Goal: Task Accomplishment & Management: Manage account settings

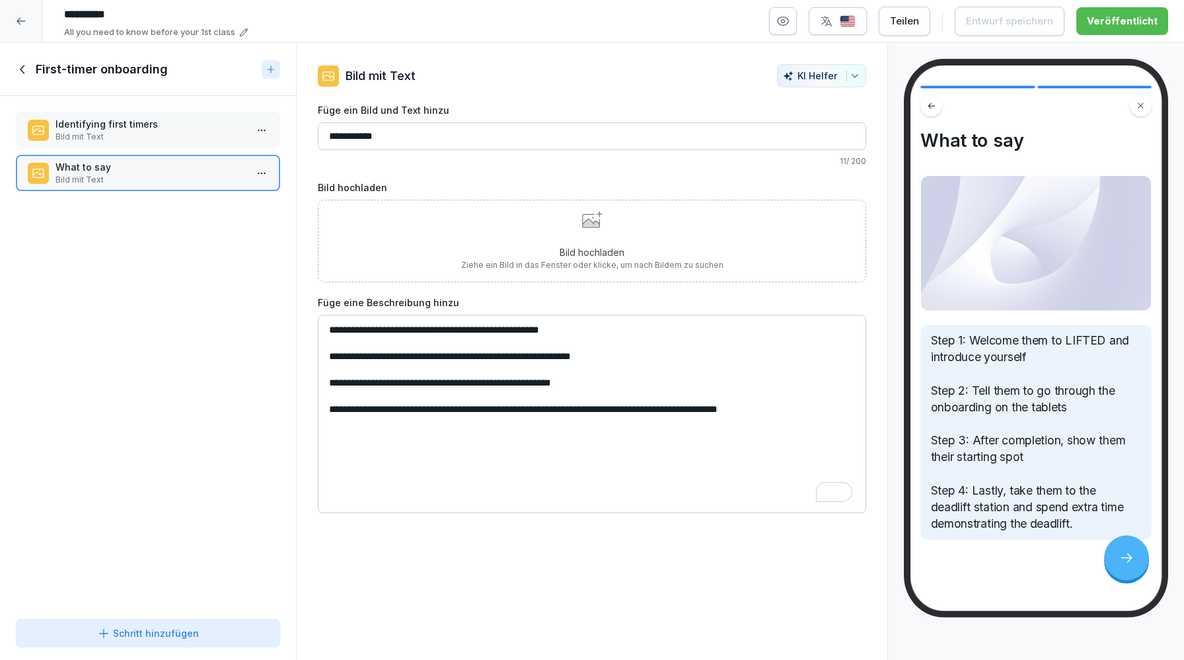
click at [18, 81] on div "First-timer onboarding" at bounding box center [148, 69] width 296 height 53
click at [17, 77] on div "First-timer onboarding" at bounding box center [148, 69] width 296 height 53
click at [17, 76] on div "First-timer onboarding" at bounding box center [136, 69] width 241 height 16
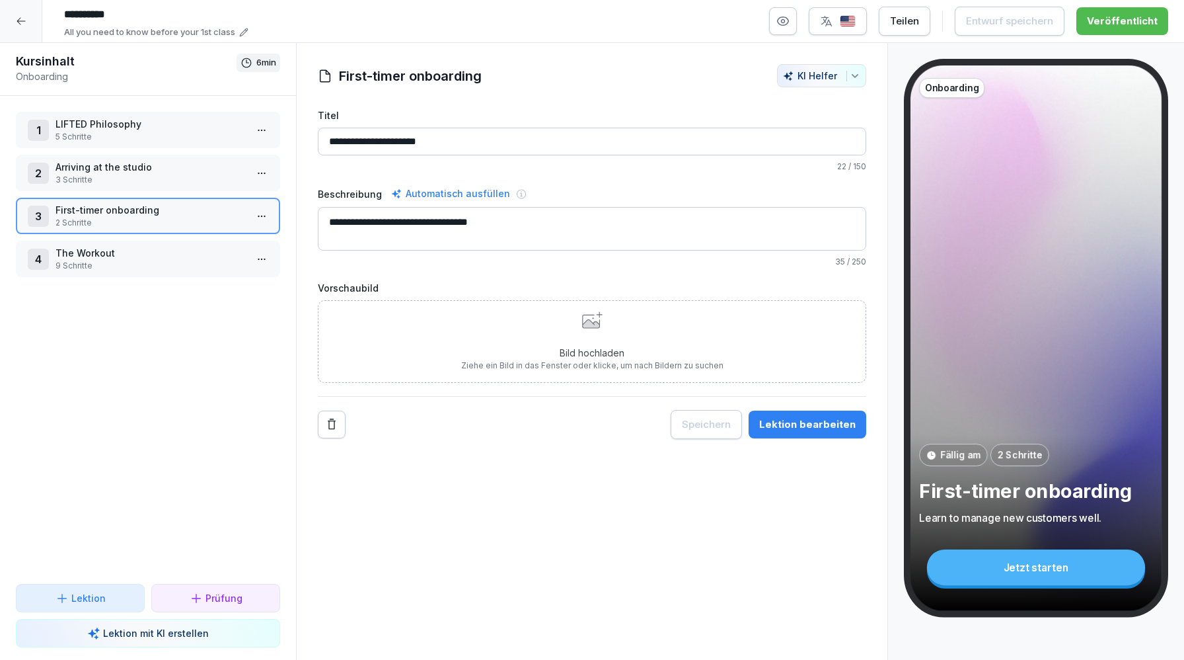
click at [121, 183] on p "3 Schritte" at bounding box center [151, 180] width 190 height 12
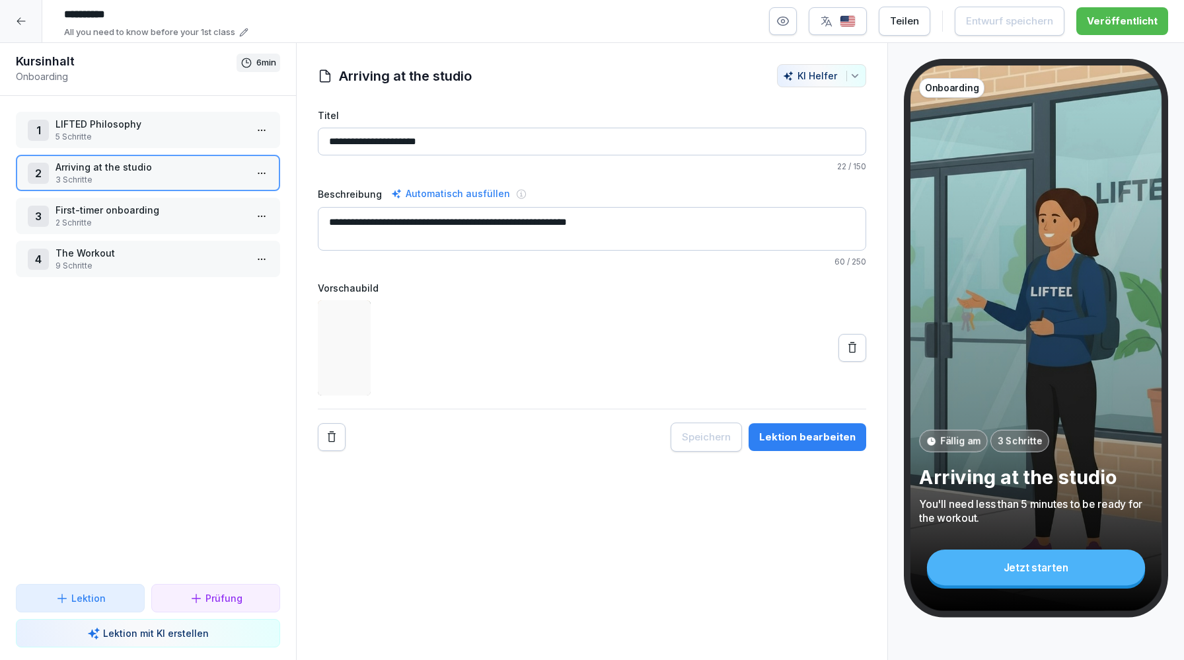
click at [128, 254] on p "The Workout" at bounding box center [151, 253] width 190 height 14
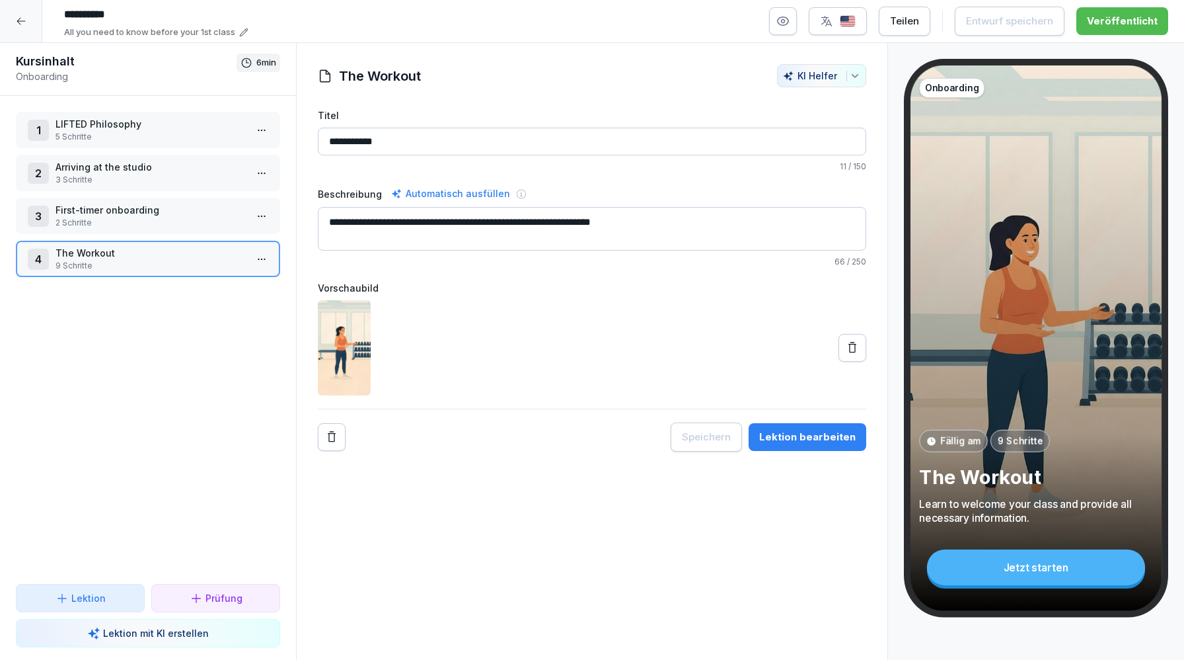
click at [823, 435] on div "Lektion bearbeiten" at bounding box center [807, 437] width 96 height 15
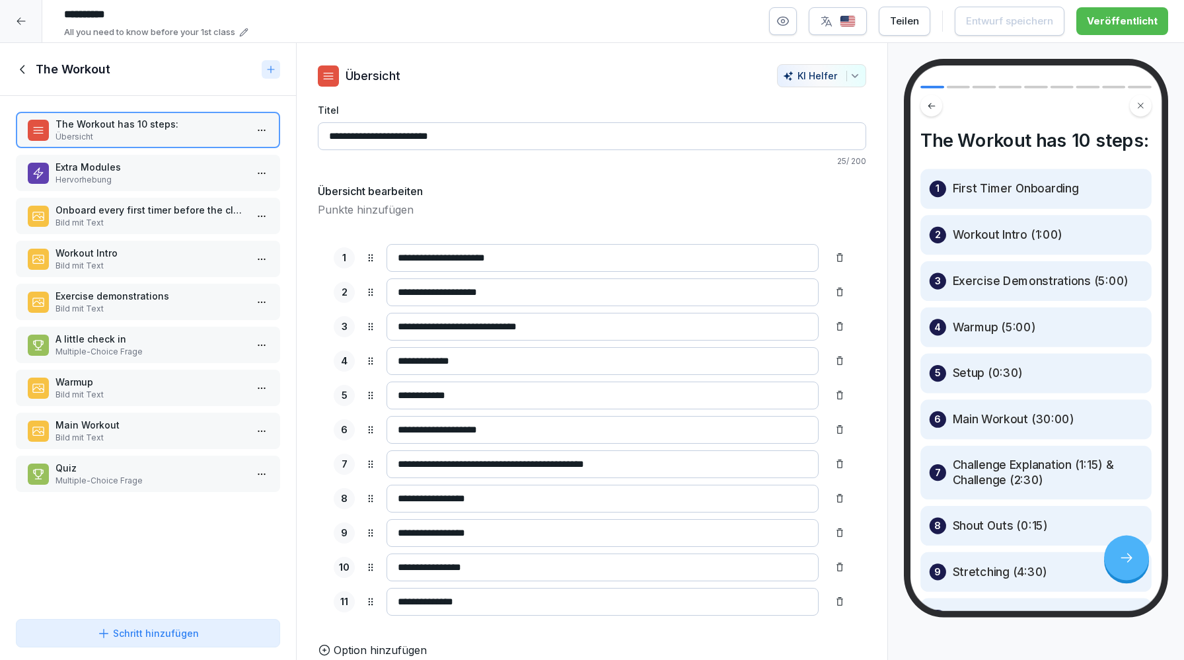
click at [17, 12] on div at bounding box center [21, 21] width 42 height 42
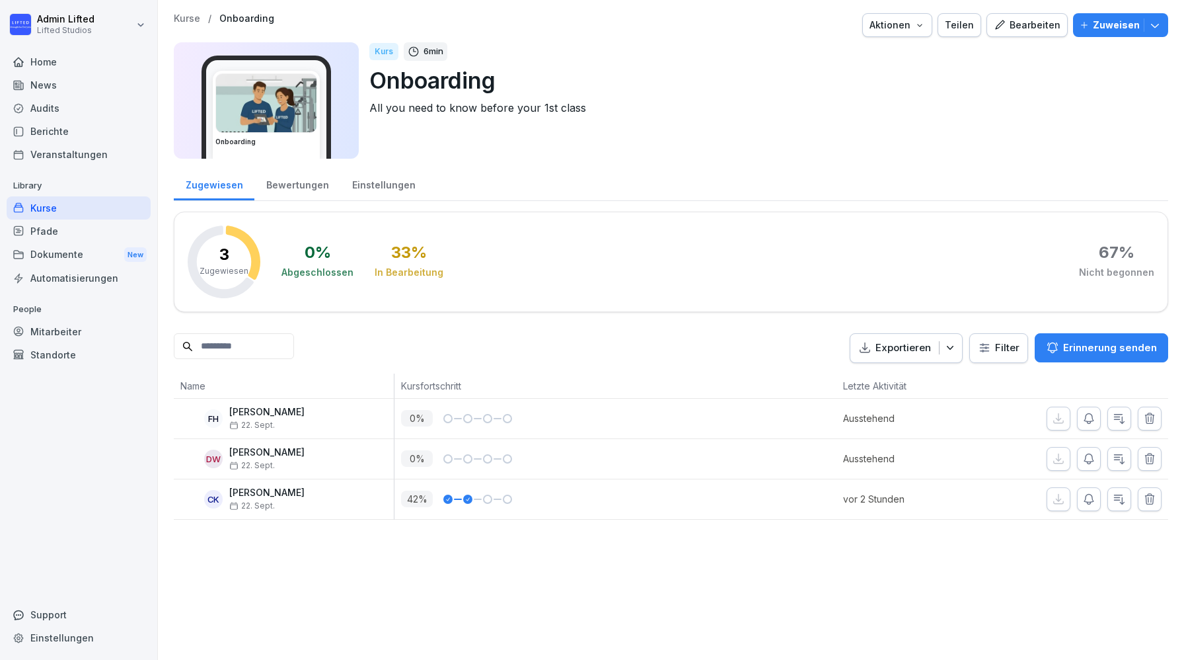
click at [46, 210] on div "Kurse" at bounding box center [79, 207] width 144 height 23
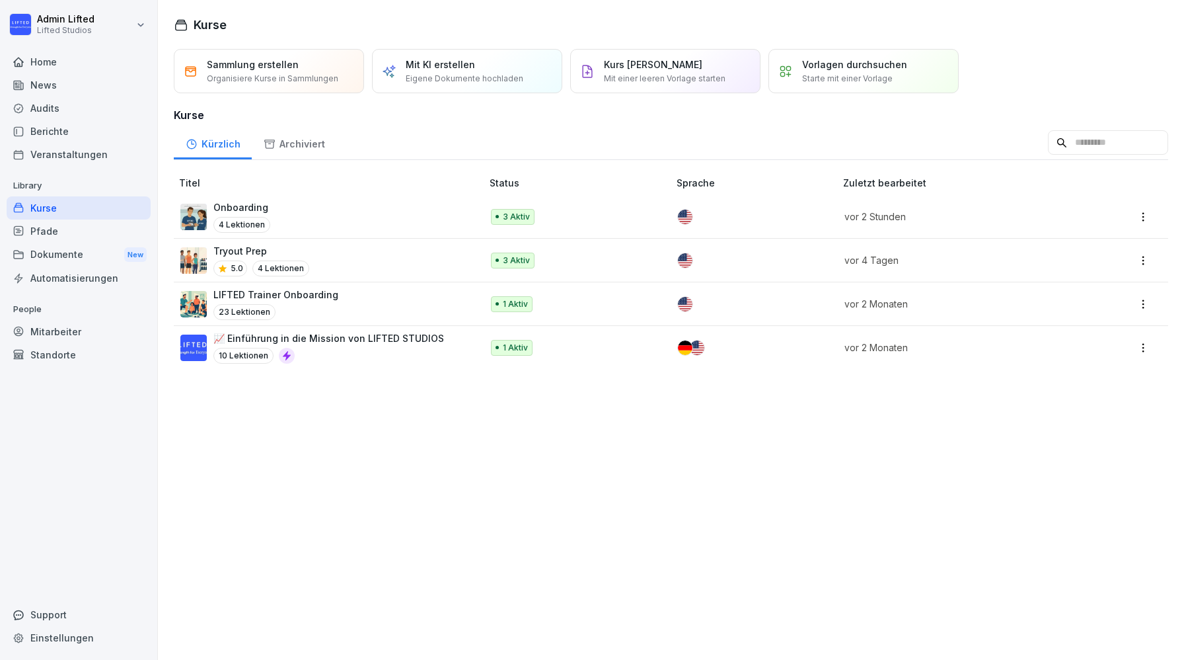
click at [372, 266] on div "Tryout Prep 5.0 4 Lektionen" at bounding box center [324, 260] width 288 height 32
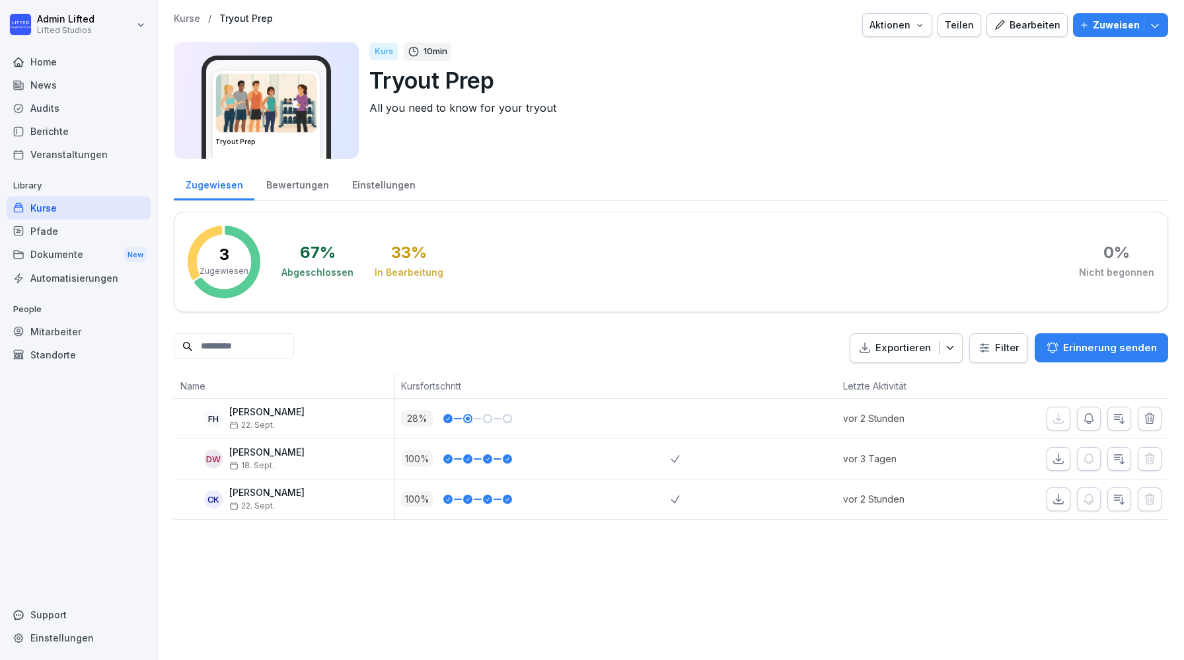
click at [1014, 28] on div "Bearbeiten" at bounding box center [1027, 25] width 67 height 15
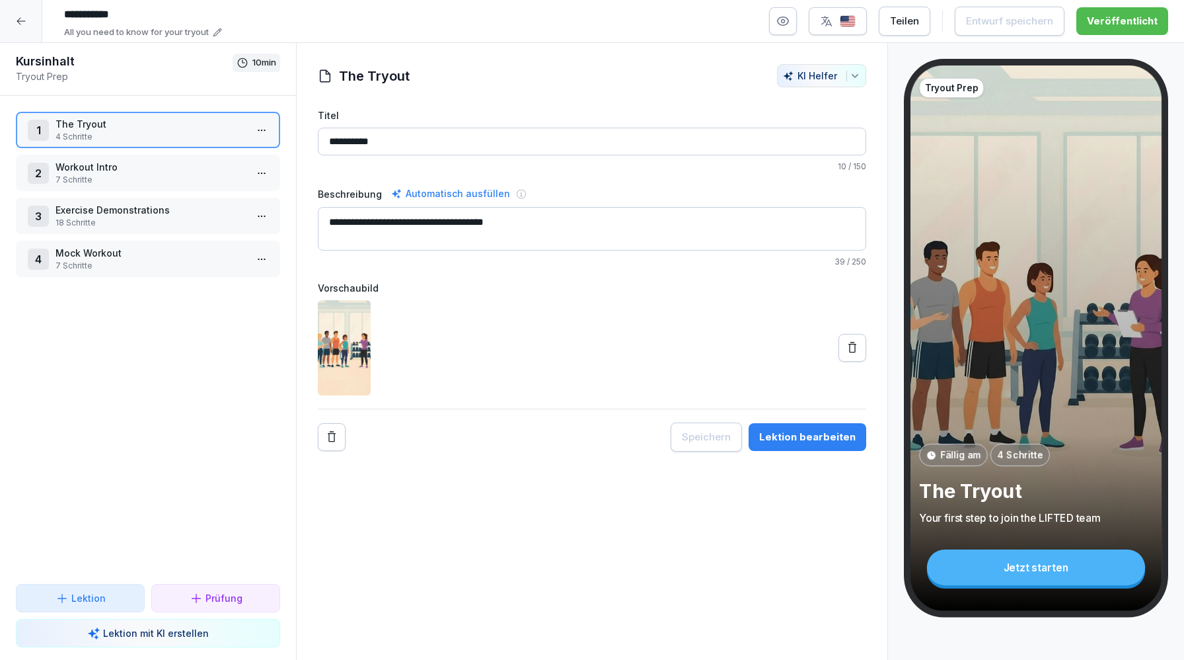
click at [185, 159] on div "2 Workout Intro 7 Schritte" at bounding box center [148, 173] width 264 height 36
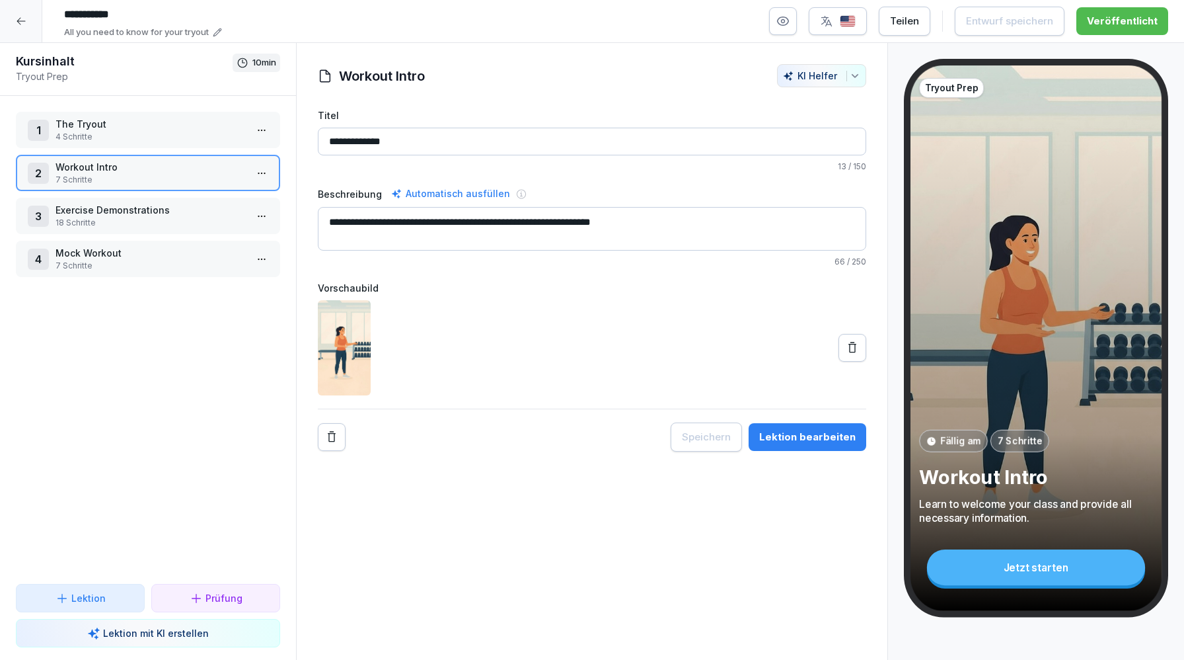
click at [190, 229] on div "3 Exercise Demonstrations 18 Schritte" at bounding box center [148, 216] width 264 height 36
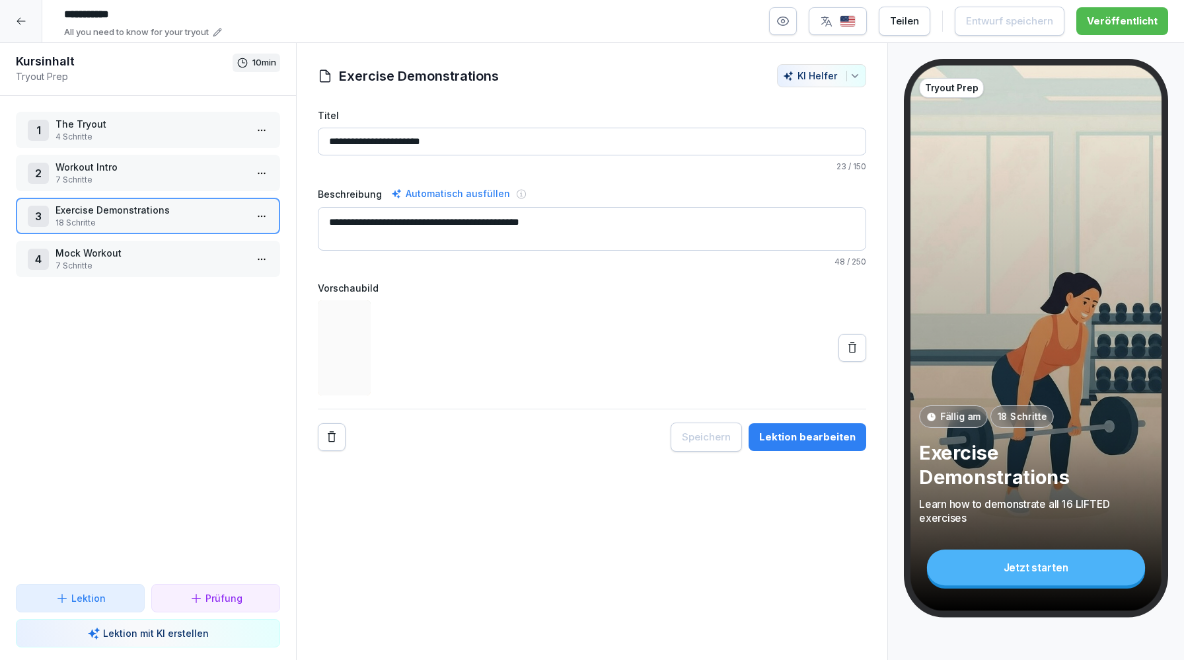
click at [194, 253] on p "Mock Workout" at bounding box center [151, 253] width 190 height 14
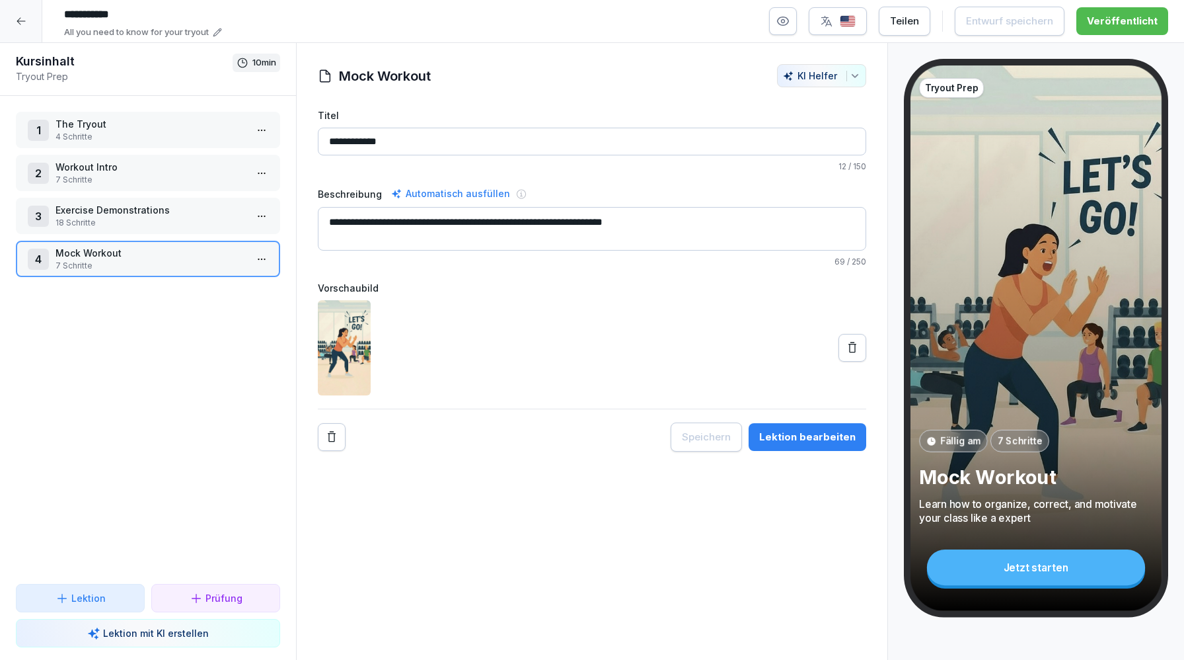
click at [781, 428] on button "Lektion bearbeiten" at bounding box center [808, 437] width 118 height 28
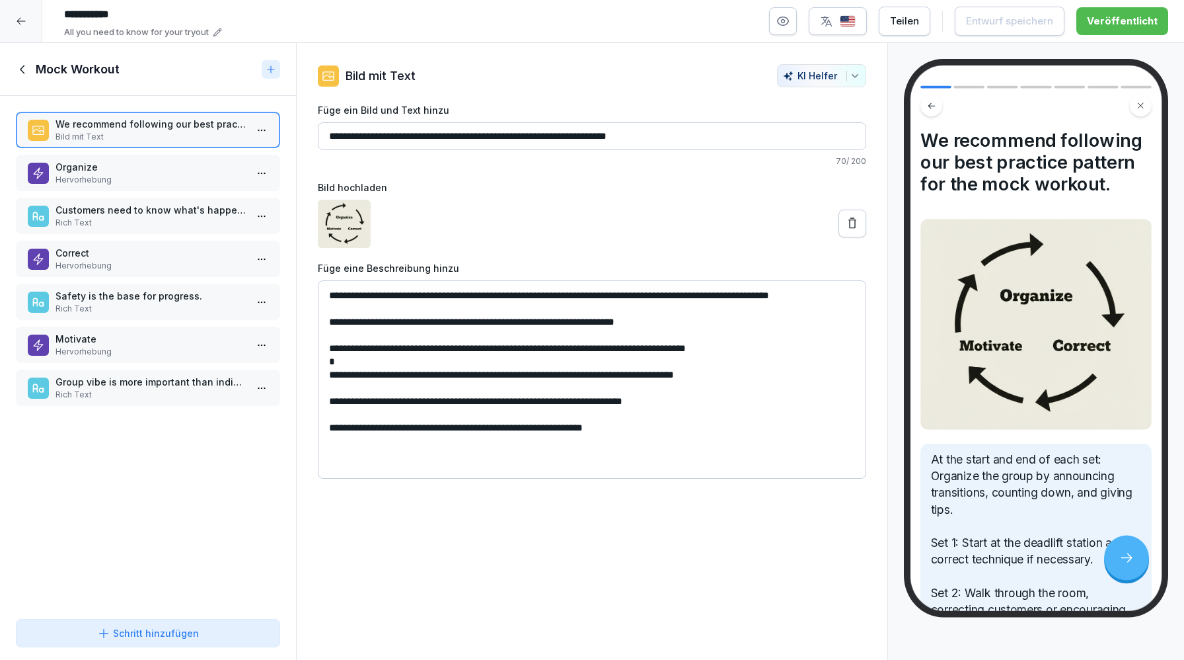
click at [132, 178] on p "Hervorhebung" at bounding box center [151, 180] width 190 height 12
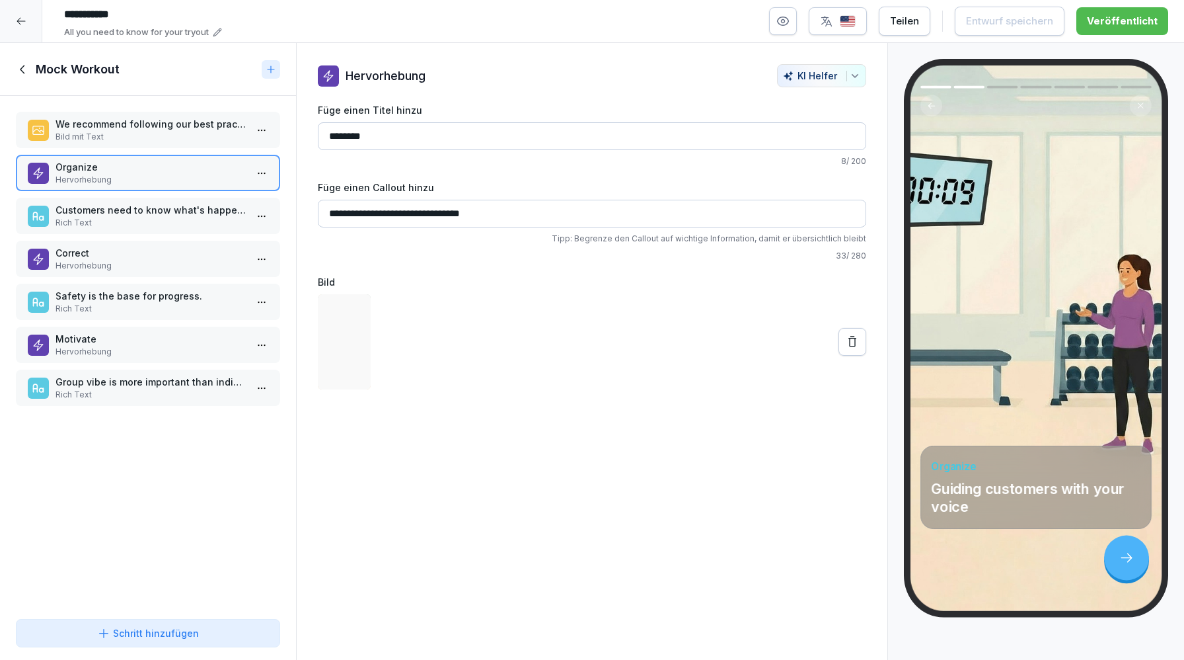
click at [137, 223] on p "Rich Text" at bounding box center [151, 223] width 190 height 12
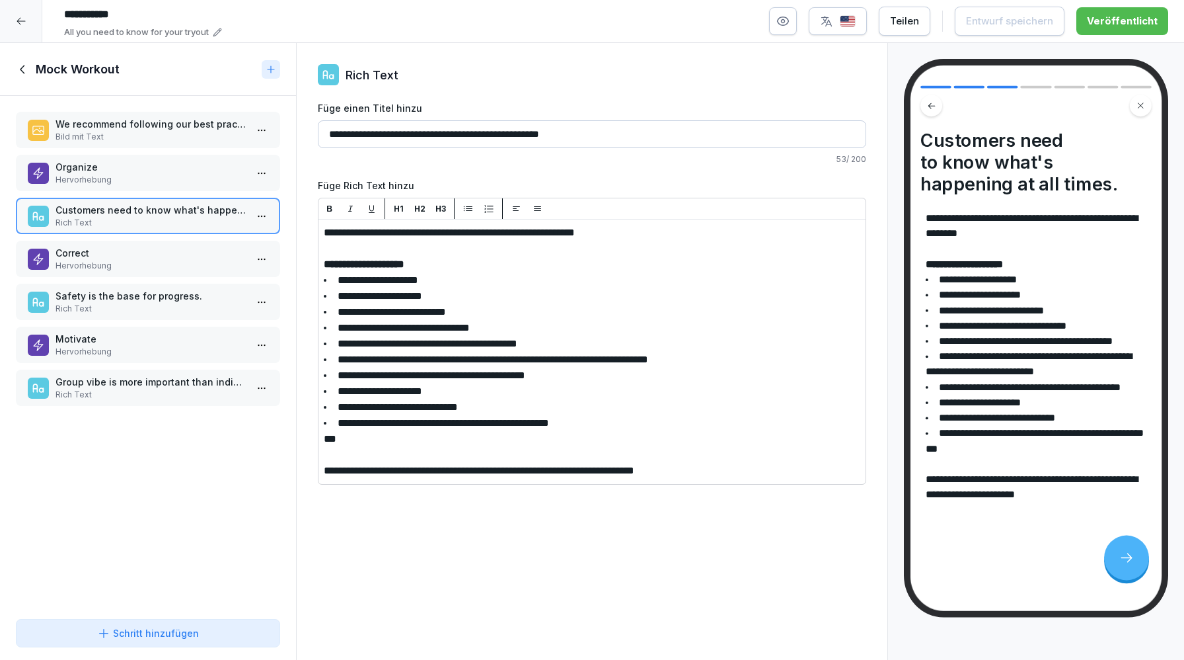
click at [128, 276] on div "Correct Hervorhebung" at bounding box center [148, 259] width 264 height 36
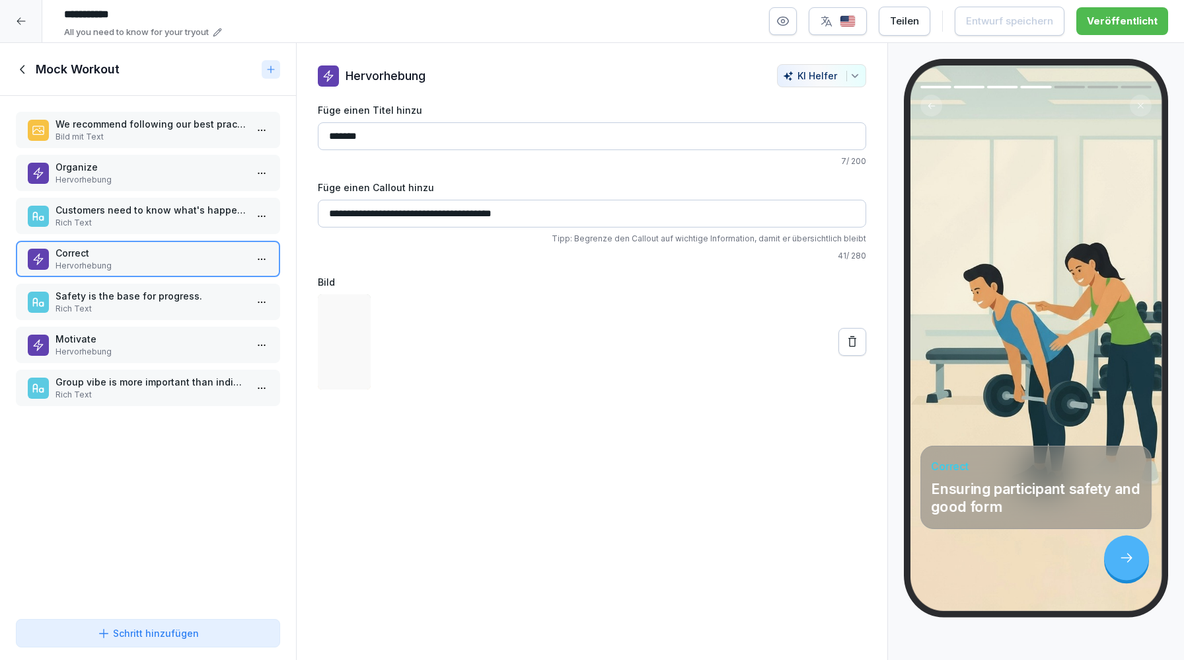
click at [130, 305] on p "Rich Text" at bounding box center [151, 309] width 190 height 12
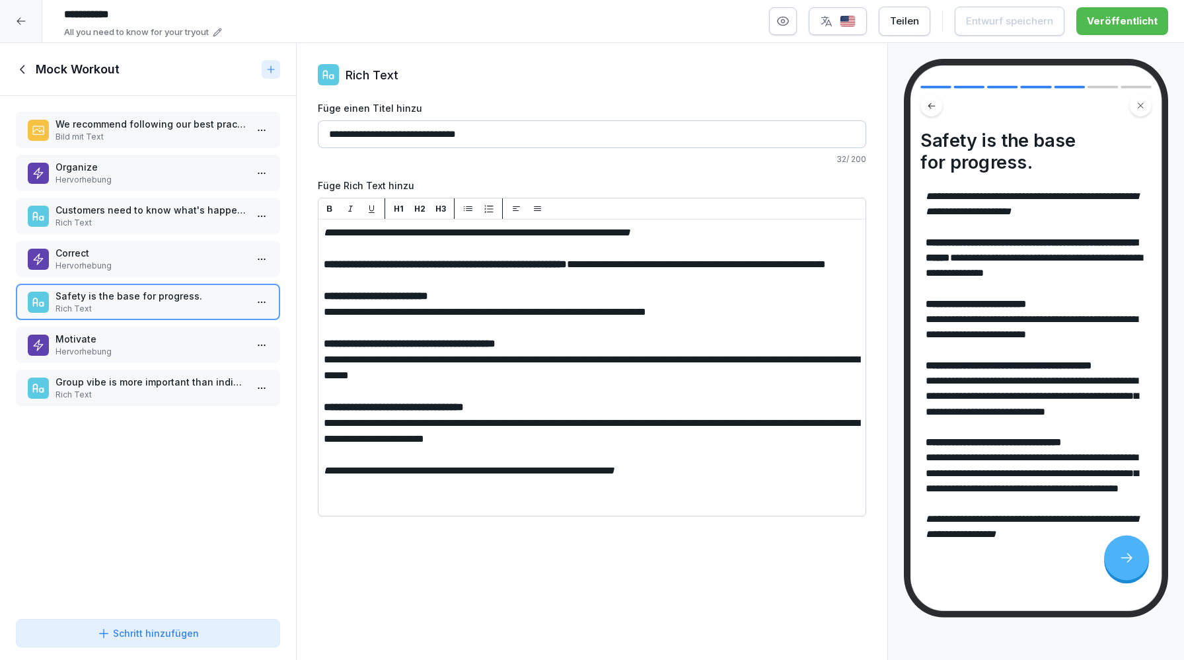
click at [129, 370] on div "Group vibe is more important than individual progress! Rich Text" at bounding box center [148, 387] width 264 height 36
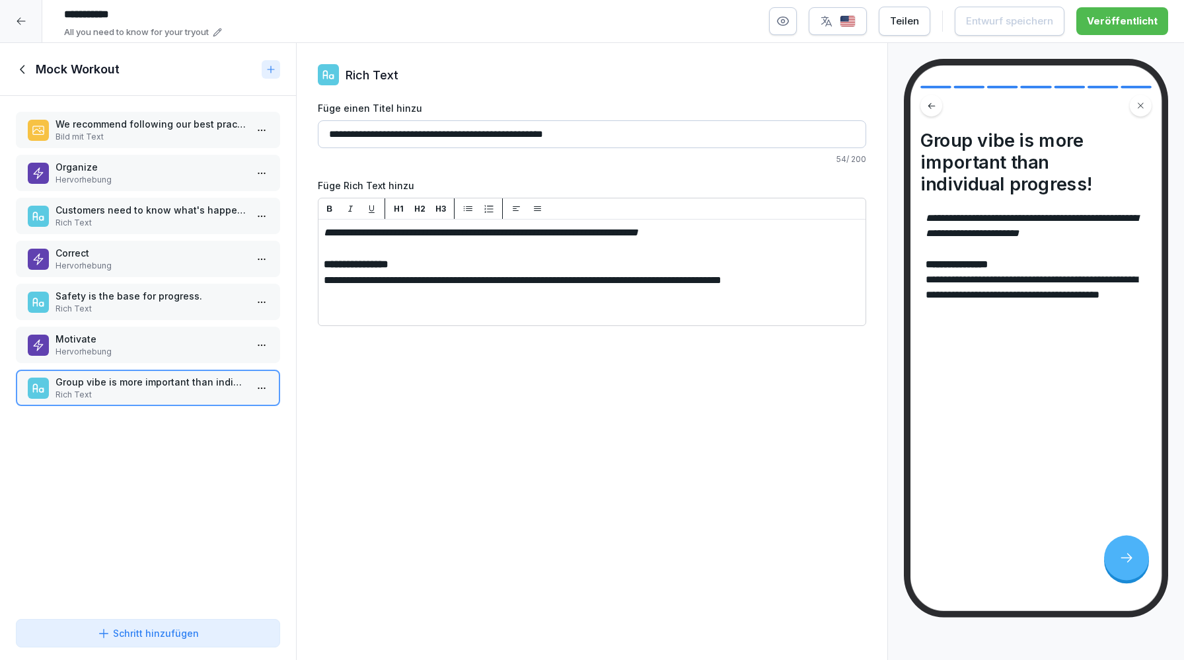
click at [165, 332] on p "Motivate" at bounding box center [151, 339] width 190 height 14
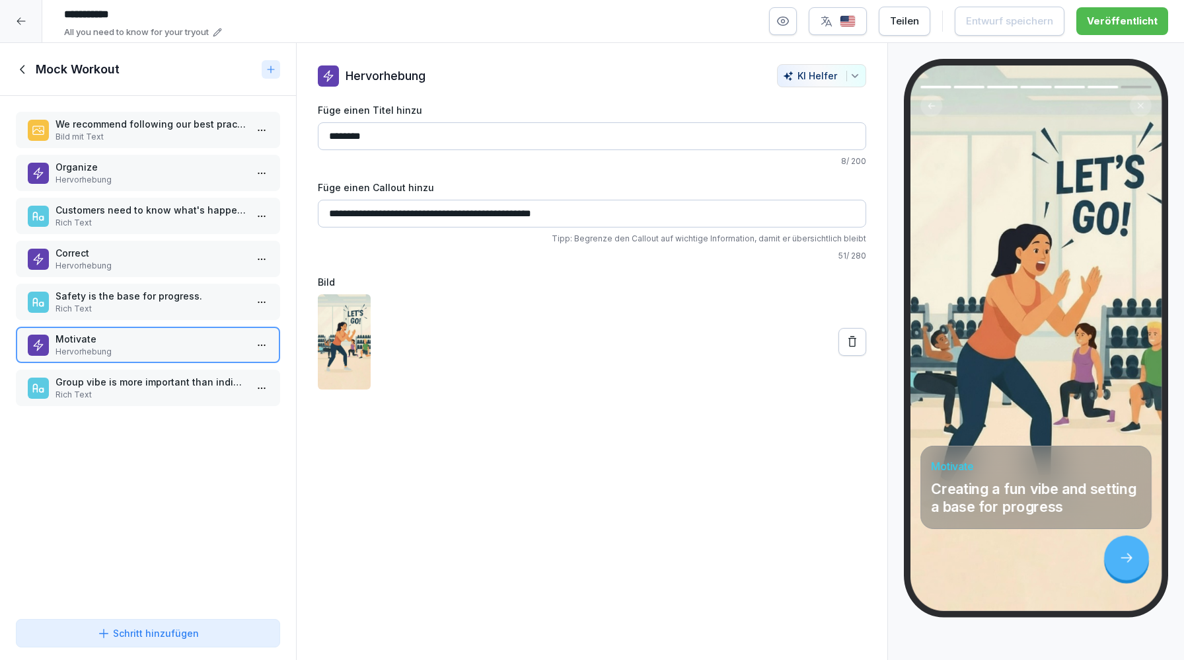
click at [169, 385] on p "Group vibe is more important than individual progress!" at bounding box center [151, 382] width 190 height 14
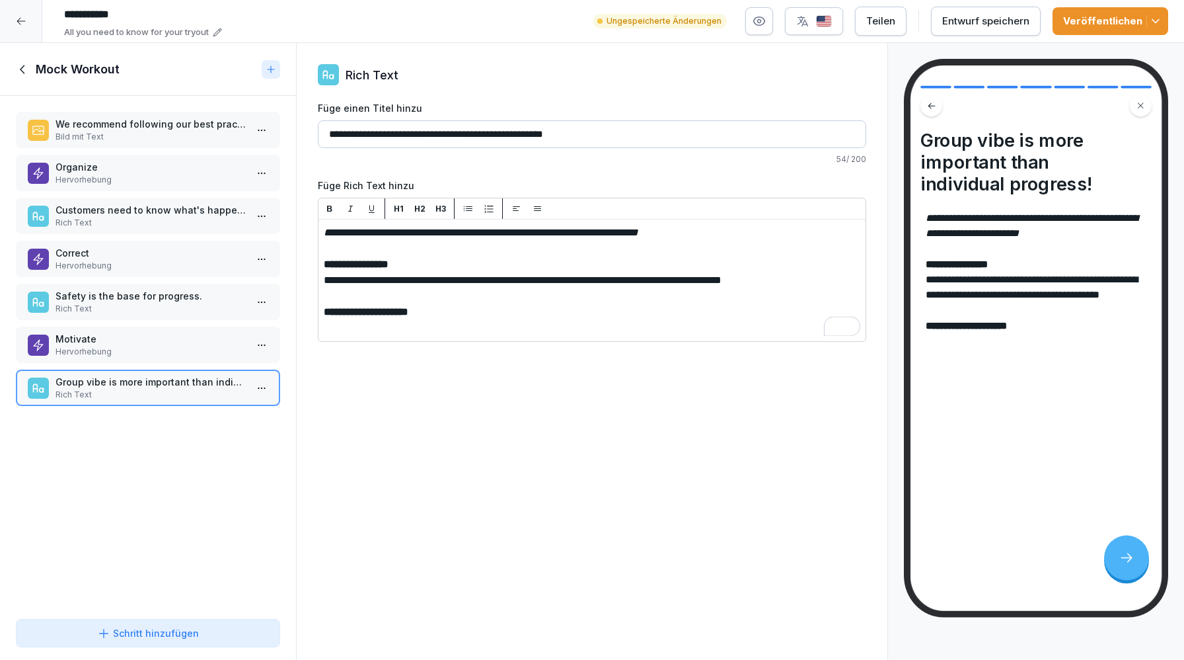
click at [488, 458] on div "**********" at bounding box center [592, 351] width 592 height 617
click at [153, 299] on p "Safety is the base for progress." at bounding box center [151, 296] width 190 height 14
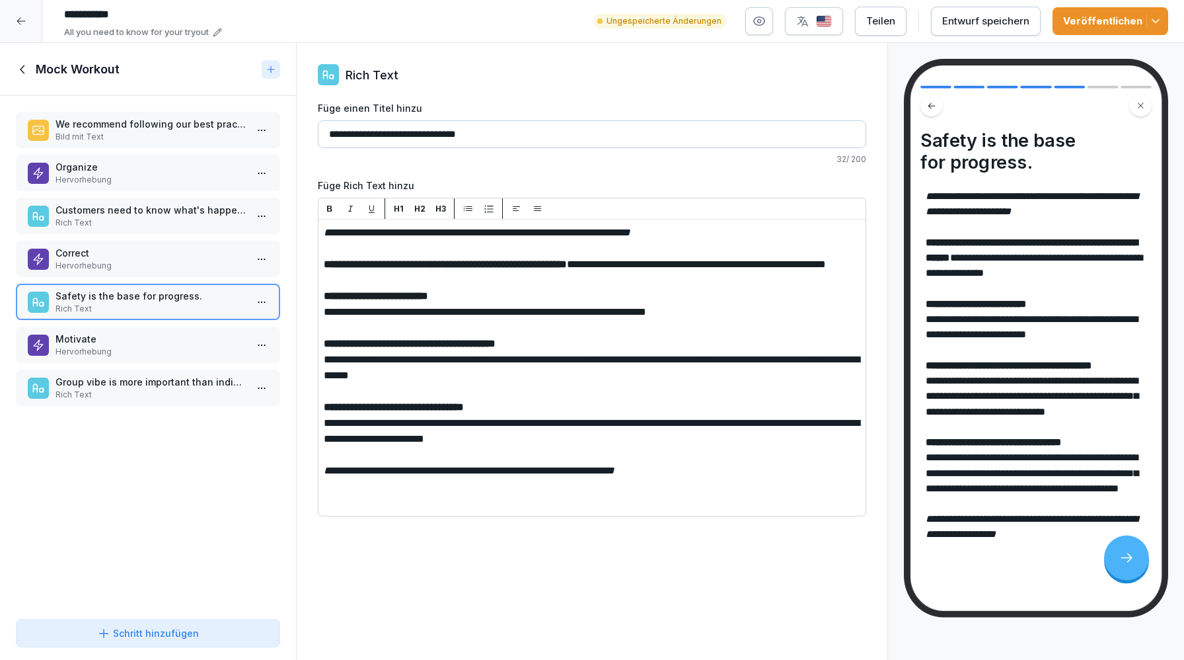
click at [170, 398] on p "Rich Text" at bounding box center [151, 395] width 190 height 12
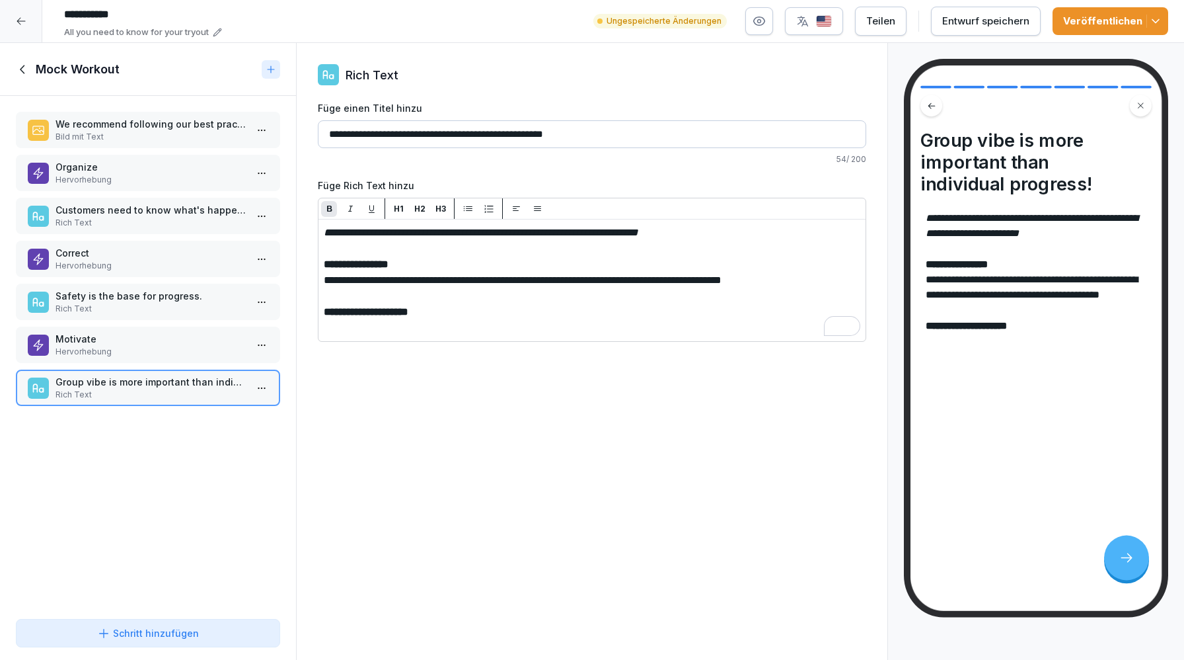
click at [169, 216] on p "Customers need to know what's happening at all times." at bounding box center [151, 210] width 190 height 14
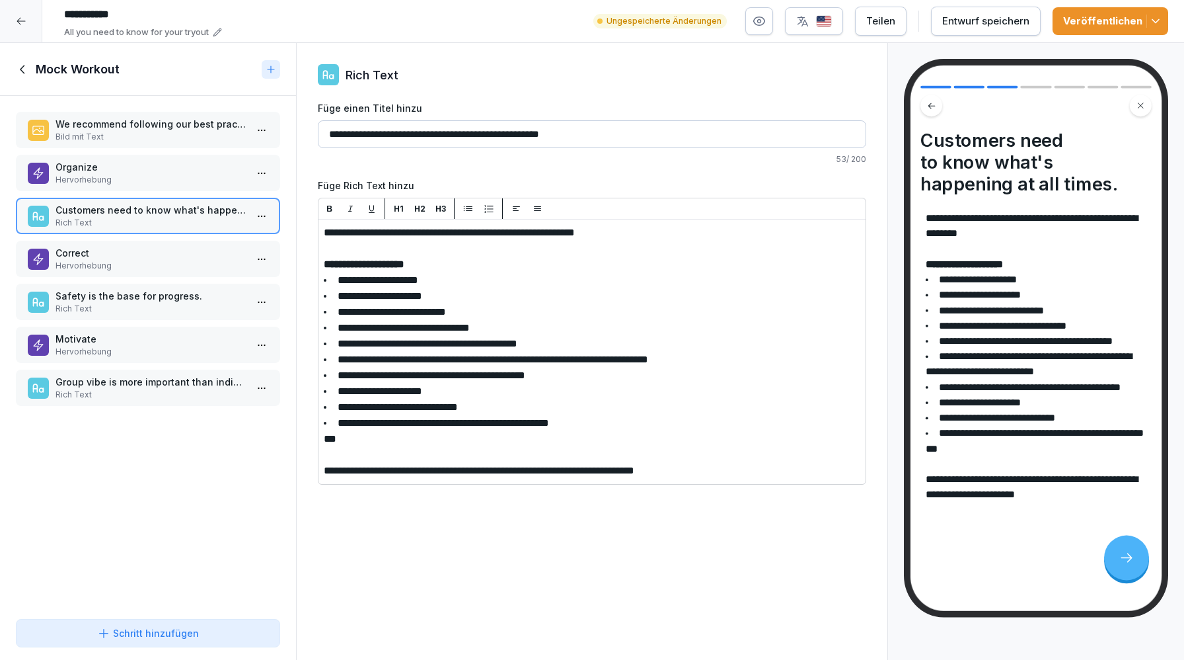
click at [157, 305] on p "Rich Text" at bounding box center [151, 309] width 190 height 12
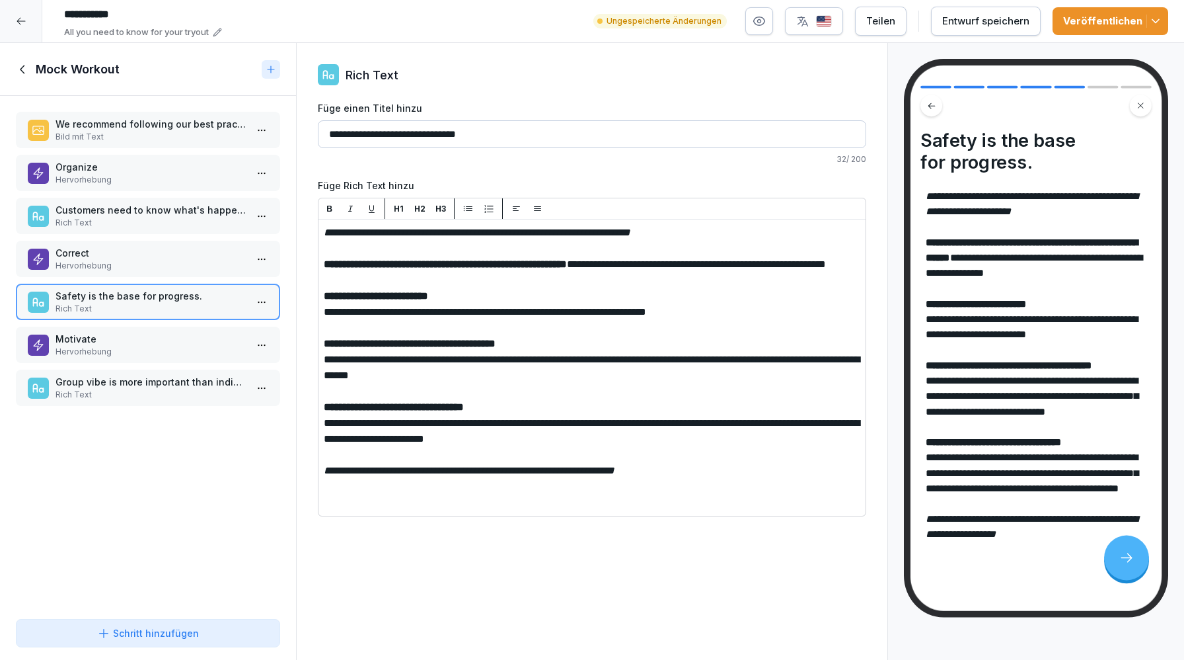
click at [133, 219] on p "Rich Text" at bounding box center [151, 223] width 190 height 12
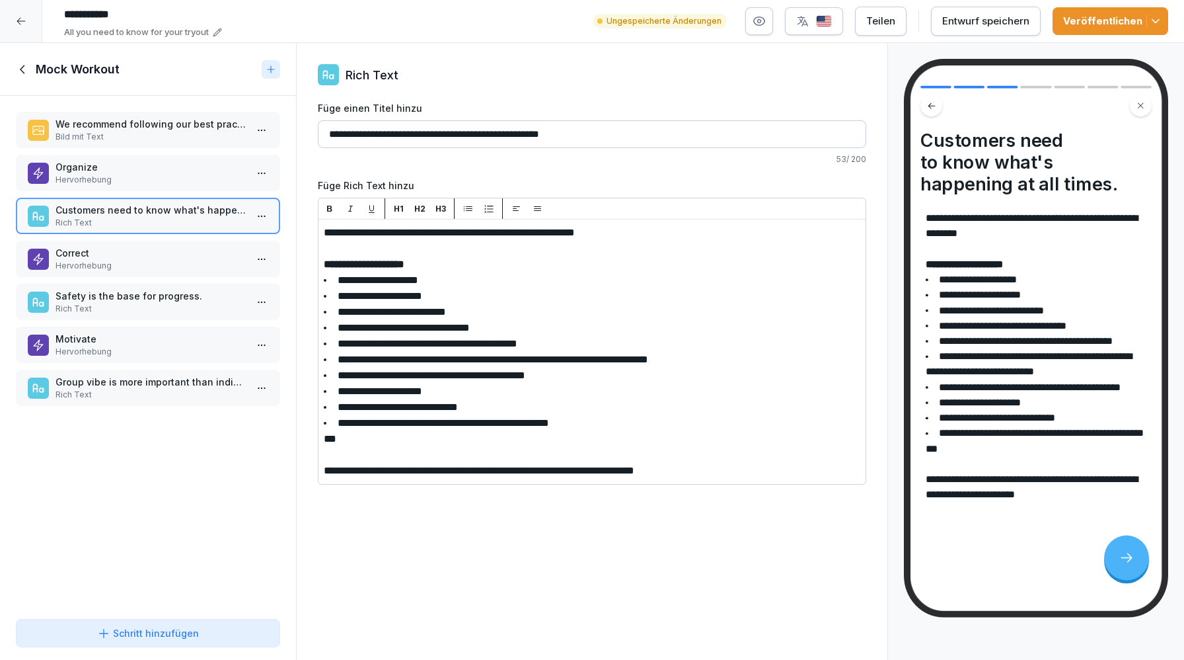
click at [164, 314] on p "Rich Text" at bounding box center [151, 309] width 190 height 12
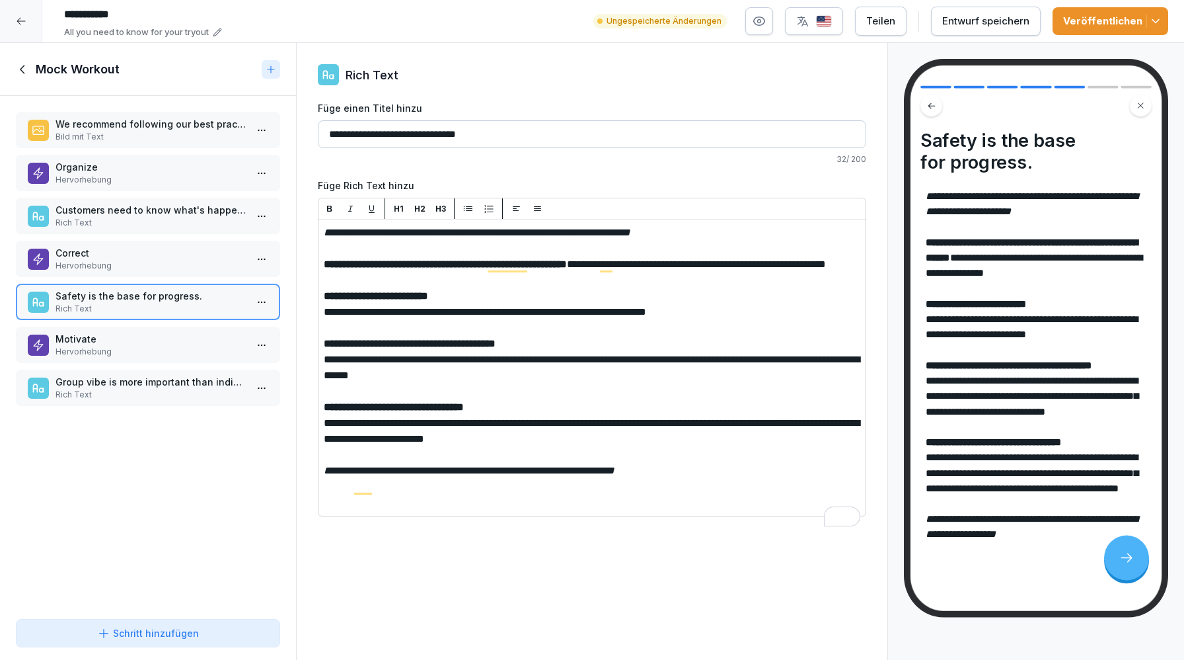
click at [151, 370] on div "Group vibe is more important than individual progress! Rich Text" at bounding box center [148, 387] width 264 height 36
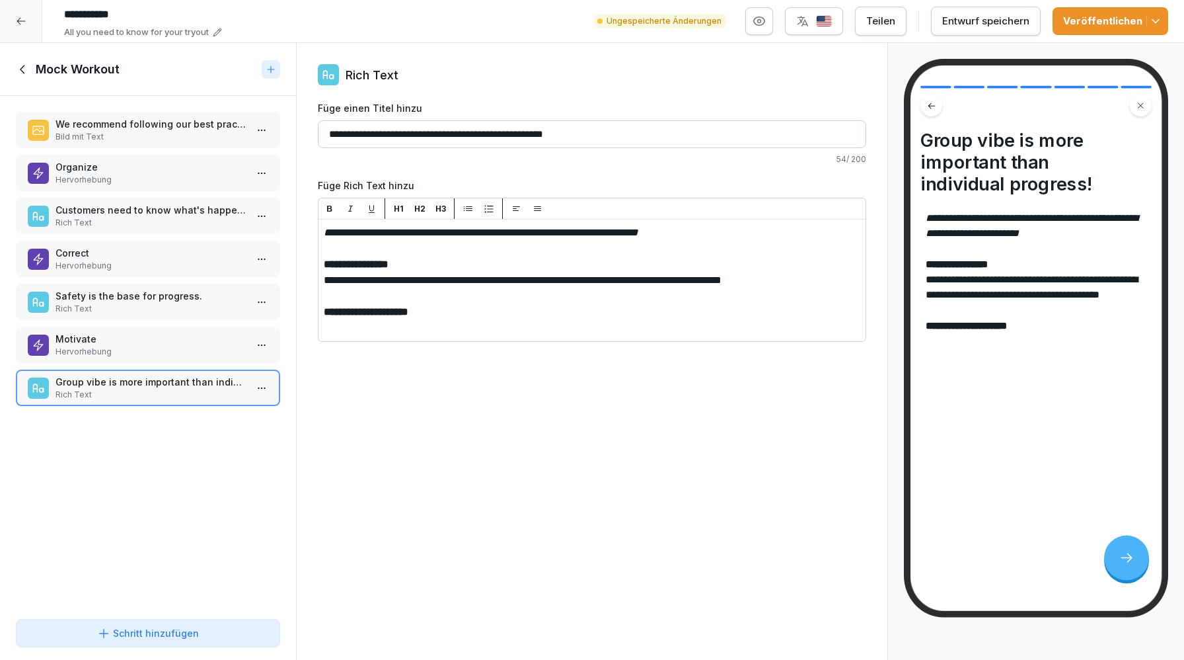
click at [155, 379] on p "Group vibe is more important than individual progress!" at bounding box center [151, 382] width 190 height 14
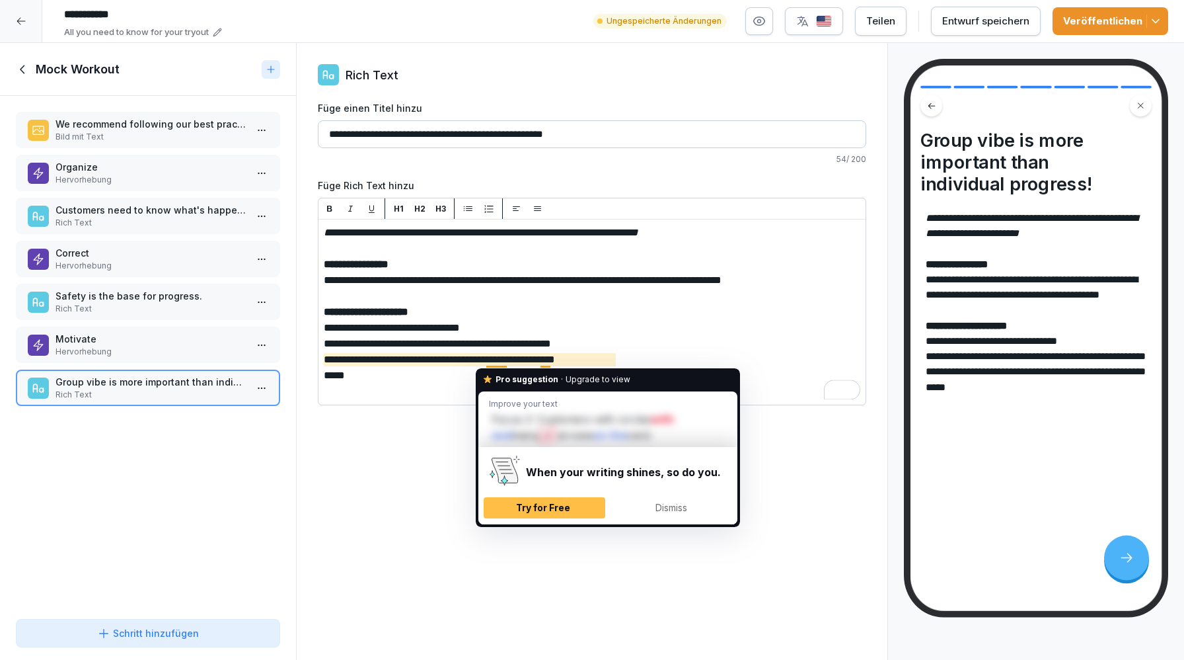
click at [418, 373] on p "****" at bounding box center [592, 375] width 537 height 16
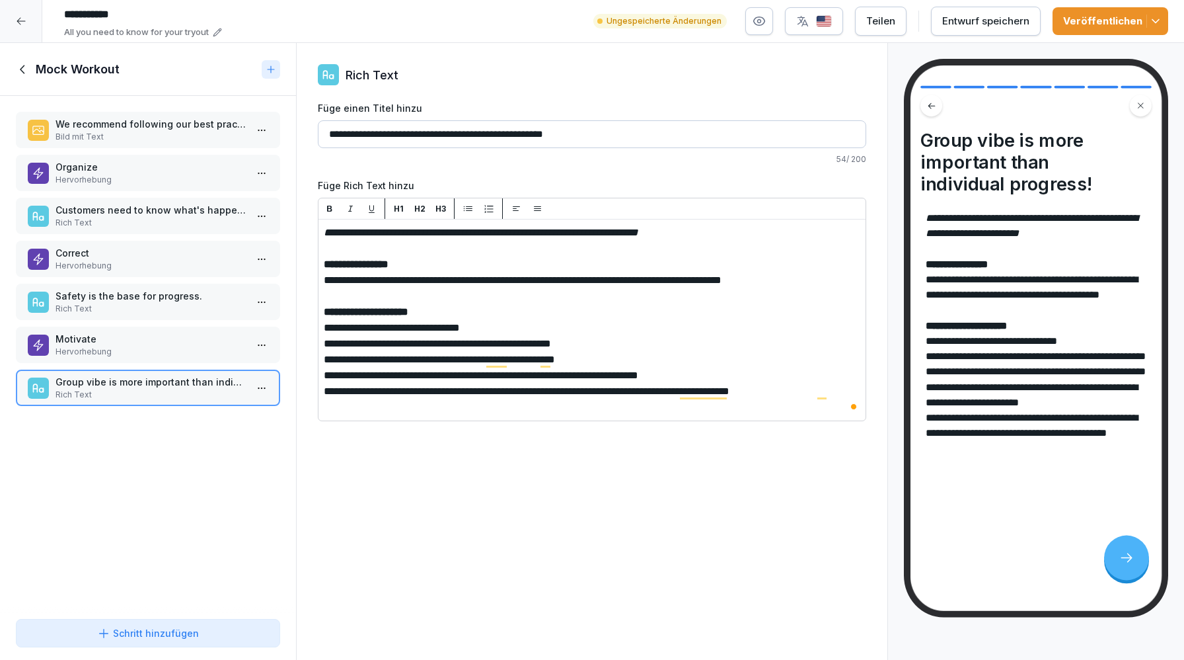
click at [638, 533] on div "**********" at bounding box center [592, 351] width 592 height 617
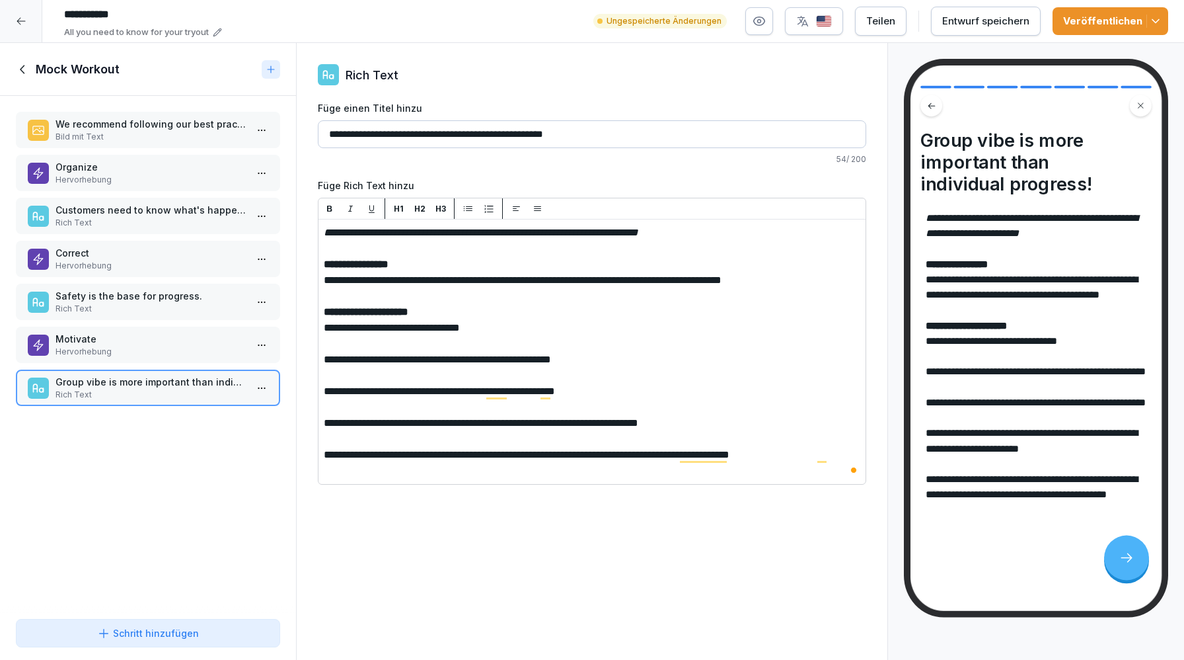
click at [463, 506] on div "**********" at bounding box center [592, 351] width 592 height 617
click at [370, 526] on div "**********" at bounding box center [592, 351] width 592 height 617
click at [1103, 26] on div "Veröffentlichen" at bounding box center [1110, 21] width 95 height 15
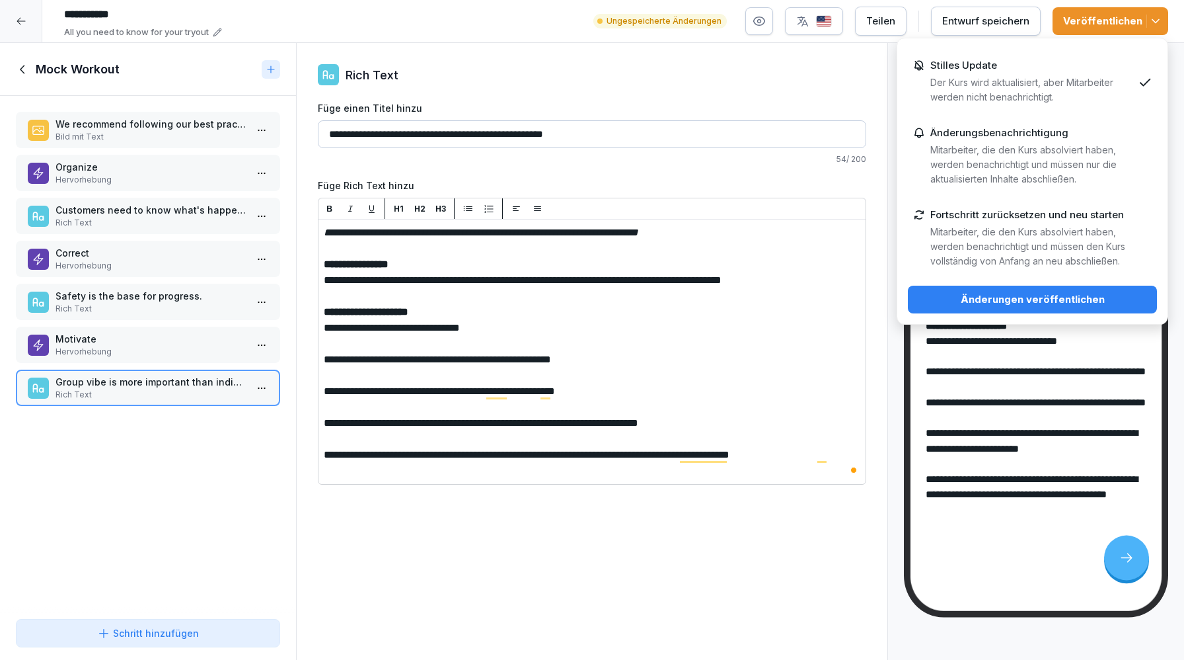
click at [984, 293] on div "Änderungen veröffentlichen" at bounding box center [1033, 299] width 228 height 15
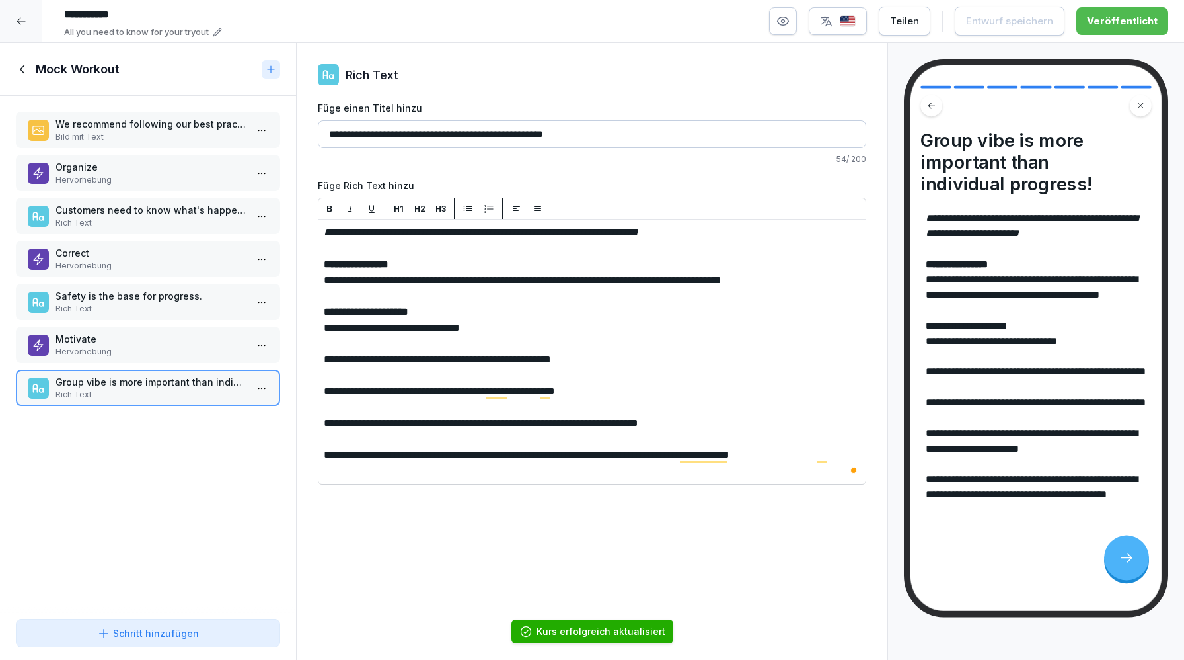
click at [478, 465] on p "﻿" at bounding box center [592, 471] width 537 height 16
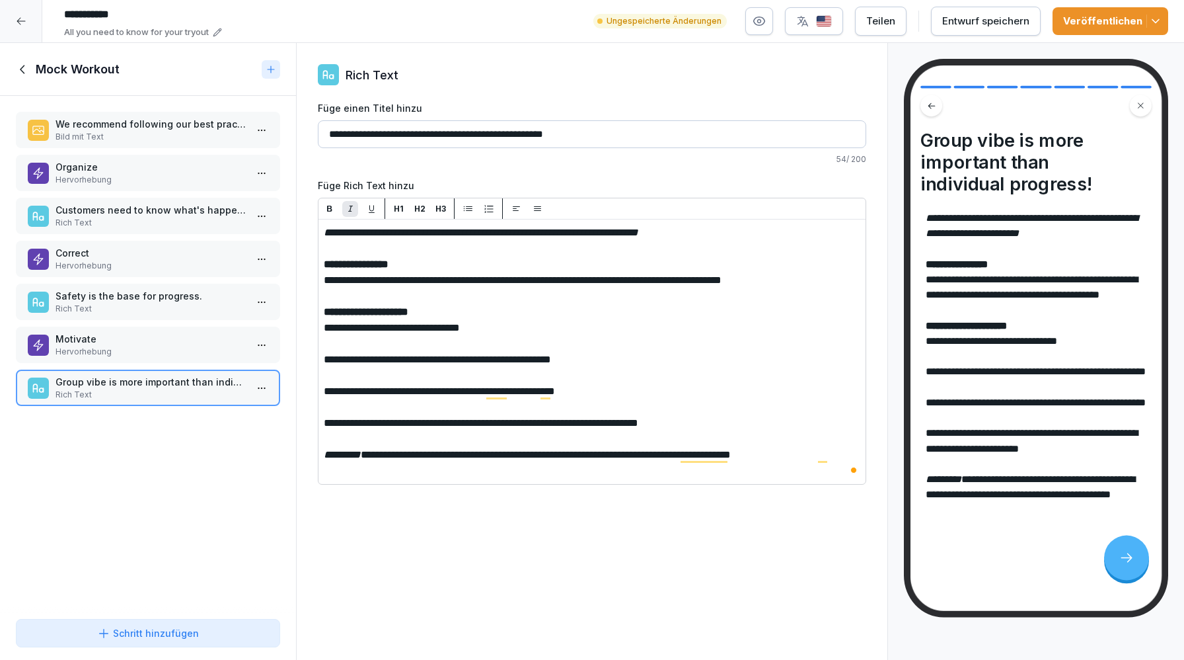
click at [474, 549] on div "**********" at bounding box center [592, 351] width 592 height 617
click at [1106, 27] on div "Veröffentlichen" at bounding box center [1110, 21] width 95 height 15
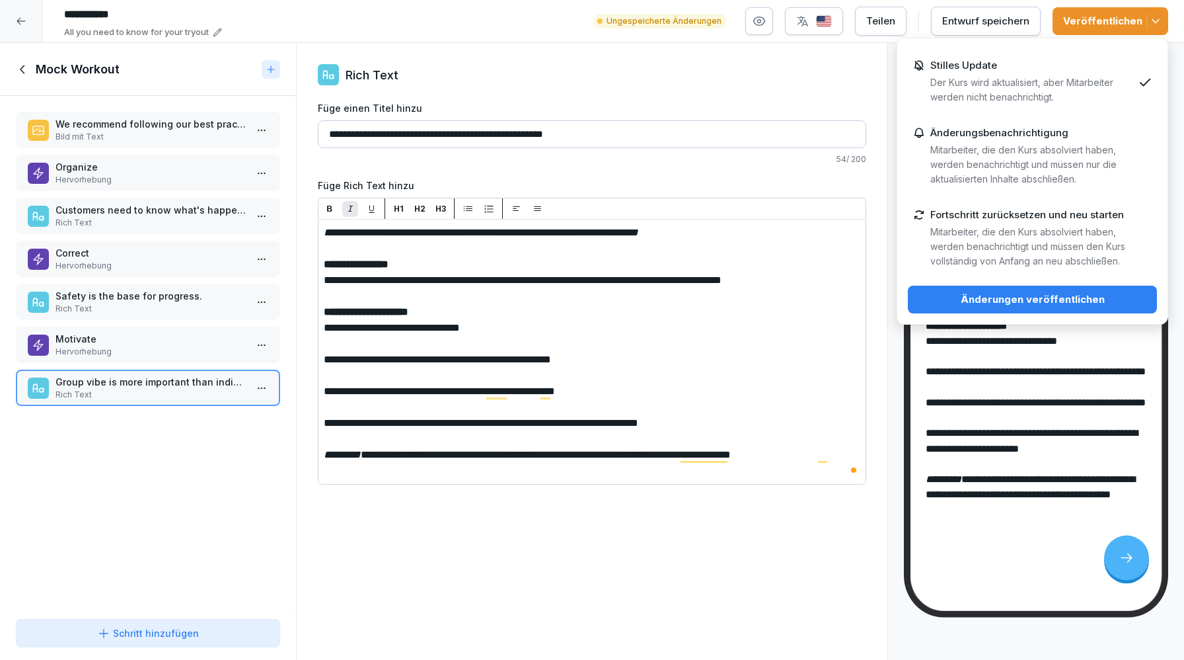
click at [1012, 296] on div "Änderungen veröffentlichen" at bounding box center [1033, 299] width 228 height 15
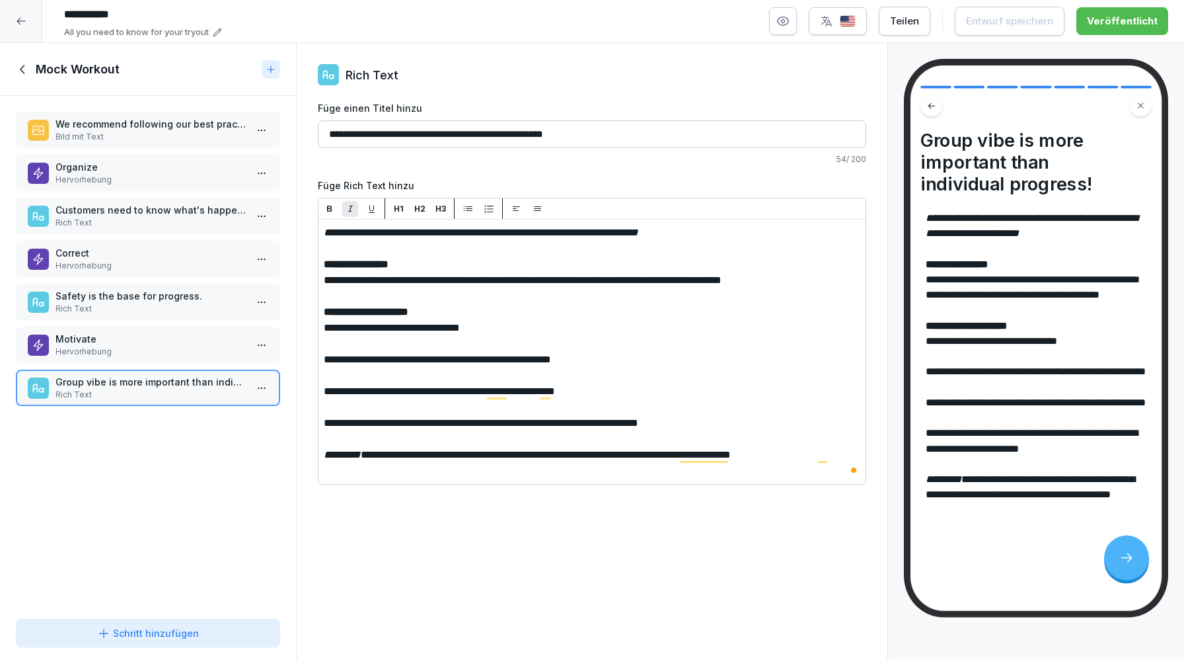
click at [128, 350] on p "Hervorhebung" at bounding box center [151, 352] width 190 height 12
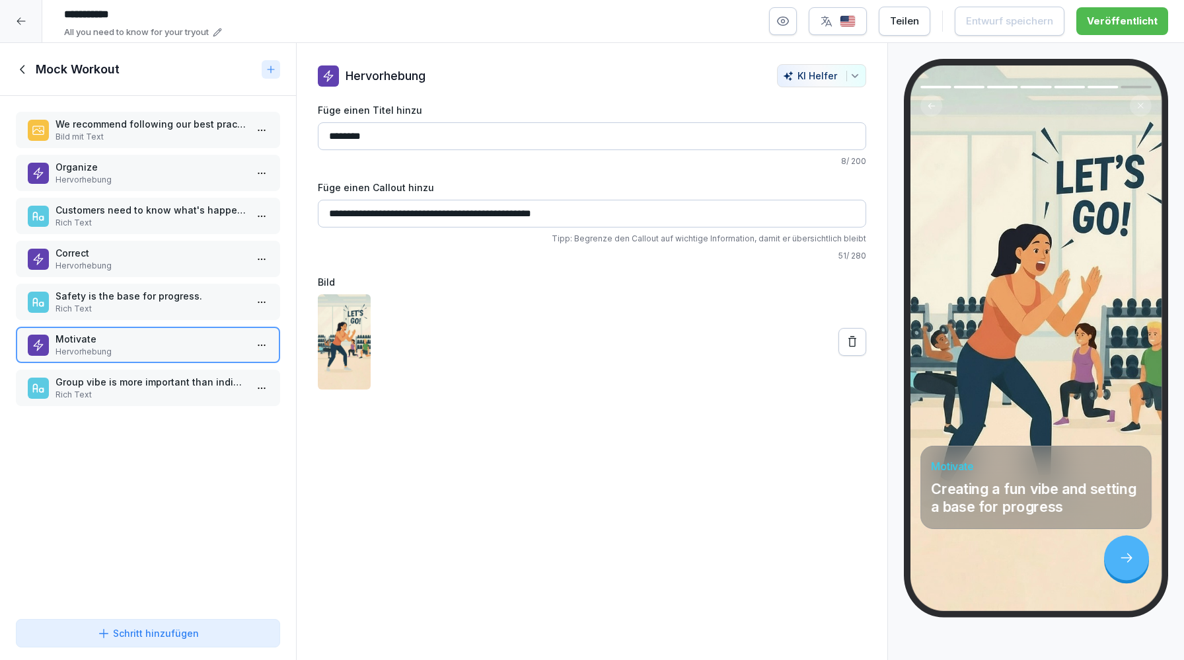
click at [110, 298] on p "Safety is the base for progress." at bounding box center [151, 296] width 190 height 14
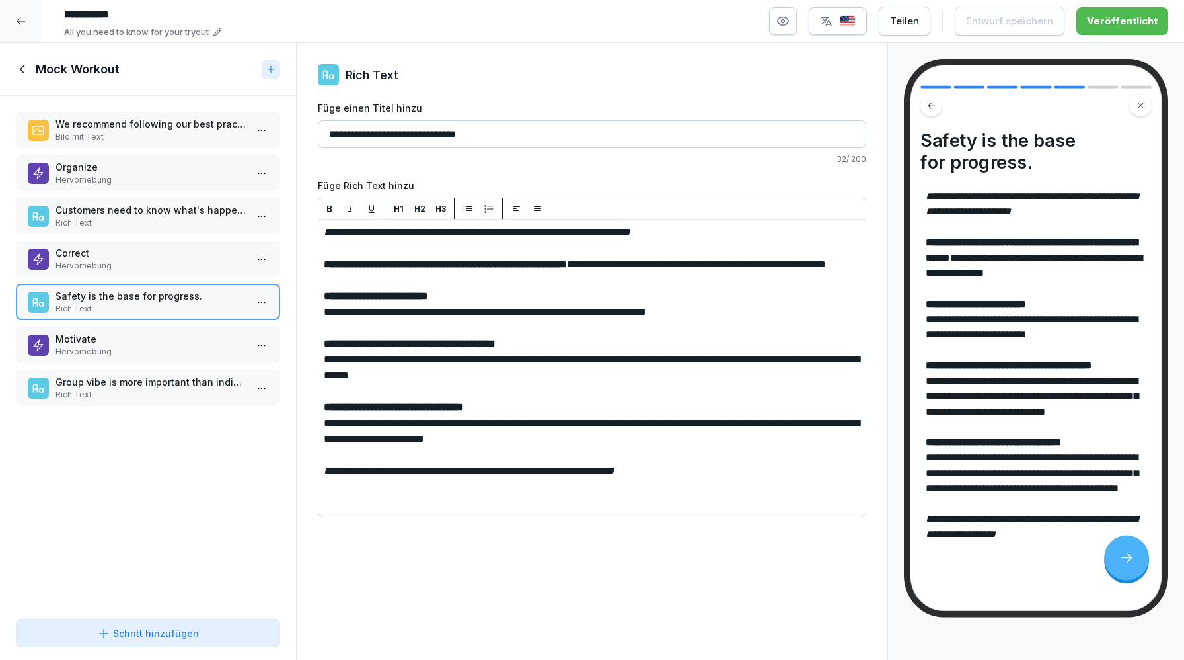
click at [107, 379] on p "Group vibe is more important than individual progress!" at bounding box center [151, 382] width 190 height 14
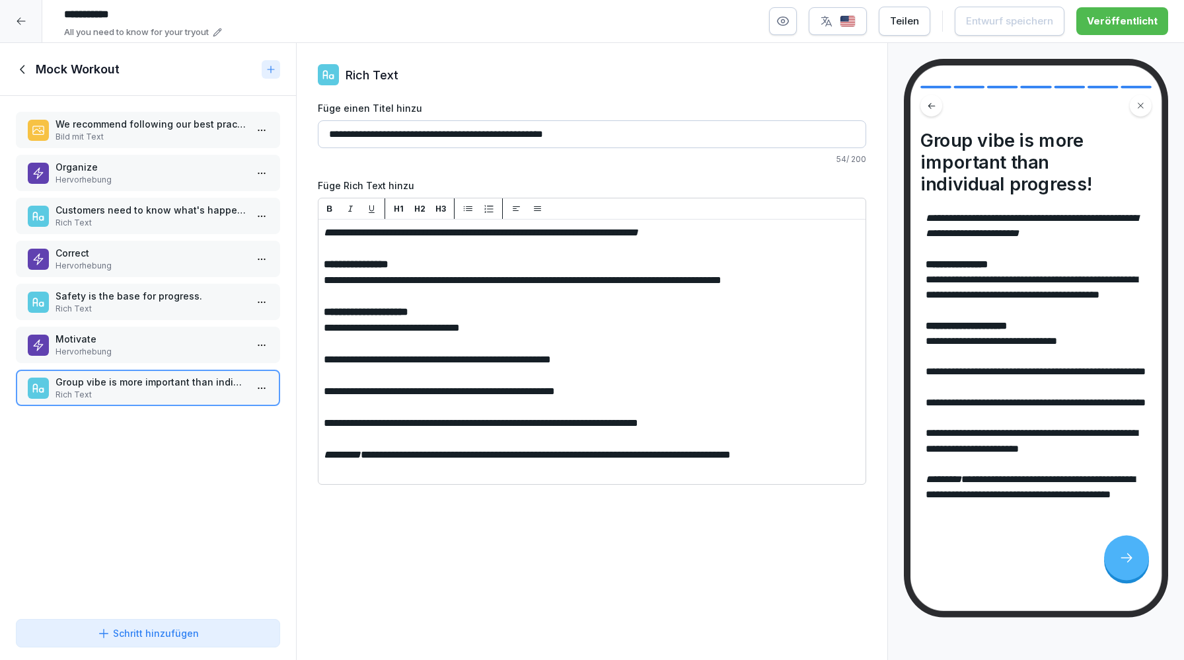
click at [15, 21] on div at bounding box center [21, 21] width 42 height 42
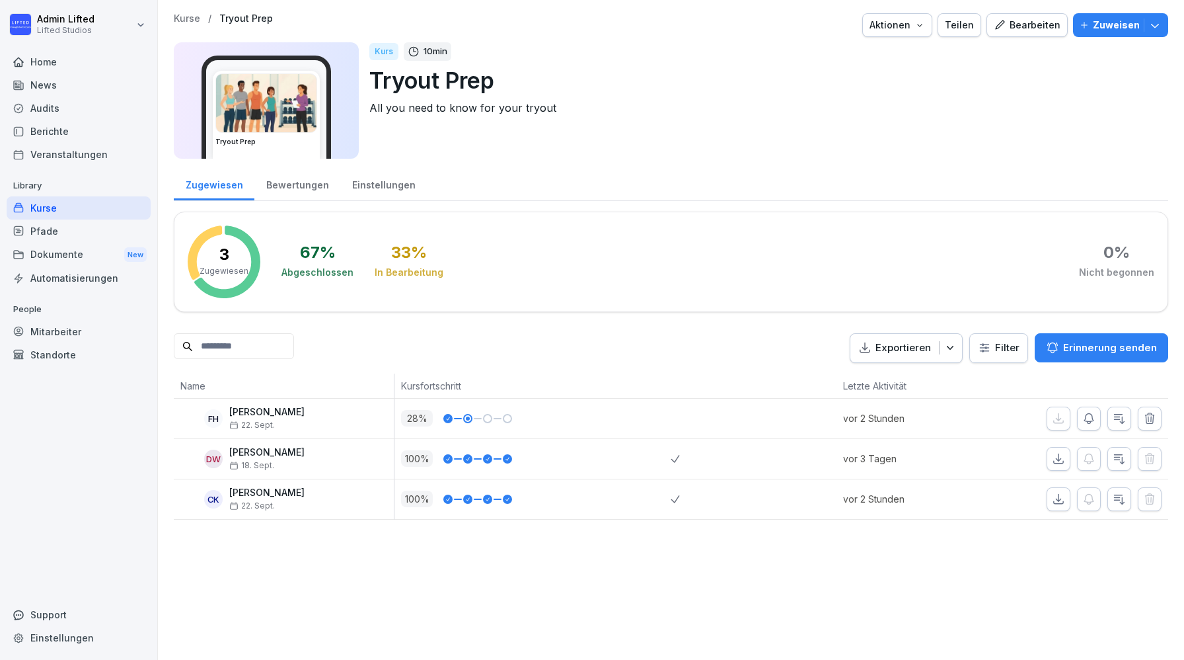
click at [56, 209] on div "Kurse" at bounding box center [79, 207] width 144 height 23
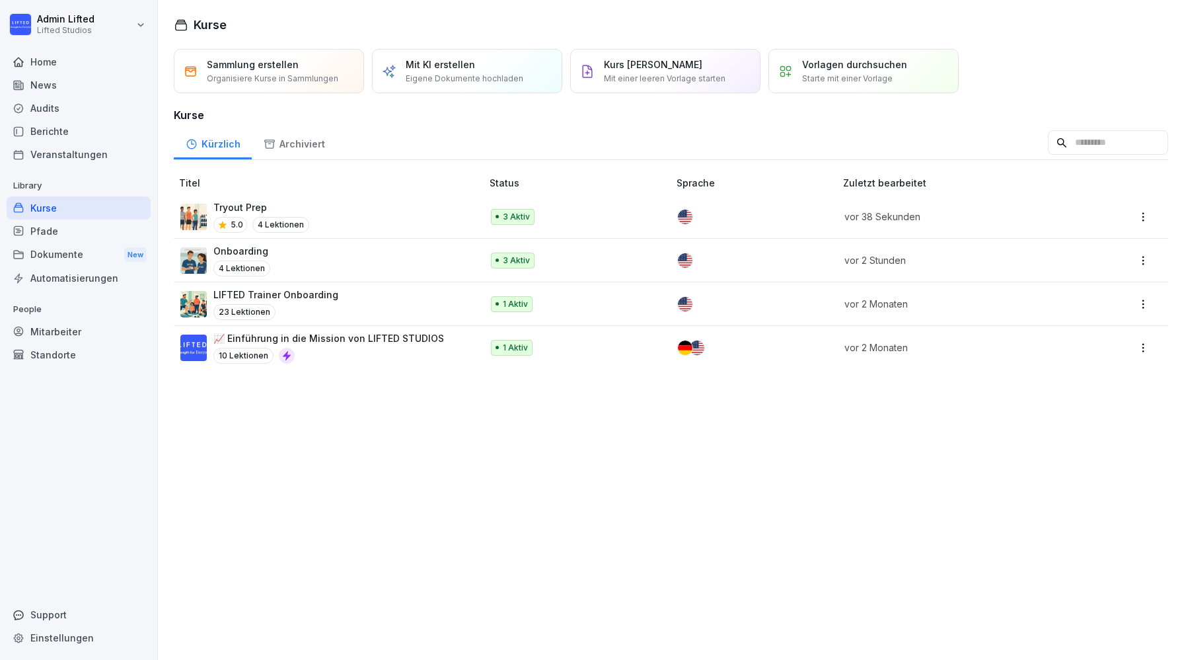
click at [258, 252] on p "Onboarding" at bounding box center [241, 251] width 57 height 14
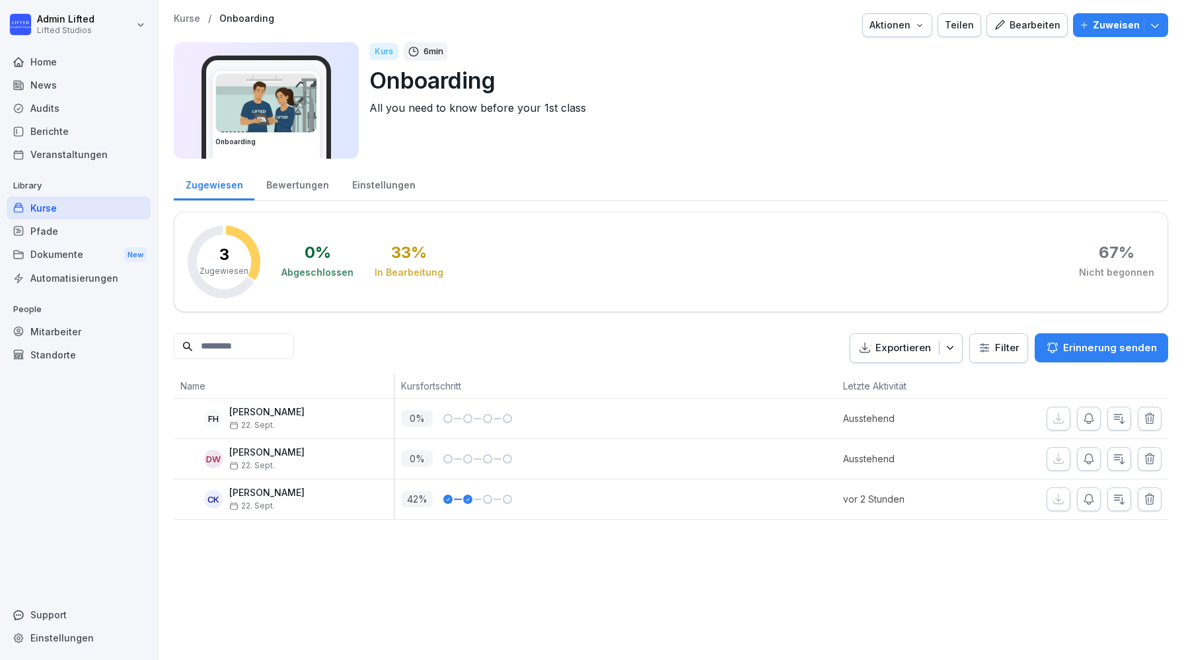
click at [1006, 27] on icon "button" at bounding box center [1000, 25] width 12 height 12
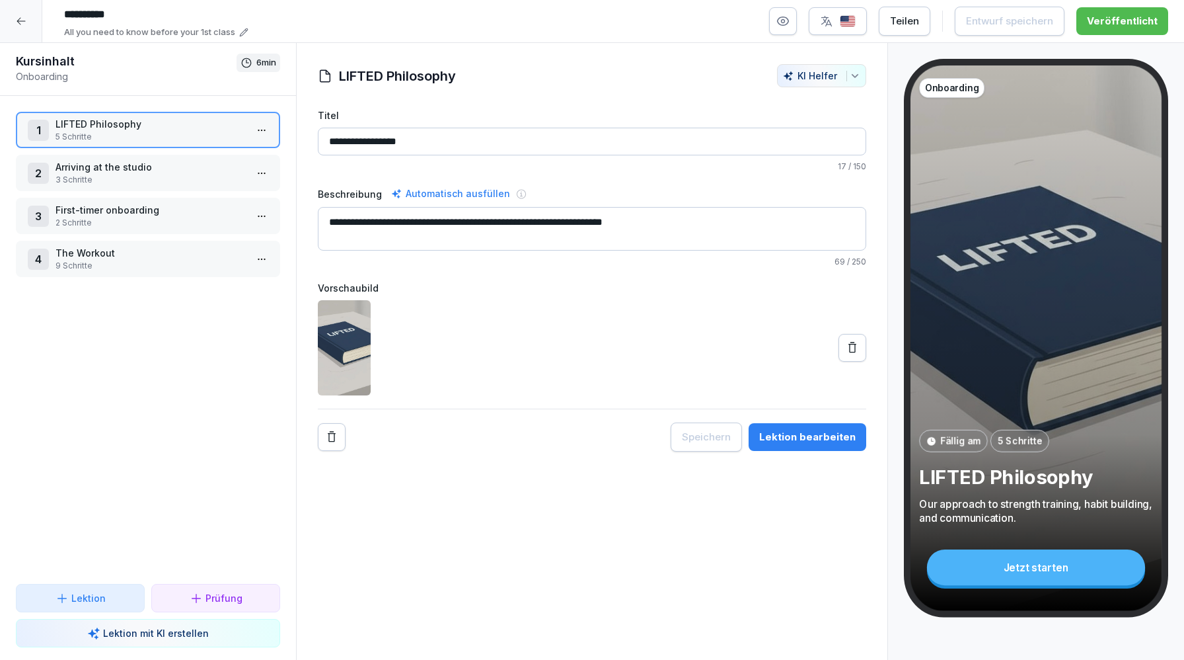
click at [182, 238] on div "1 LIFTED Philosophy 5 Schritte 2 Arriving at the studio 3 Schritte 3 First-time…" at bounding box center [148, 340] width 296 height 488
click at [165, 217] on p "2 Schritte" at bounding box center [151, 223] width 190 height 12
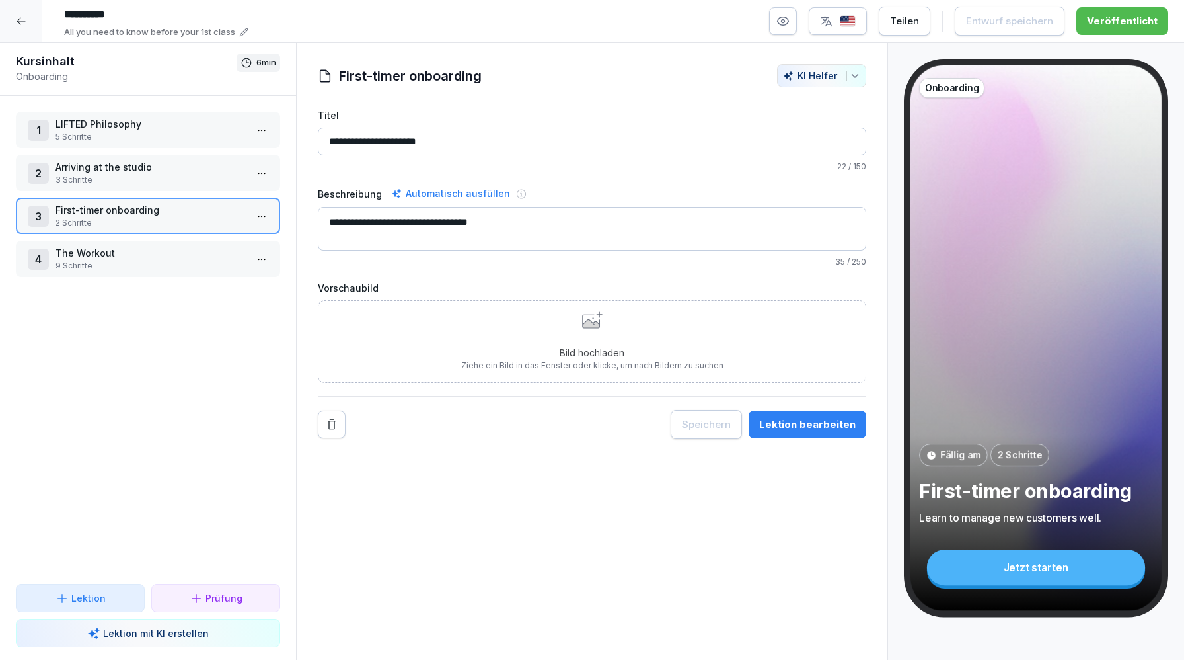
click at [192, 272] on div "4 The Workout 9 Schritte" at bounding box center [148, 259] width 264 height 36
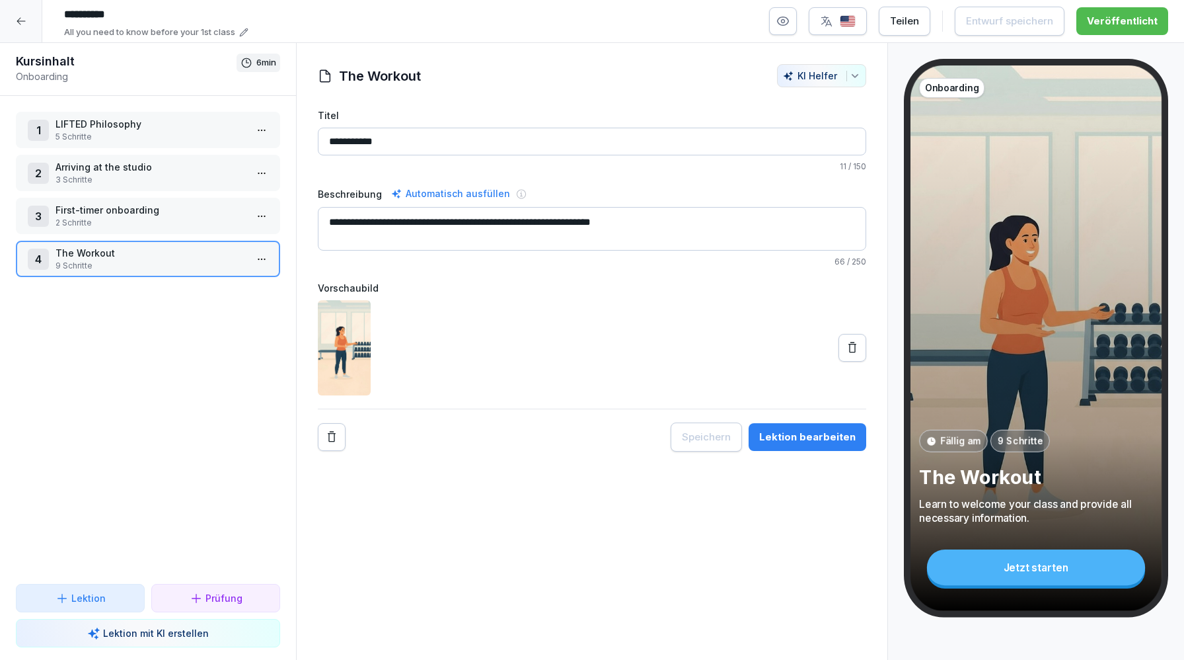
click at [152, 118] on p "LIFTED Philosophy" at bounding box center [151, 124] width 190 height 14
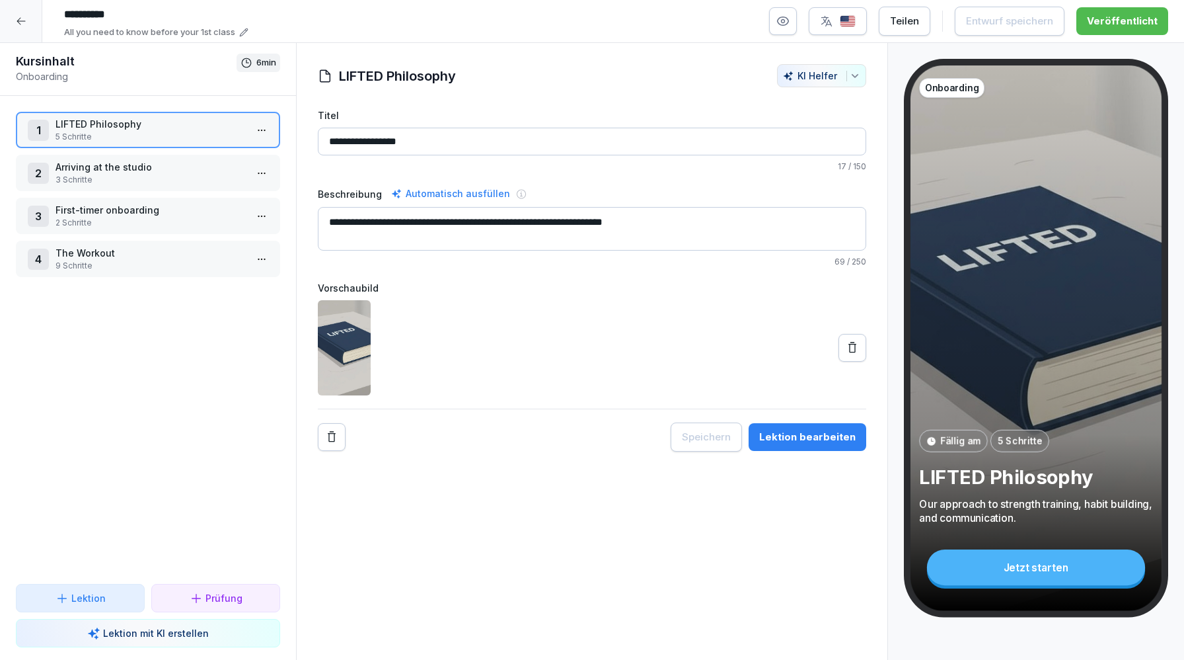
click at [248, 268] on div "4 The Workout 9 Schritte" at bounding box center [148, 259] width 241 height 26
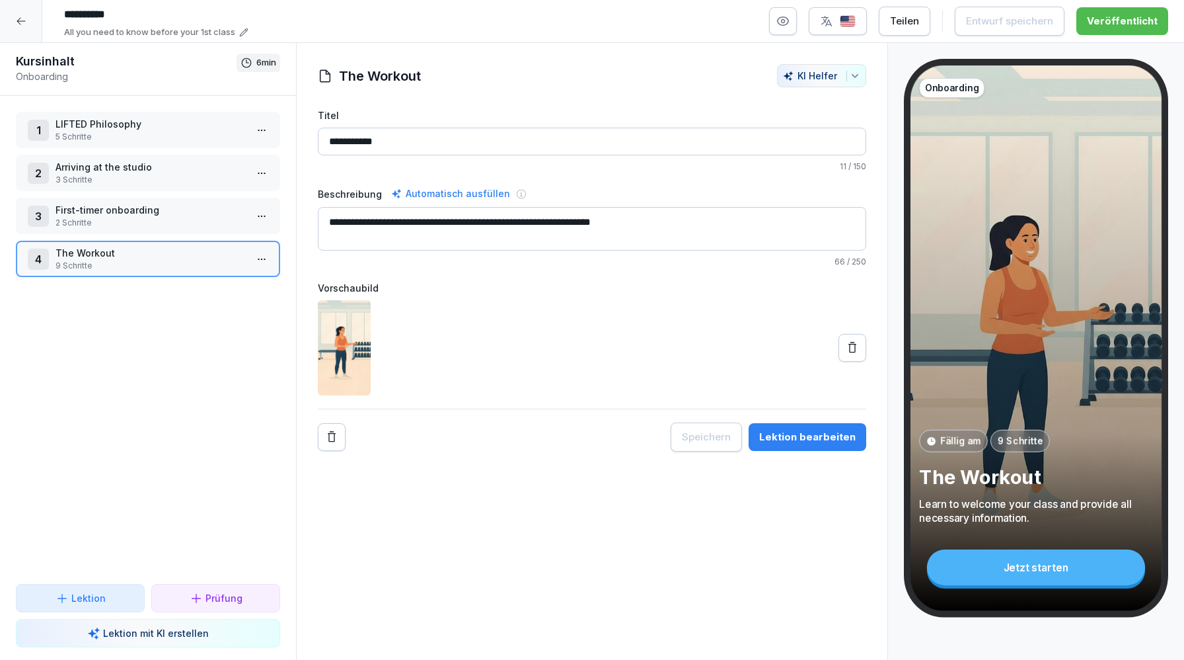
click at [262, 262] on html "**********" at bounding box center [592, 330] width 1184 height 660
click at [122, 317] on html "**********" at bounding box center [592, 330] width 1184 height 660
click at [198, 170] on p "Arriving at the studio" at bounding box center [151, 167] width 190 height 14
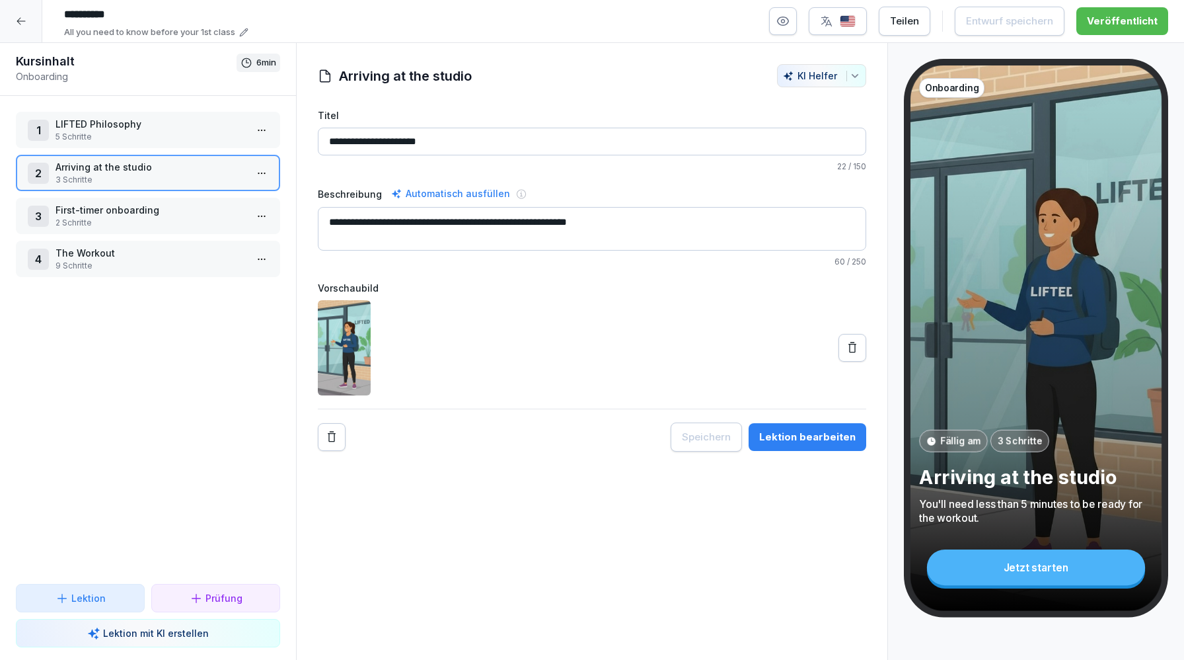
click at [270, 170] on html "**********" at bounding box center [592, 330] width 1184 height 660
click at [217, 243] on div "Duplizieren ⌘D" at bounding box center [213, 248] width 102 height 14
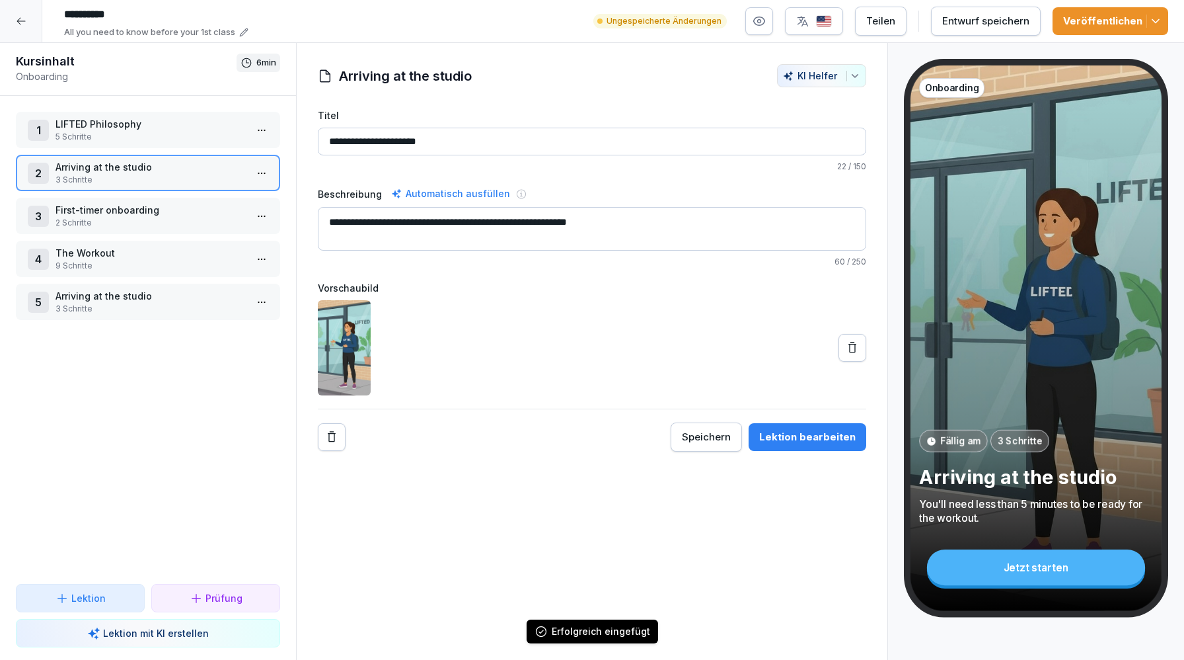
click at [113, 296] on p "Arriving at the studio" at bounding box center [151, 296] width 190 height 14
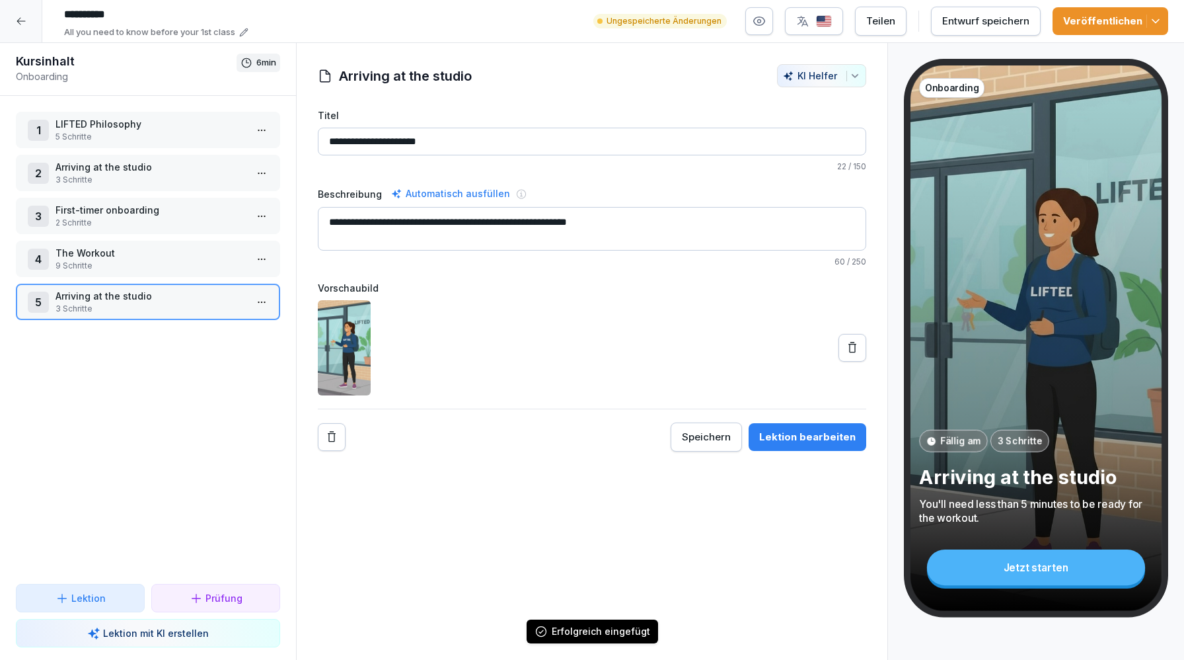
click at [377, 134] on input "**********" at bounding box center [592, 142] width 549 height 28
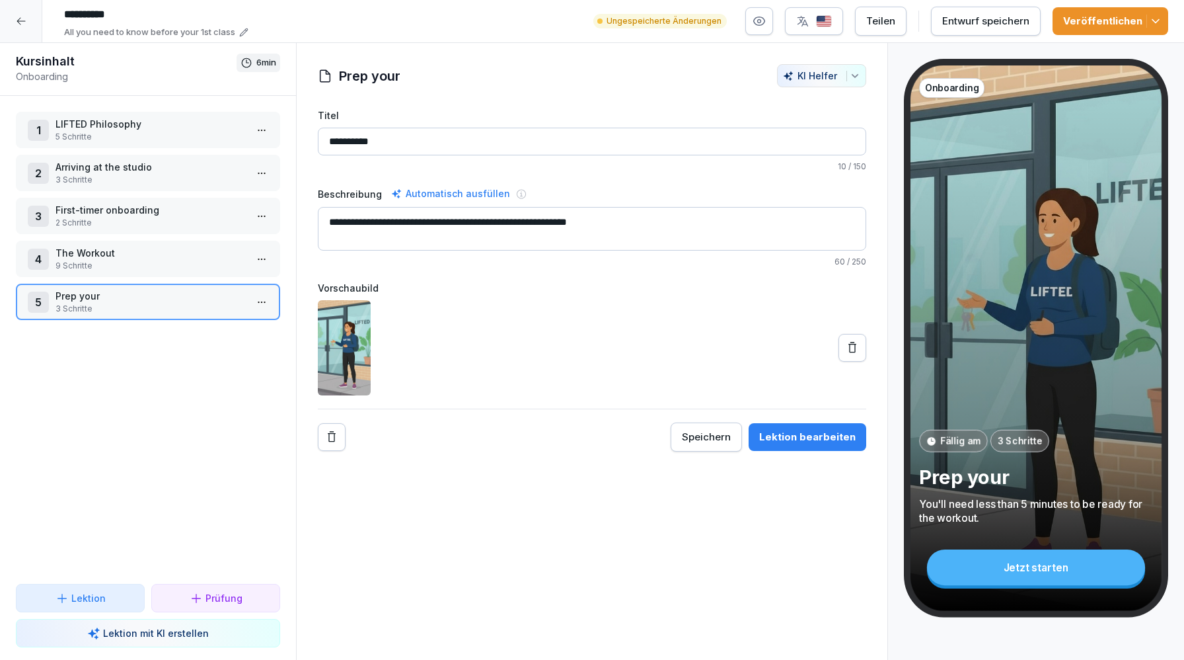
type input "**********"
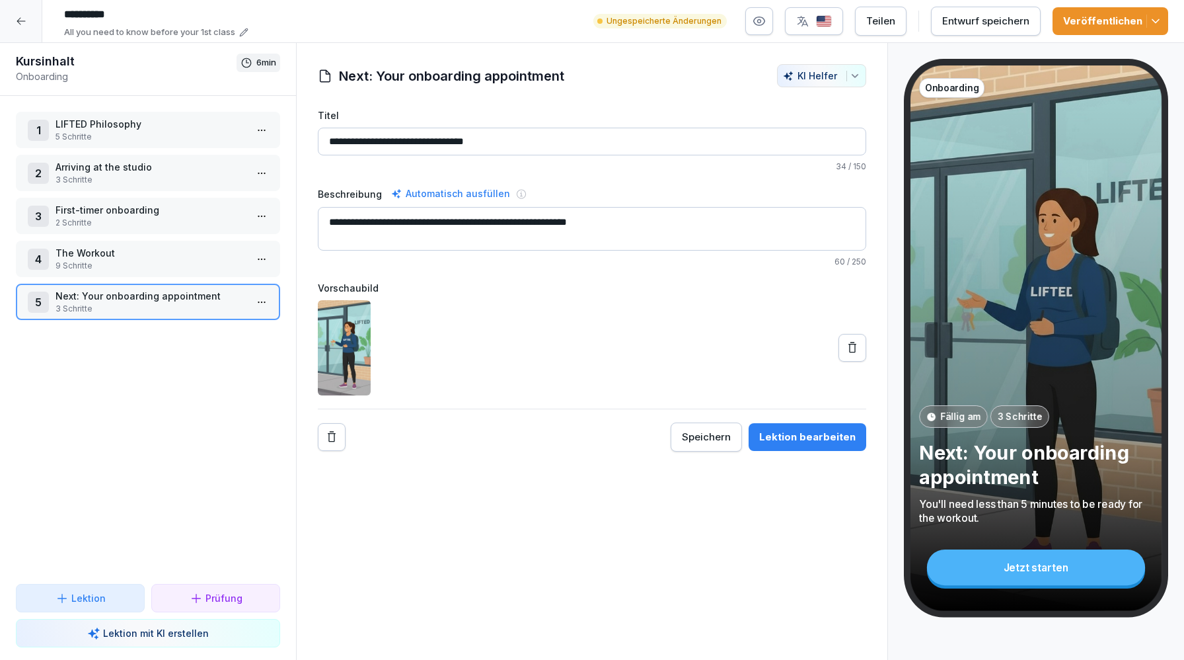
type input "**********"
click at [410, 217] on textarea "**********" at bounding box center [592, 229] width 549 height 44
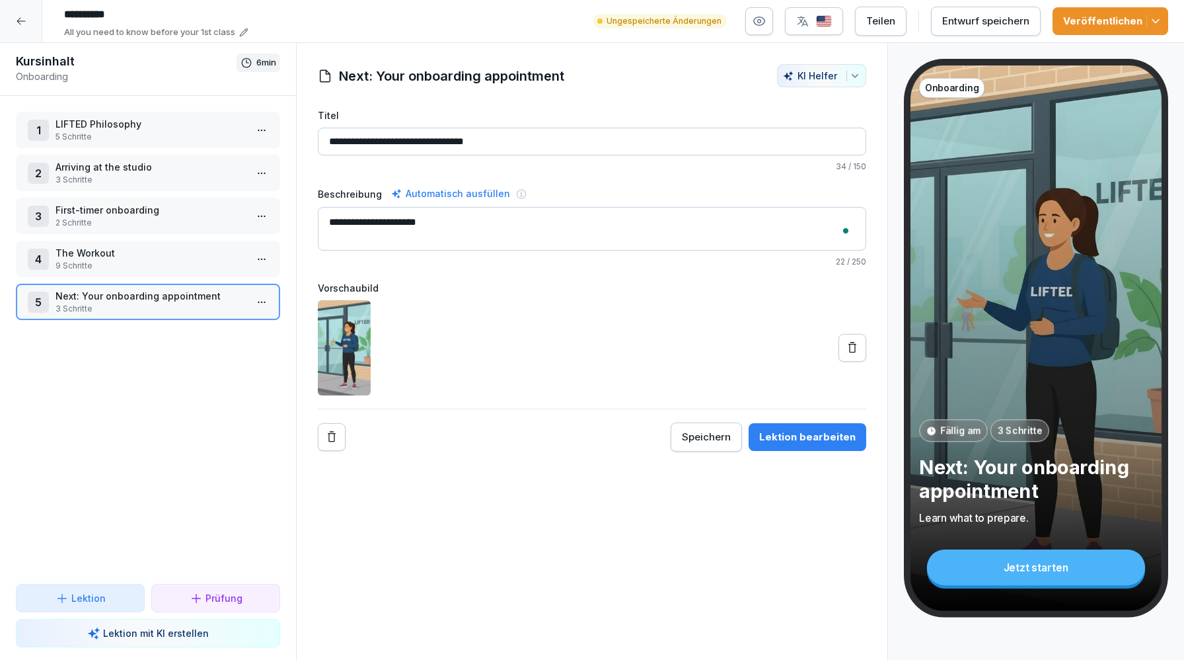
type textarea "**********"
click at [363, 439] on div "Speichern Lektion bearbeiten" at bounding box center [592, 436] width 549 height 29
click at [1099, 19] on div "Veröffentlichen" at bounding box center [1110, 21] width 95 height 15
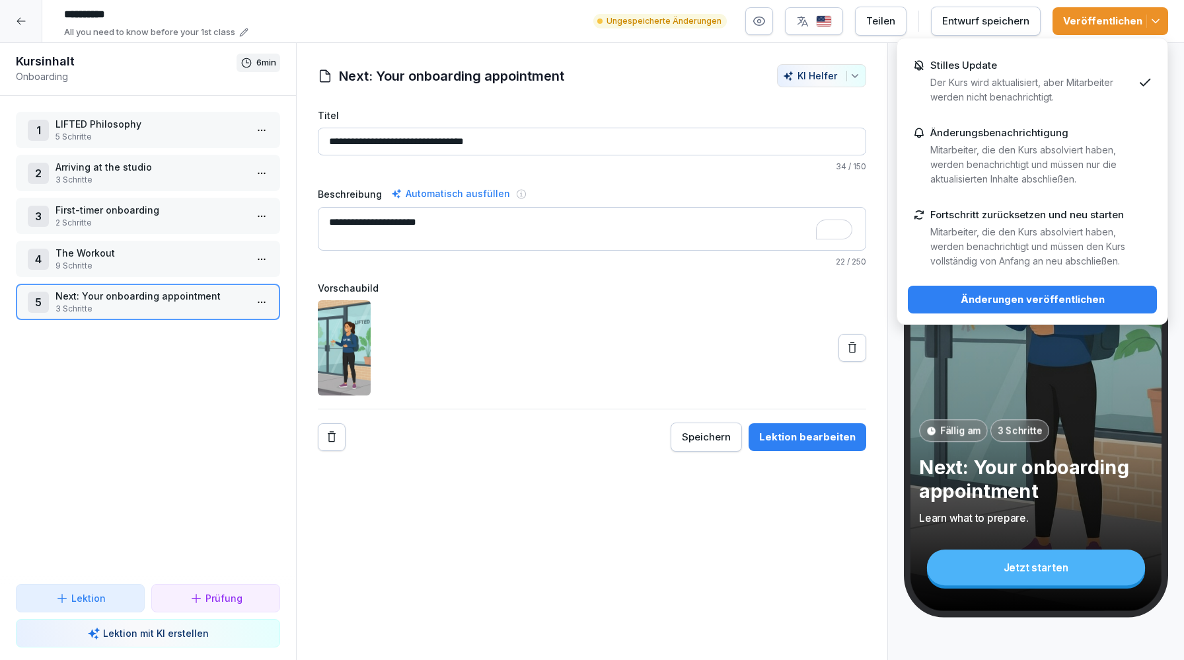
click at [955, 292] on div "Änderungen veröffentlichen" at bounding box center [1033, 299] width 228 height 15
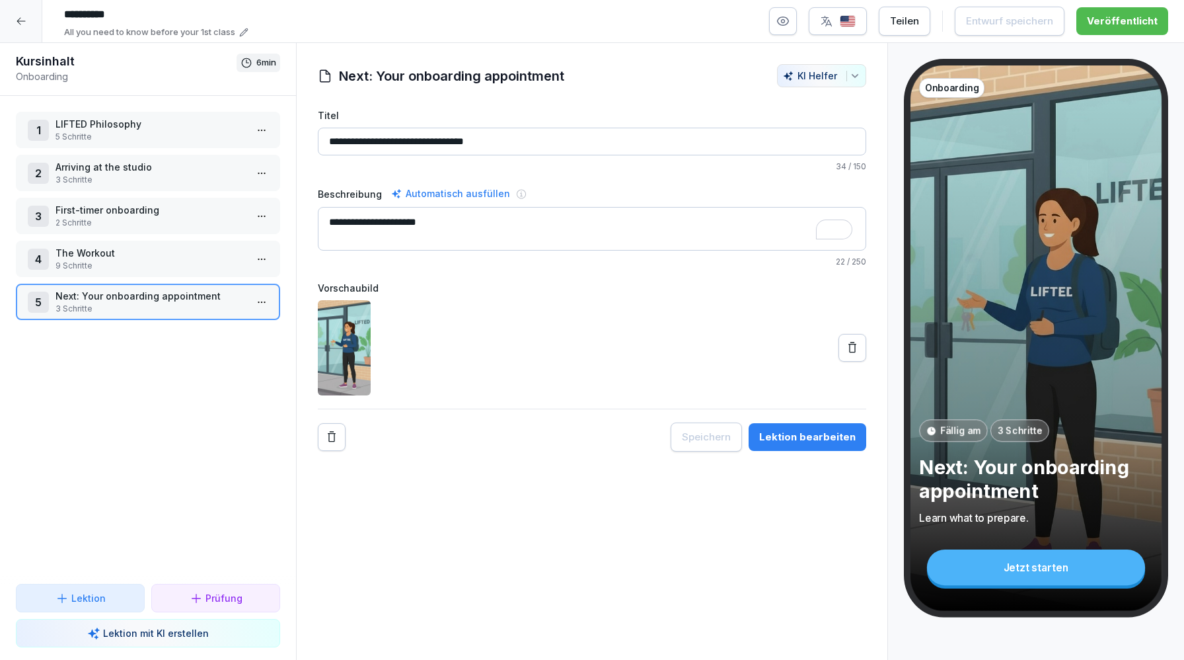
click at [174, 125] on p "LIFTED Philosophy" at bounding box center [151, 124] width 190 height 14
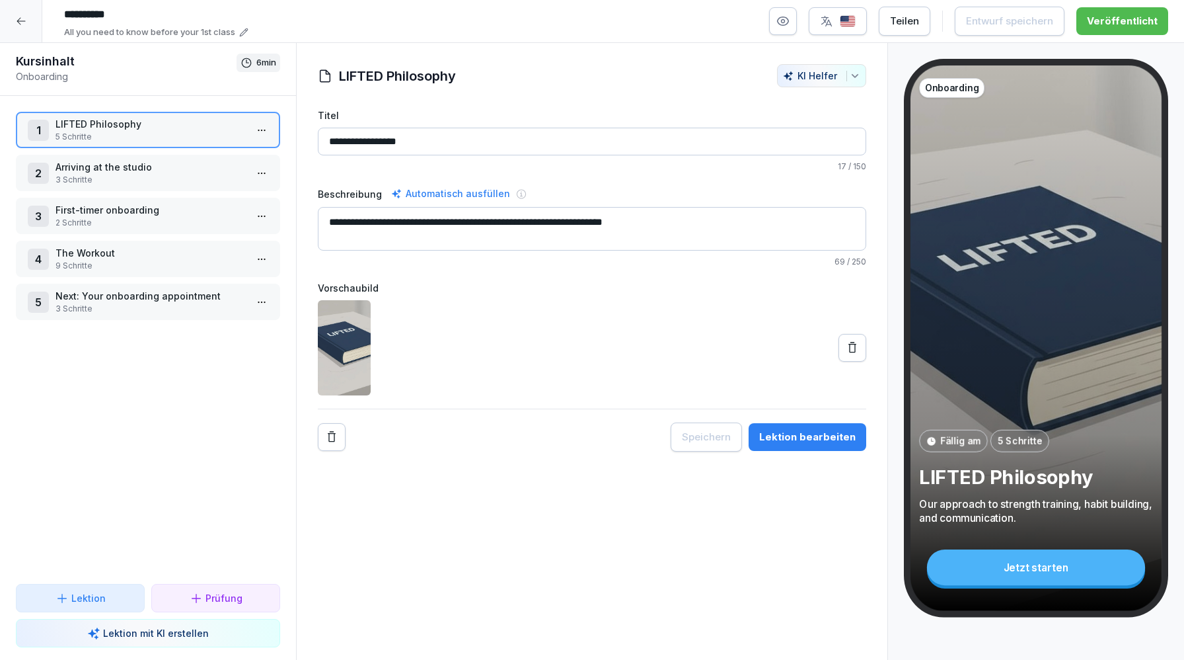
click at [182, 182] on p "3 Schritte" at bounding box center [151, 180] width 190 height 12
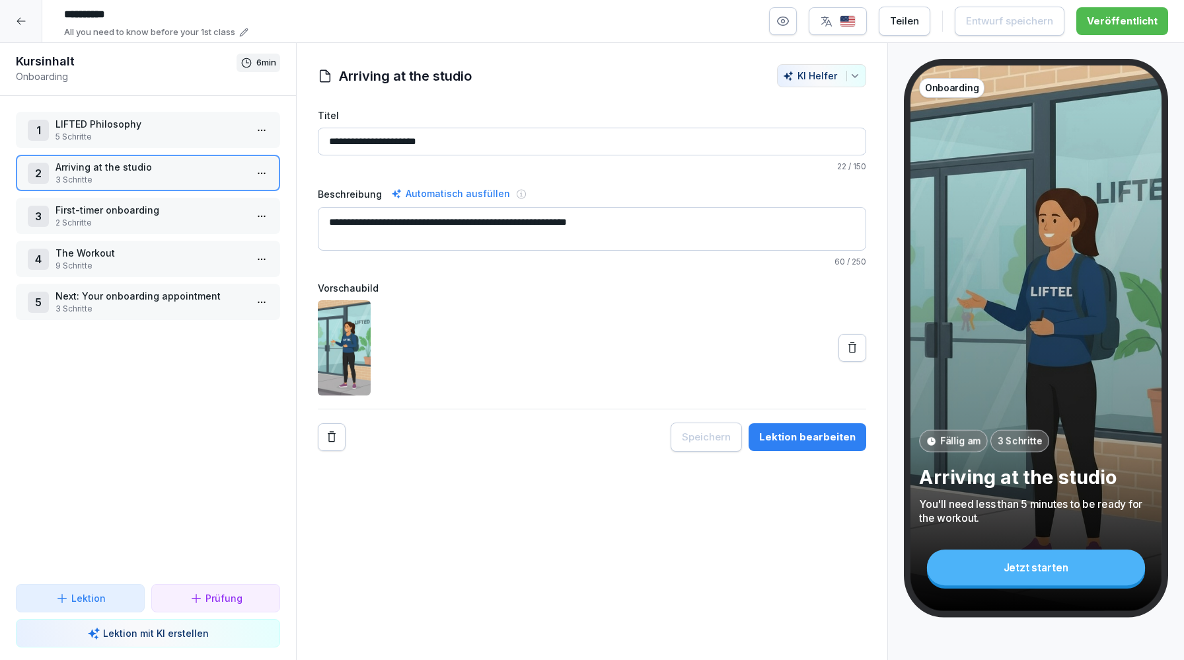
click at [174, 130] on p "LIFTED Philosophy" at bounding box center [151, 124] width 190 height 14
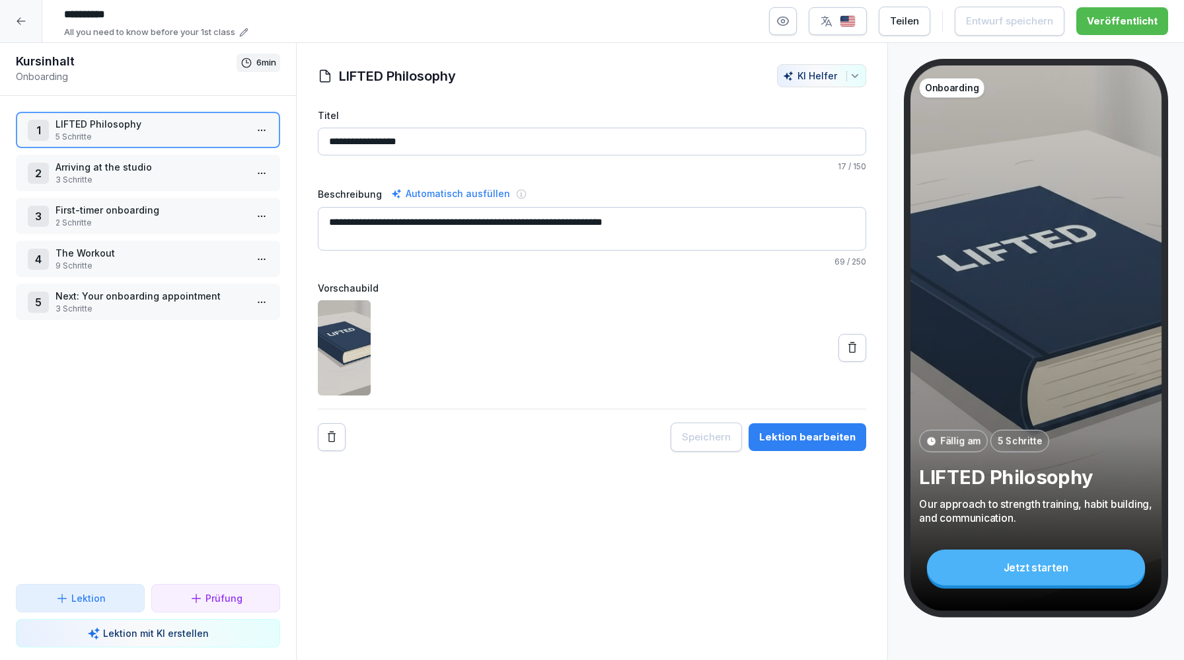
click at [201, 230] on div "3 First-timer onboarding 2 Schritte" at bounding box center [148, 216] width 264 height 36
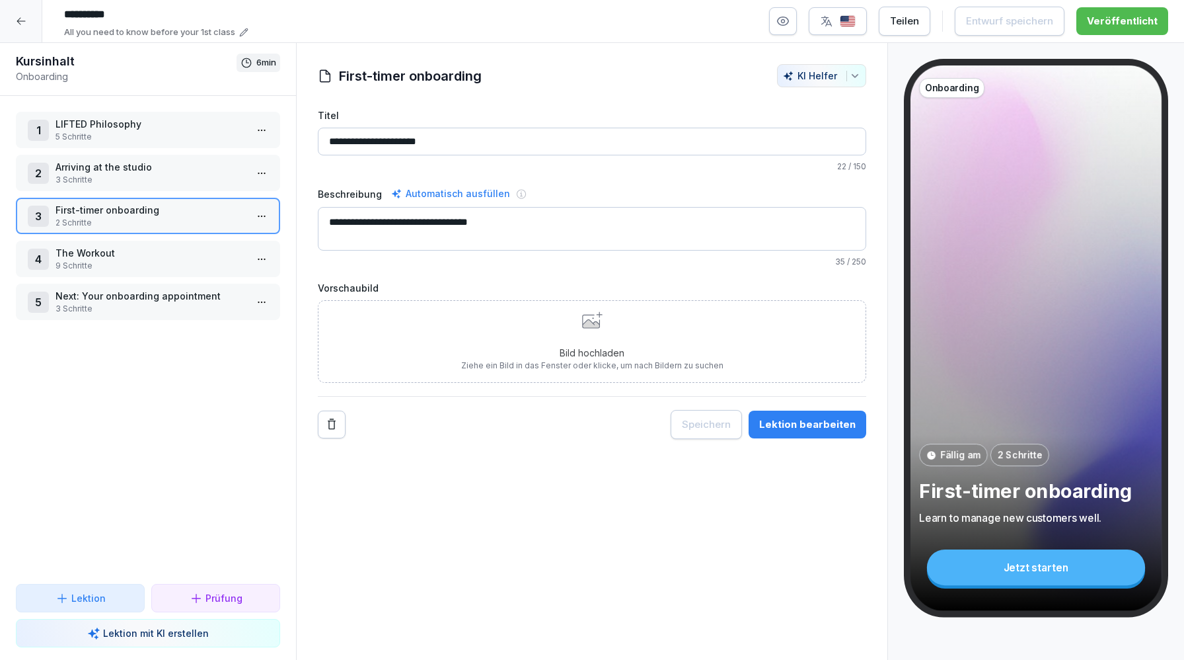
click at [200, 106] on div "1 LIFTED Philosophy 5 Schritte 2 Arriving at the studio 3 Schritte 3 First-time…" at bounding box center [148, 340] width 296 height 488
click at [203, 122] on p "LIFTED Philosophy" at bounding box center [151, 124] width 190 height 14
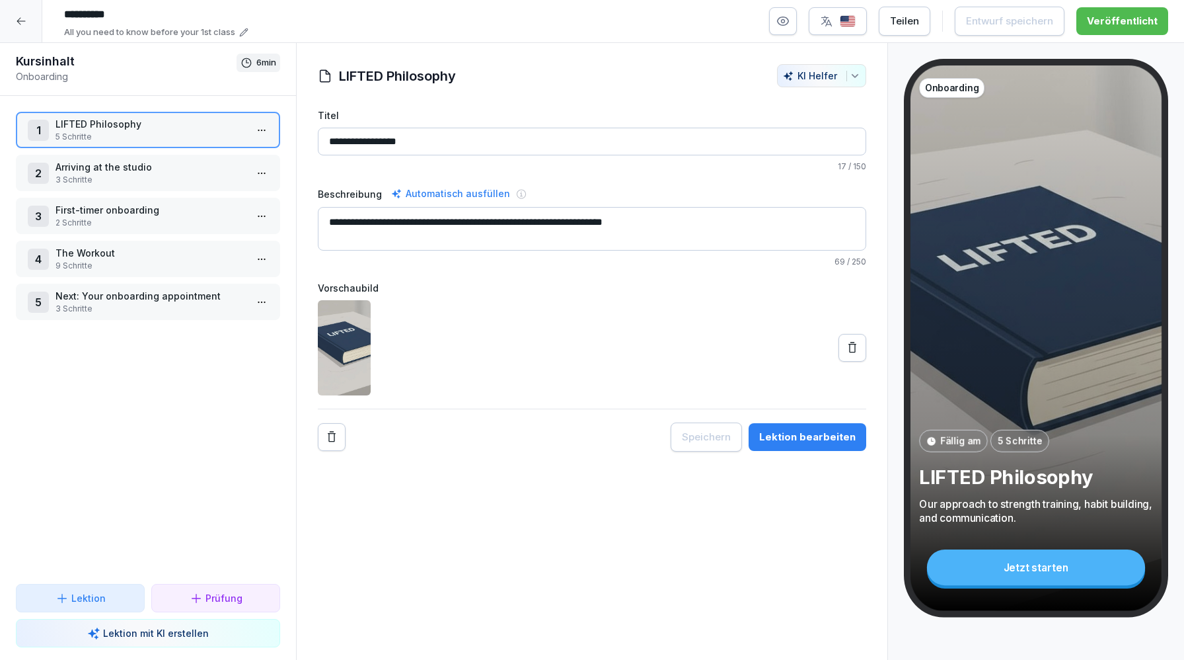
click at [215, 258] on p "The Workout" at bounding box center [151, 253] width 190 height 14
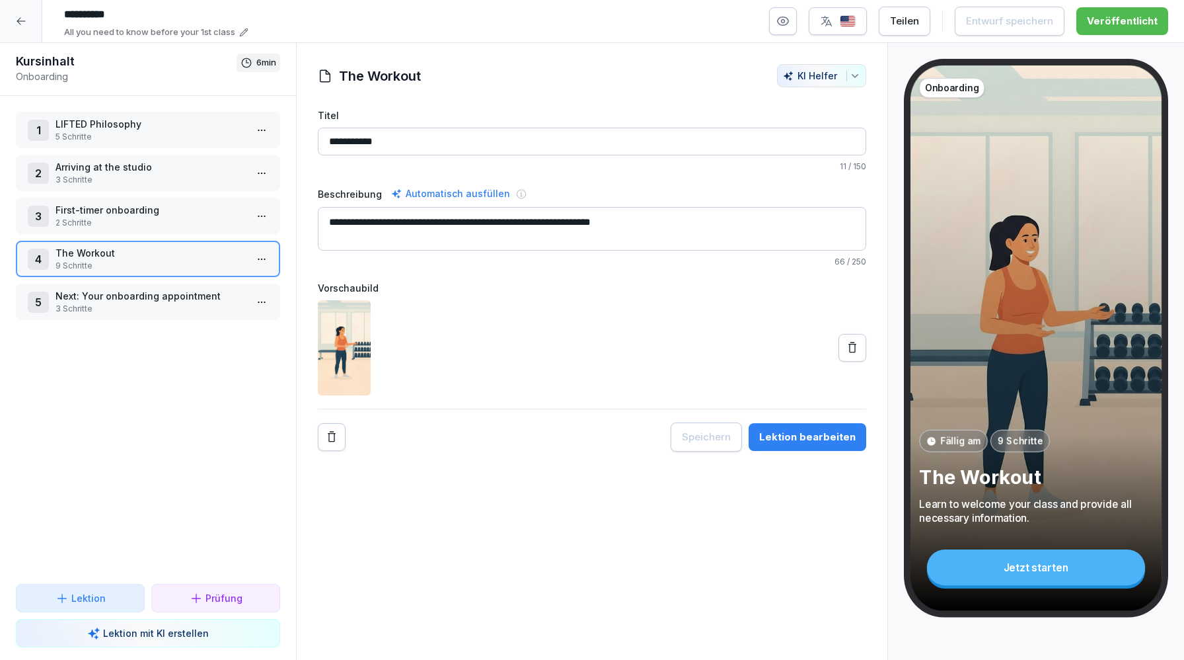
click at [221, 131] on p "5 Schritte" at bounding box center [151, 137] width 190 height 12
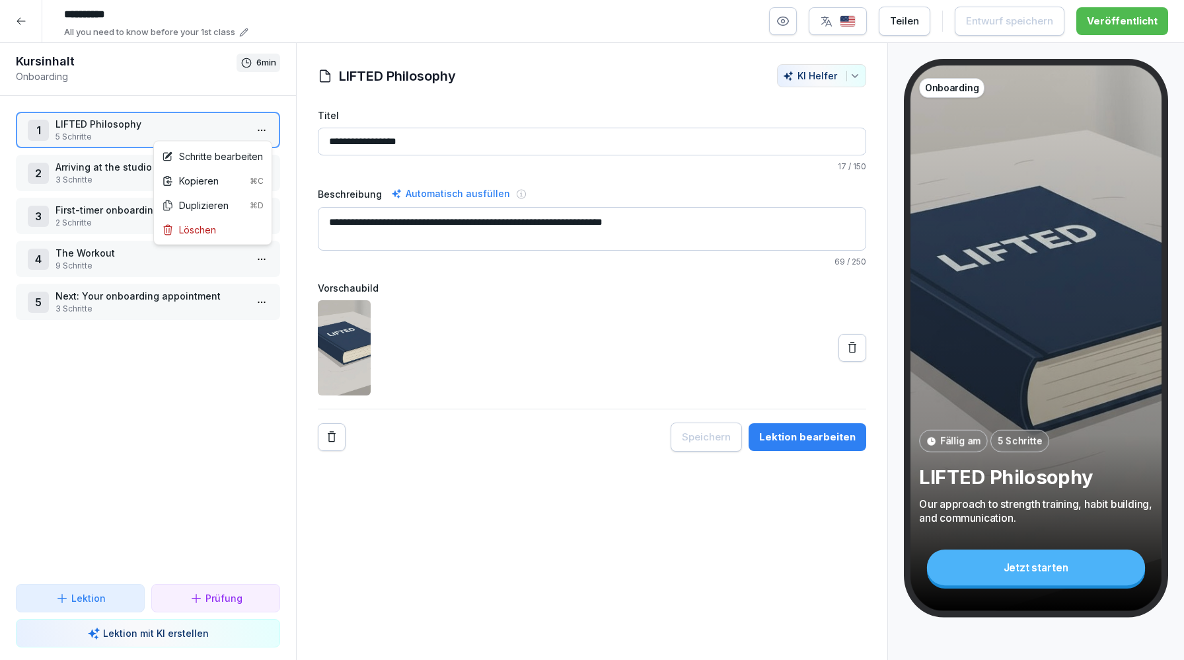
click at [262, 132] on html "**********" at bounding box center [592, 330] width 1184 height 660
click at [230, 157] on div "Schritte bearbeiten" at bounding box center [212, 156] width 101 height 14
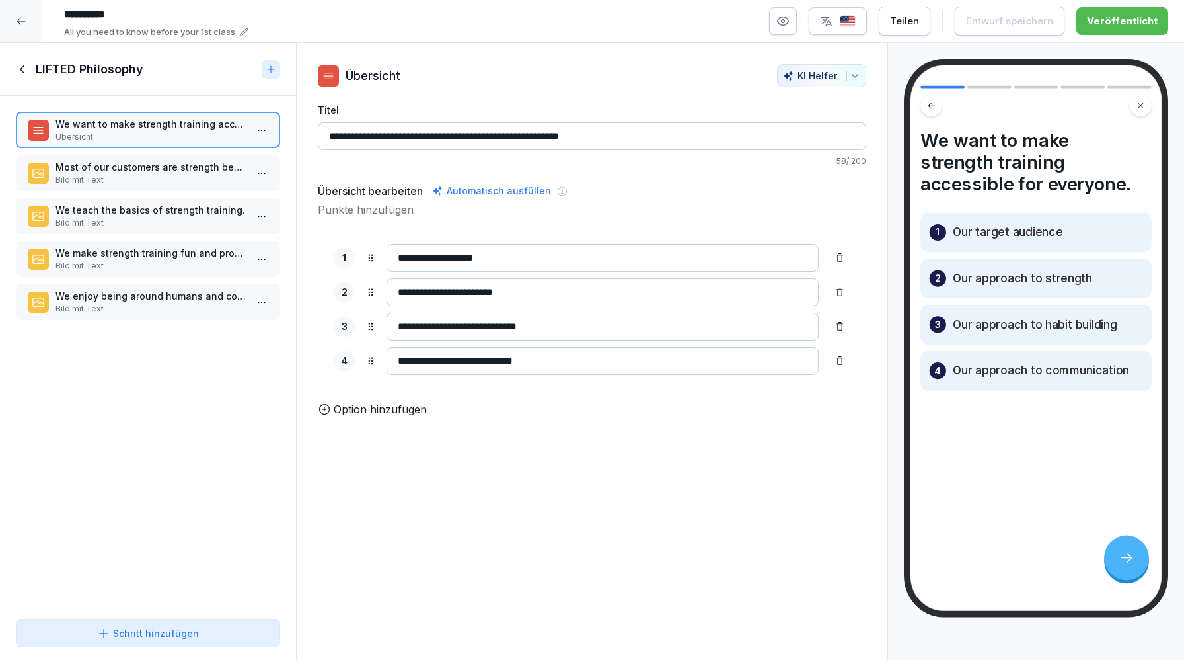
click at [162, 162] on p "Most of our customers are strength beginners." at bounding box center [151, 167] width 190 height 14
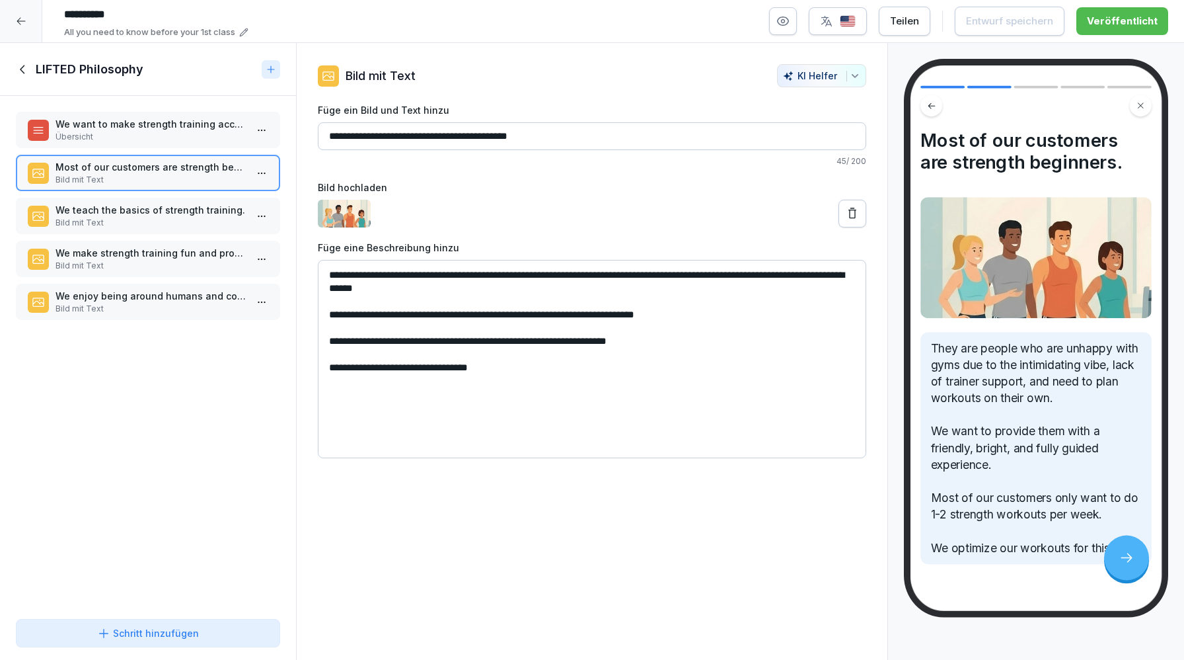
click at [162, 209] on p "We teach the basics of strength training." at bounding box center [151, 210] width 190 height 14
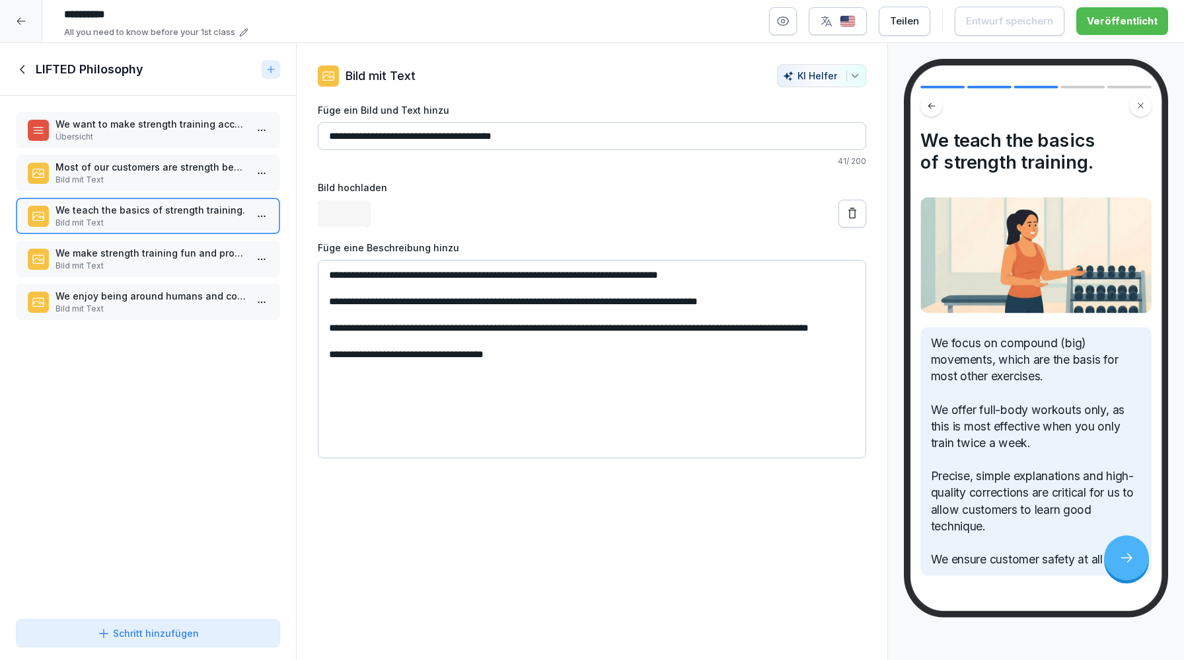
click at [153, 268] on p "Bild mit Text" at bounding box center [151, 266] width 190 height 12
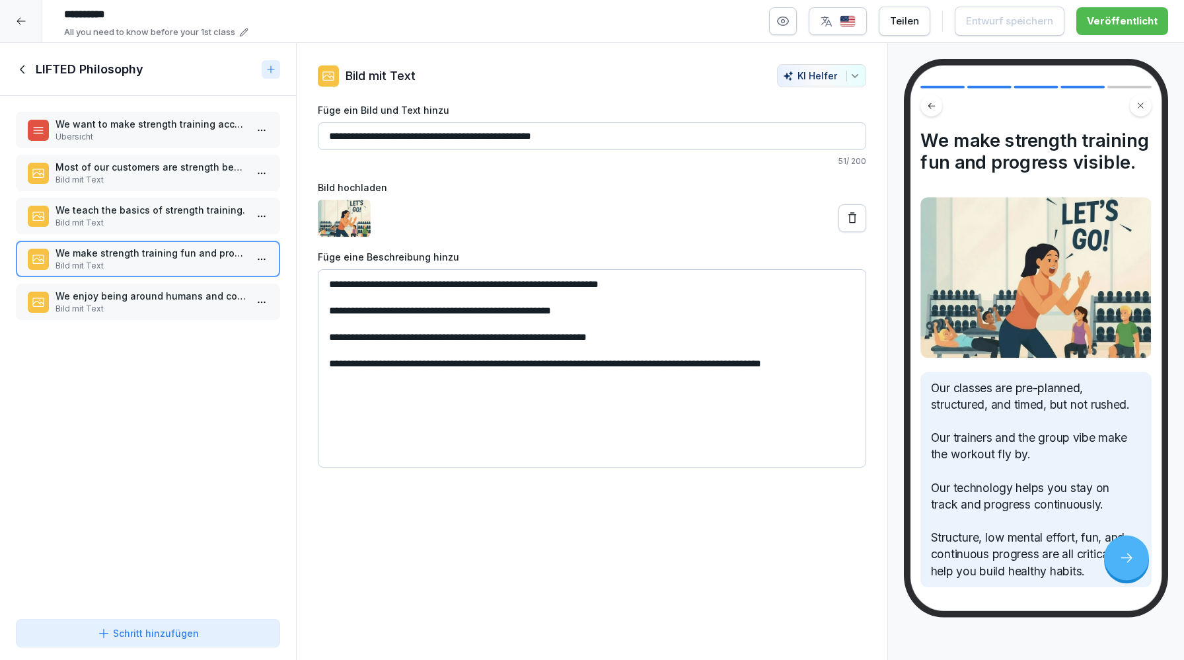
click at [145, 324] on div "We want to make strength training accessible for everyone. Übersicht Most of ou…" at bounding box center [148, 354] width 296 height 517
click at [140, 307] on p "Bild mit Text" at bounding box center [151, 309] width 190 height 12
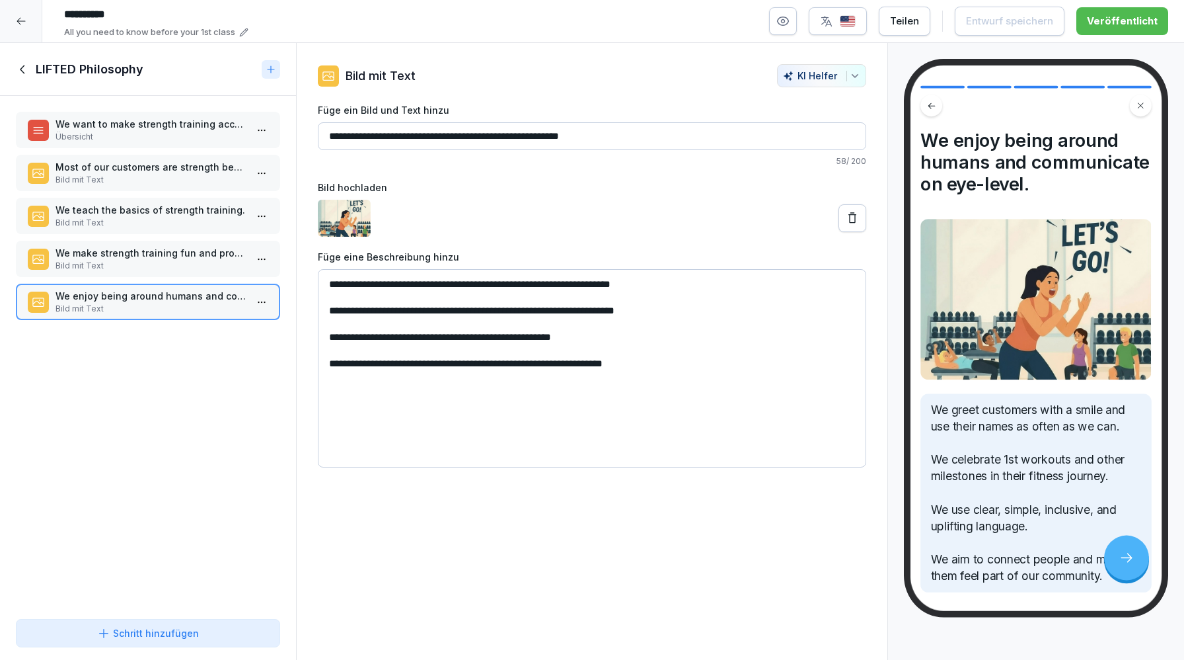
click at [22, 74] on icon at bounding box center [23, 69] width 15 height 15
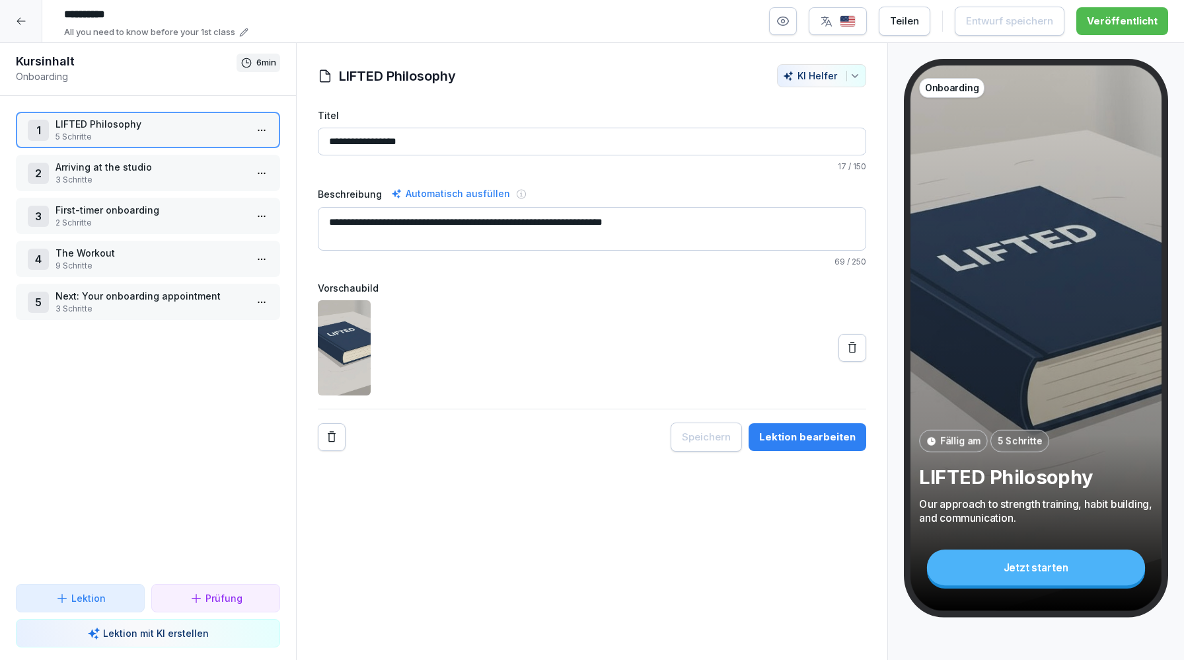
click at [23, 24] on icon at bounding box center [21, 21] width 11 height 11
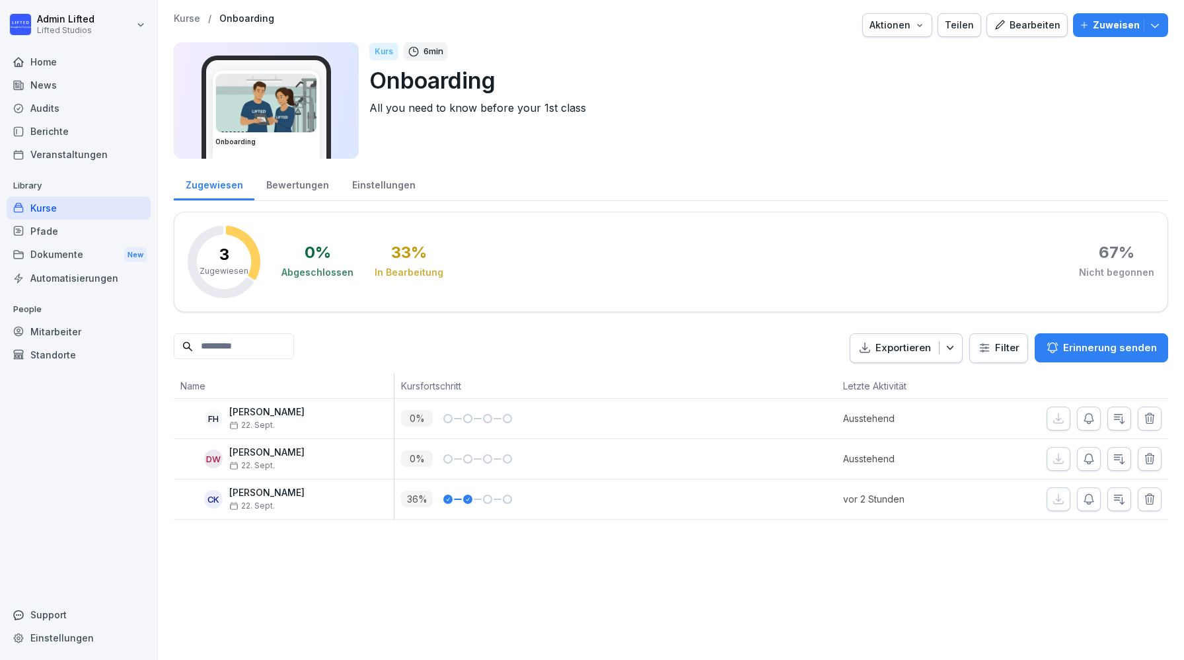
click at [1042, 26] on div "Bearbeiten" at bounding box center [1027, 25] width 67 height 15
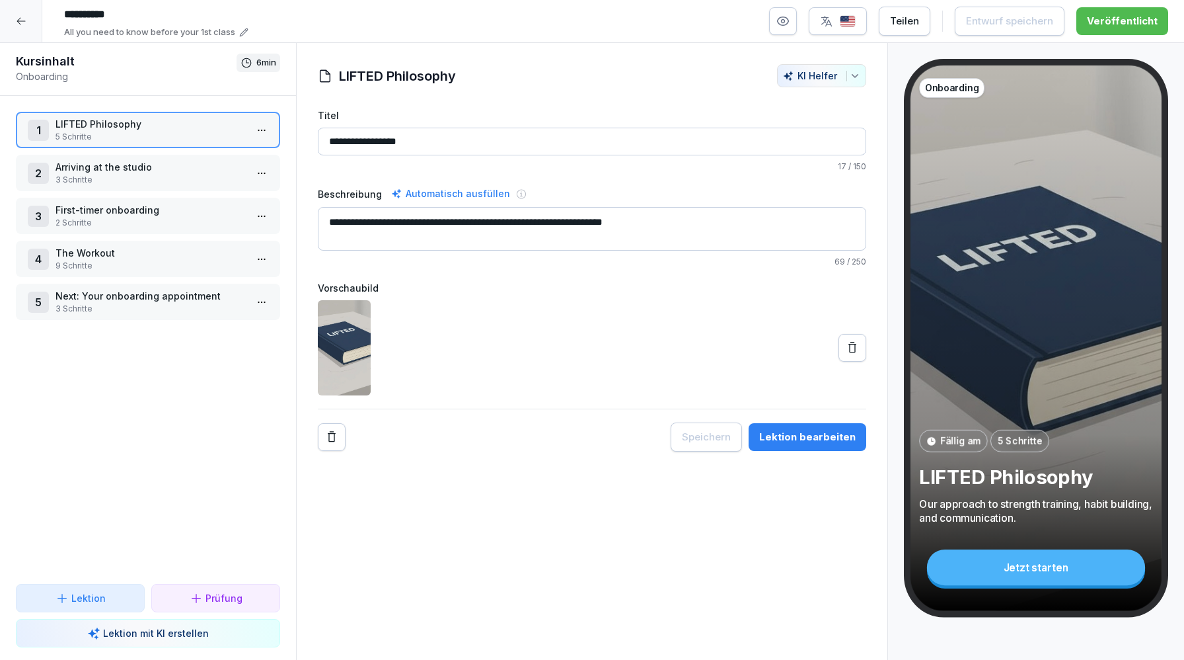
click at [106, 14] on input "**********" at bounding box center [256, 14] width 397 height 22
click at [144, 5] on input "**********" at bounding box center [256, 14] width 397 height 22
click at [153, 13] on input "**********" at bounding box center [256, 14] width 397 height 22
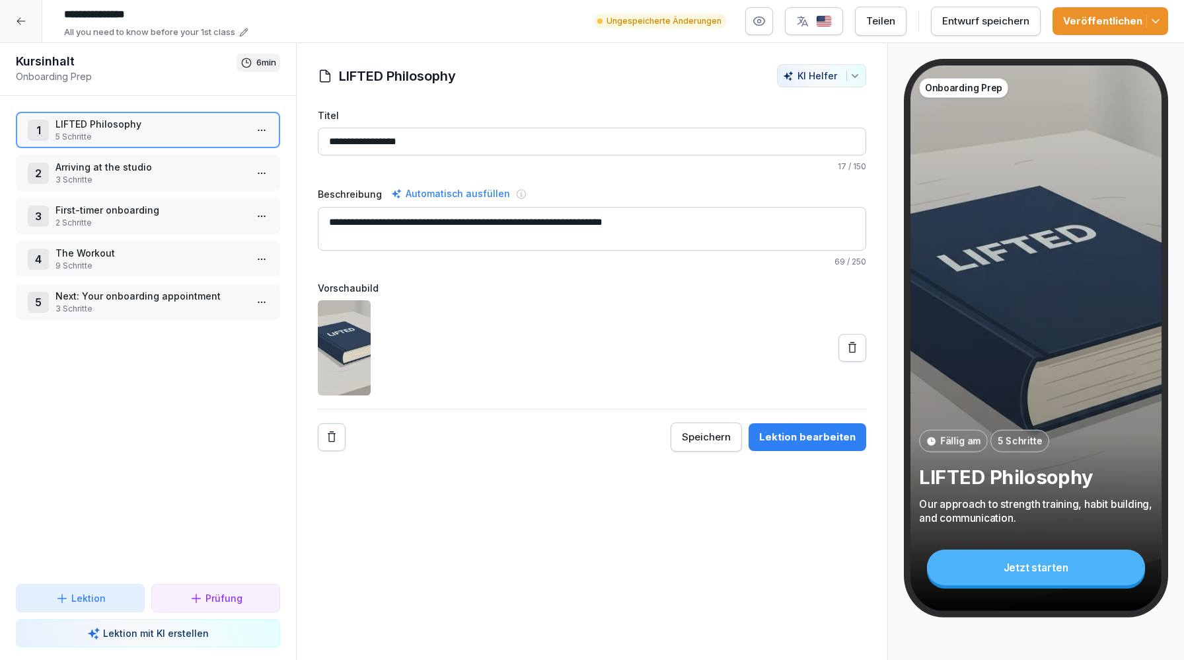
type input "**********"
click at [640, 54] on div "**********" at bounding box center [592, 351] width 592 height 617
click at [1092, 14] on div "Veröffentlichen" at bounding box center [1110, 21] width 95 height 15
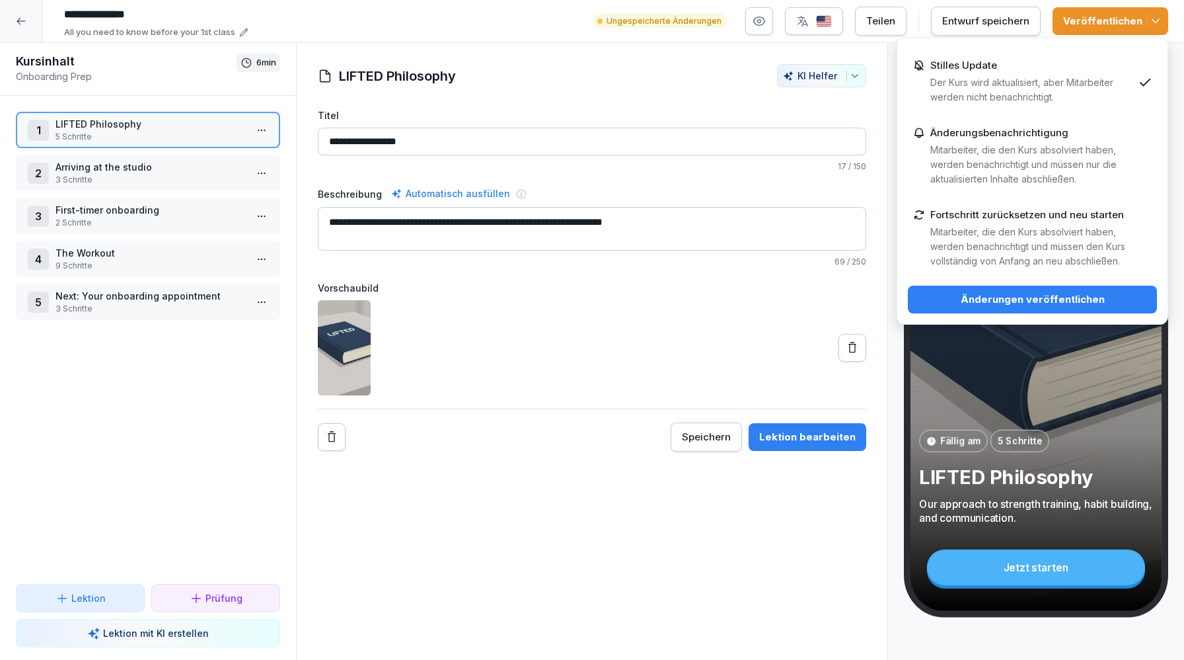
click at [973, 305] on div "Änderungen veröffentlichen" at bounding box center [1033, 299] width 228 height 15
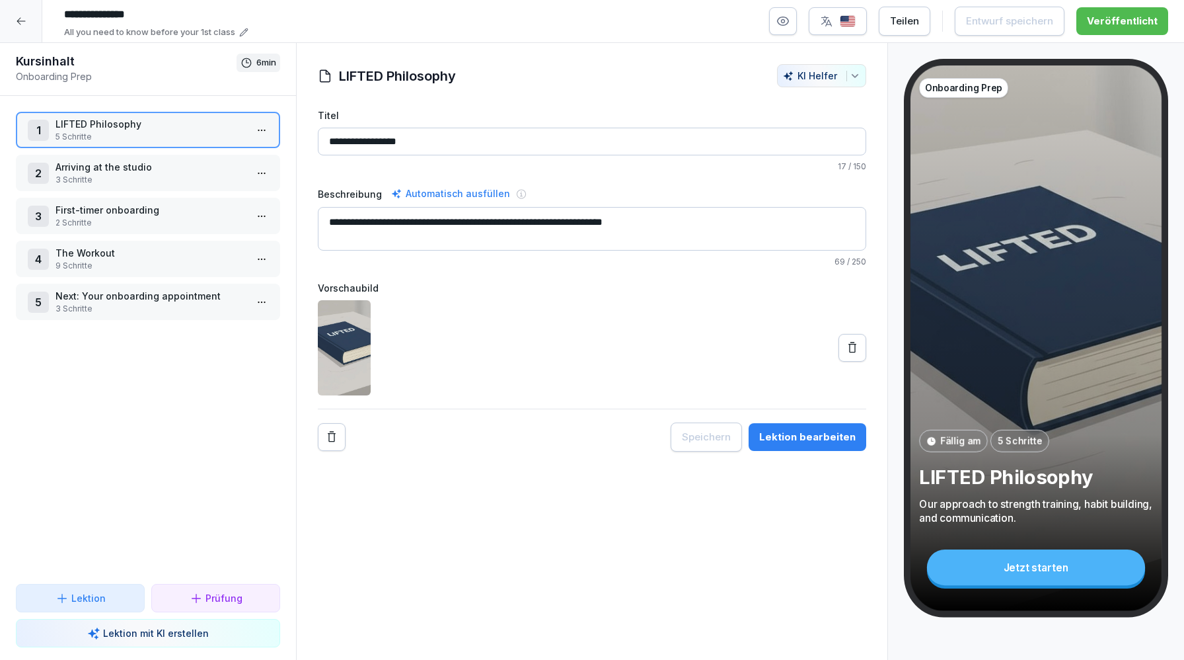
click at [22, 29] on div at bounding box center [21, 21] width 42 height 42
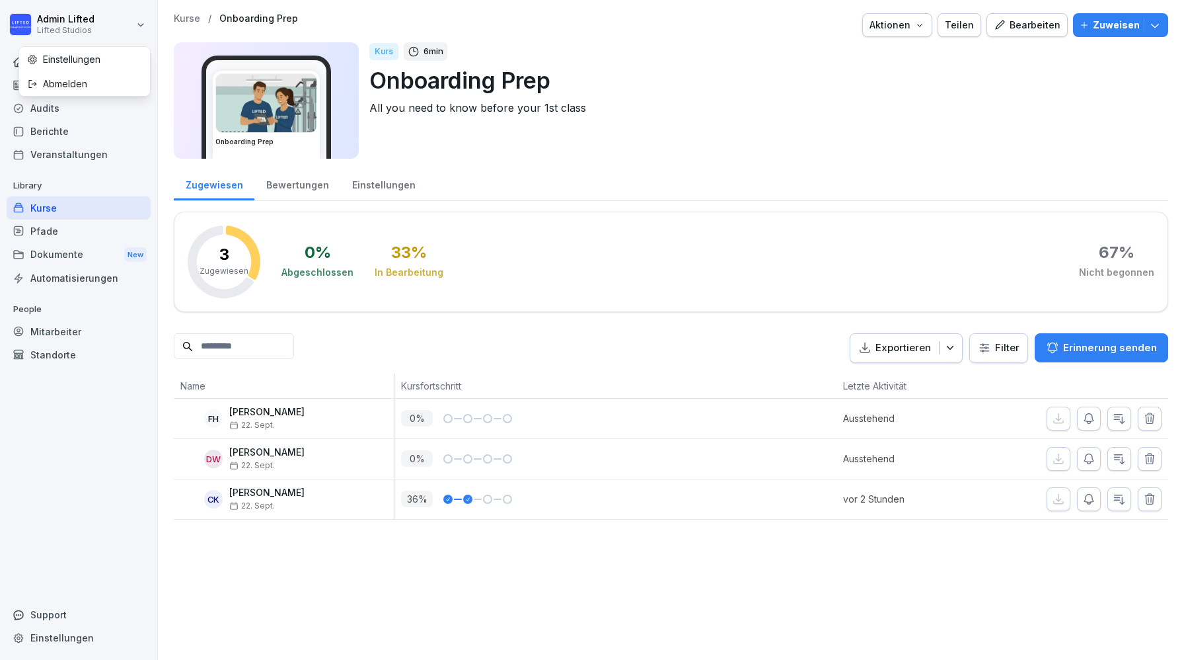
click at [22, 26] on html "Admin Lifted Lifted Studios Home News Audits Berichte Veranstaltungen Library K…" at bounding box center [592, 330] width 1184 height 660
click at [79, 217] on html "Admin Lifted Lifted Studios Home News Audits Berichte Veranstaltungen Library K…" at bounding box center [592, 330] width 1184 height 660
click at [75, 211] on div "Kurse" at bounding box center [79, 207] width 144 height 23
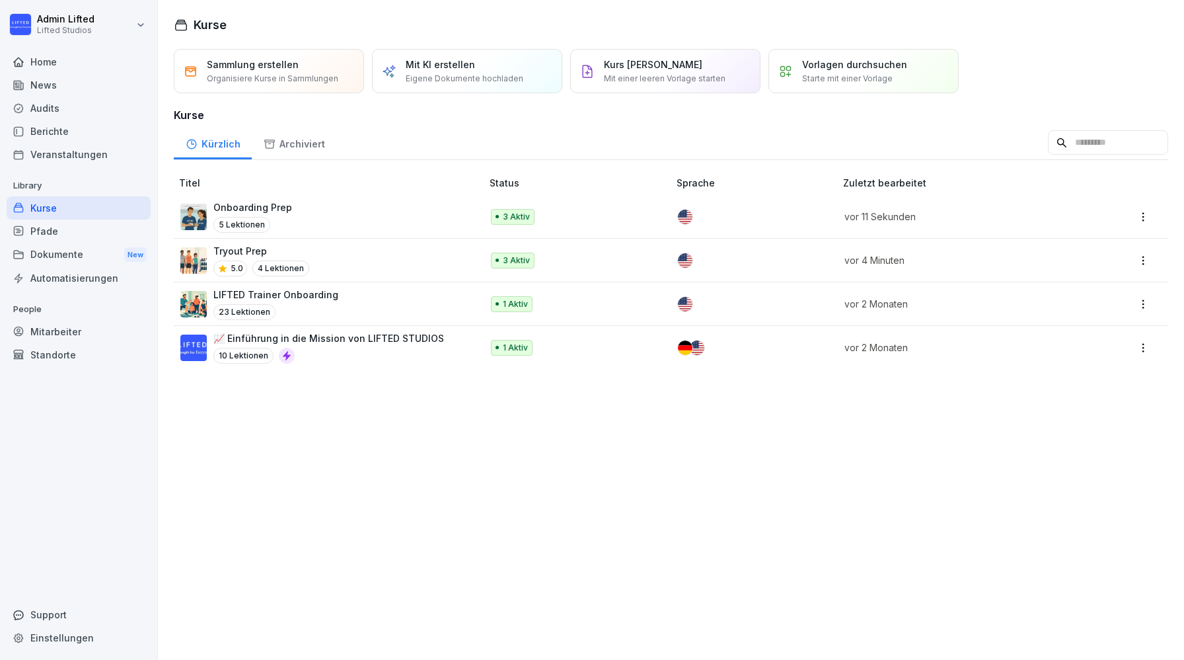
click at [410, 262] on div "Tryout Prep 5.0 4 Lektionen" at bounding box center [324, 260] width 288 height 32
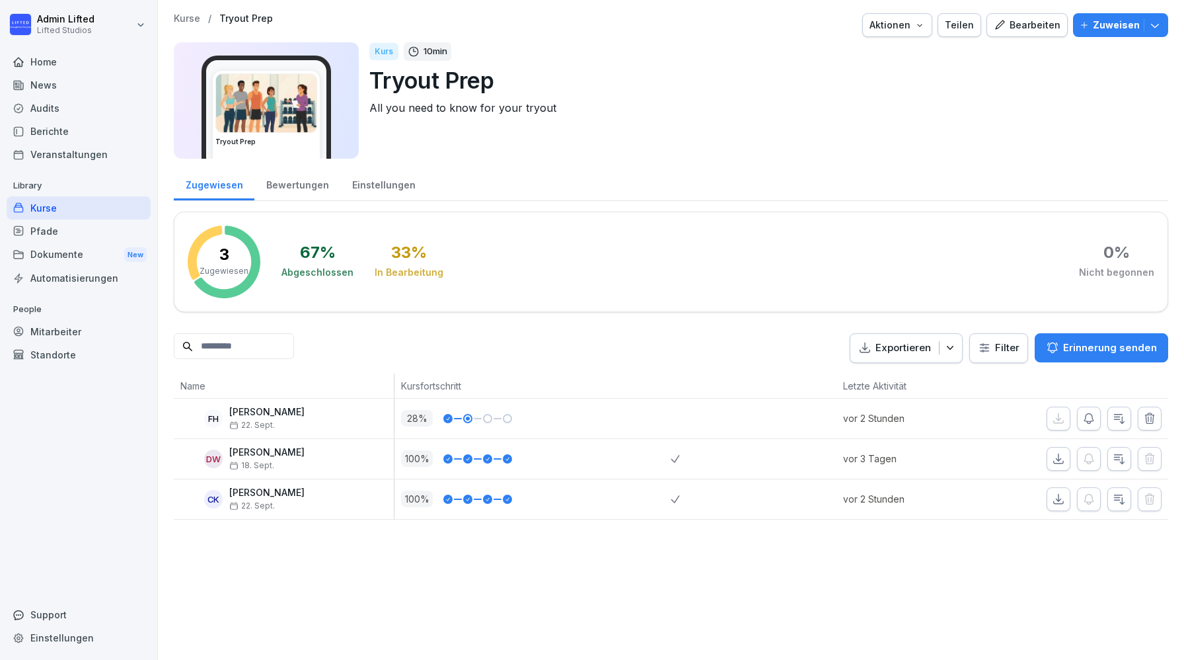
click at [1029, 30] on div "Bearbeiten" at bounding box center [1027, 25] width 67 height 15
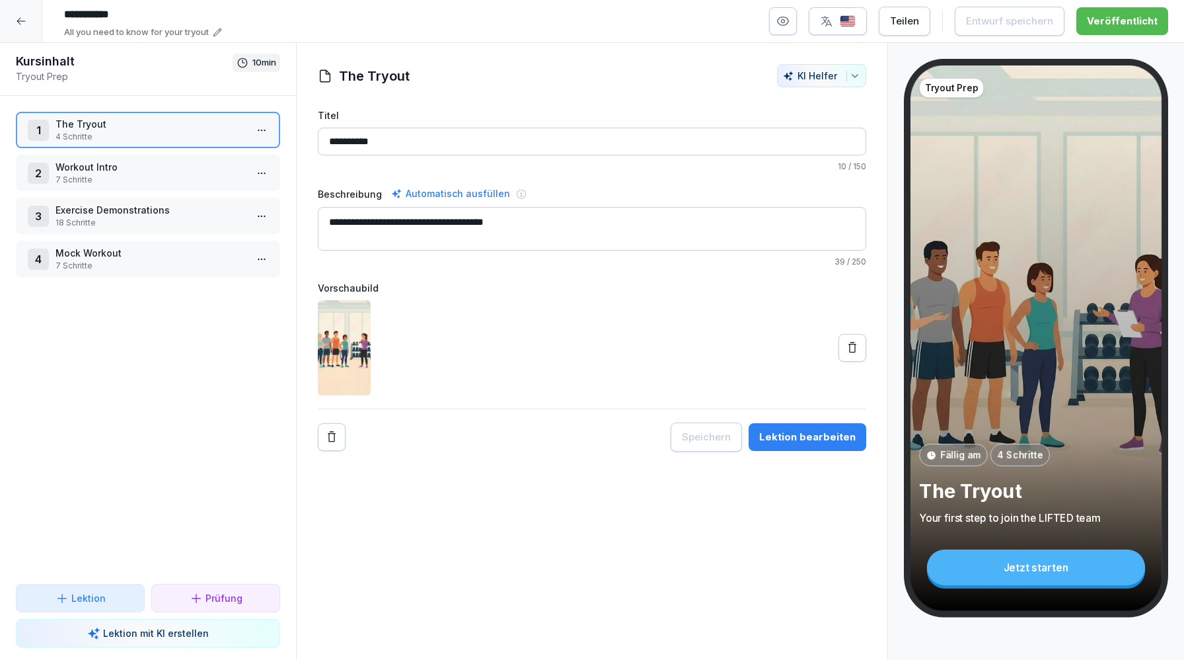
click at [165, 196] on div "1 The Tryout 4 Schritte 2 Workout Intro 7 Schritte 3 Exercise Demonstrations 18…" at bounding box center [148, 340] width 296 height 488
click at [798, 438] on div "Lektion bearbeiten" at bounding box center [807, 437] width 96 height 15
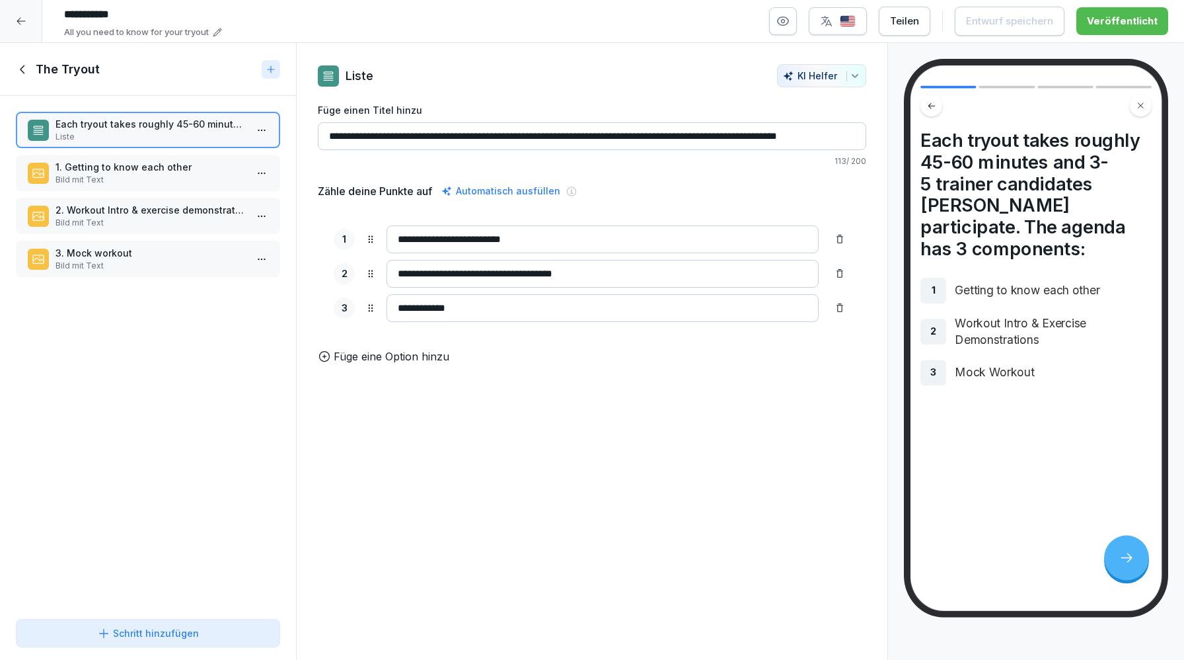
click at [157, 163] on p "1. Getting to know each other" at bounding box center [151, 167] width 190 height 14
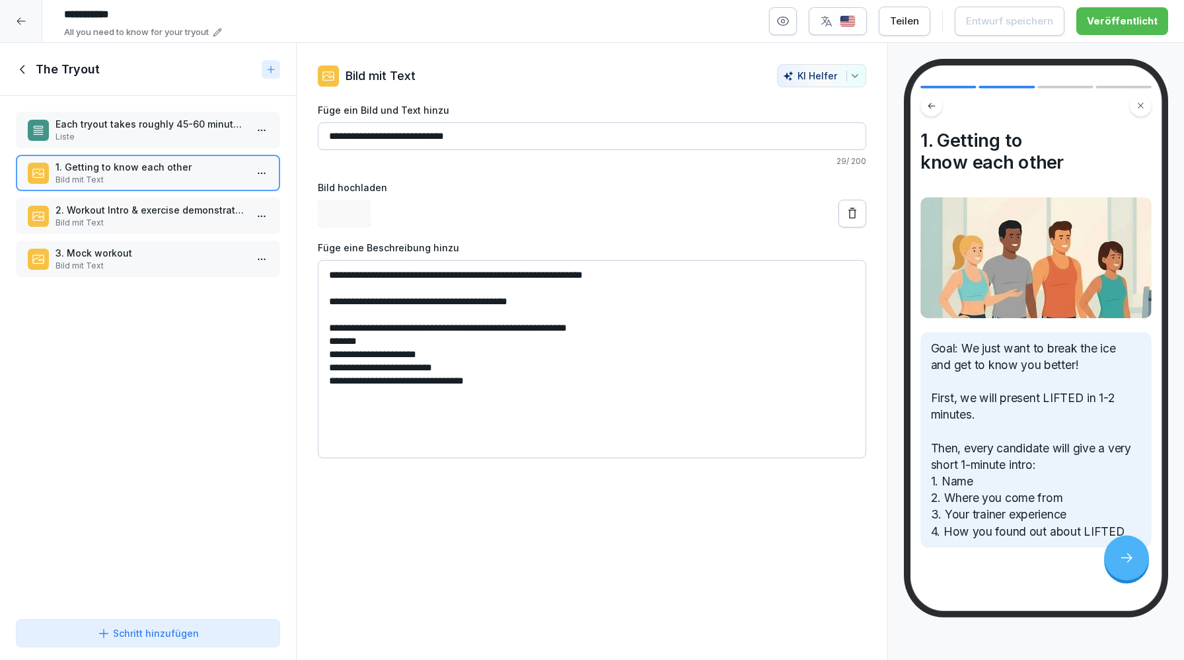
click at [141, 126] on p "Each tryout takes roughly 45-60 minutes and 3-5 trainer candidates will partici…" at bounding box center [151, 124] width 190 height 14
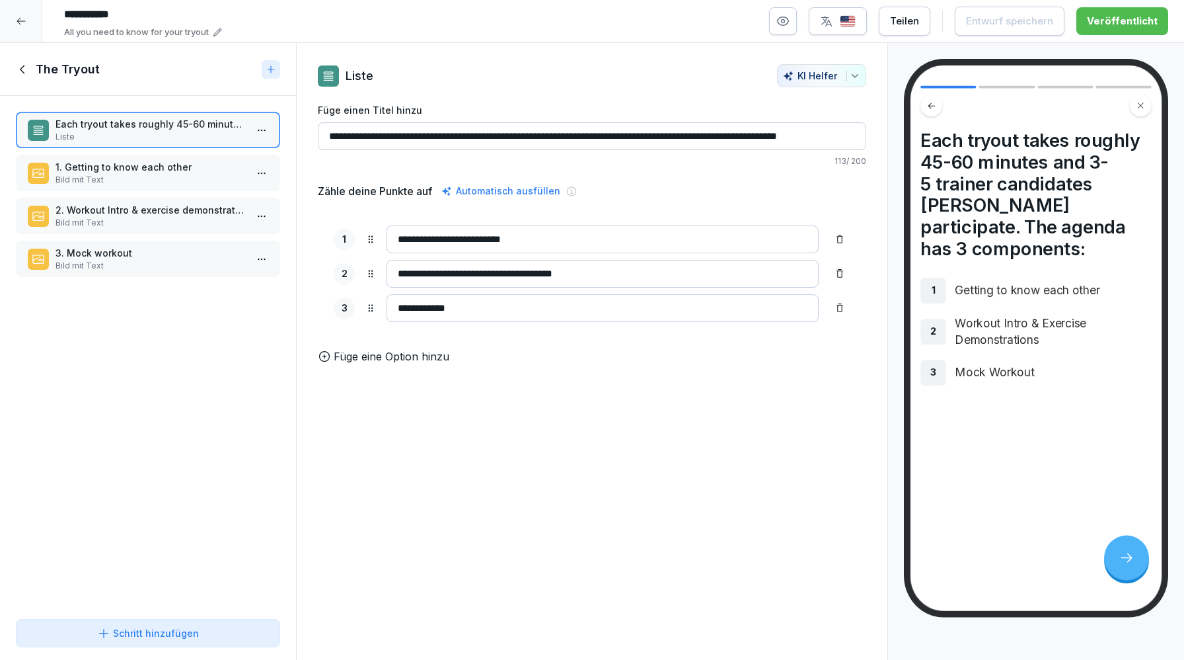
click at [144, 165] on p "1. Getting to know each other" at bounding box center [151, 167] width 190 height 14
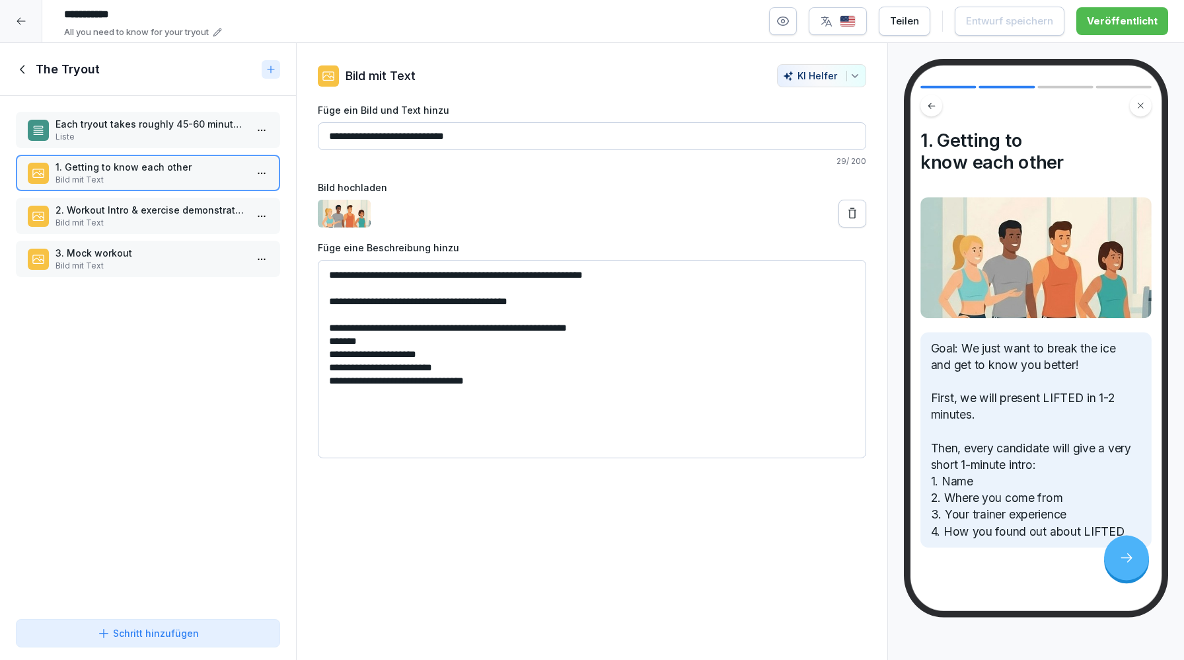
click at [142, 228] on p "Bild mit Text" at bounding box center [151, 223] width 190 height 12
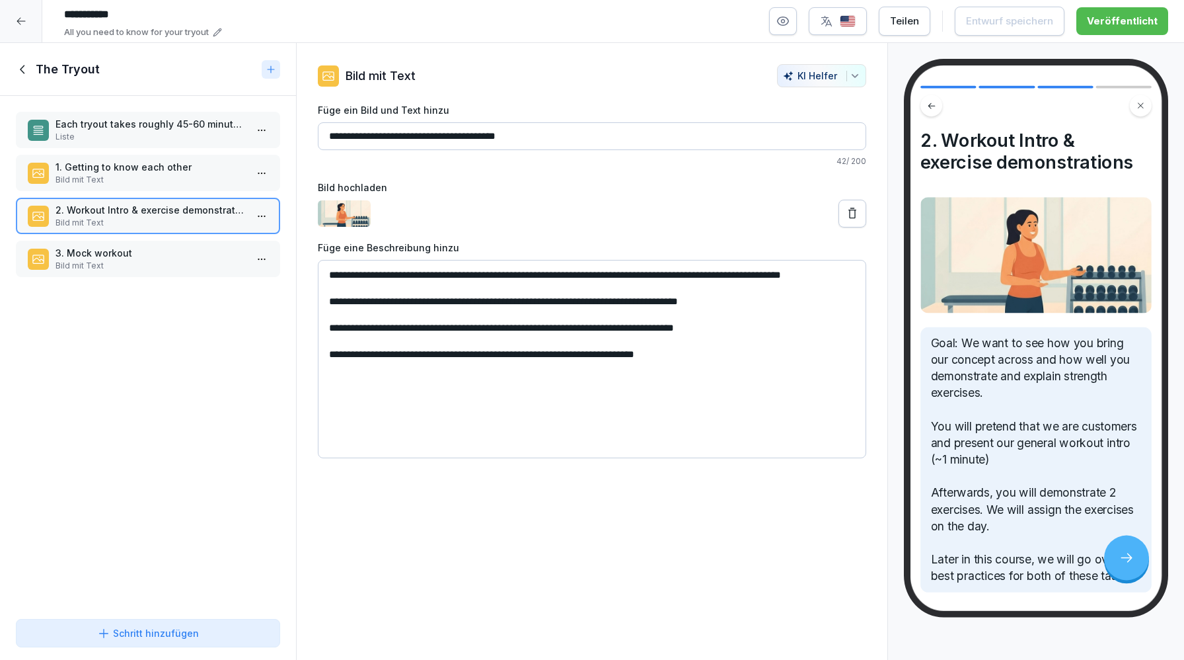
click at [138, 288] on div "Each tryout takes roughly 45-60 minutes and 3-5 trainer candidates will partici…" at bounding box center [148, 354] width 296 height 517
click at [126, 265] on p "Bild mit Text" at bounding box center [151, 266] width 190 height 12
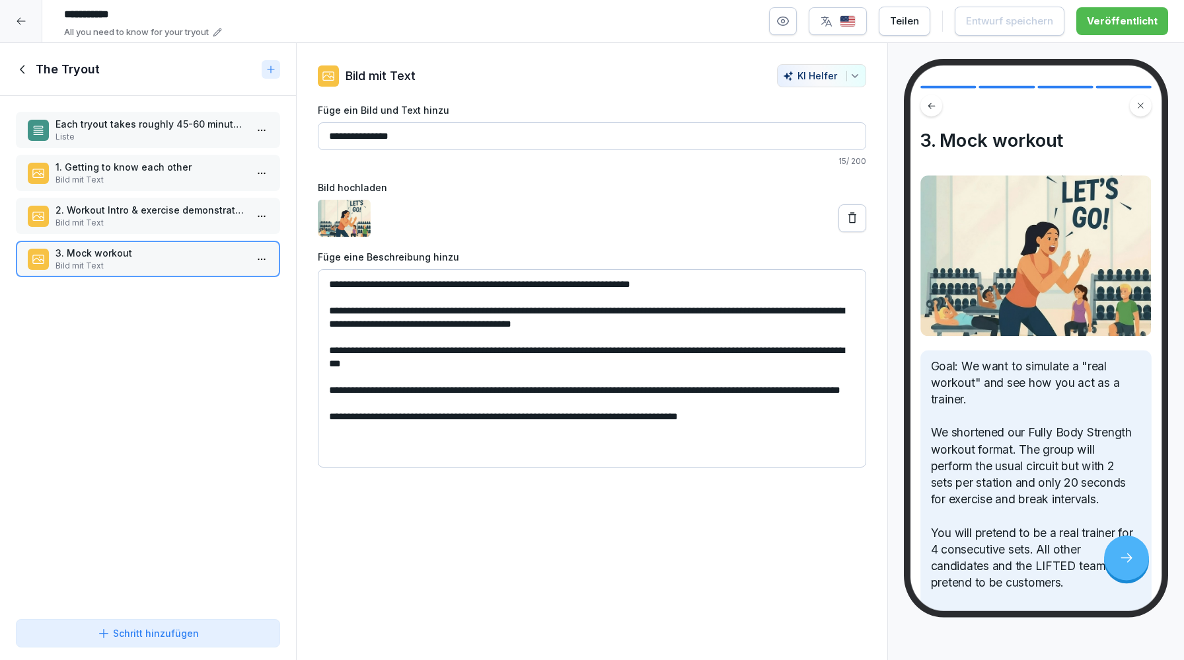
click at [32, 72] on div "The Tryout" at bounding box center [136, 69] width 241 height 16
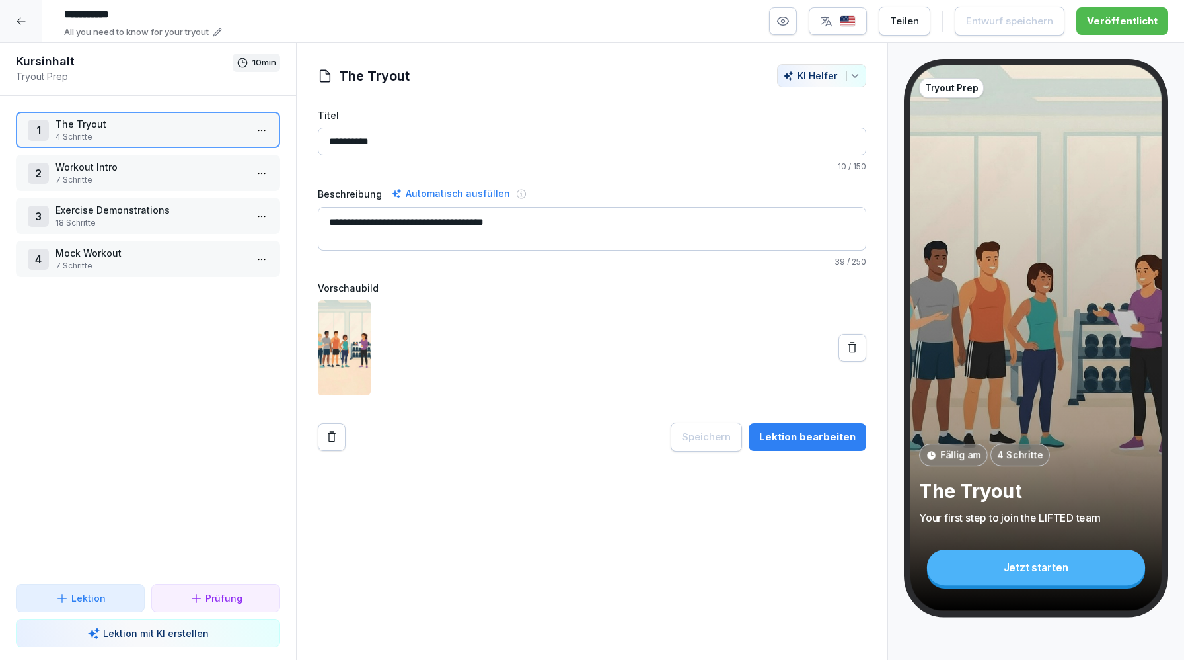
click at [15, 13] on div at bounding box center [21, 21] width 42 height 42
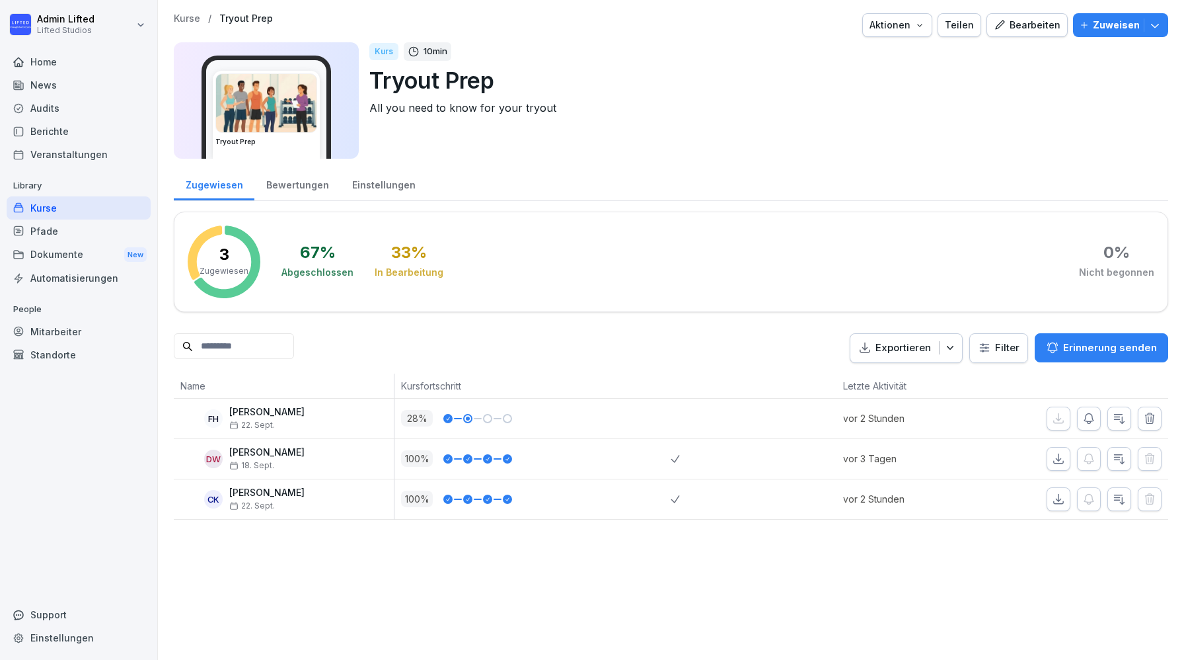
click at [76, 206] on div "Kurse" at bounding box center [79, 207] width 144 height 23
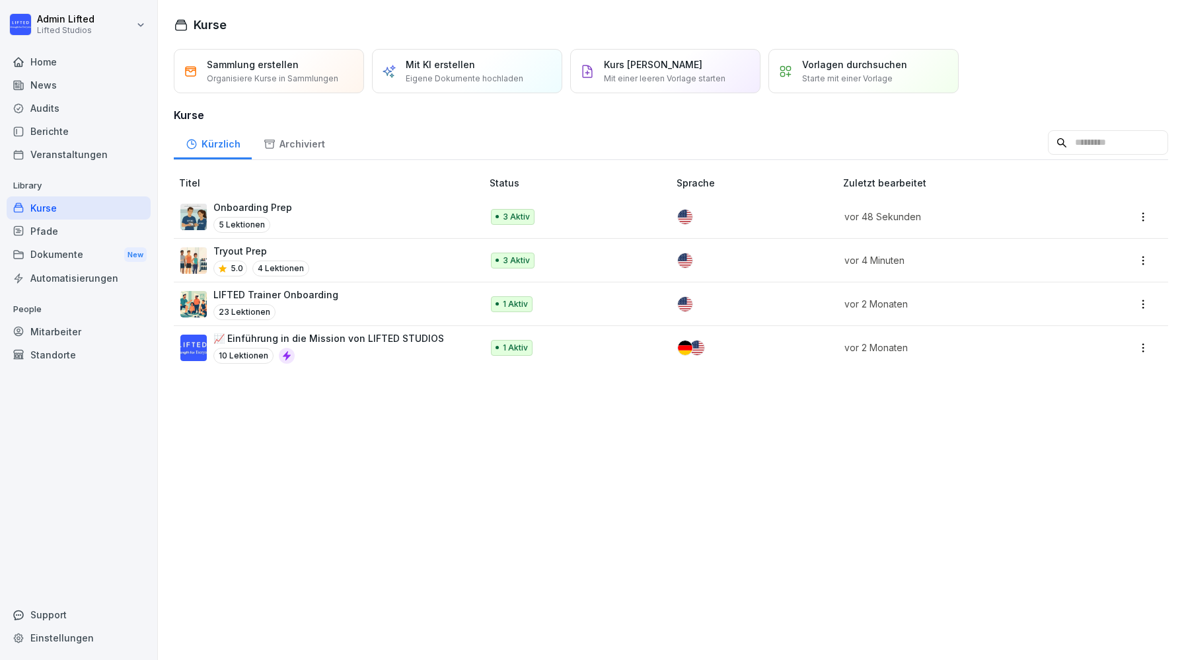
click at [326, 214] on div "Onboarding Prep 5 Lektionen" at bounding box center [324, 216] width 288 height 32
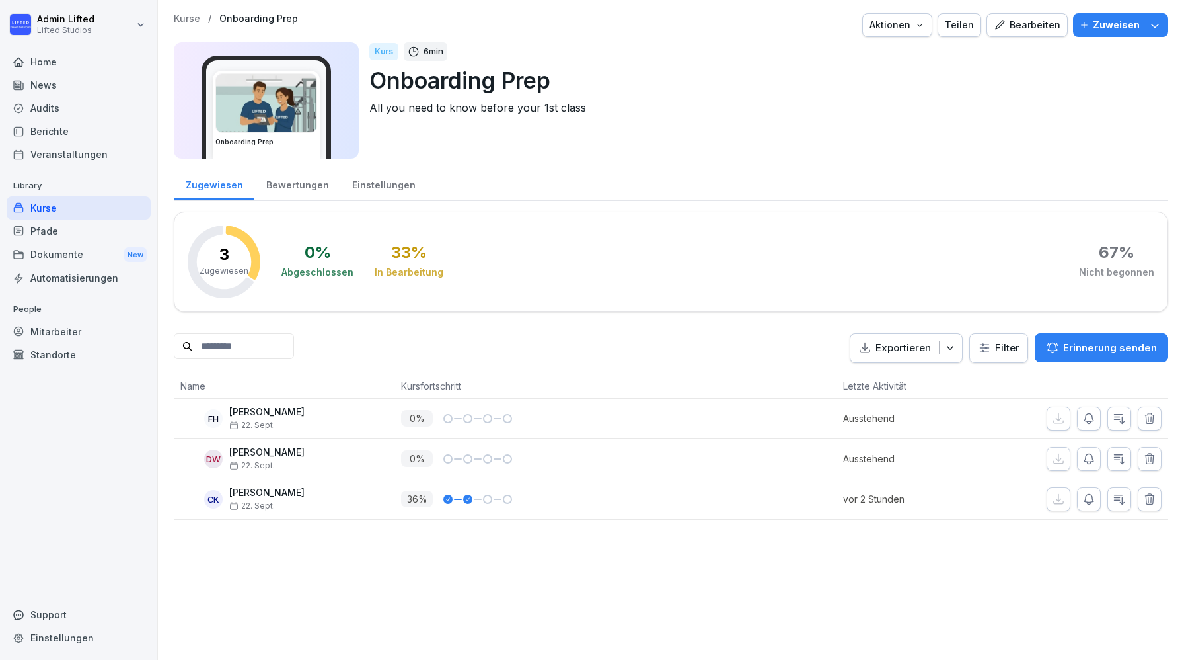
click at [1012, 22] on div "Bearbeiten" at bounding box center [1027, 25] width 67 height 15
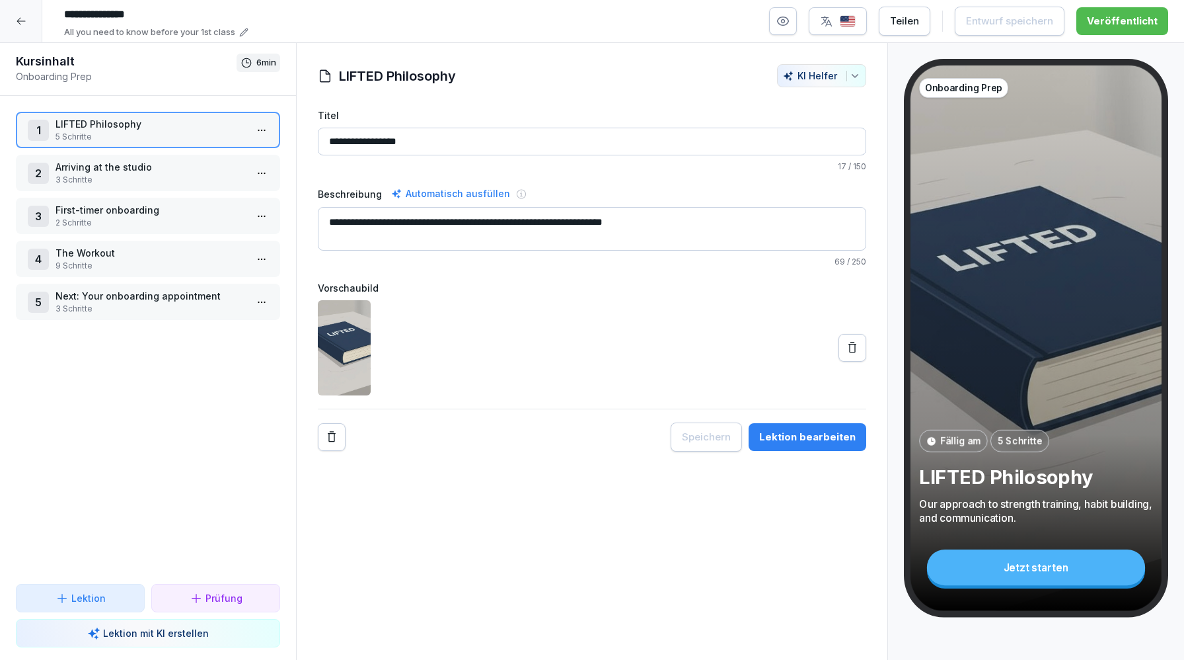
click at [187, 248] on p "The Workout" at bounding box center [151, 253] width 190 height 14
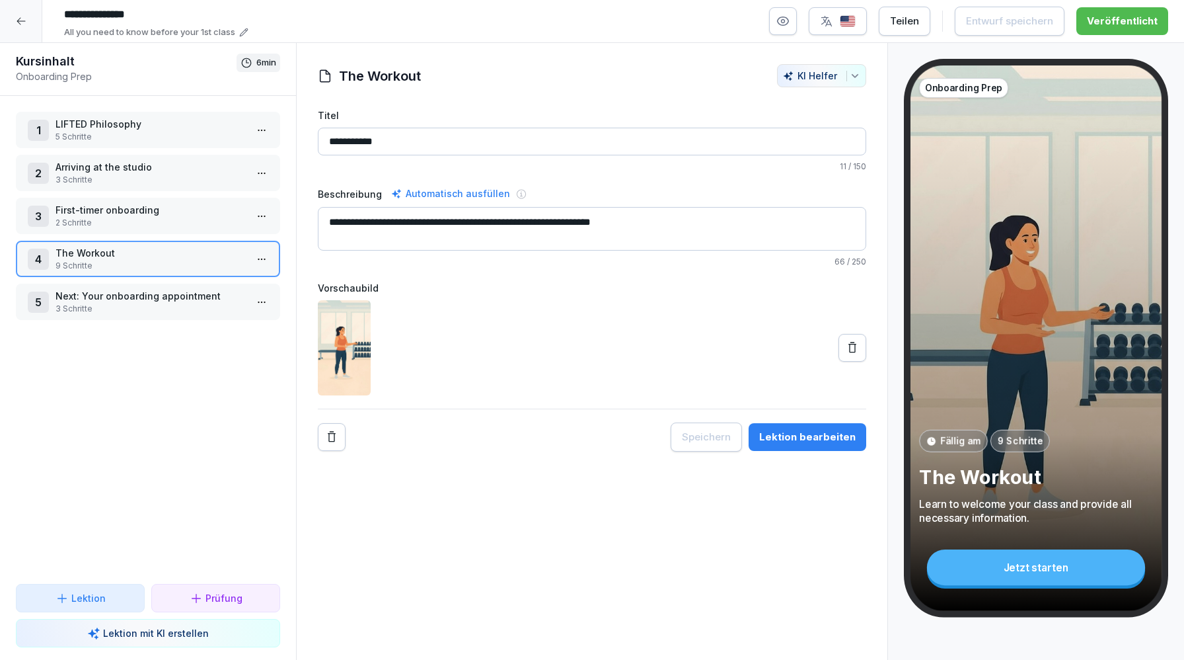
click at [176, 226] on p "2 Schritte" at bounding box center [151, 223] width 190 height 12
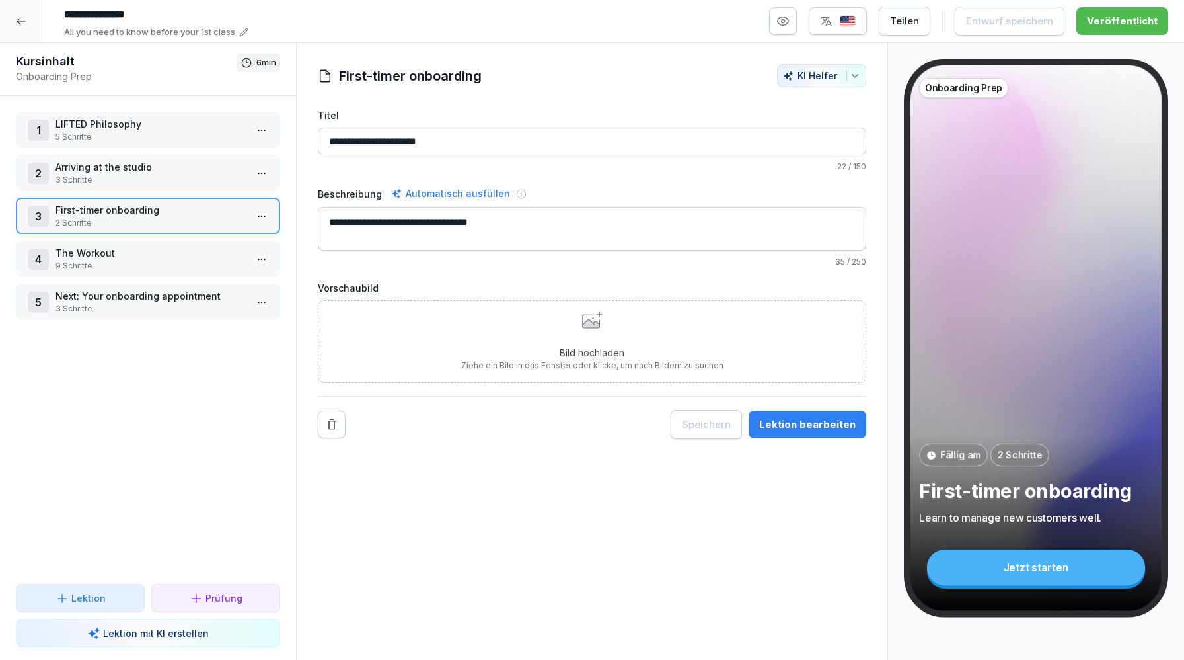
click at [184, 279] on div "1 LIFTED Philosophy 5 Schritte 2 Arriving at the studio 3 Schritte 3 First-time…" at bounding box center [148, 340] width 296 height 488
click at [178, 276] on div "4 The Workout 9 Schritte" at bounding box center [148, 259] width 264 height 36
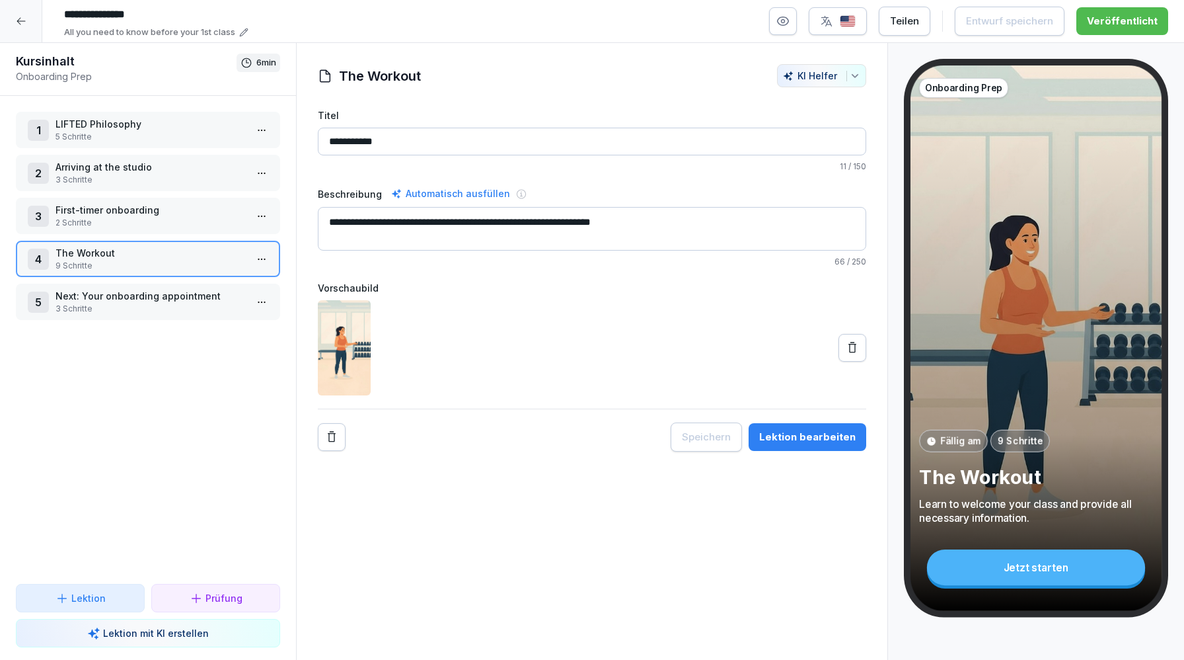
click at [782, 439] on div "Lektion bearbeiten" at bounding box center [807, 437] width 96 height 15
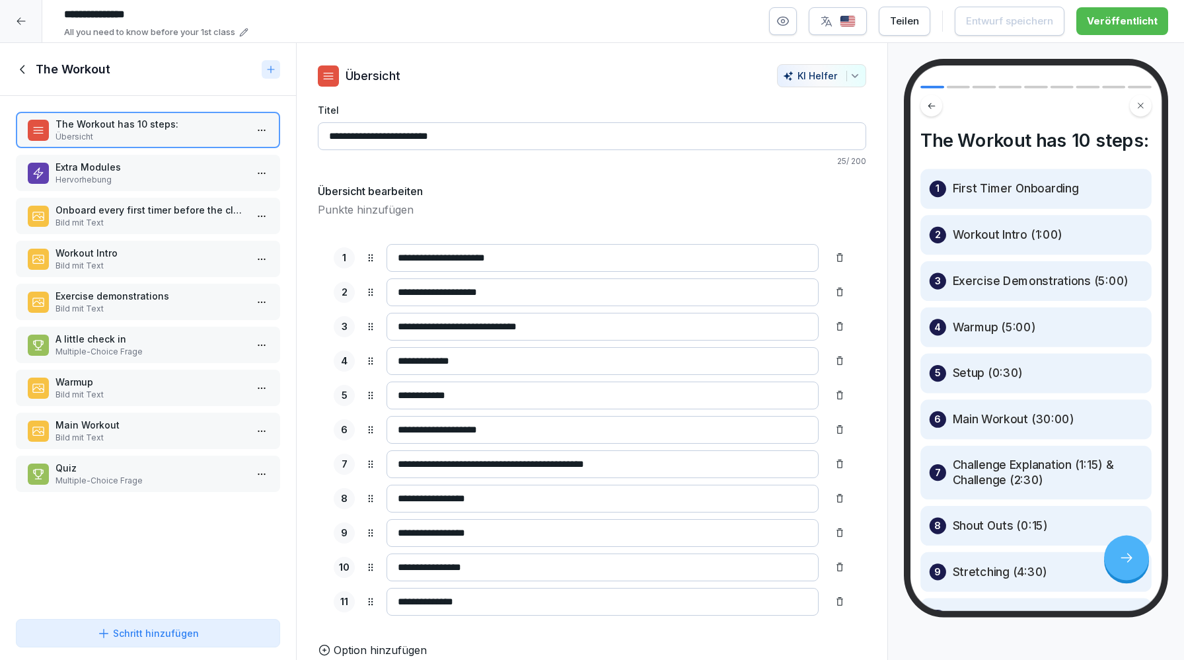
click at [25, 59] on div "The Workout" at bounding box center [148, 69] width 296 height 53
click at [24, 68] on icon at bounding box center [23, 69] width 15 height 15
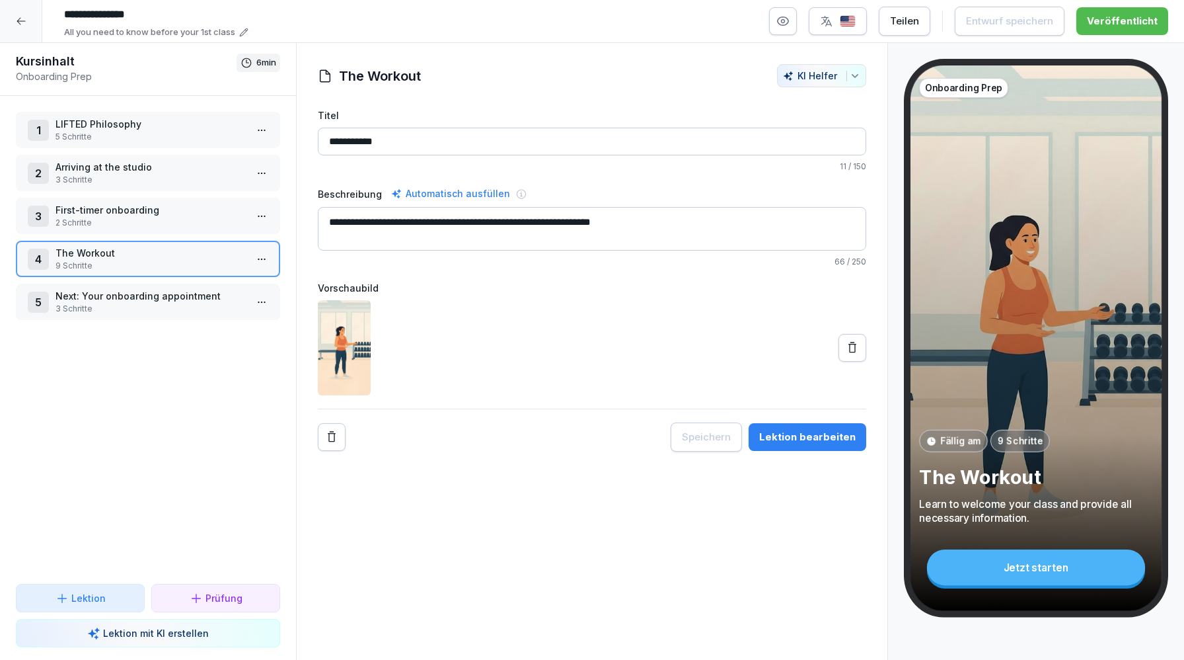
click at [161, 124] on p "LIFTED Philosophy" at bounding box center [151, 124] width 190 height 14
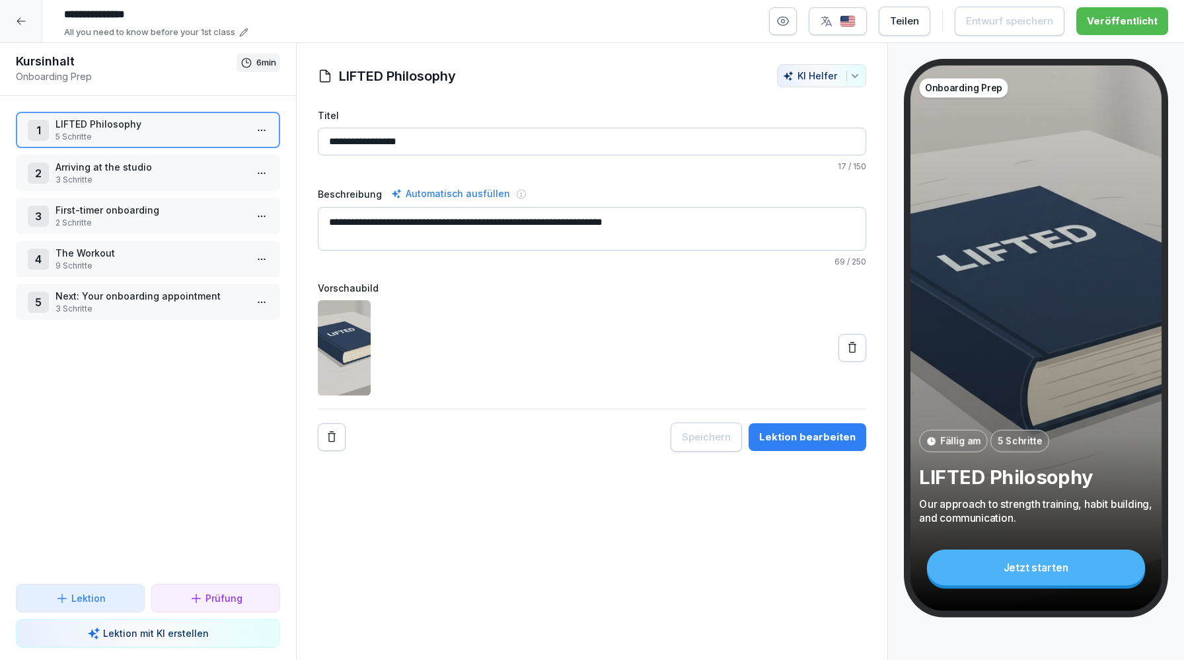
click at [179, 209] on p "First-timer onboarding" at bounding box center [151, 210] width 190 height 14
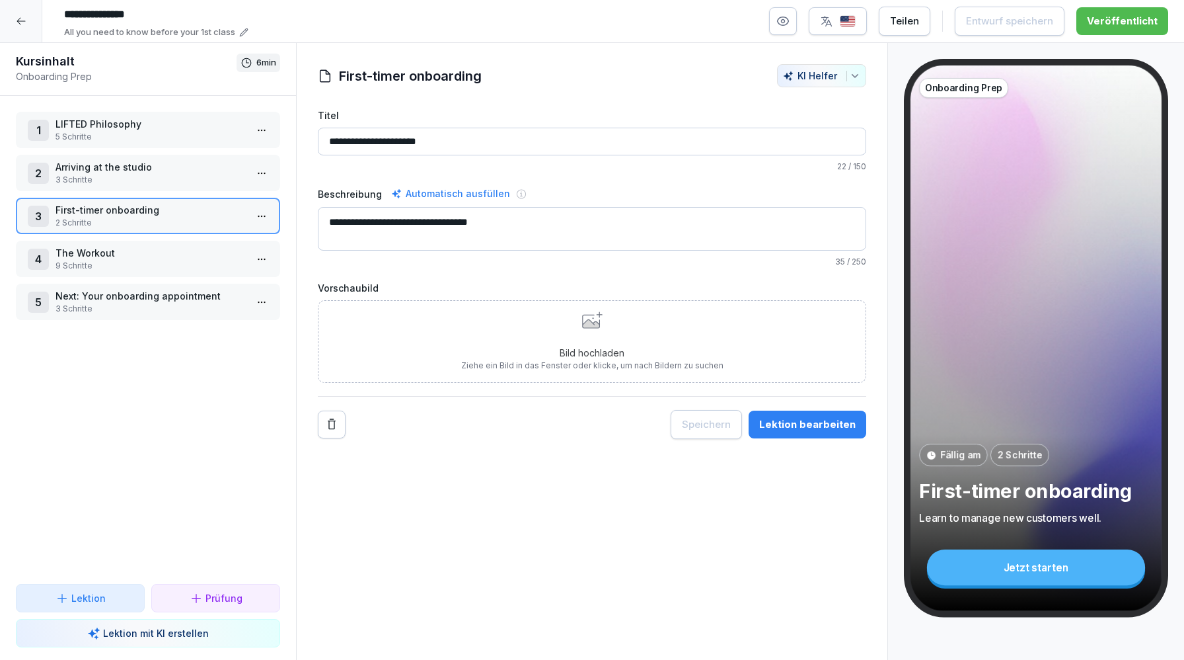
click at [161, 171] on p "Arriving at the studio" at bounding box center [151, 167] width 190 height 14
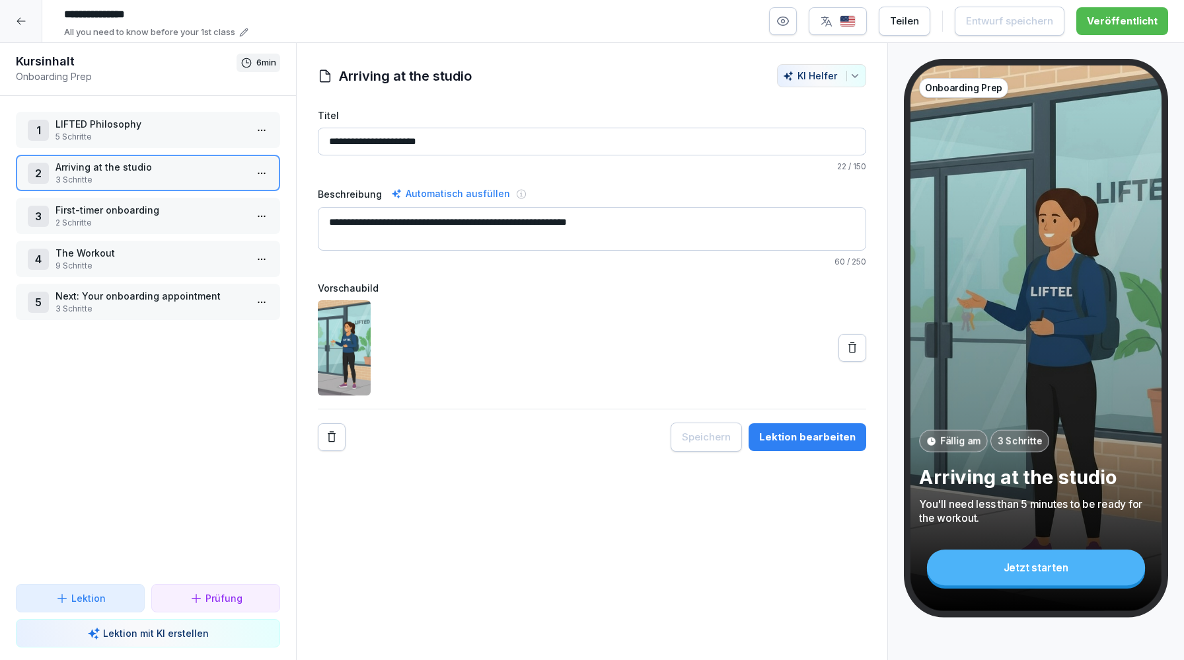
click at [156, 125] on p "LIFTED Philosophy" at bounding box center [151, 124] width 190 height 14
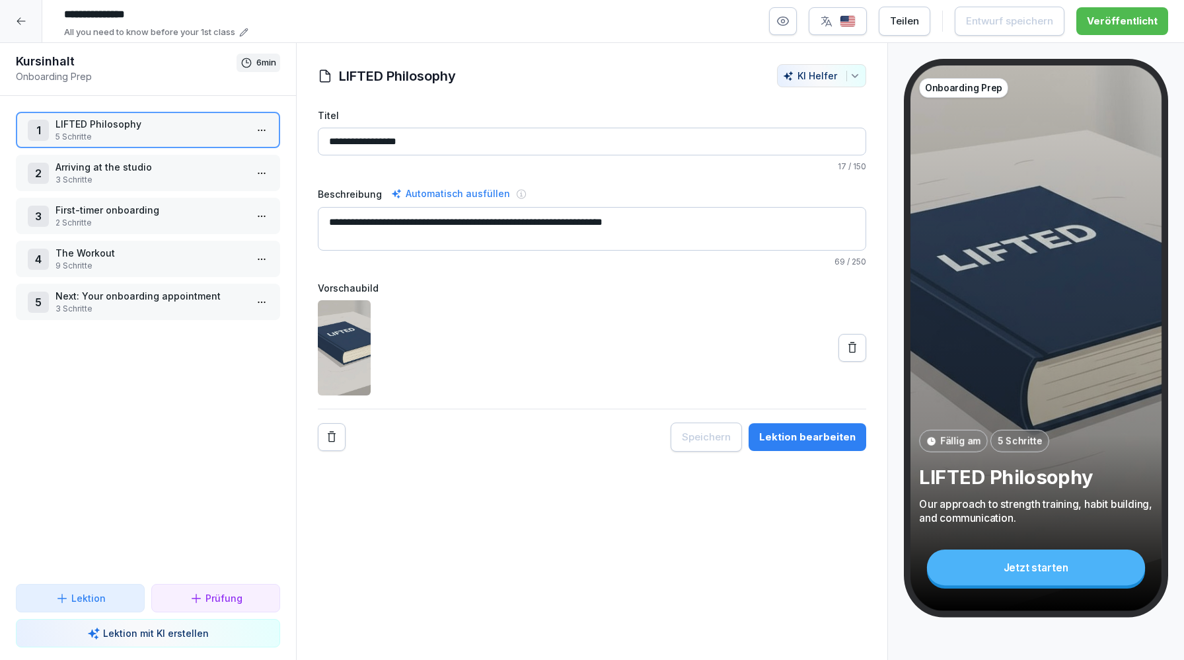
click at [172, 169] on p "Arriving at the studio" at bounding box center [151, 167] width 190 height 14
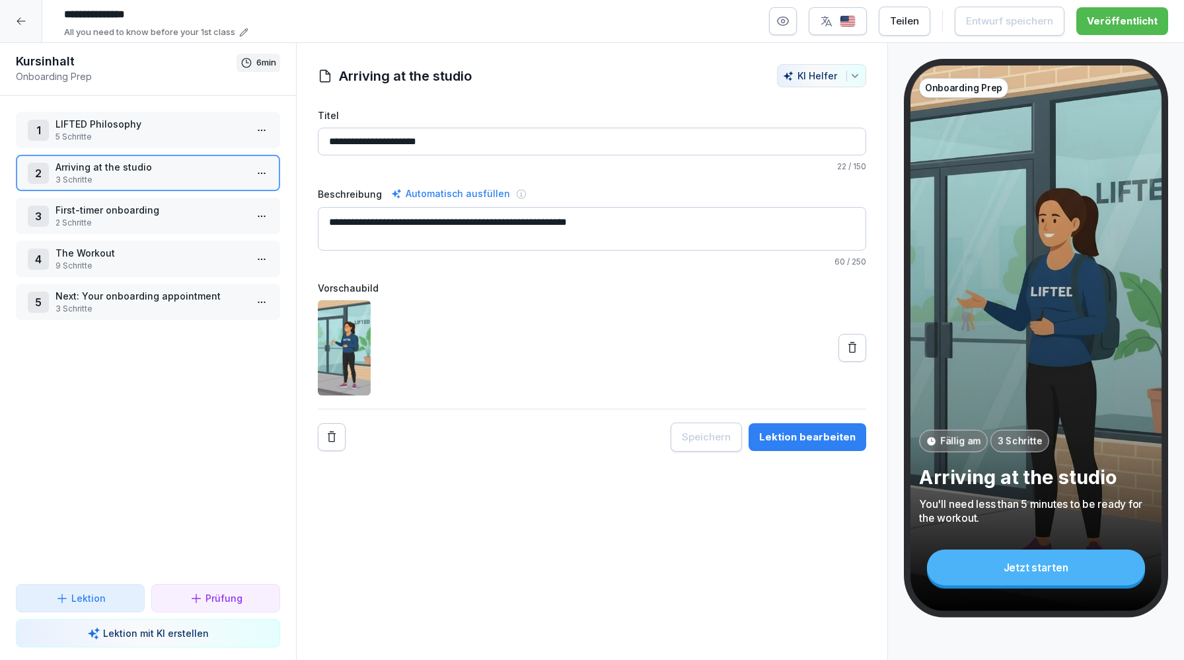
click at [755, 444] on button "Lektion bearbeiten" at bounding box center [808, 437] width 118 height 28
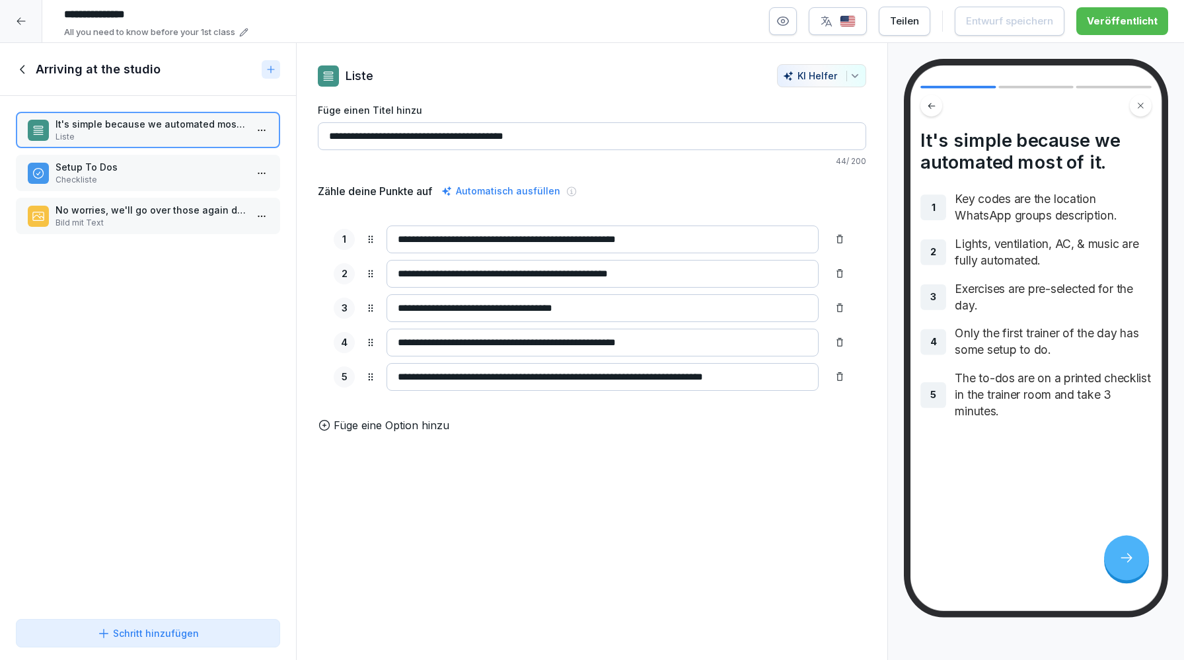
click at [22, 70] on icon at bounding box center [23, 69] width 15 height 15
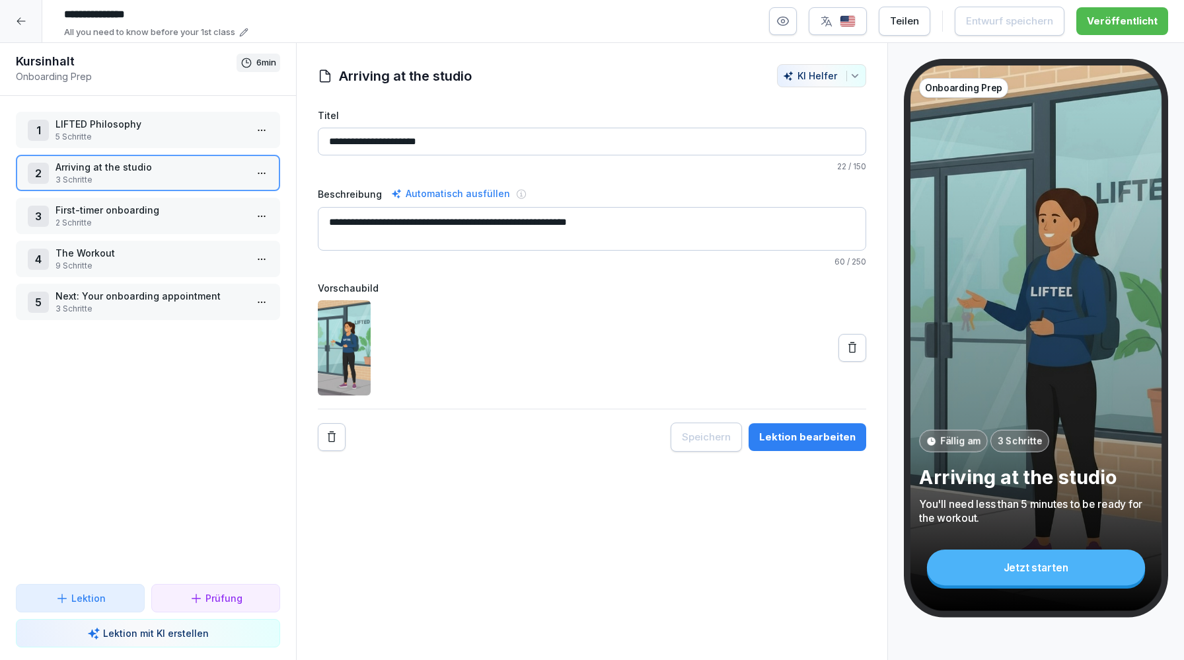
click at [153, 133] on p "5 Schritte" at bounding box center [151, 137] width 190 height 12
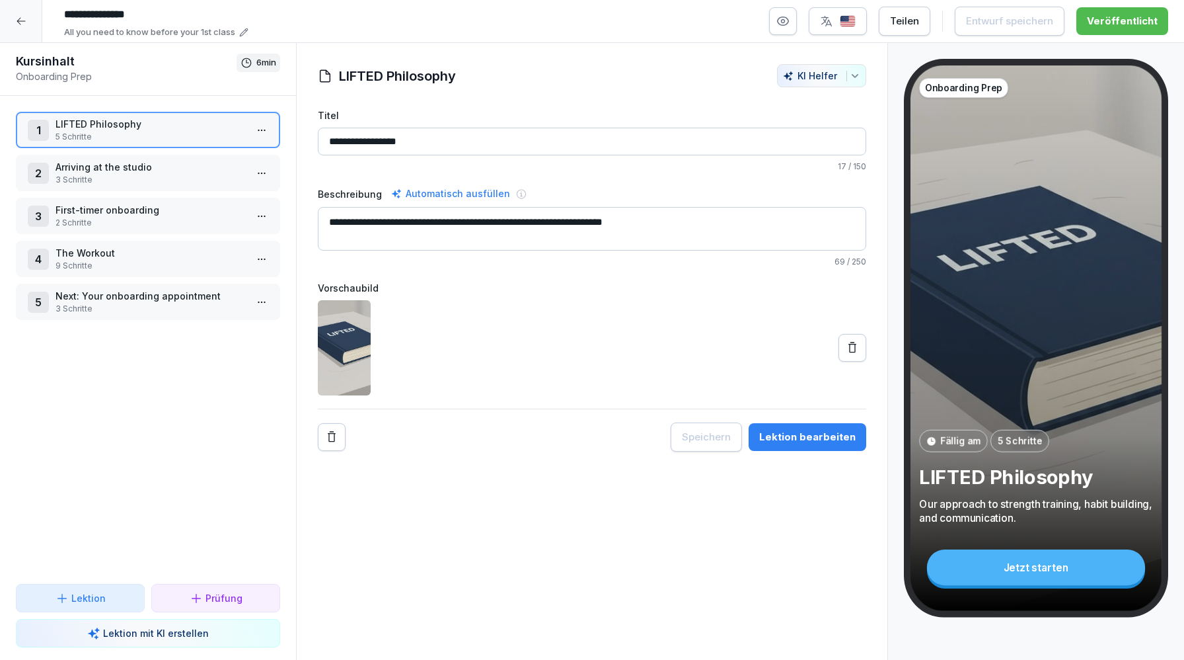
click at [793, 439] on div "Lektion bearbeiten" at bounding box center [807, 437] width 96 height 15
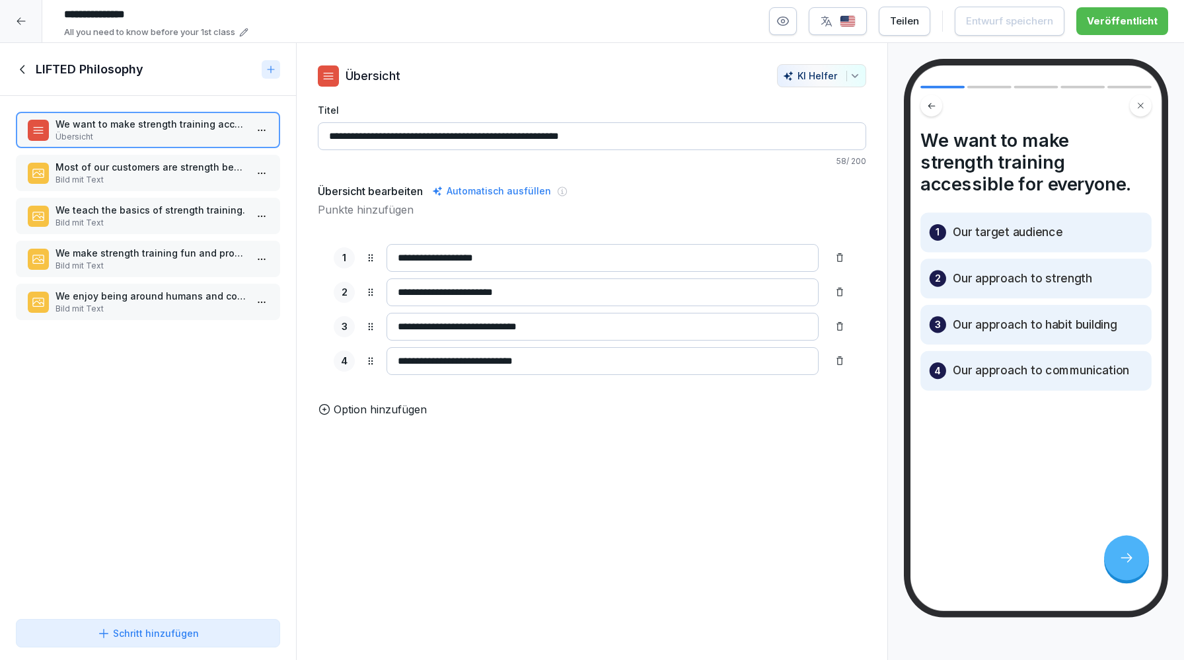
click at [184, 199] on div "We teach the basics of strength training. Bild mit Text" at bounding box center [148, 216] width 264 height 36
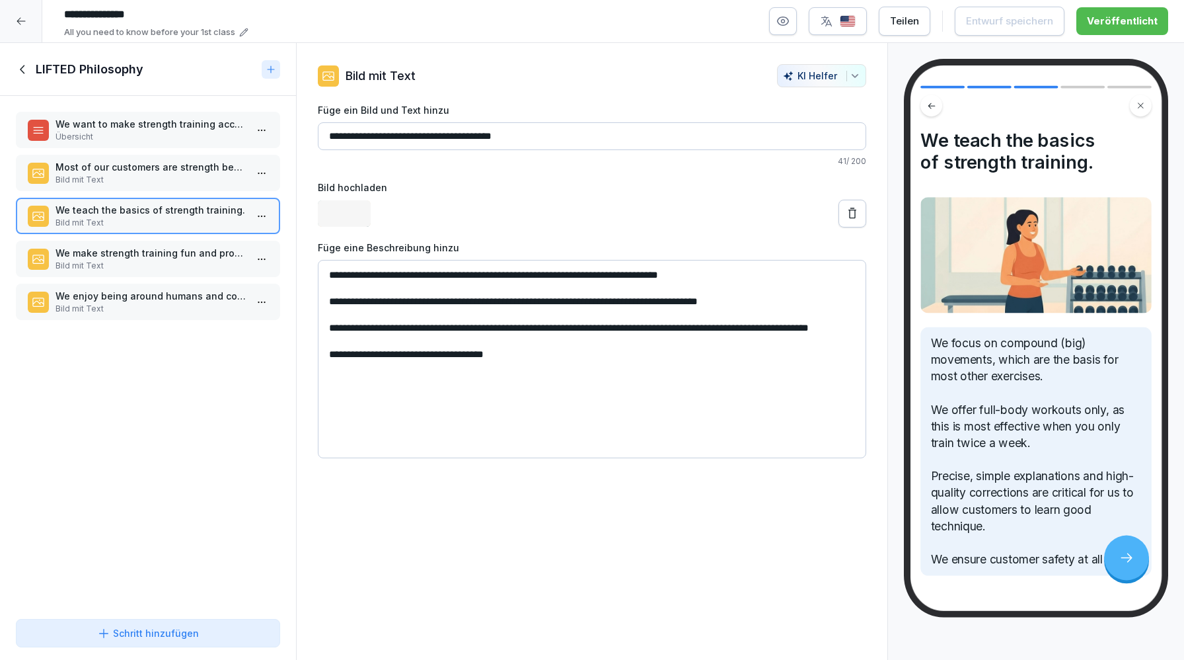
click at [184, 259] on p "We make strength training fun and progress visible." at bounding box center [151, 253] width 190 height 14
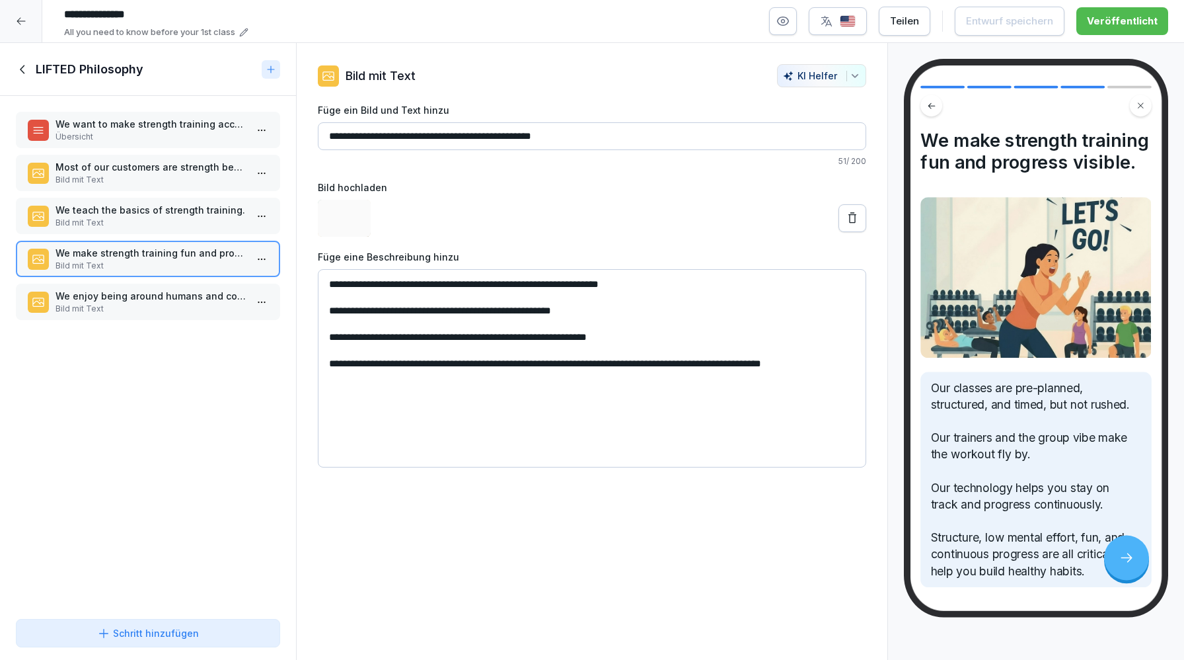
click at [172, 303] on p "Bild mit Text" at bounding box center [151, 309] width 190 height 12
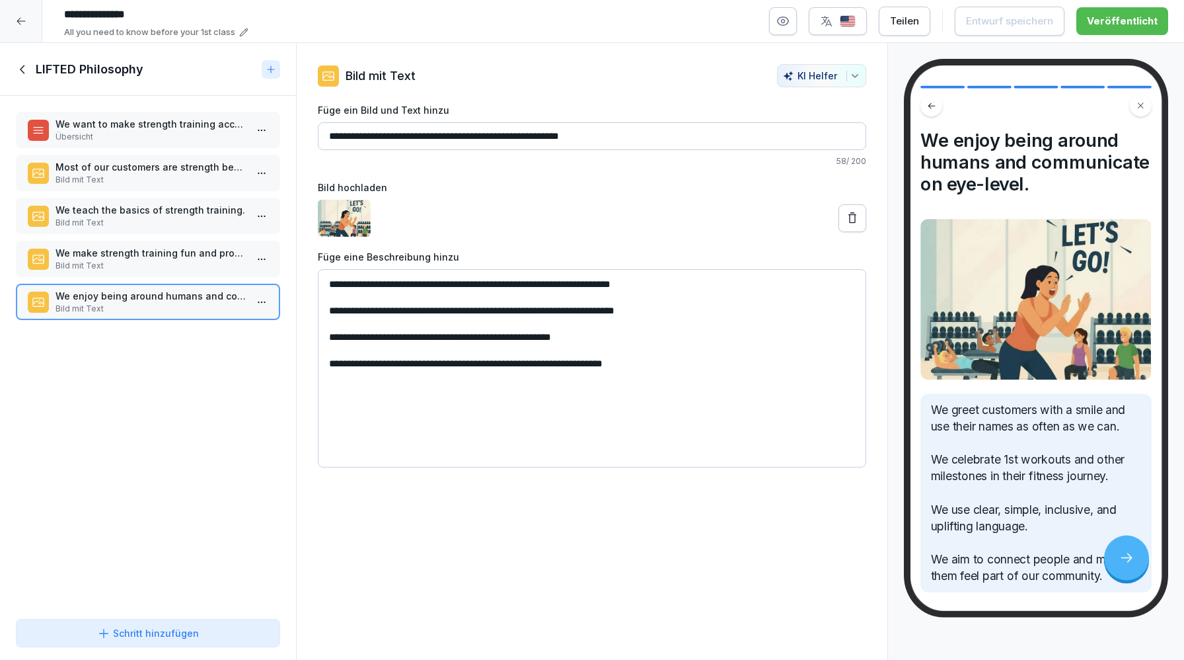
click at [18, 69] on icon at bounding box center [23, 69] width 15 height 15
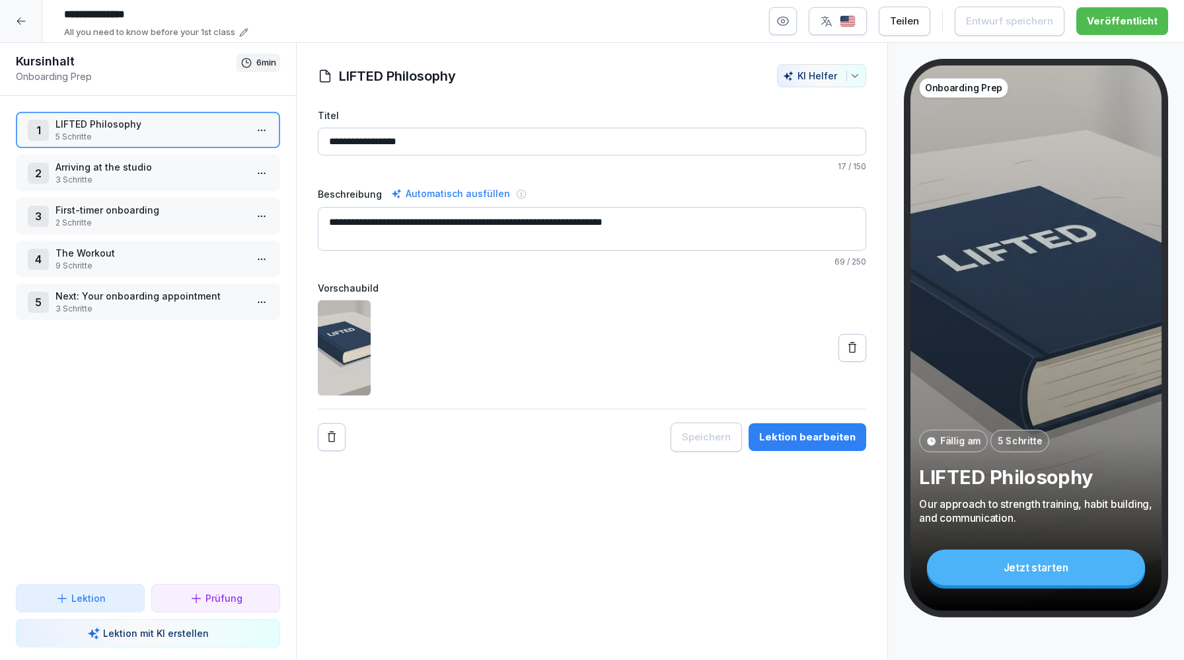
click at [810, 441] on div "Lektion bearbeiten" at bounding box center [807, 437] width 96 height 15
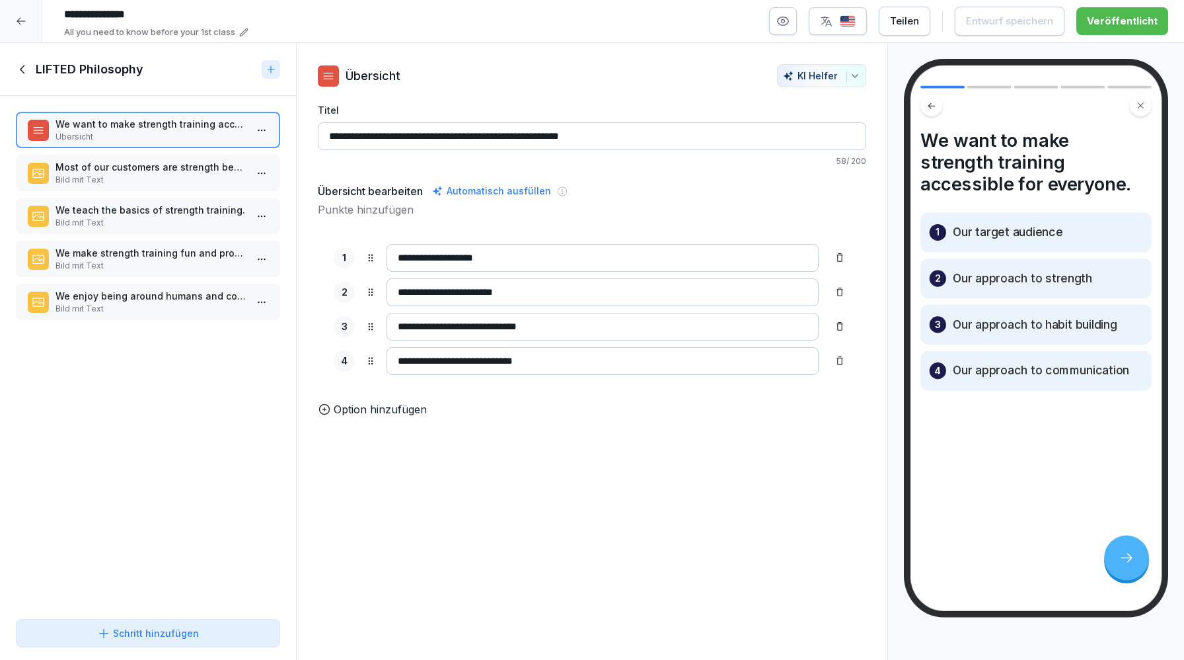
click at [159, 172] on p "Most of our customers are strength beginners." at bounding box center [151, 167] width 190 height 14
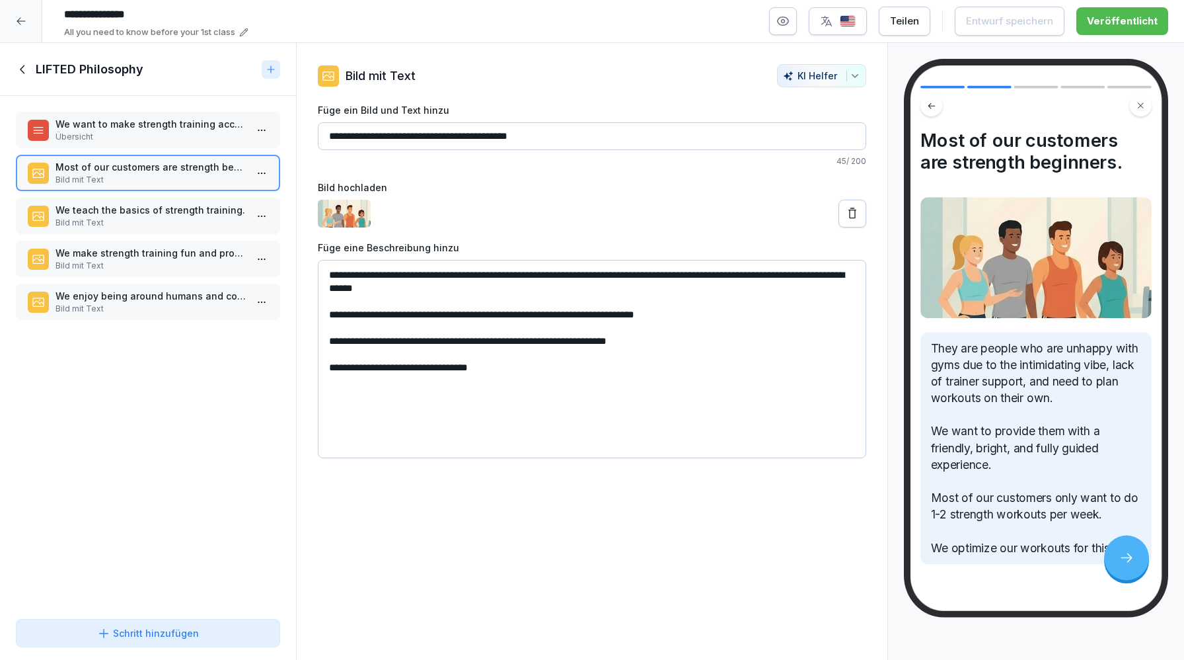
click at [188, 119] on p "We want to make strength training accessible for everyone." at bounding box center [151, 124] width 190 height 14
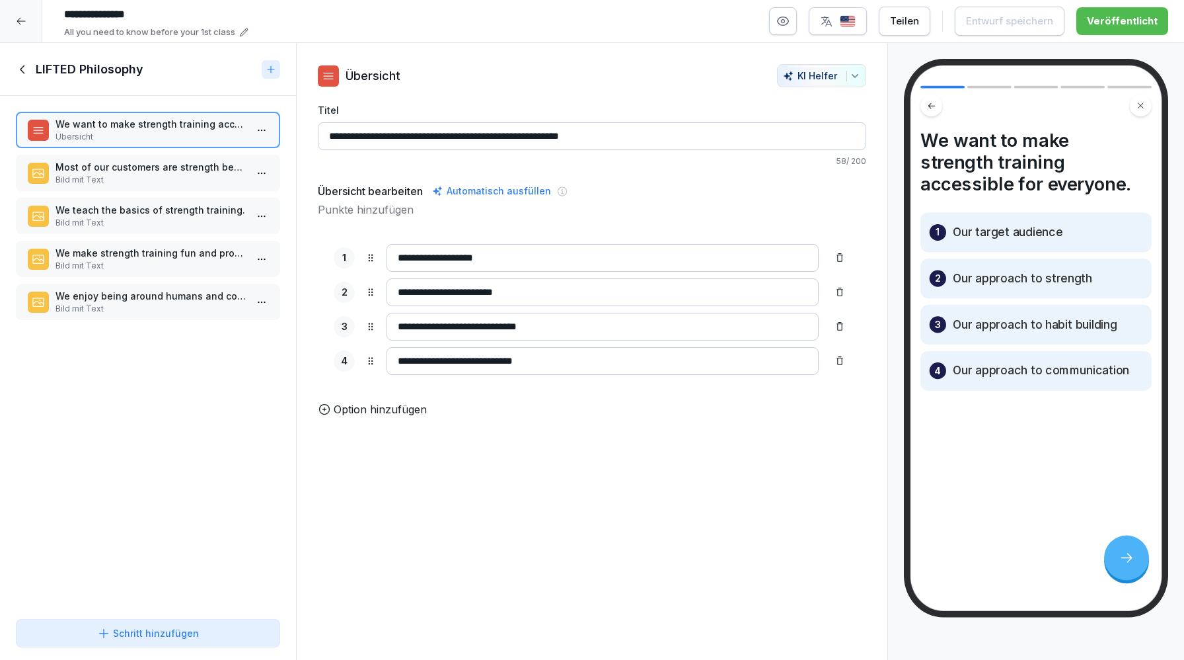
click at [180, 161] on p "Most of our customers are strength beginners." at bounding box center [151, 167] width 190 height 14
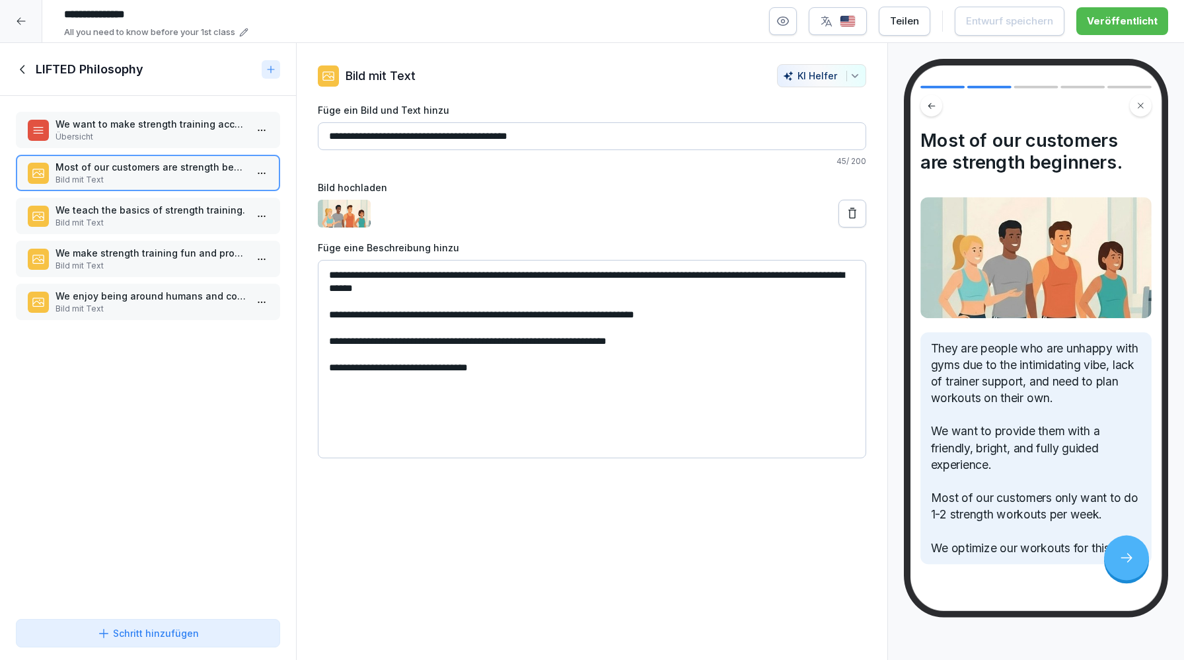
click at [157, 225] on p "Bild mit Text" at bounding box center [151, 223] width 190 height 12
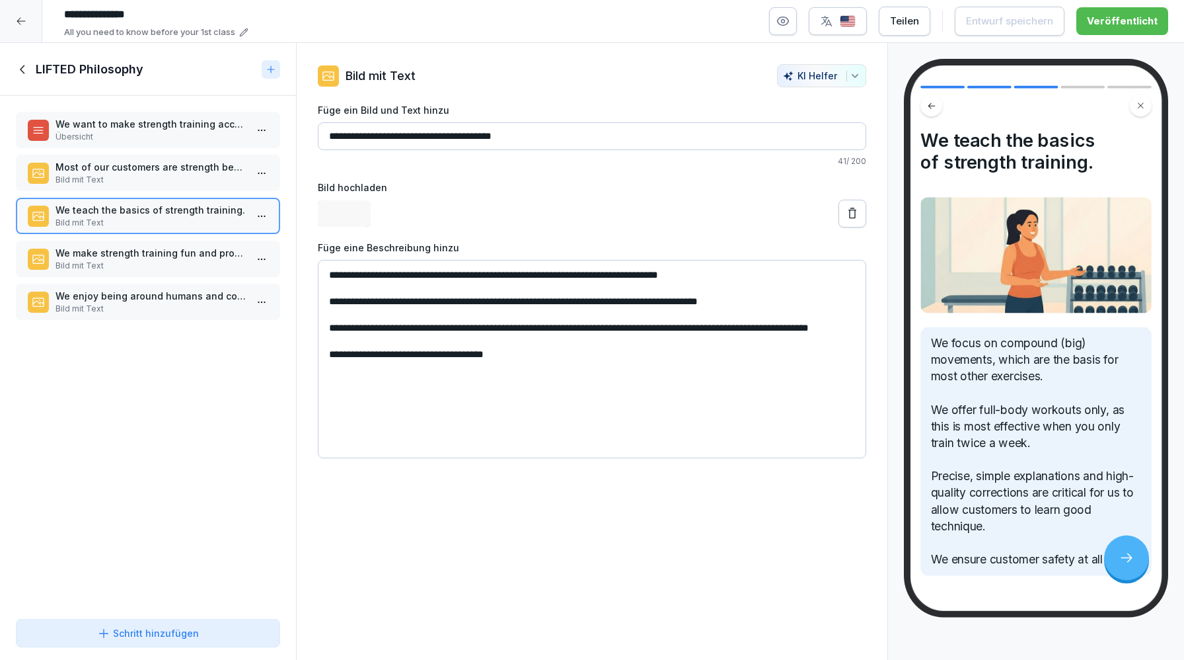
click at [151, 251] on p "We make strength training fun and progress visible." at bounding box center [151, 253] width 190 height 14
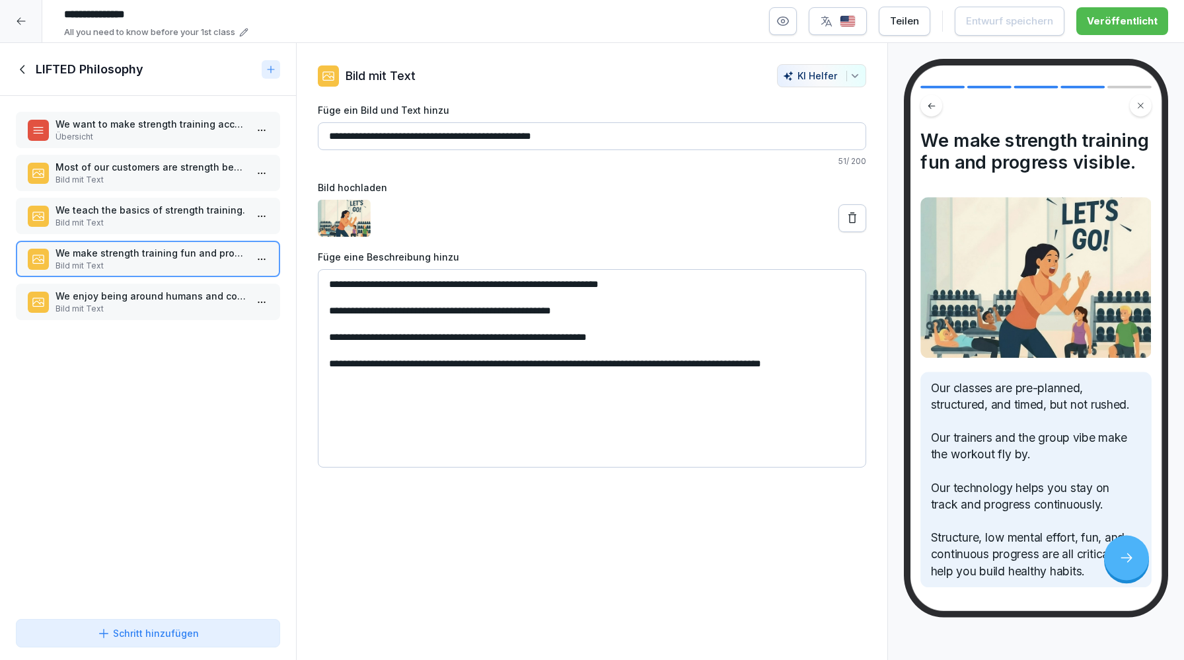
click at [141, 286] on div "We enjoy being around humans and communicate on eye-level. Bild mit Text" at bounding box center [148, 302] width 264 height 36
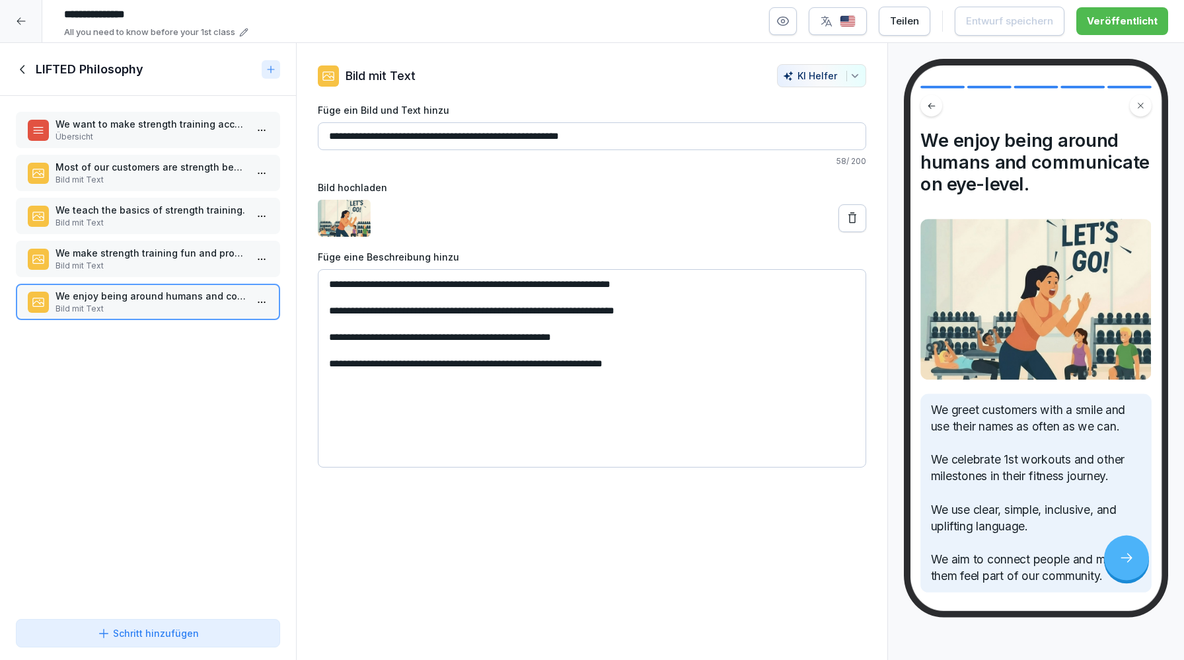
click at [133, 130] on p "We want to make strength training accessible for everyone." at bounding box center [151, 124] width 190 height 14
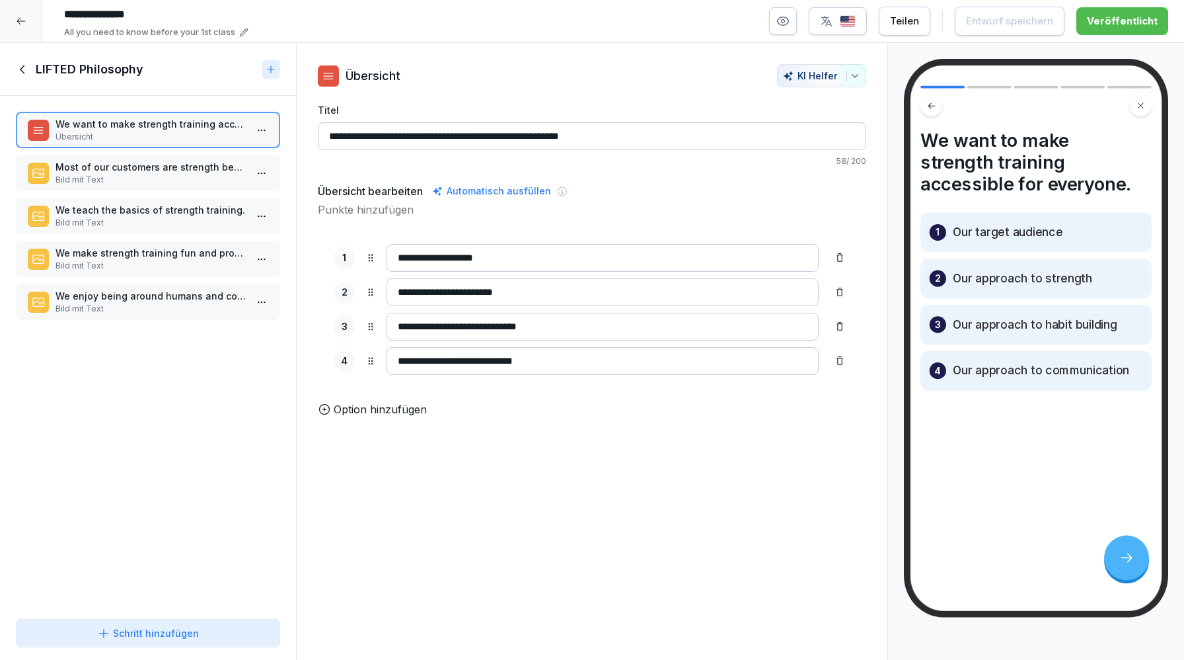
click at [131, 152] on div "We want to make strength training accessible for everyone. Übersicht Most of ou…" at bounding box center [148, 354] width 296 height 517
click at [124, 165] on p "Most of our customers are strength beginners." at bounding box center [151, 167] width 190 height 14
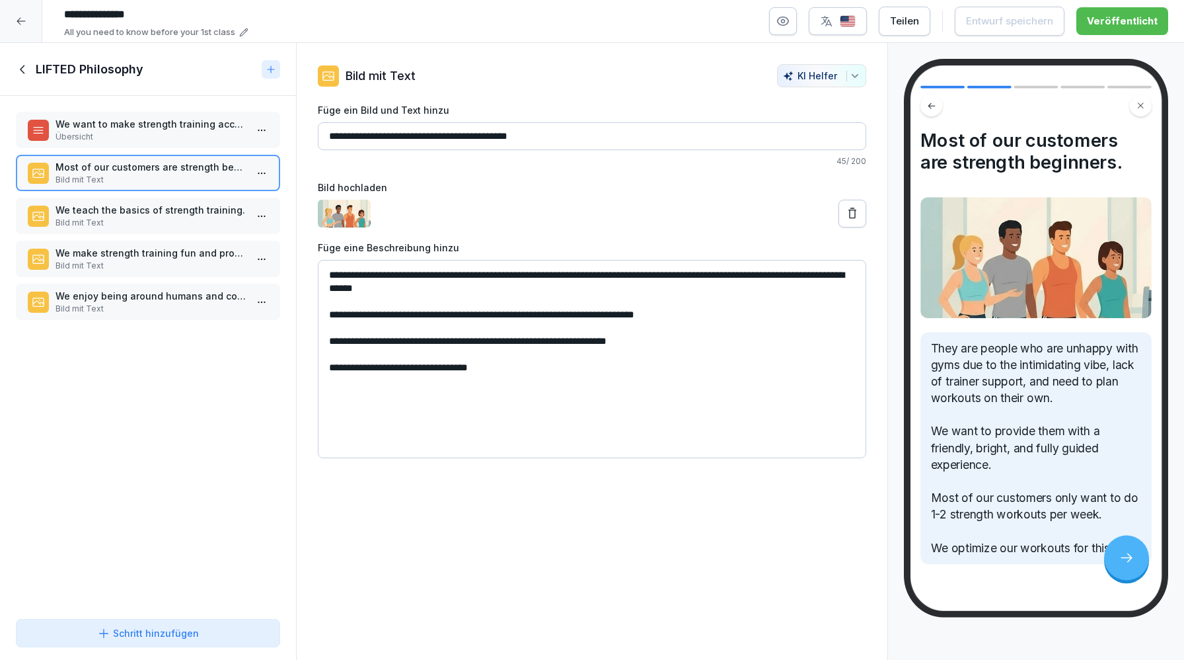
scroll to position [36, 0]
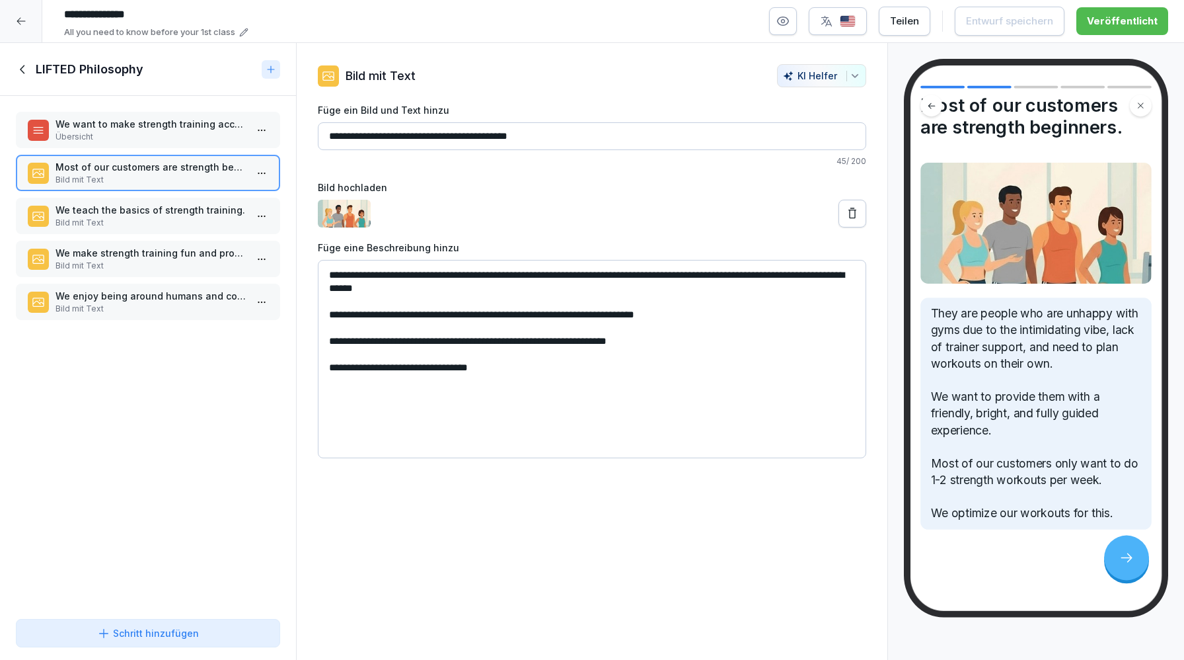
click at [157, 225] on p "Bild mit Text" at bounding box center [151, 223] width 190 height 12
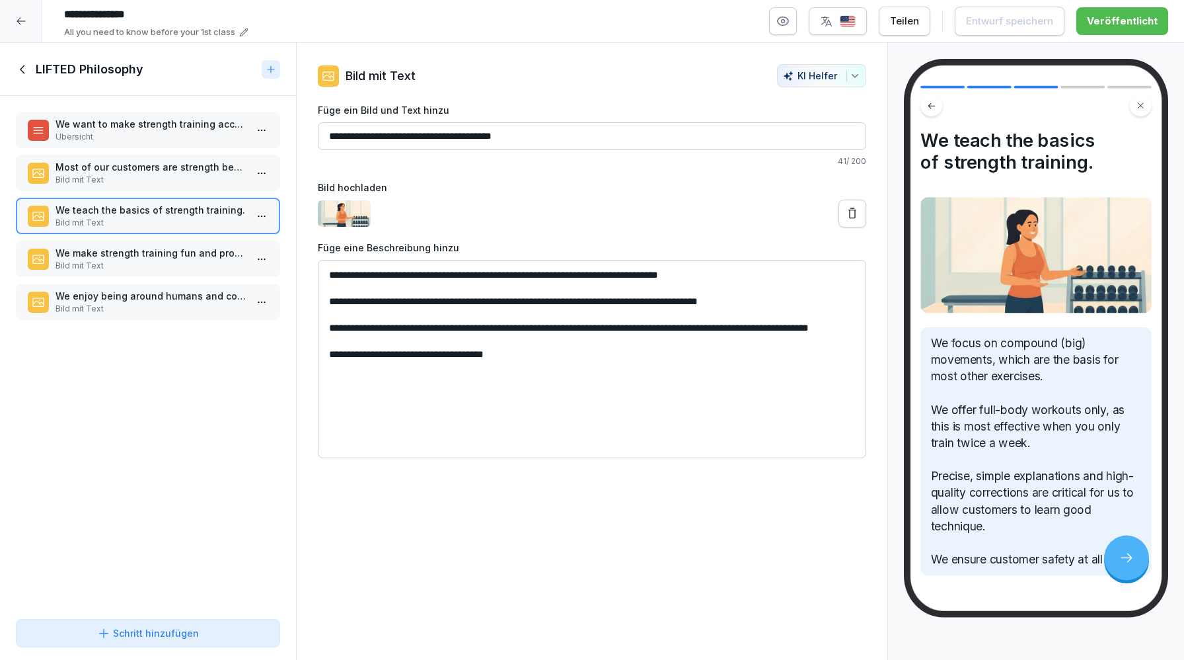
click at [104, 262] on p "Bild mit Text" at bounding box center [151, 266] width 190 height 12
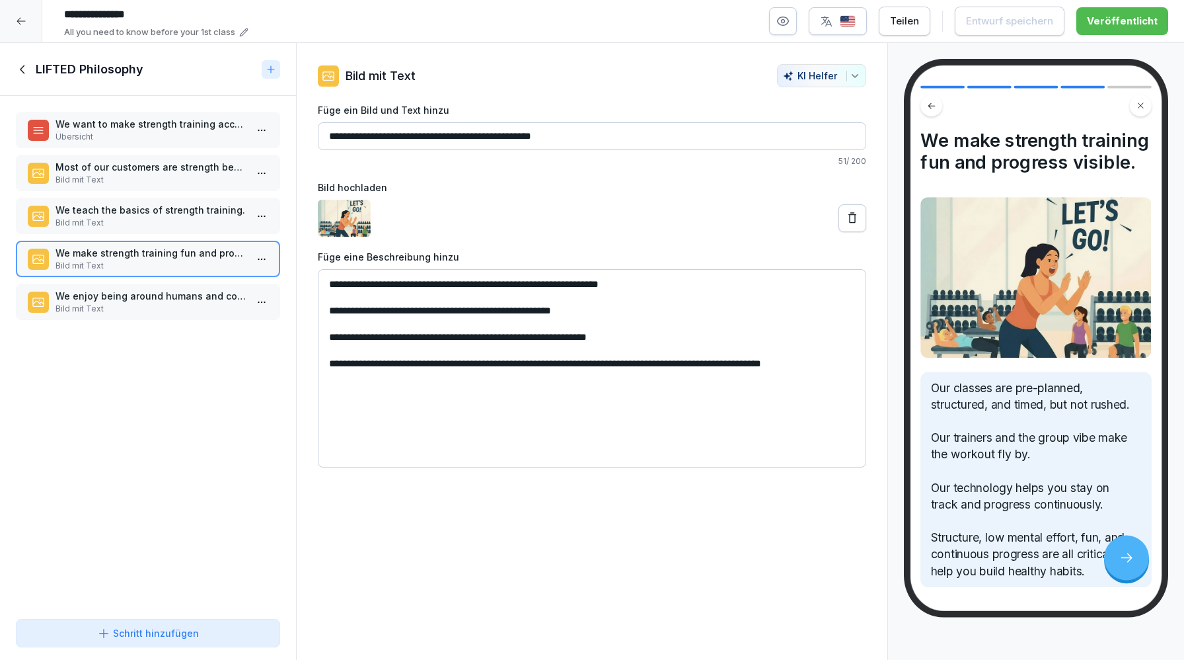
click at [180, 211] on p "We teach the basics of strength training." at bounding box center [151, 210] width 190 height 14
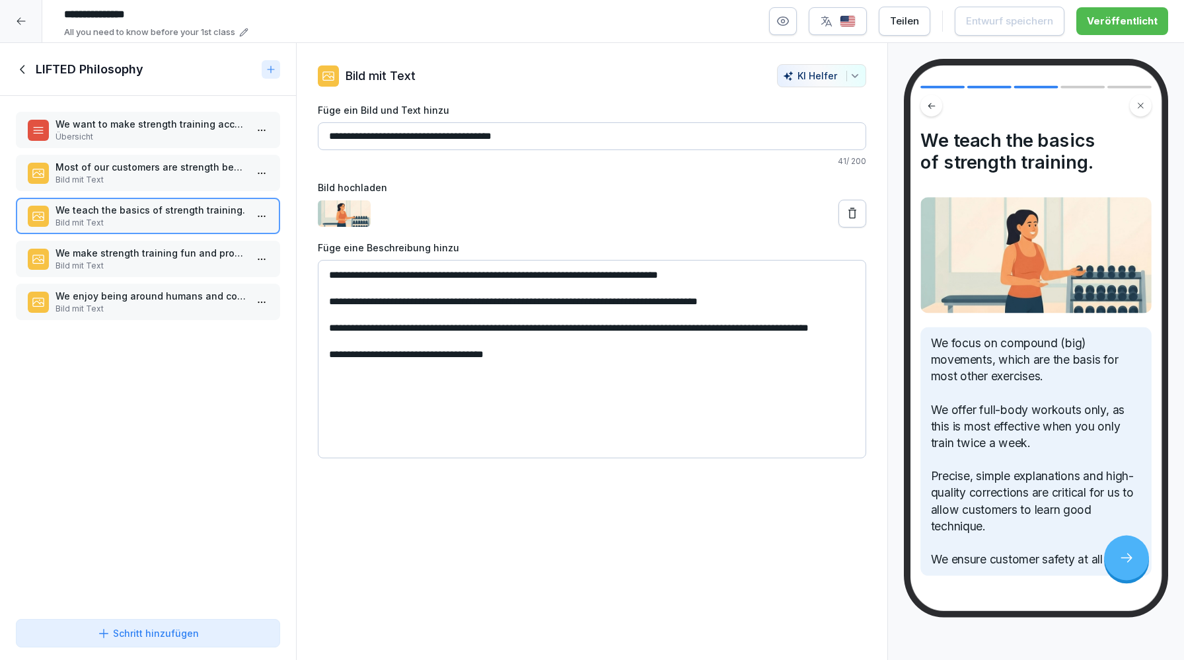
click at [19, 63] on icon at bounding box center [23, 69] width 15 height 15
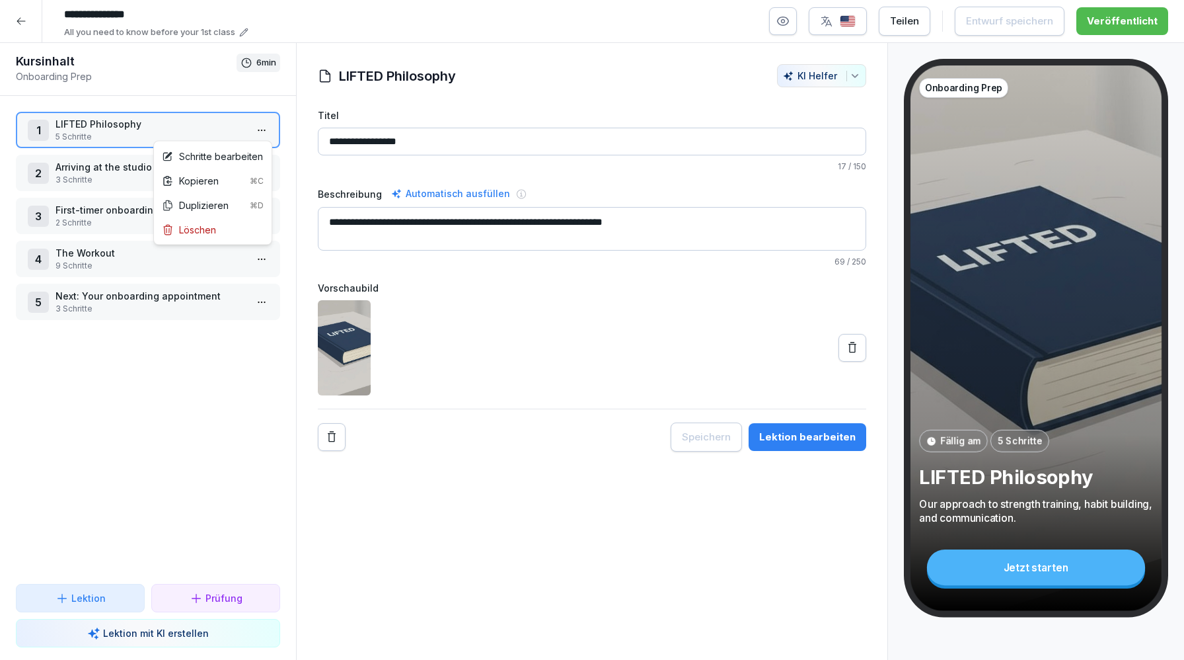
click at [266, 132] on html "**********" at bounding box center [592, 330] width 1184 height 660
click at [227, 179] on div "Kopieren ⌘C" at bounding box center [213, 181] width 102 height 14
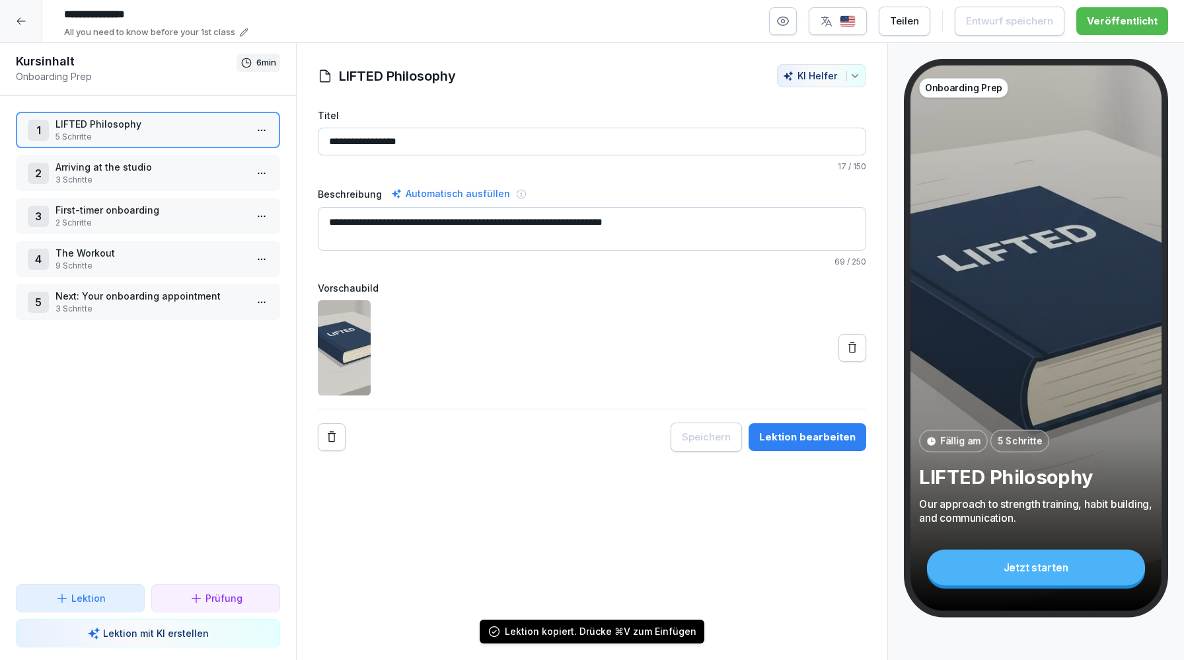
click at [16, 24] on icon at bounding box center [21, 21] width 11 height 11
click at [20, 21] on icon at bounding box center [21, 21] width 11 height 11
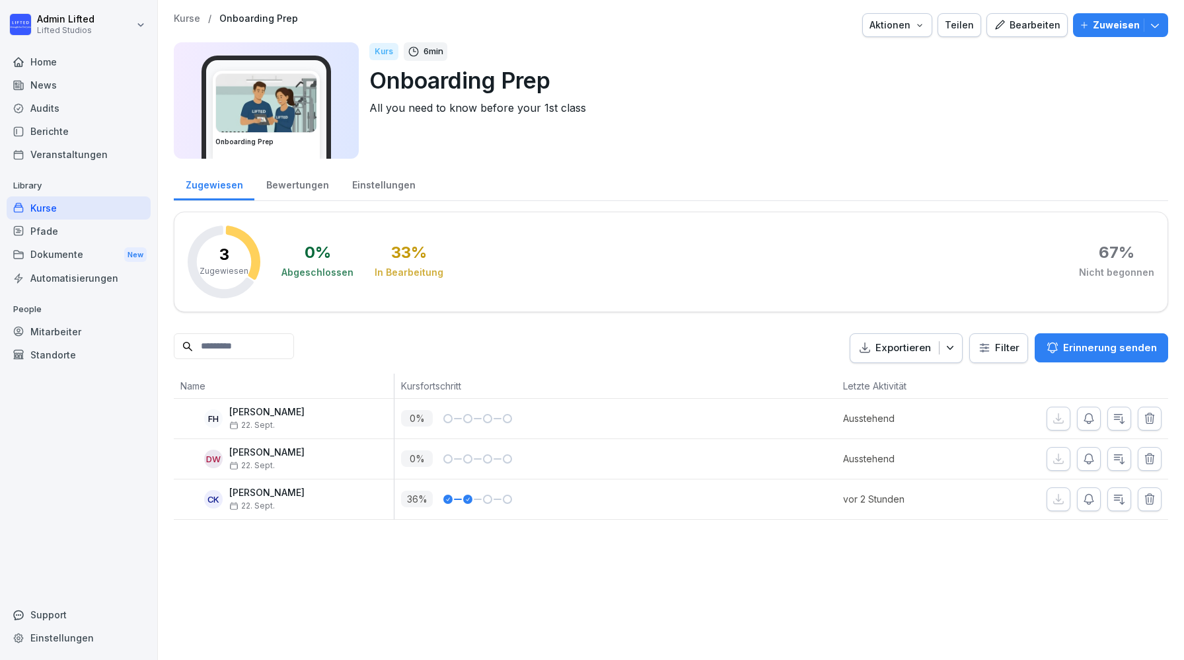
click at [106, 208] on div "Kurse" at bounding box center [79, 207] width 144 height 23
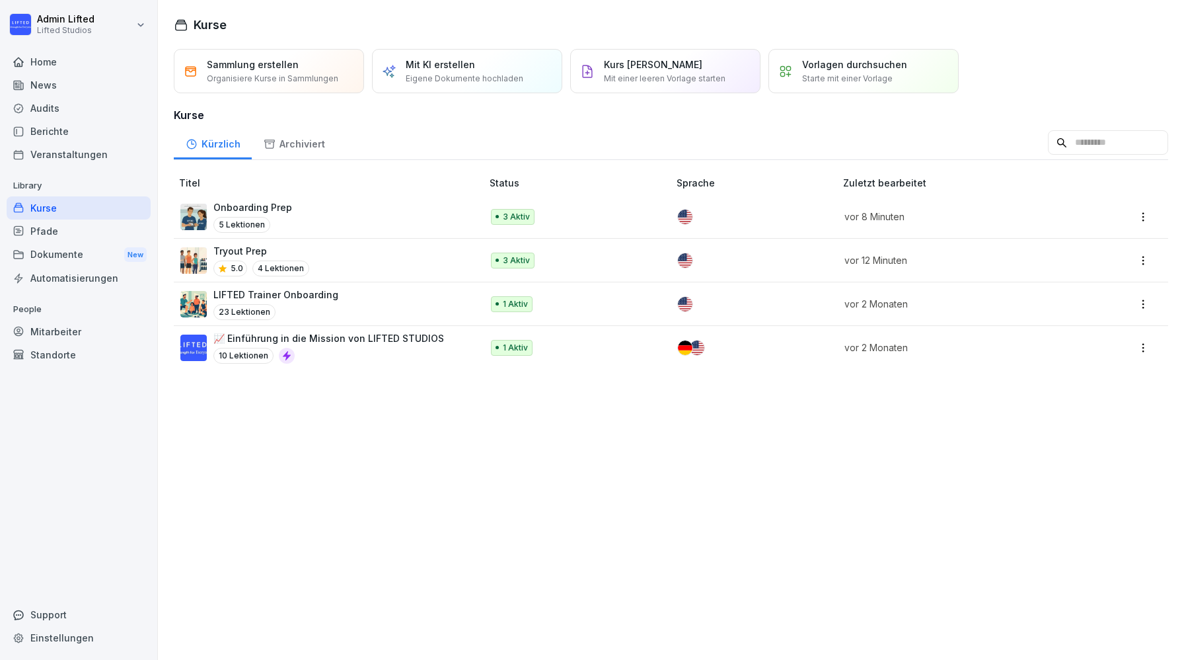
click at [298, 260] on p "4 Lektionen" at bounding box center [280, 268] width 57 height 16
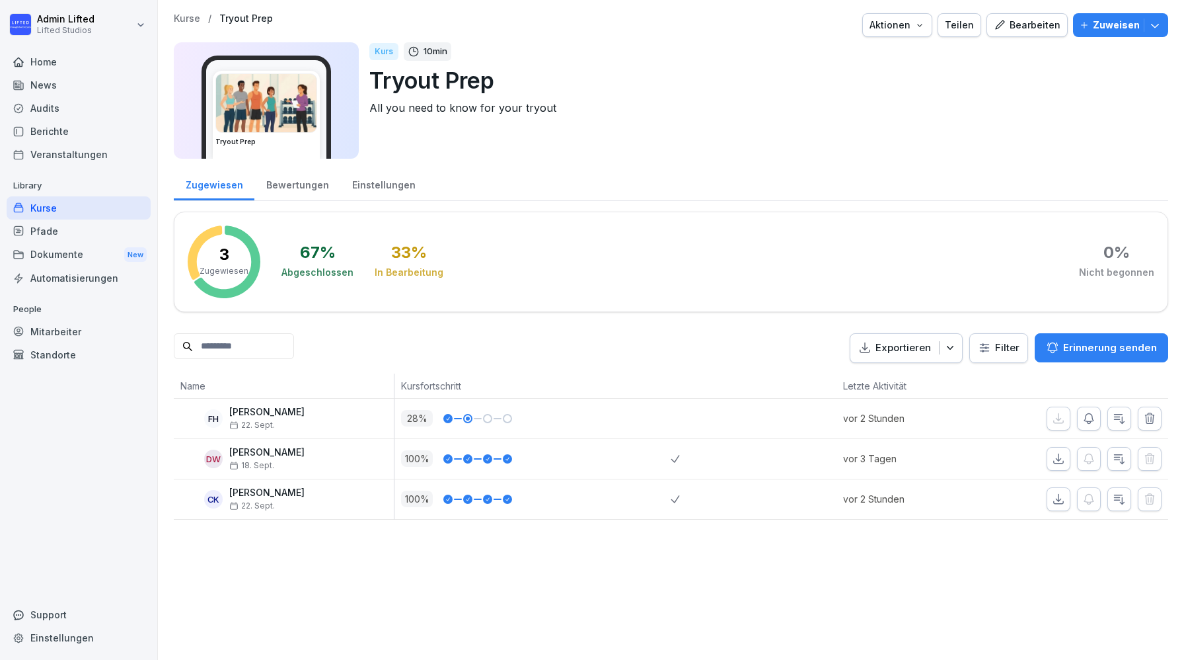
click at [1015, 24] on div "Bearbeiten" at bounding box center [1027, 25] width 67 height 15
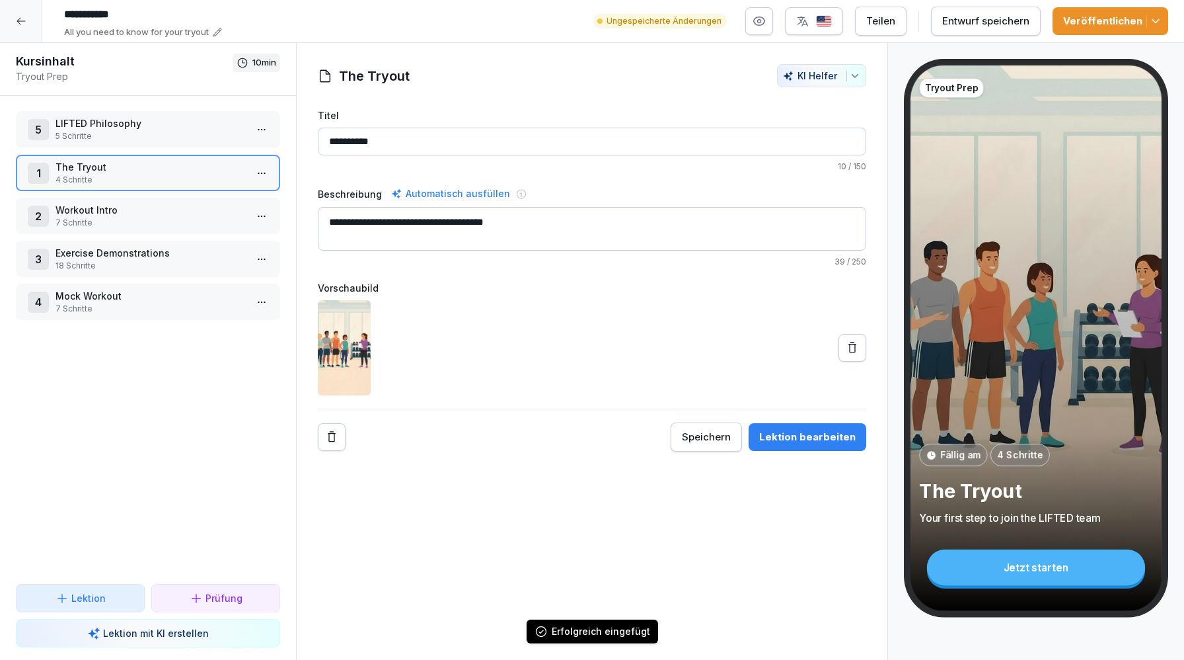
drag, startPoint x: 135, startPoint y: 306, endPoint x: 132, endPoint y: 133, distance: 173.2
click at [132, 133] on p "5 Schritte" at bounding box center [151, 136] width 190 height 12
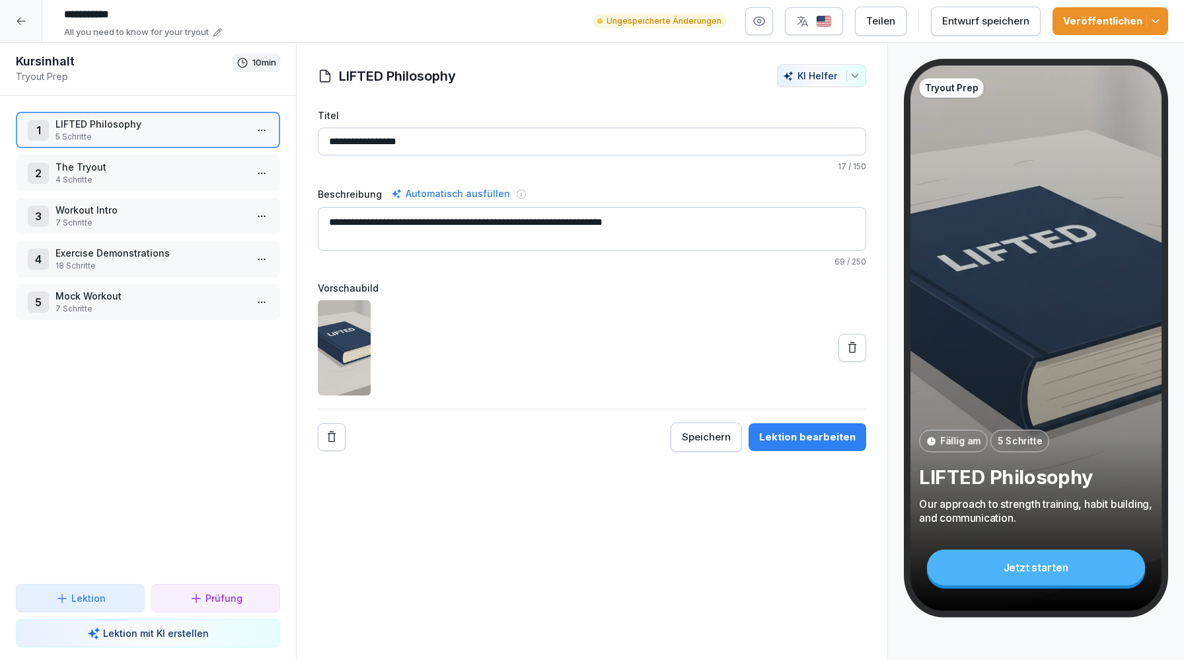
click at [116, 171] on p "The Tryout" at bounding box center [151, 167] width 190 height 14
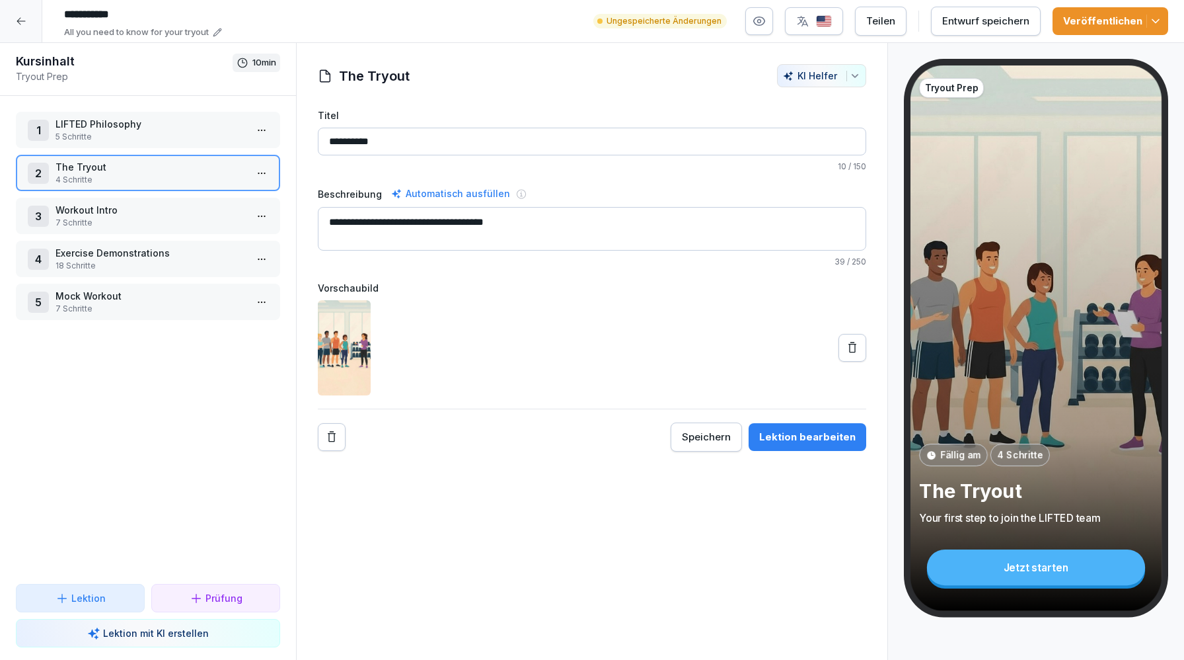
click at [153, 118] on p "LIFTED Philosophy" at bounding box center [151, 124] width 190 height 14
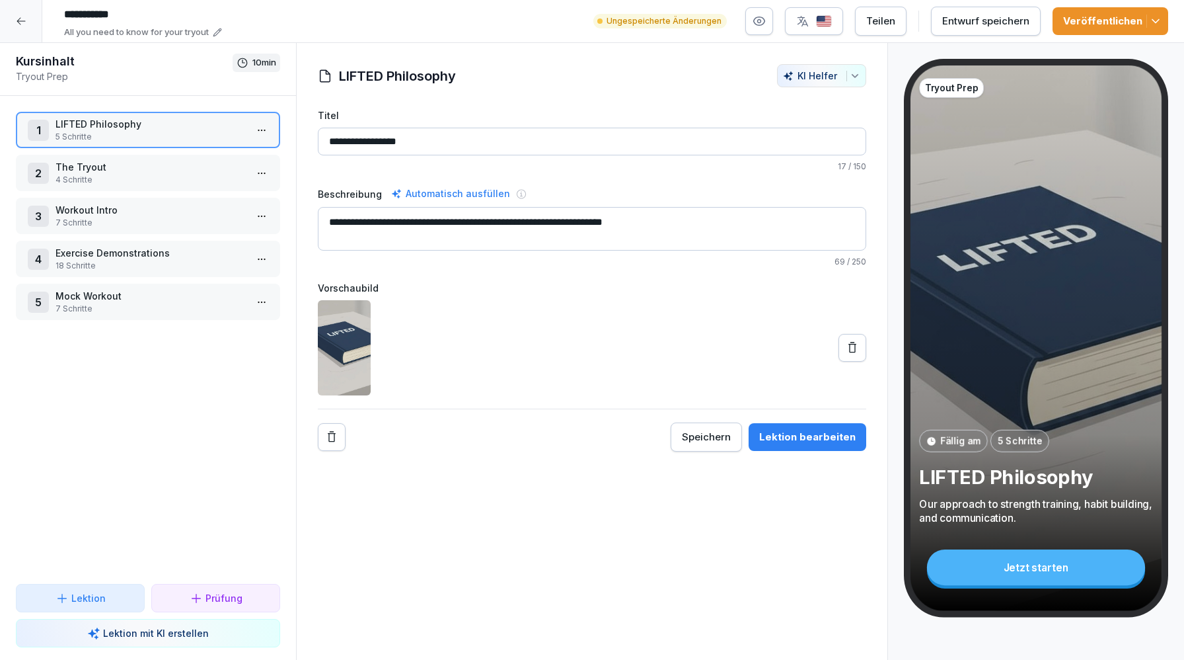
click at [173, 165] on p "The Tryout" at bounding box center [151, 167] width 190 height 14
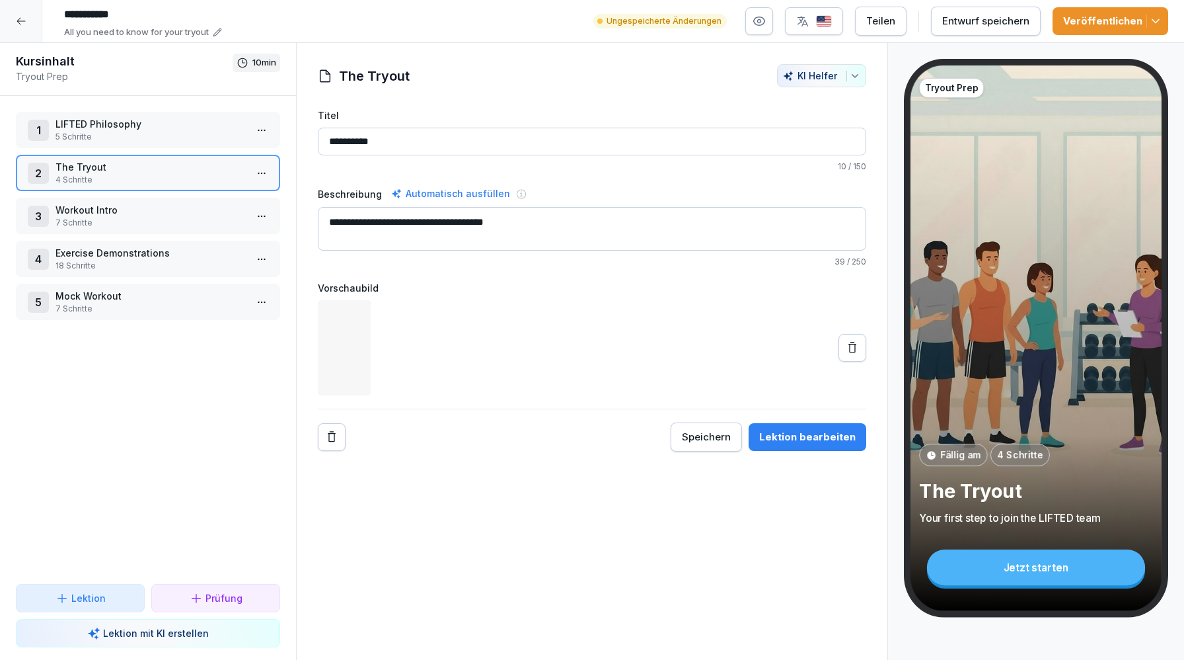
click at [178, 204] on p "Workout Intro" at bounding box center [151, 210] width 190 height 14
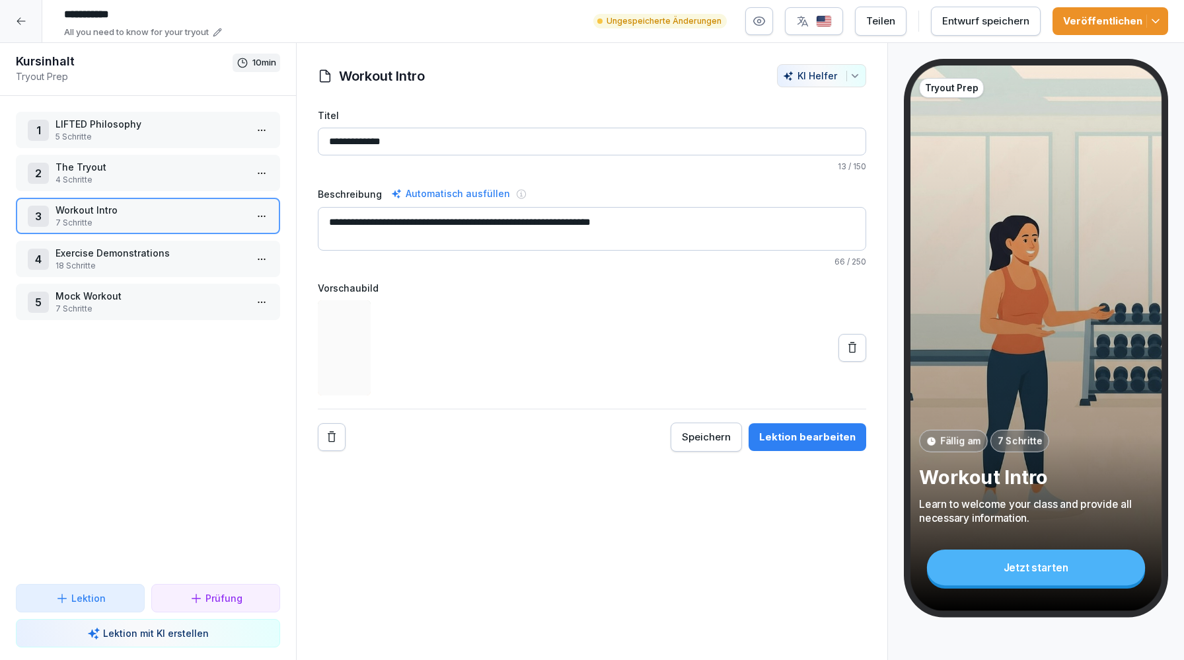
click at [165, 163] on p "The Tryout" at bounding box center [151, 167] width 190 height 14
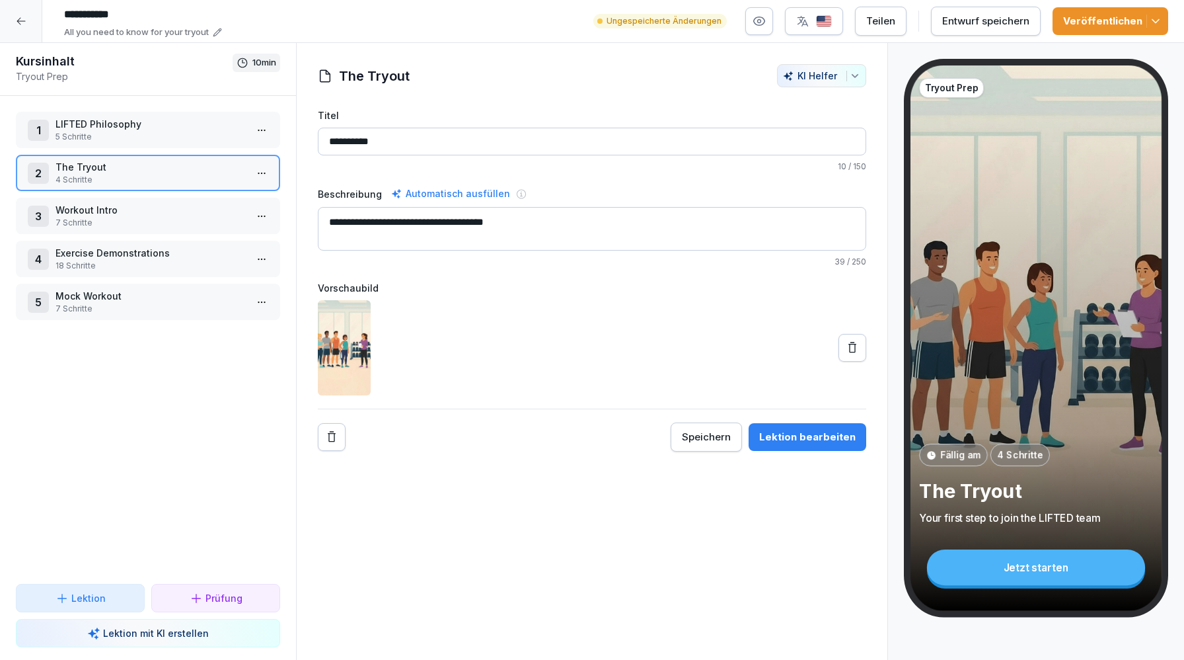
click at [792, 443] on div "Lektion bearbeiten" at bounding box center [807, 437] width 96 height 15
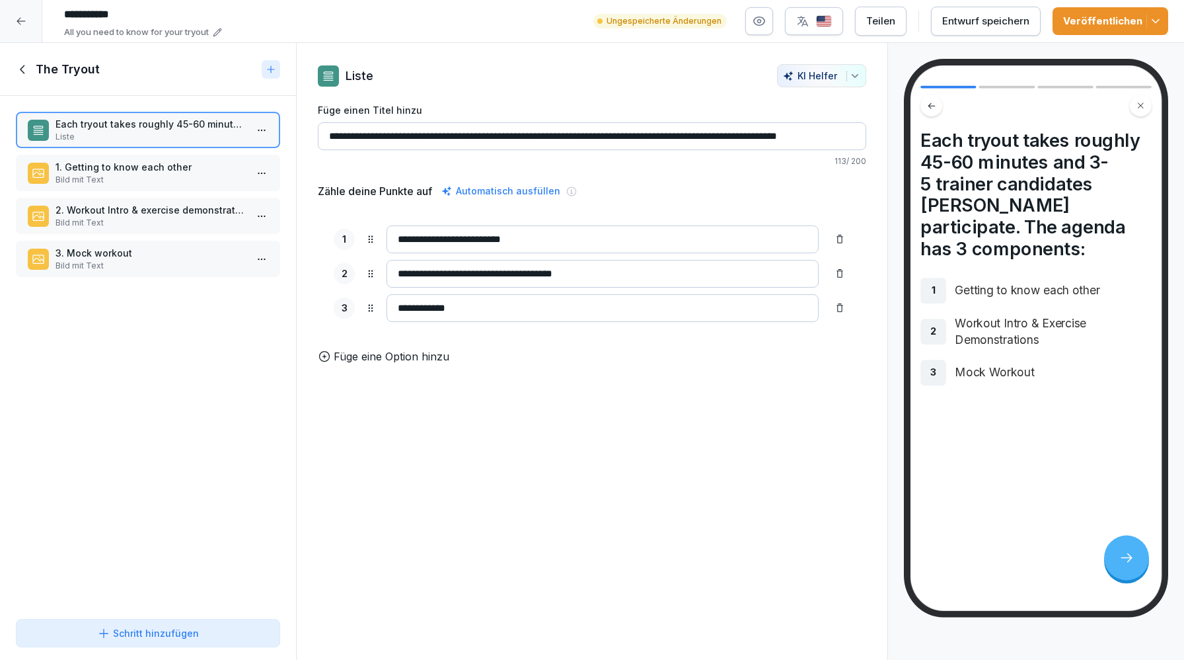
click at [23, 28] on div at bounding box center [21, 21] width 42 height 42
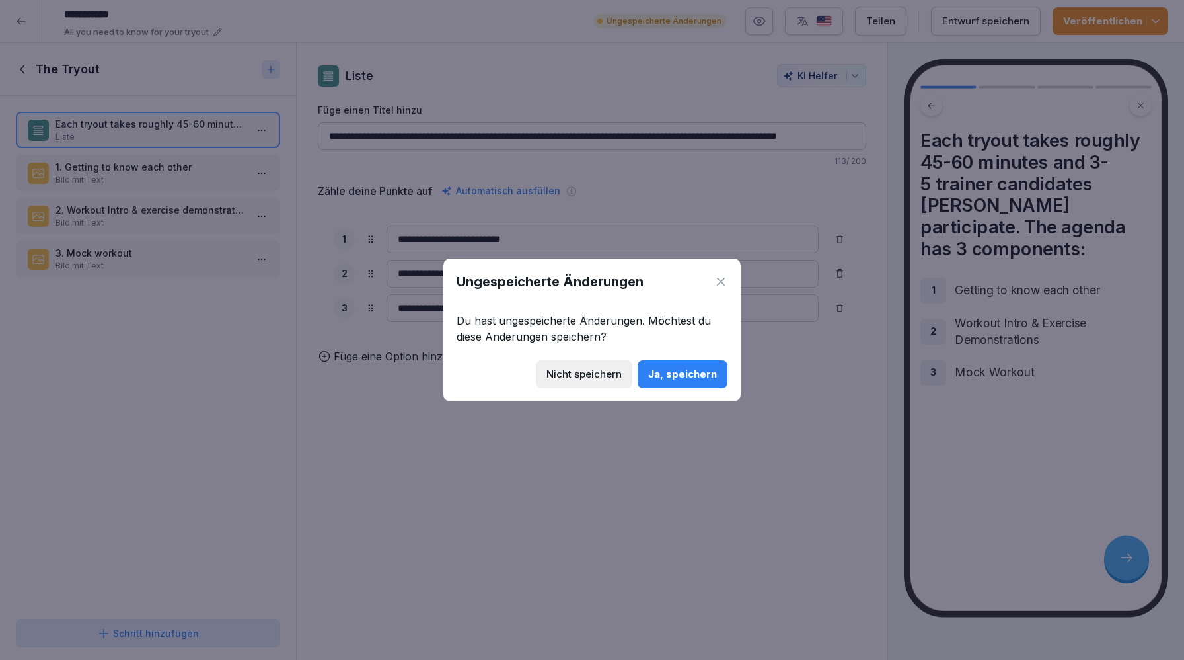
click at [694, 385] on button "Ja, speichern" at bounding box center [683, 374] width 90 height 28
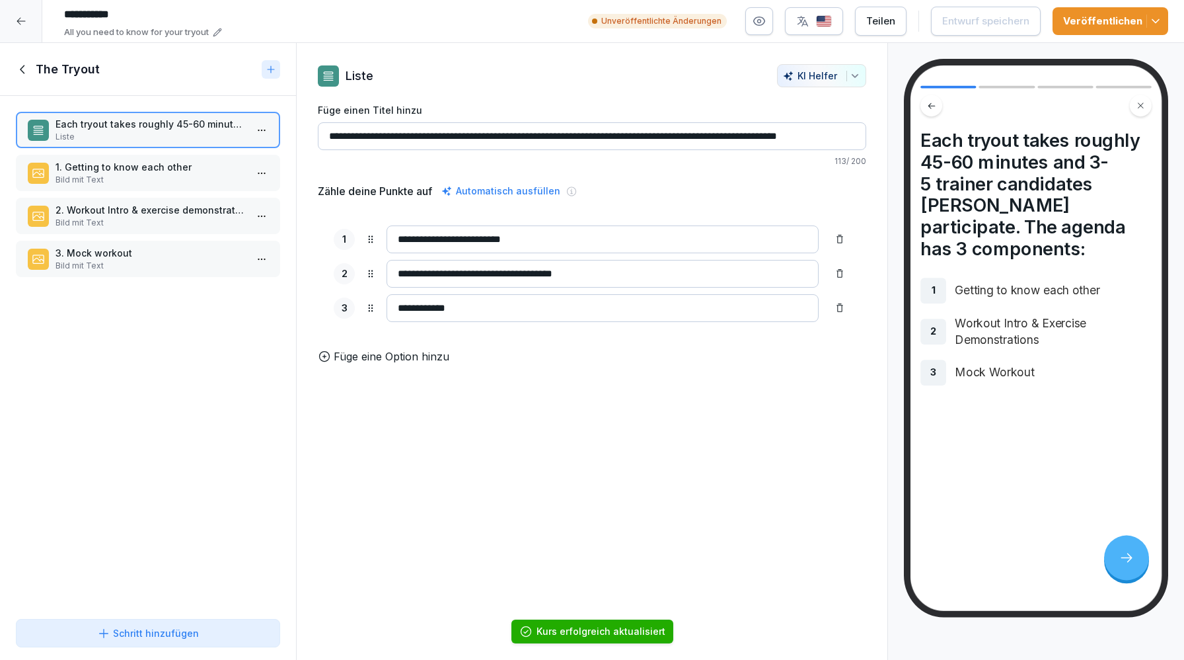
click at [25, 66] on icon at bounding box center [23, 69] width 15 height 15
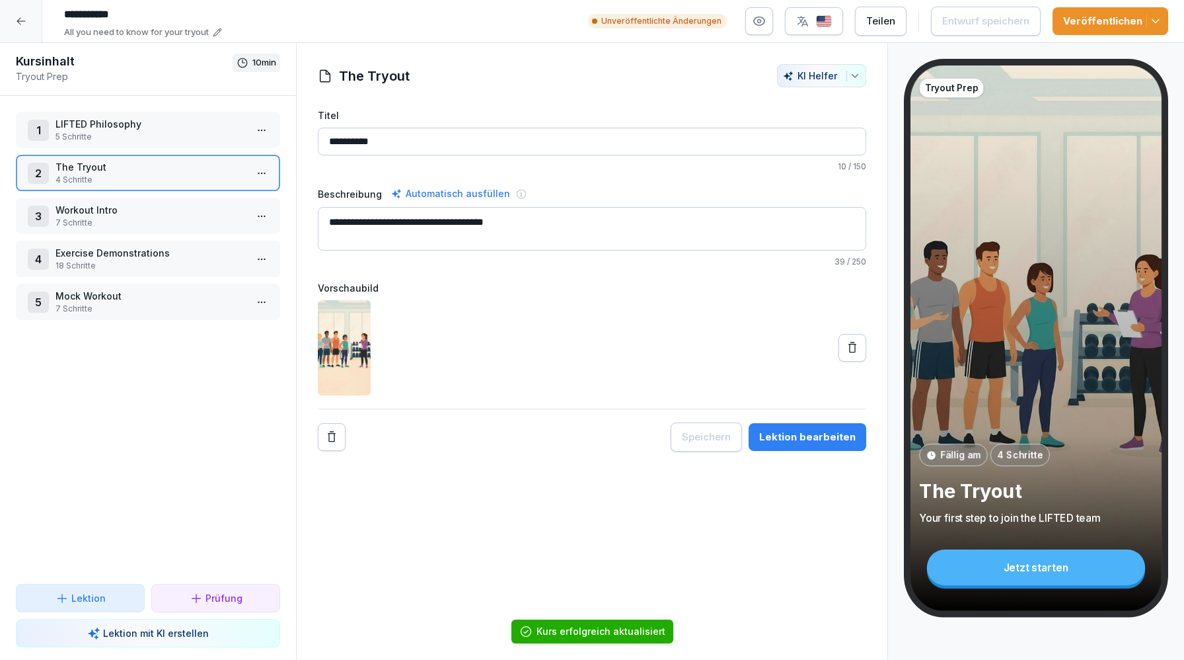
click at [143, 121] on p "LIFTED Philosophy" at bounding box center [151, 124] width 190 height 14
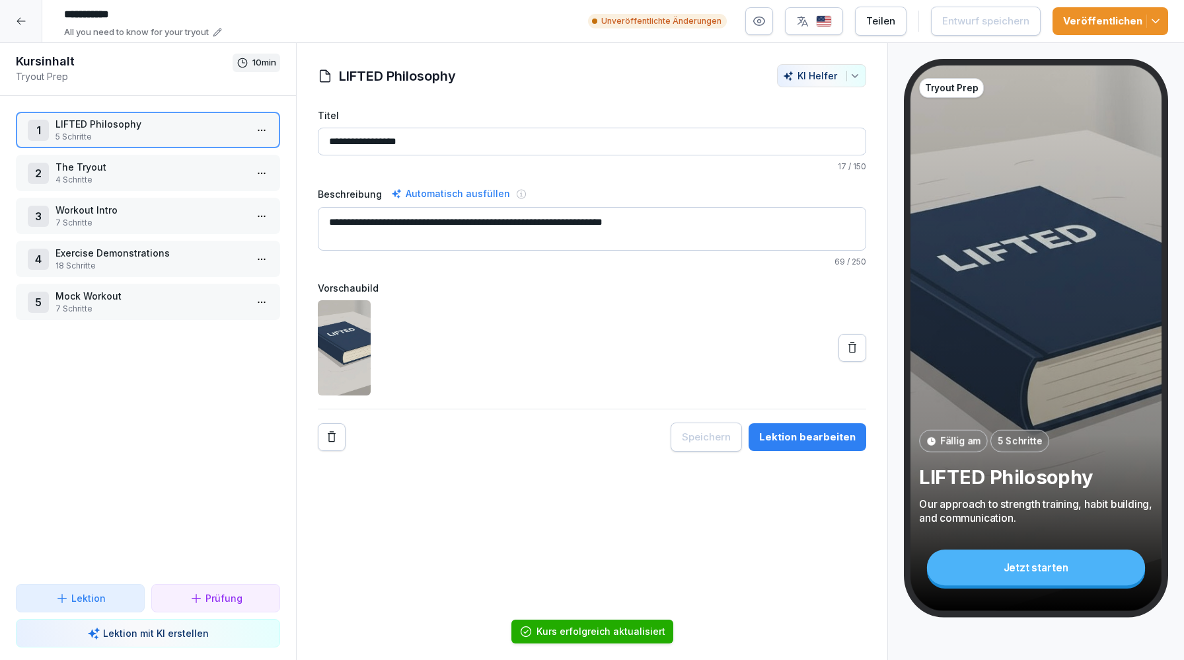
click at [332, 223] on textarea "**********" at bounding box center [592, 229] width 549 height 44
type textarea "**********"
click at [328, 135] on input "**********" at bounding box center [592, 142] width 549 height 28
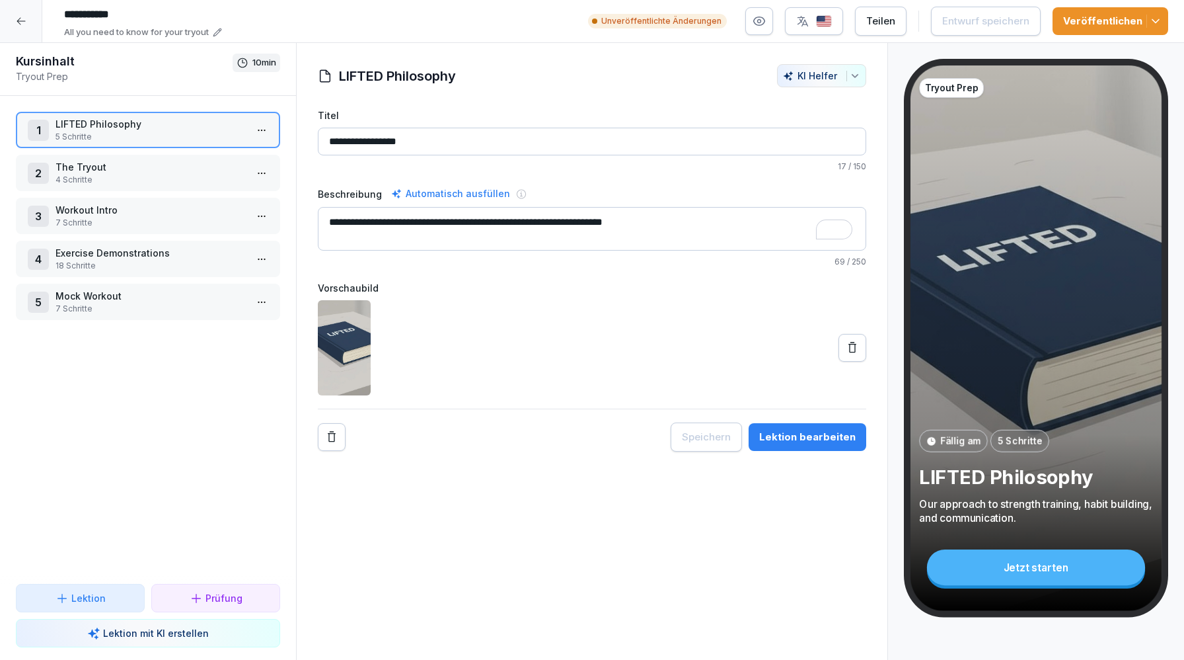
click at [328, 135] on input "**********" at bounding box center [592, 142] width 549 height 28
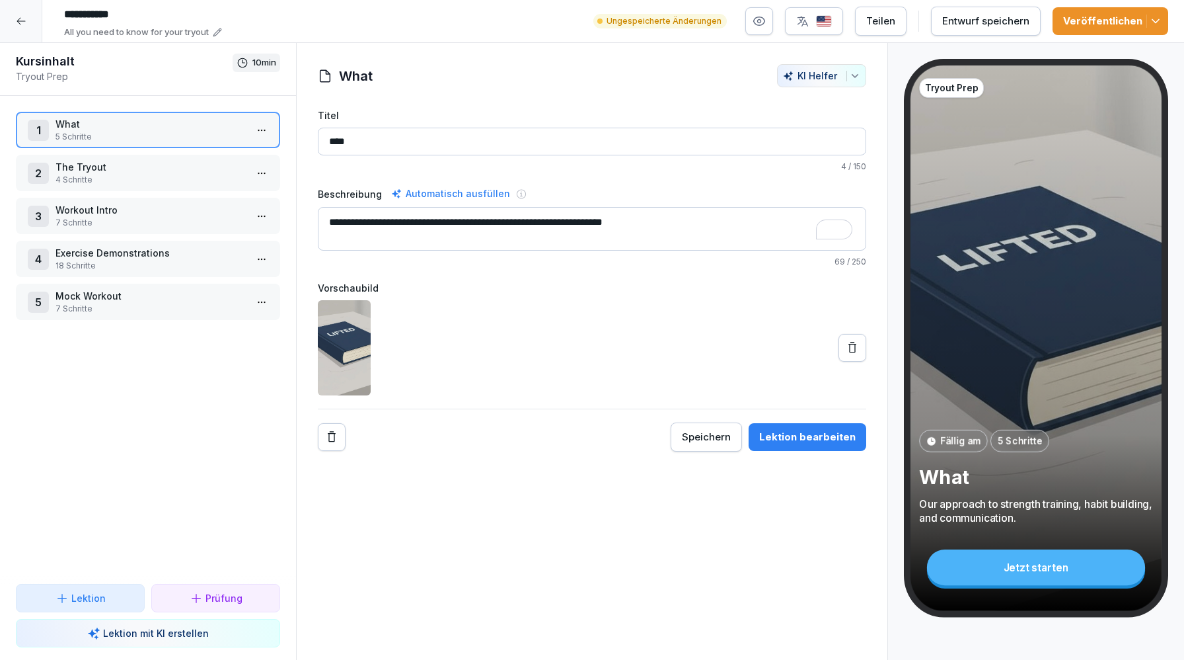
type input "****"
type input "**********"
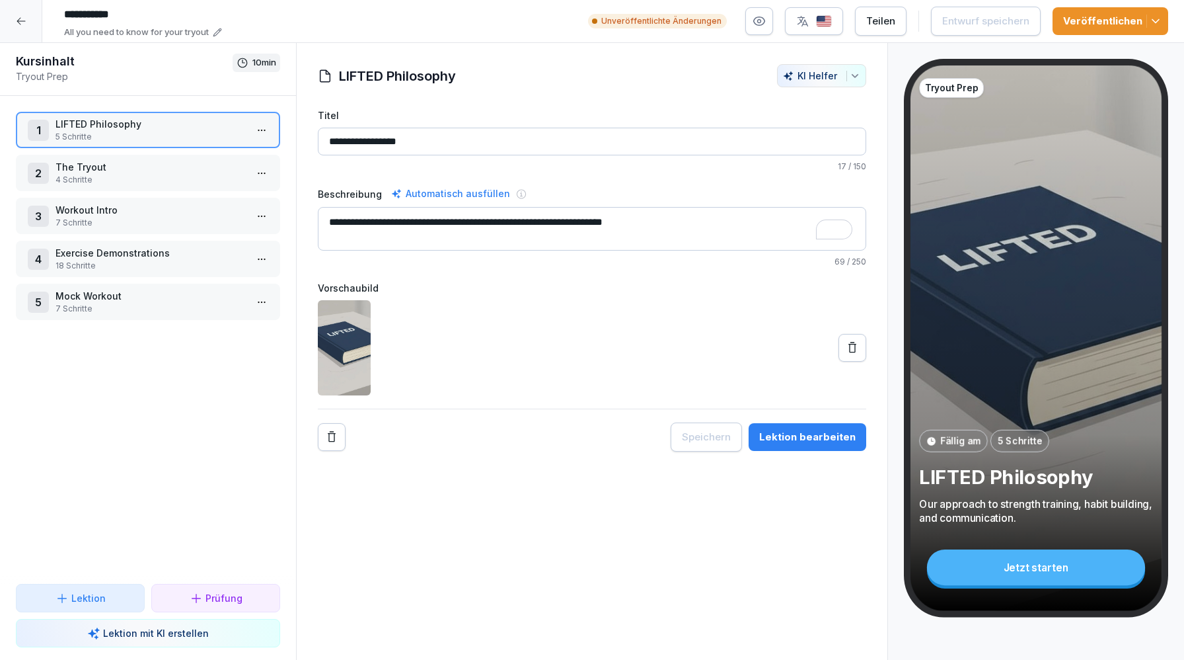
click at [498, 306] on div at bounding box center [592, 347] width 549 height 95
click at [1120, 10] on button "Veröffentlichen" at bounding box center [1111, 21] width 116 height 28
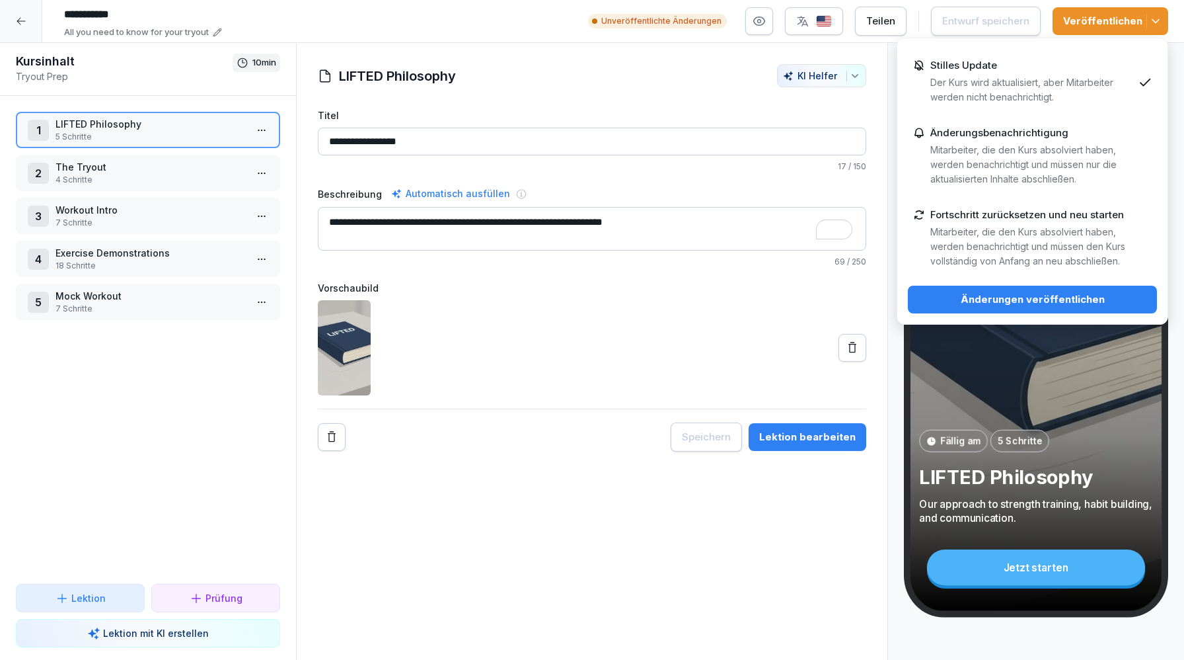
click at [966, 305] on div "Änderungen veröffentlichen" at bounding box center [1033, 299] width 228 height 15
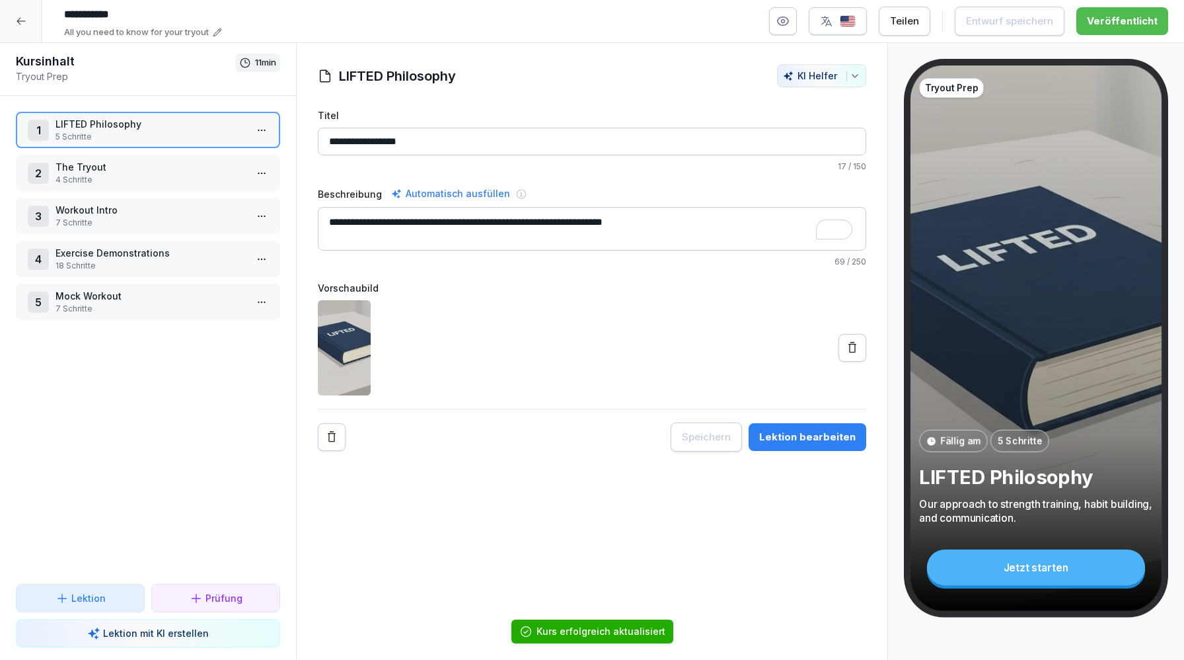
click at [13, 17] on div at bounding box center [21, 21] width 42 height 42
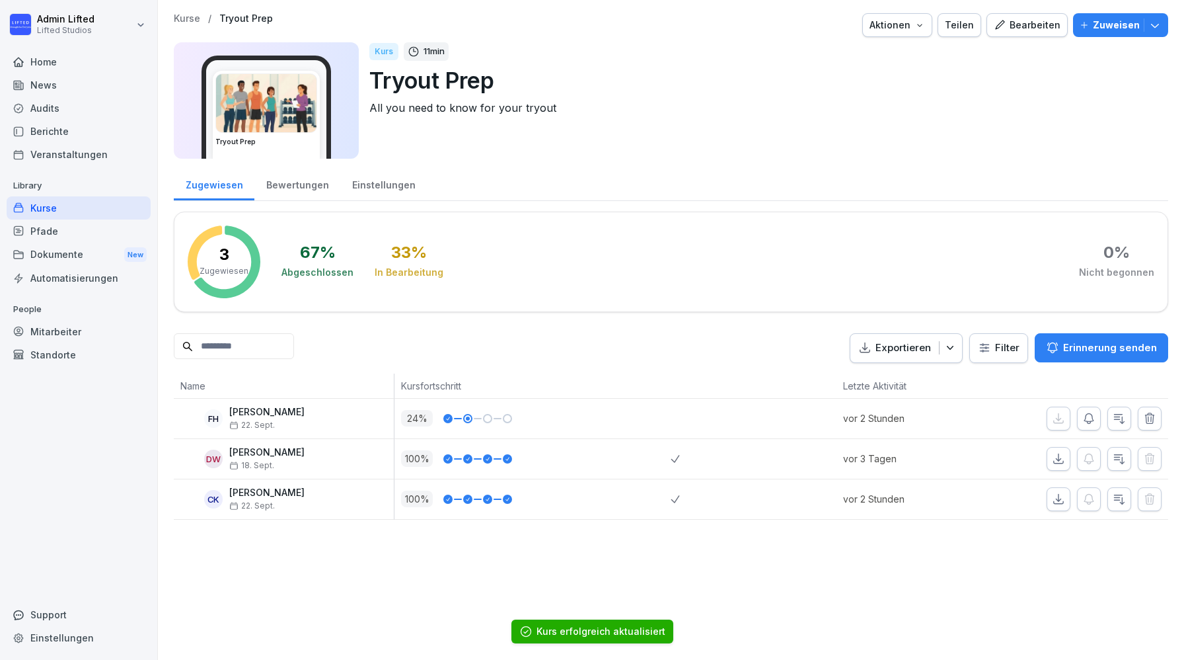
click at [56, 209] on div "Kurse" at bounding box center [79, 207] width 144 height 23
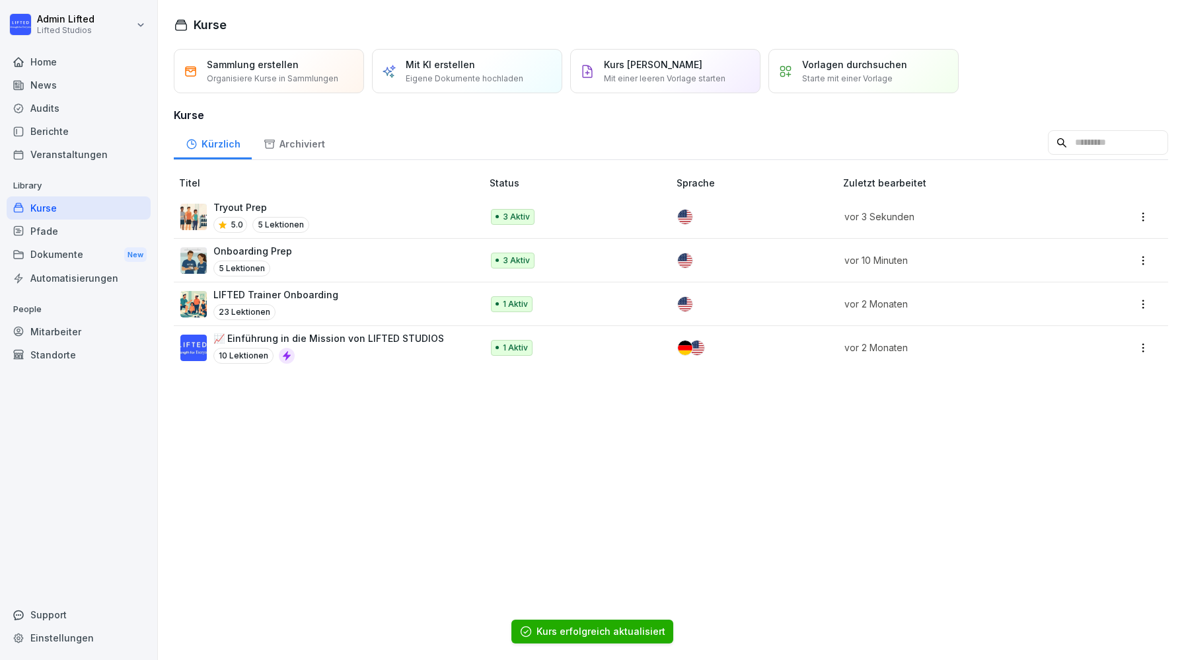
click at [304, 268] on div "Onboarding Prep 5 Lektionen" at bounding box center [324, 260] width 288 height 32
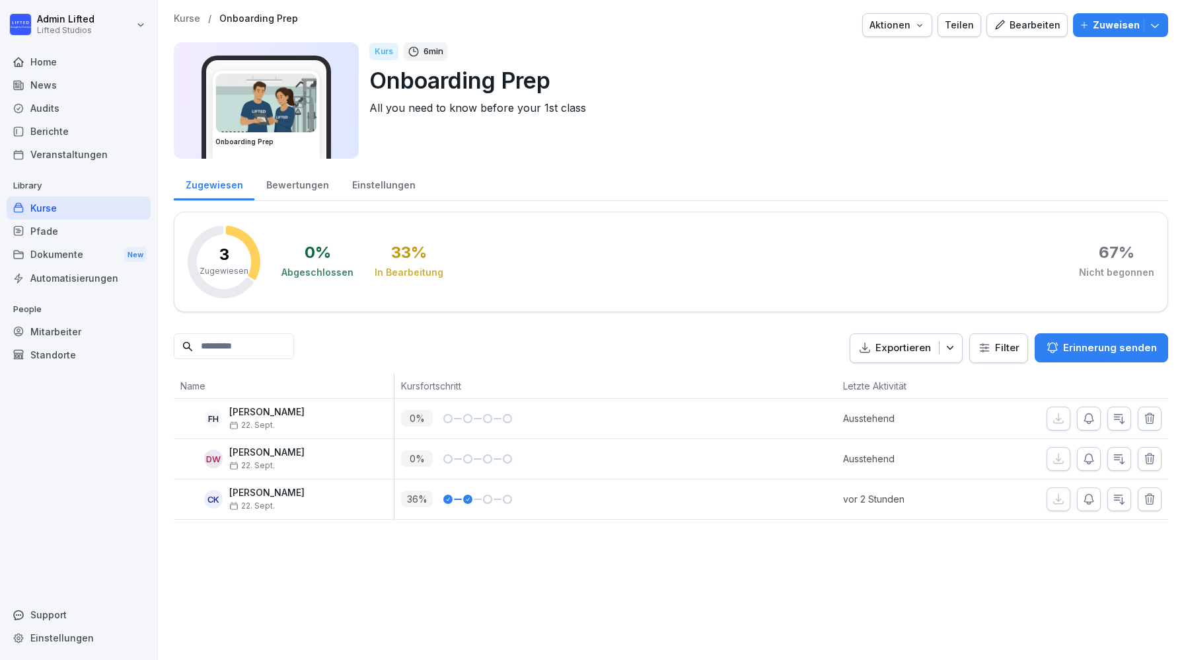
click at [1013, 26] on div "Bearbeiten" at bounding box center [1027, 25] width 67 height 15
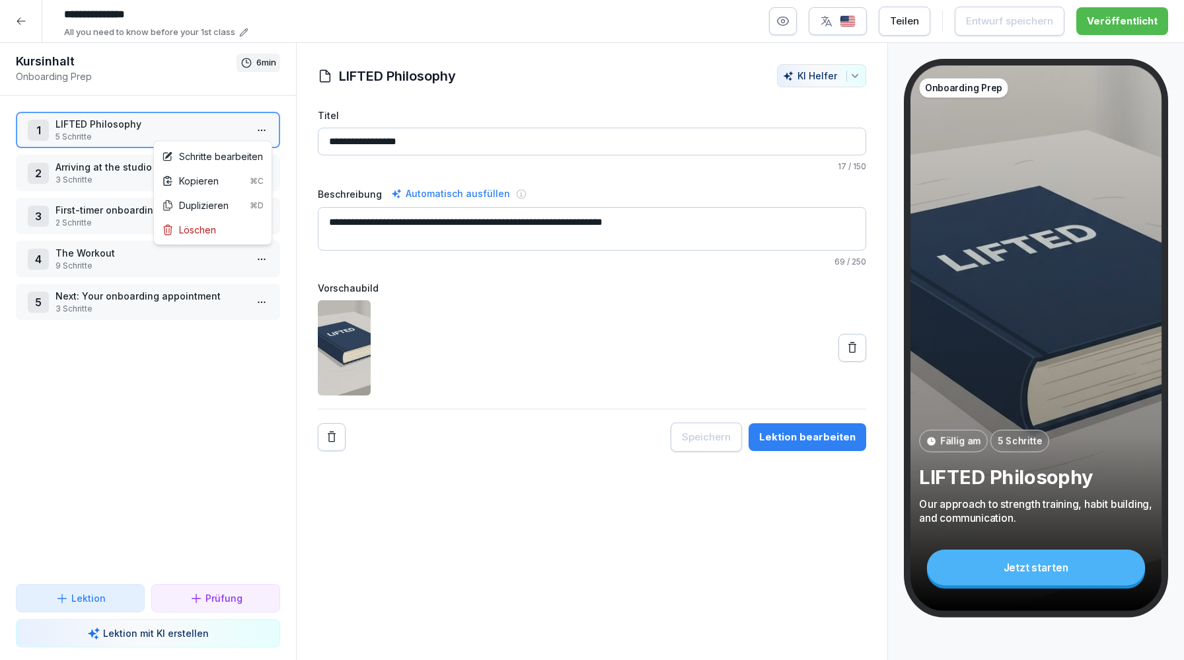
click at [260, 130] on html "**********" at bounding box center [592, 330] width 1184 height 660
click at [217, 229] on div "Löschen" at bounding box center [213, 229] width 112 height 24
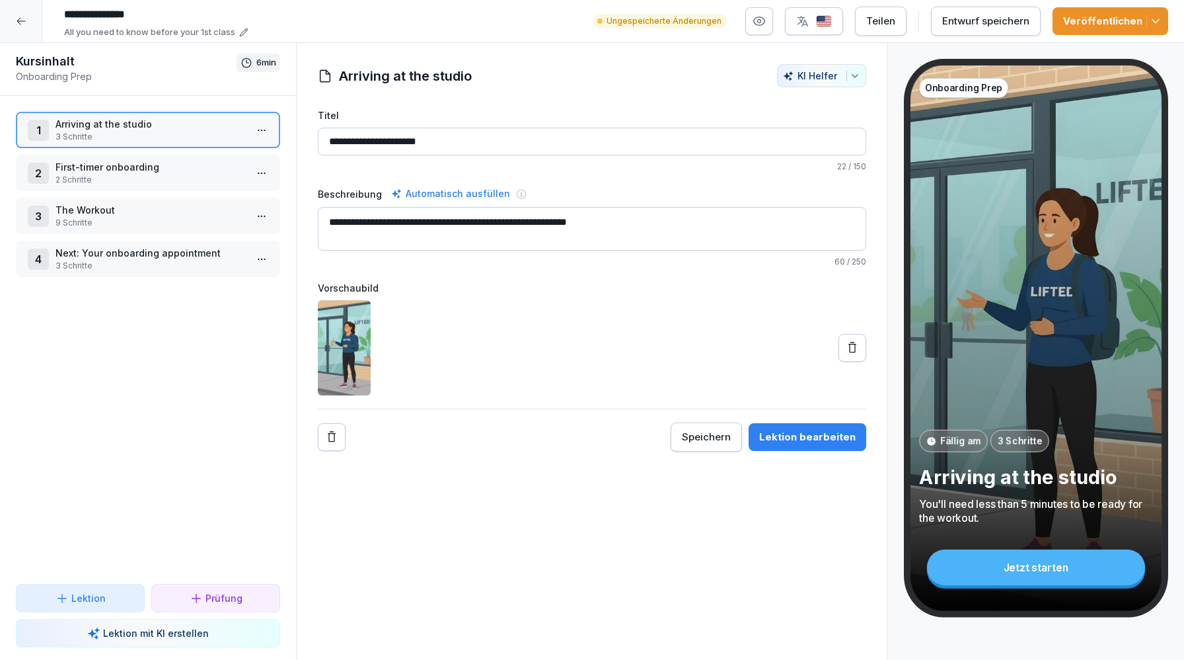
click at [1104, 21] on div "Veröffentlichen" at bounding box center [1110, 21] width 95 height 15
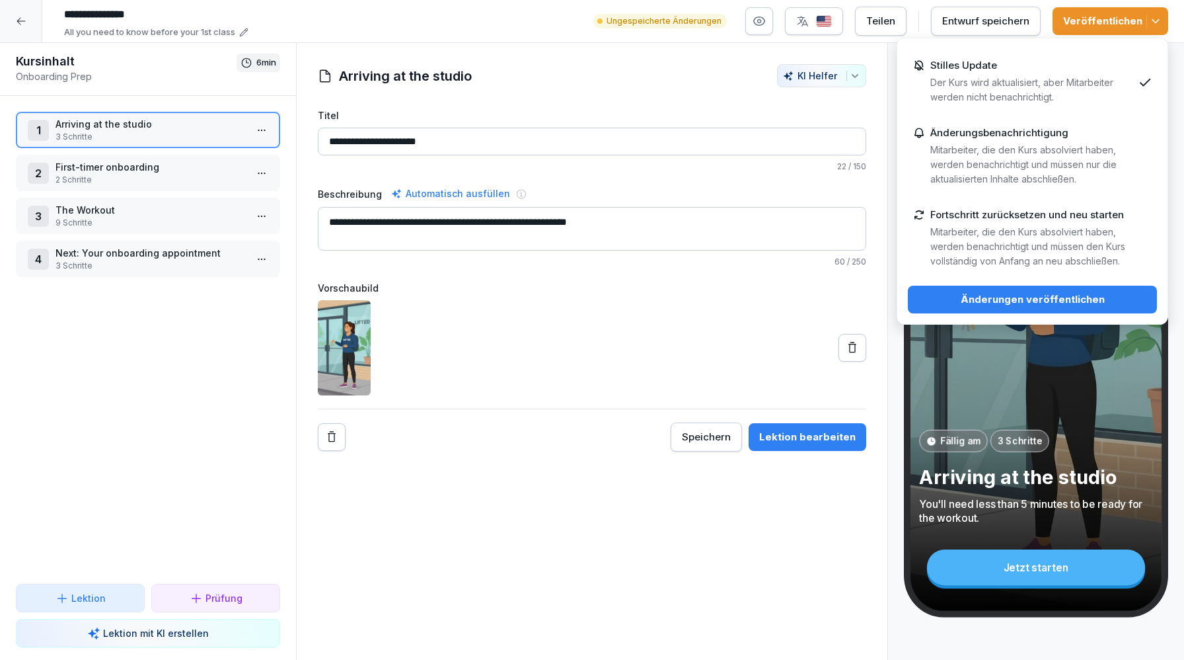
click at [630, 59] on div "**********" at bounding box center [592, 351] width 592 height 617
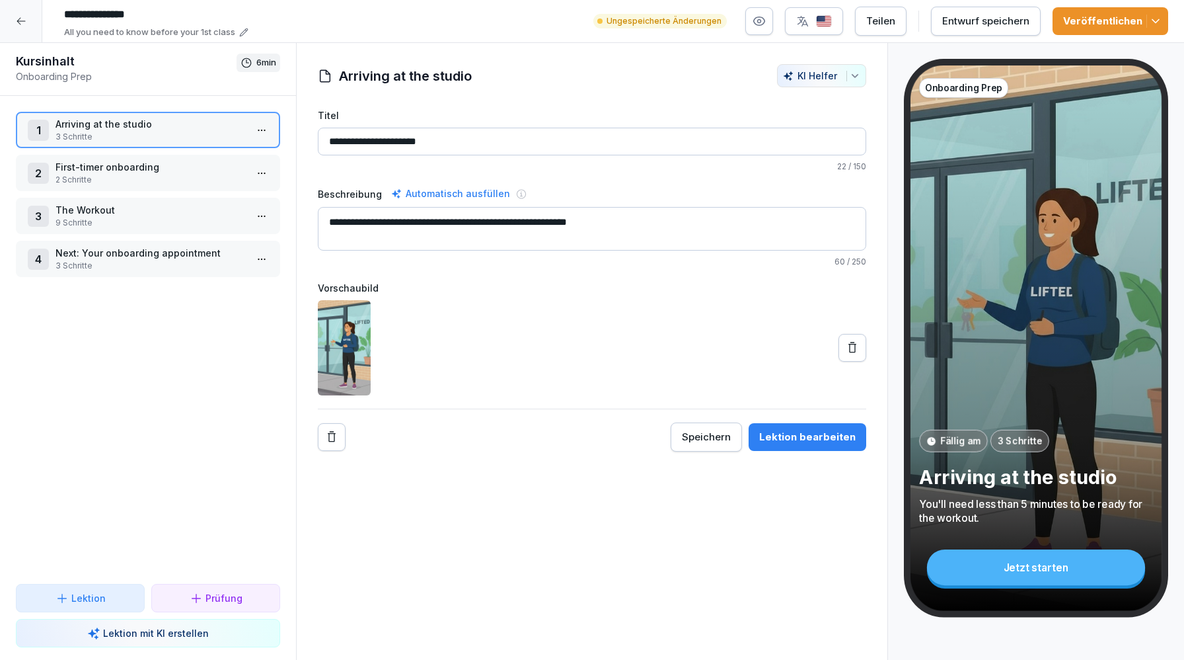
click at [91, 593] on p "Lektion" at bounding box center [88, 598] width 34 height 14
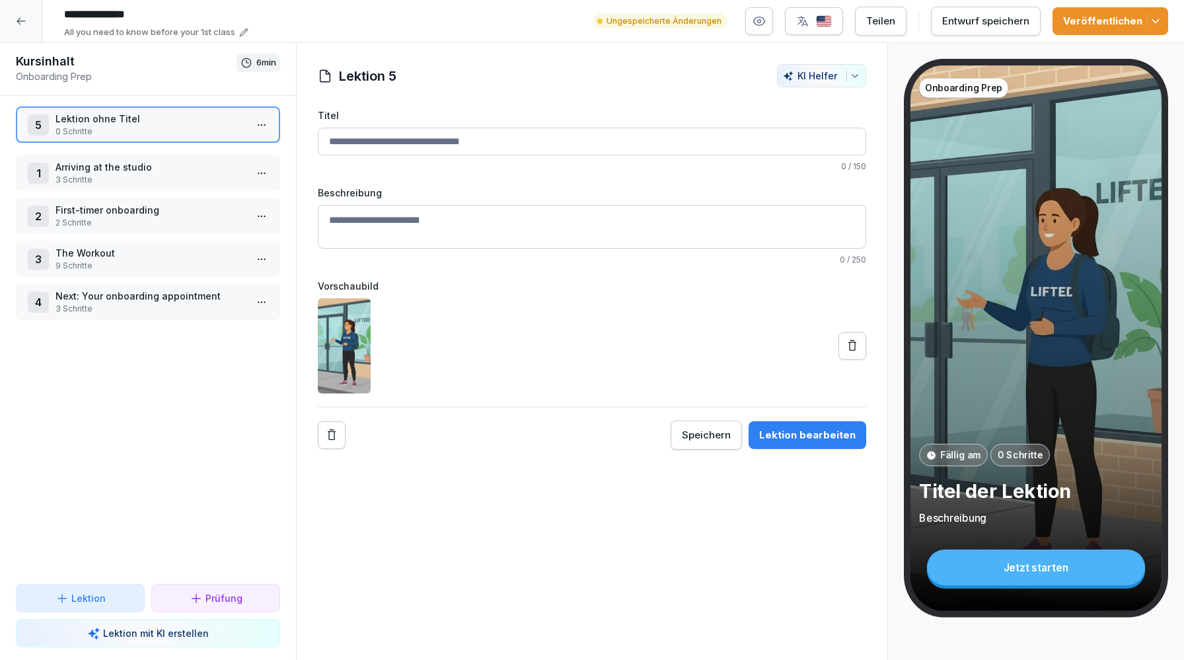
drag, startPoint x: 128, startPoint y: 301, endPoint x: 126, endPoint y: 124, distance: 177.1
click at [126, 124] on p "Lektion ohne Titel" at bounding box center [151, 119] width 190 height 14
click at [260, 128] on html "**********" at bounding box center [592, 330] width 1184 height 660
click at [214, 124] on html "**********" at bounding box center [592, 330] width 1184 height 660
click at [371, 141] on input "Titel" at bounding box center [592, 142] width 549 height 28
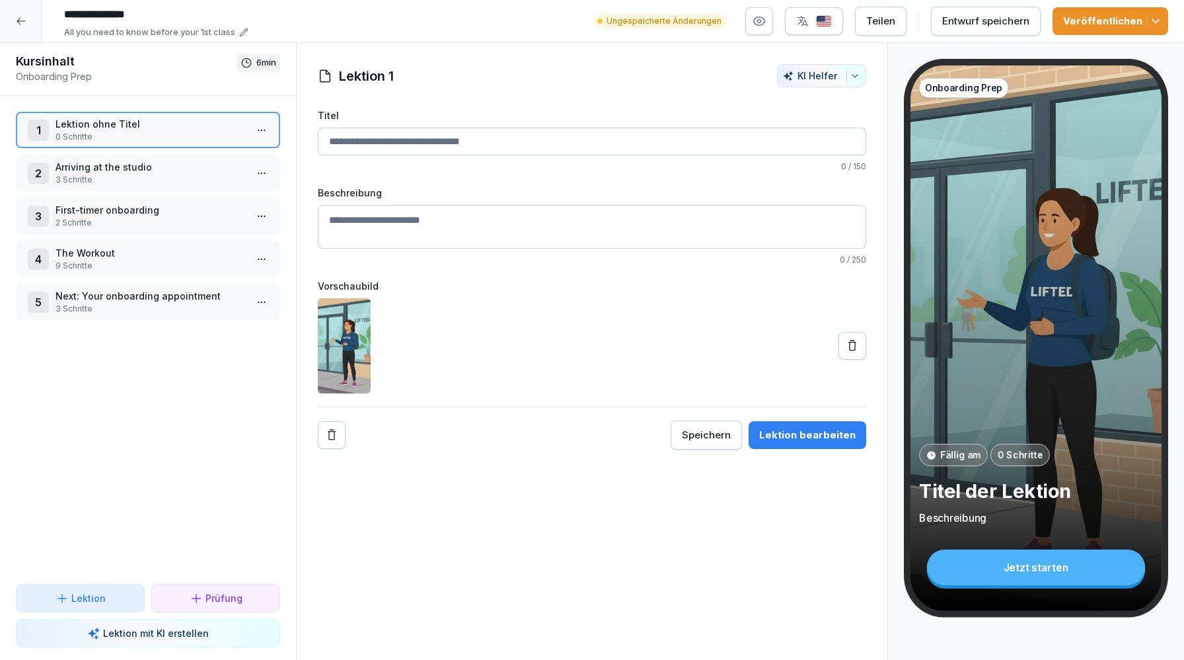
click at [299, 118] on div "Lektion 1 KI Helfer Titel 0 / 150 Beschreibung 0 / 250 Vorschaubild Speichern L…" at bounding box center [592, 256] width 591 height 385
click at [22, 30] on div at bounding box center [21, 21] width 42 height 42
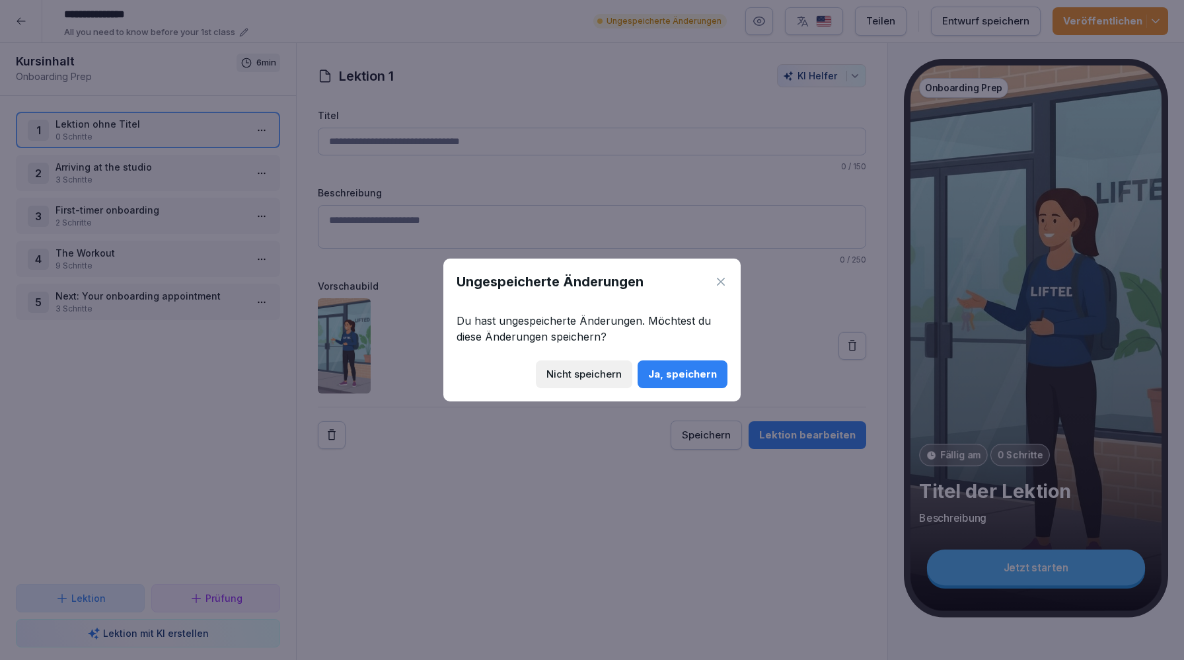
click at [685, 381] on div "Ja, speichern" at bounding box center [682, 374] width 69 height 15
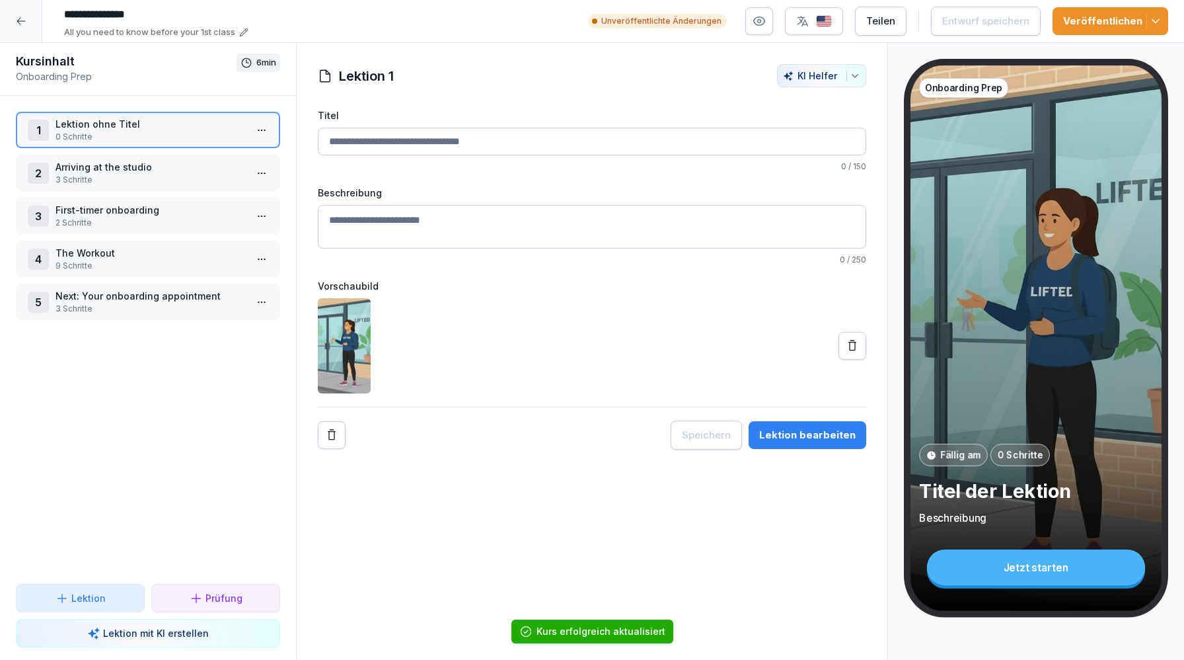
click at [20, 23] on icon at bounding box center [21, 21] width 11 height 11
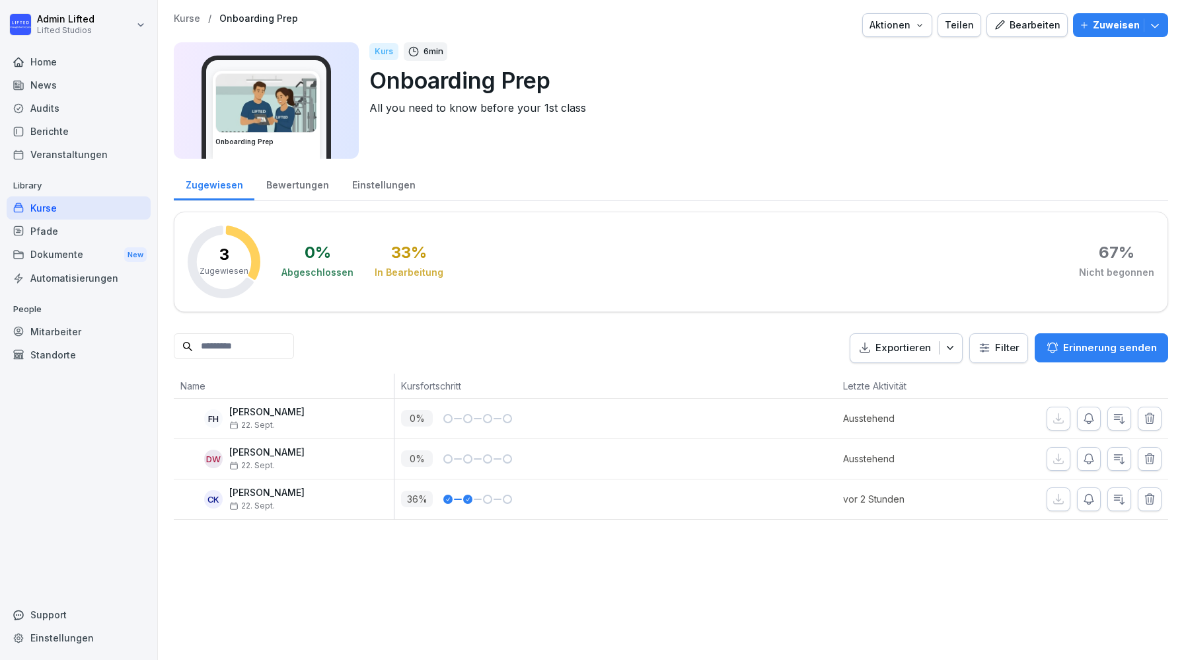
click at [1022, 28] on div "Bearbeiten" at bounding box center [1027, 25] width 67 height 15
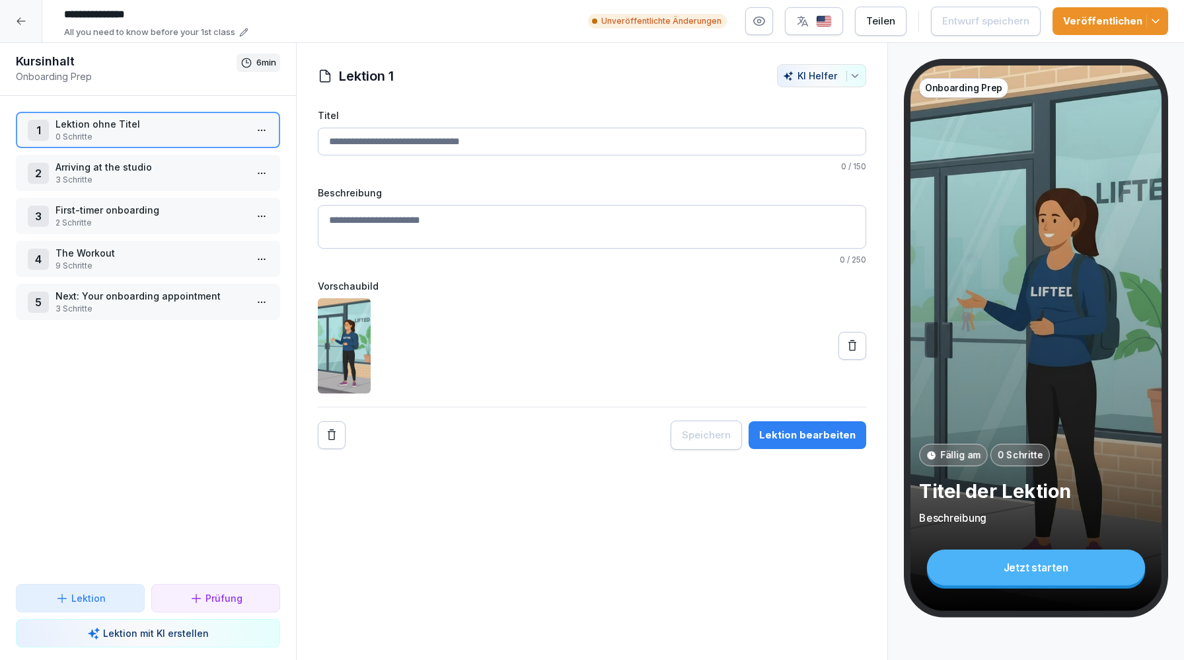
click at [422, 144] on input "Titel" at bounding box center [592, 142] width 549 height 28
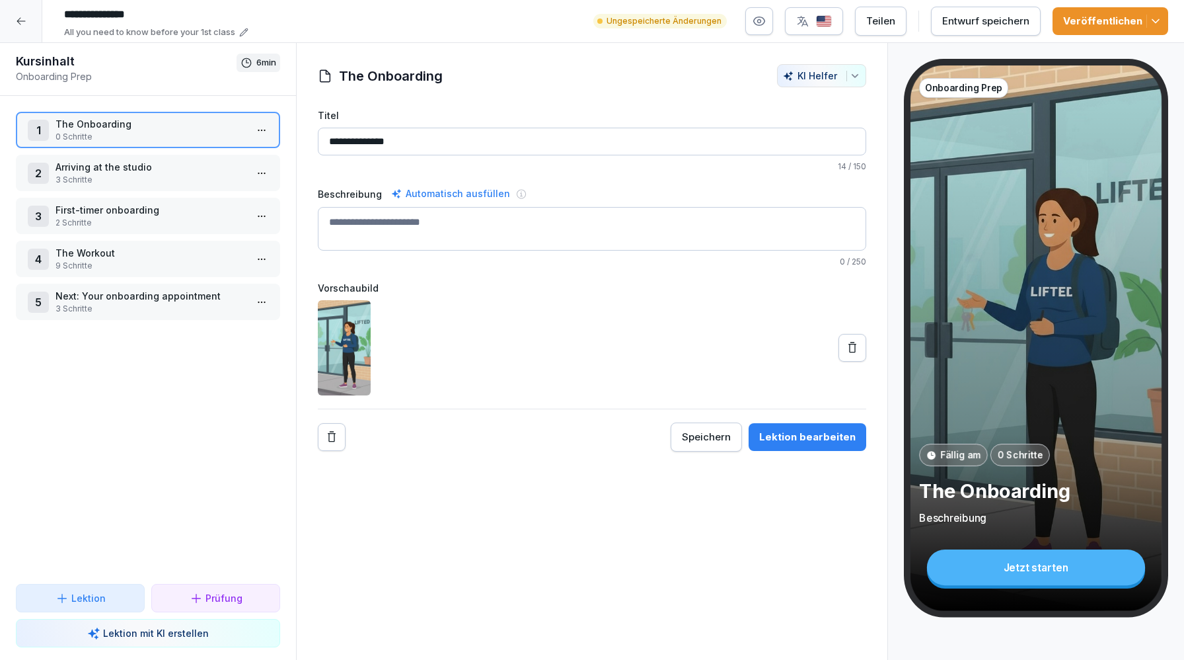
type input "**********"
click at [406, 226] on textarea "Beschreibung" at bounding box center [592, 229] width 549 height 44
type textarea "**********"
click at [862, 416] on div "**********" at bounding box center [592, 279] width 549 height 343
click at [781, 432] on div "Lektion bearbeiten" at bounding box center [807, 437] width 96 height 15
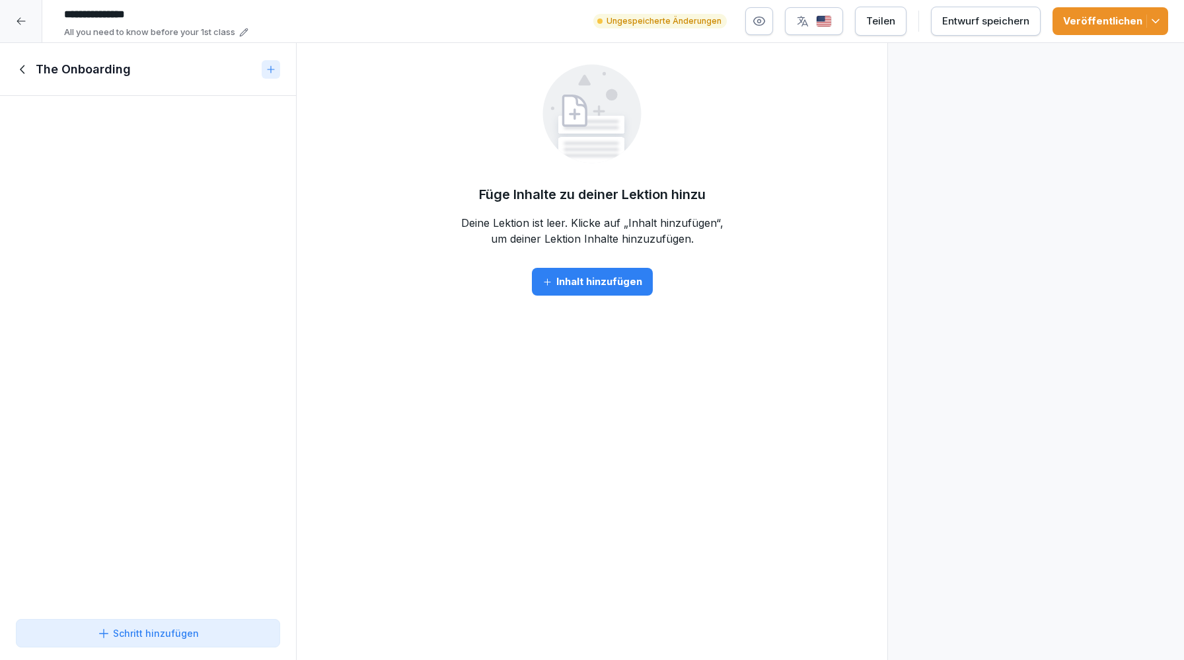
click at [22, 74] on icon at bounding box center [23, 69] width 15 height 15
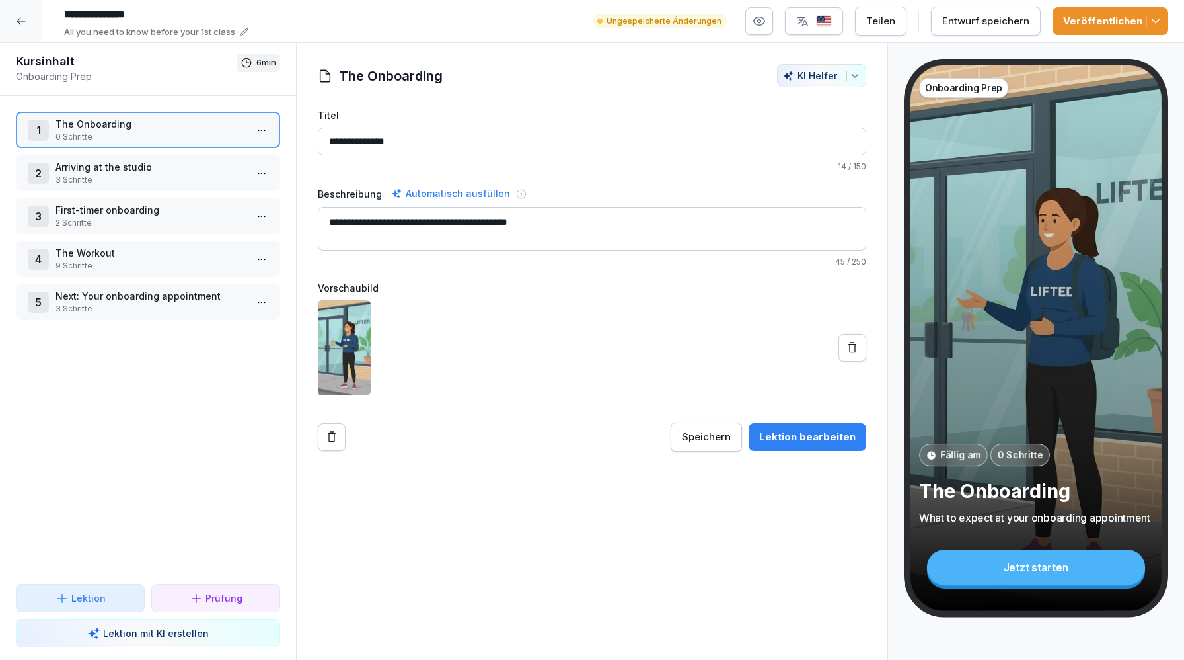
click at [237, 438] on div "1 The Onboarding 0 Schritte 2 Arriving at the studio 3 Schritte 3 First-timer o…" at bounding box center [148, 340] width 296 height 488
click at [158, 172] on p "Arriving at the studio" at bounding box center [151, 167] width 190 height 14
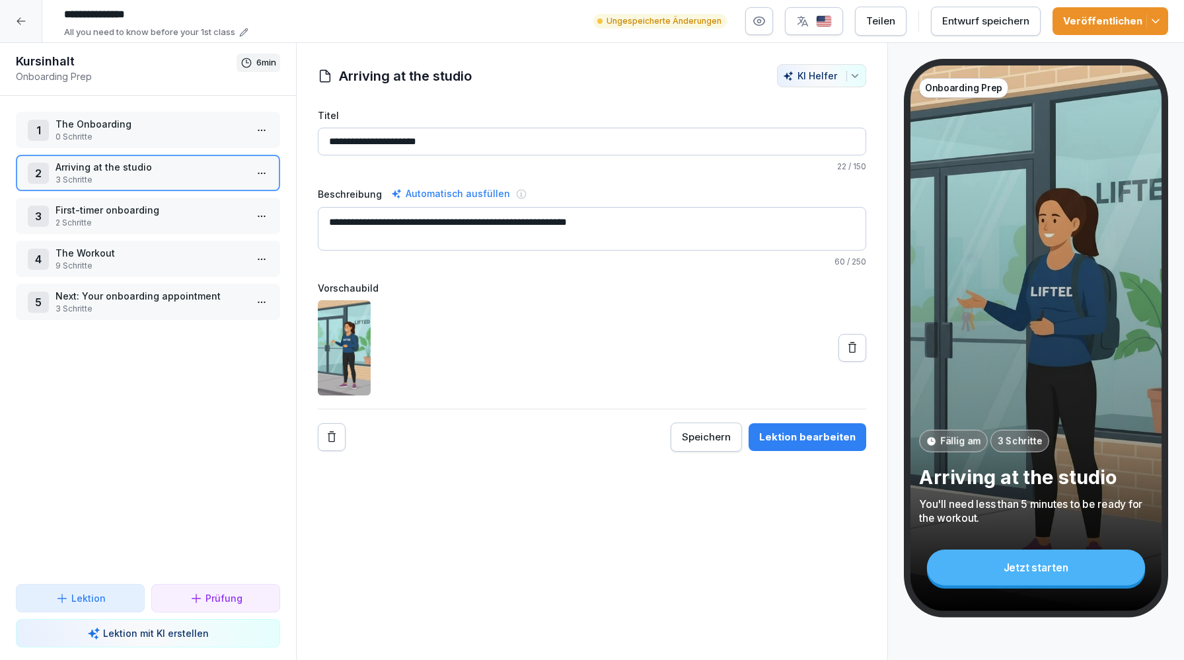
click at [163, 221] on p "2 Schritte" at bounding box center [151, 223] width 190 height 12
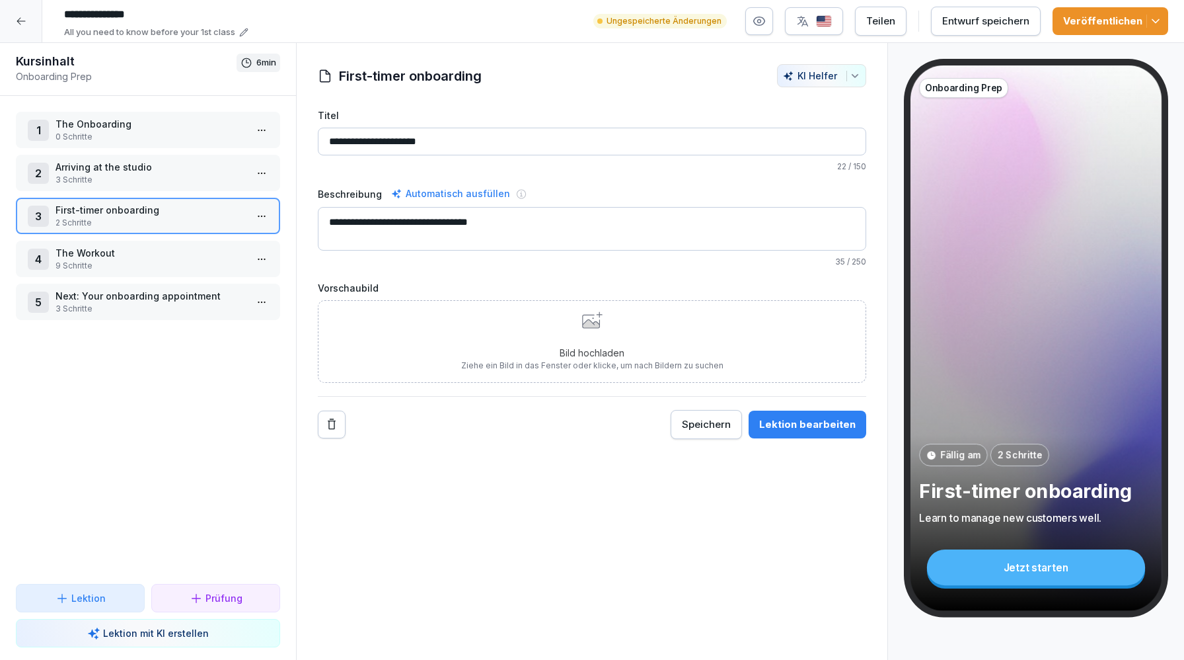
click at [147, 270] on p "9 Schritte" at bounding box center [151, 266] width 190 height 12
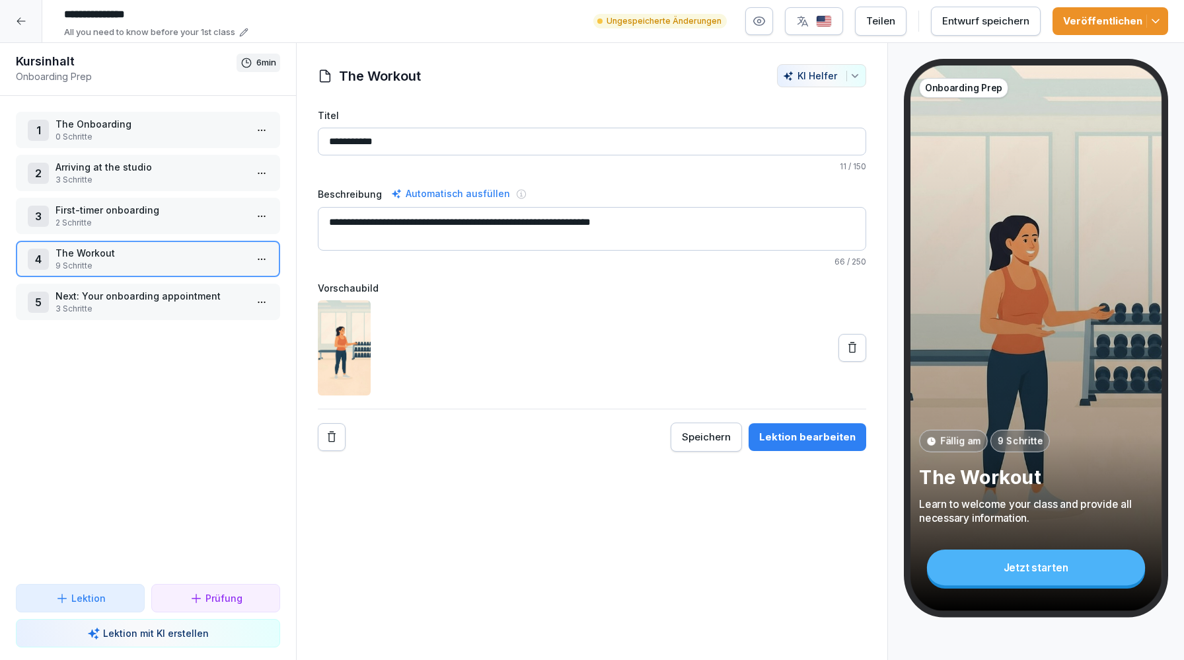
click at [14, 17] on div at bounding box center [21, 21] width 42 height 42
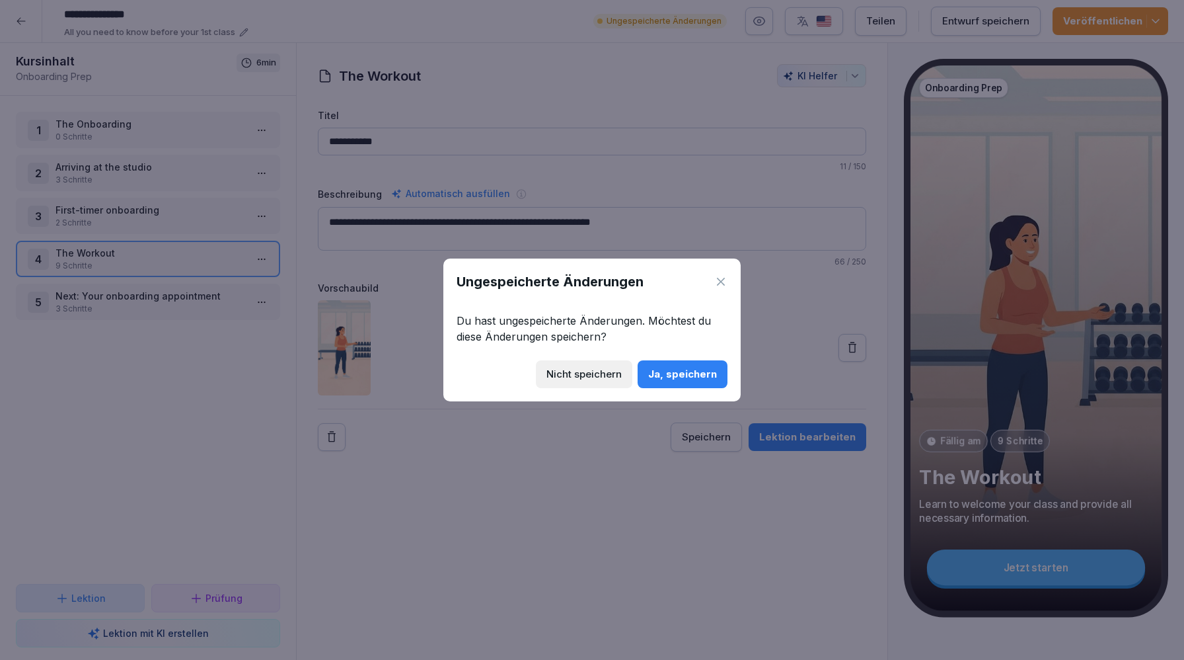
click at [679, 382] on button "Ja, speichern" at bounding box center [683, 374] width 90 height 28
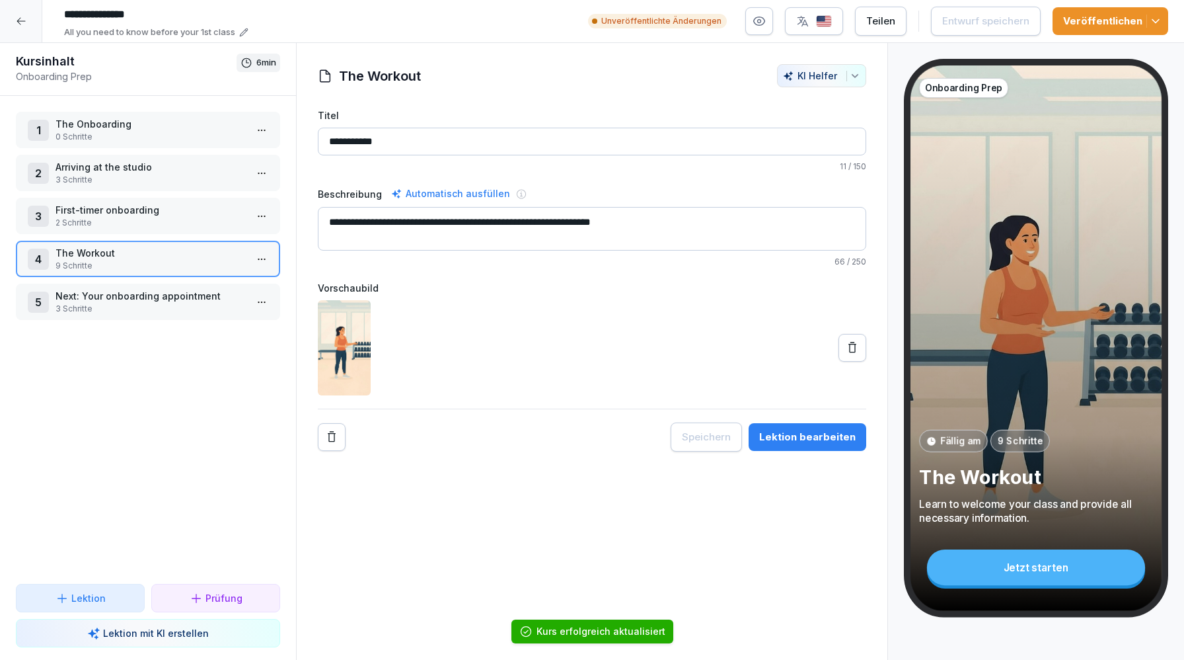
click at [25, 32] on div at bounding box center [21, 21] width 42 height 42
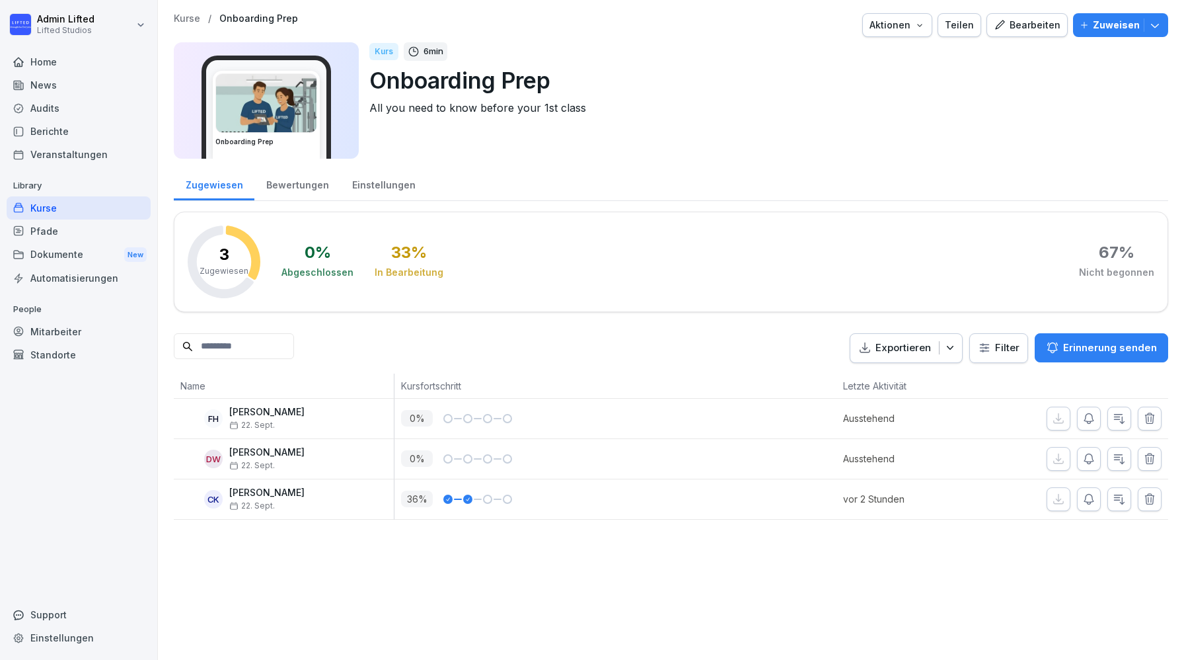
click at [69, 202] on div "Kurse" at bounding box center [79, 207] width 144 height 23
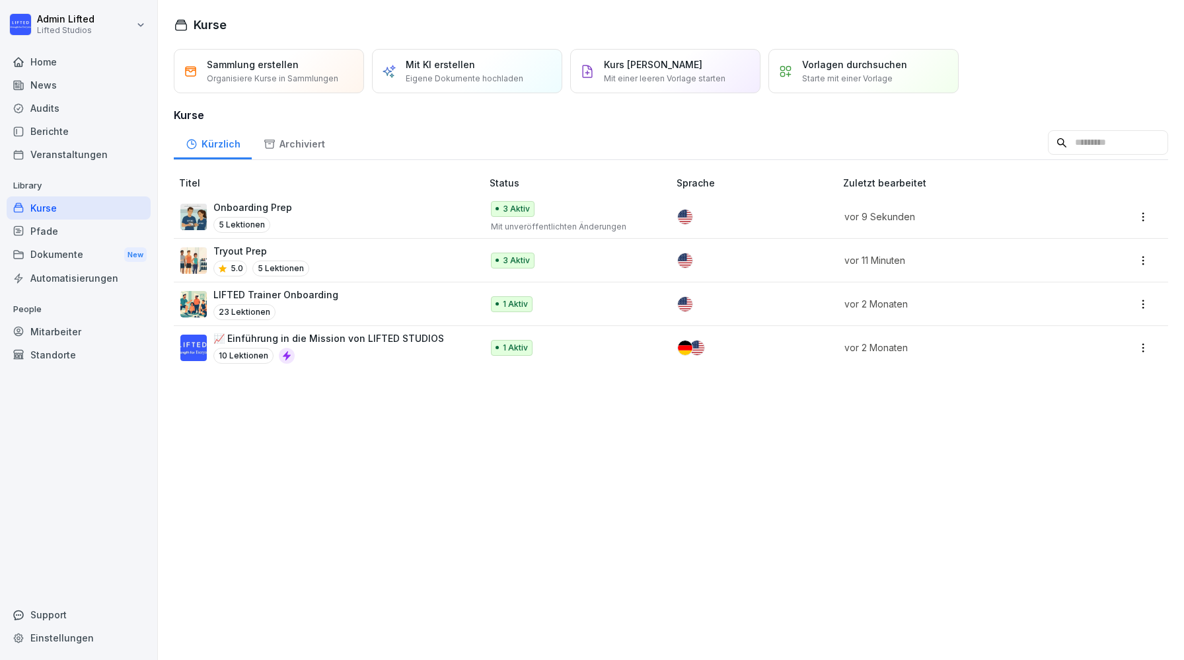
click at [303, 276] on td "Tryout Prep 5.0 5 Lektionen" at bounding box center [329, 261] width 311 height 44
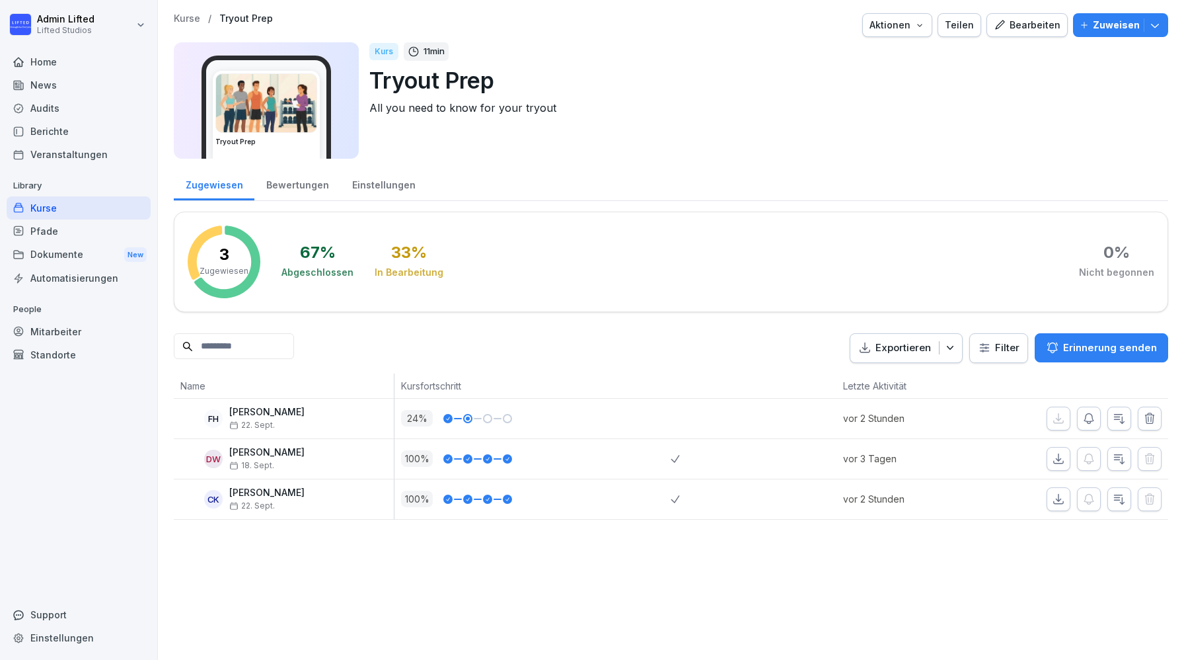
click at [1001, 35] on button "Bearbeiten" at bounding box center [1027, 25] width 81 height 24
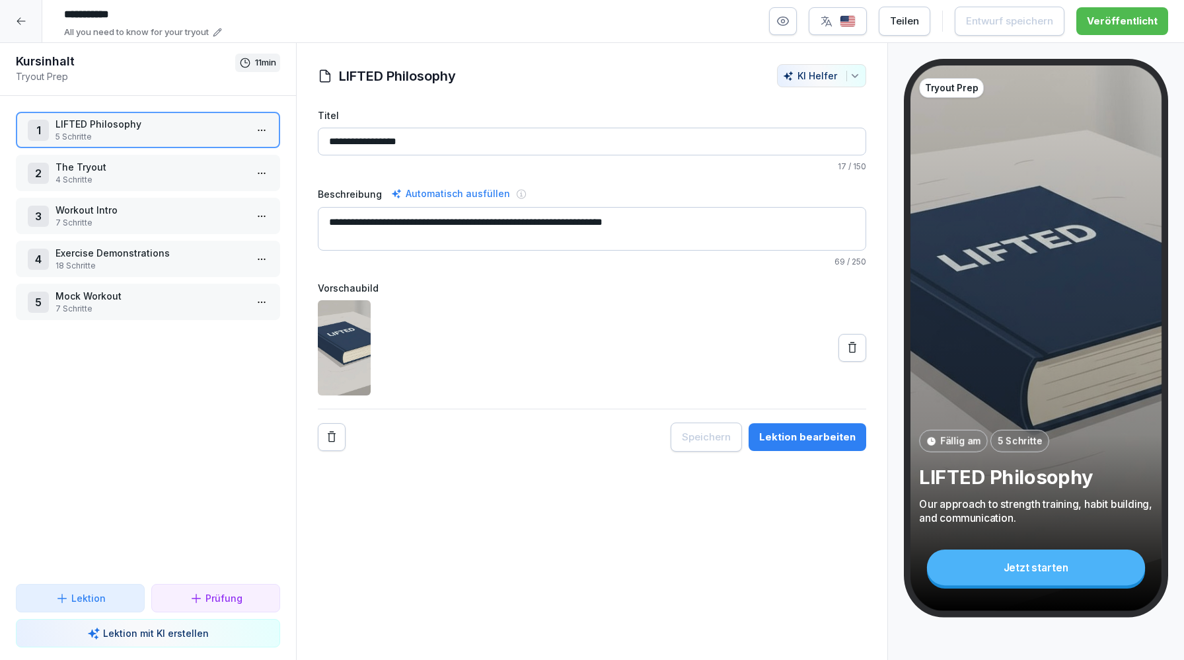
click at [208, 165] on p "The Tryout" at bounding box center [151, 167] width 190 height 14
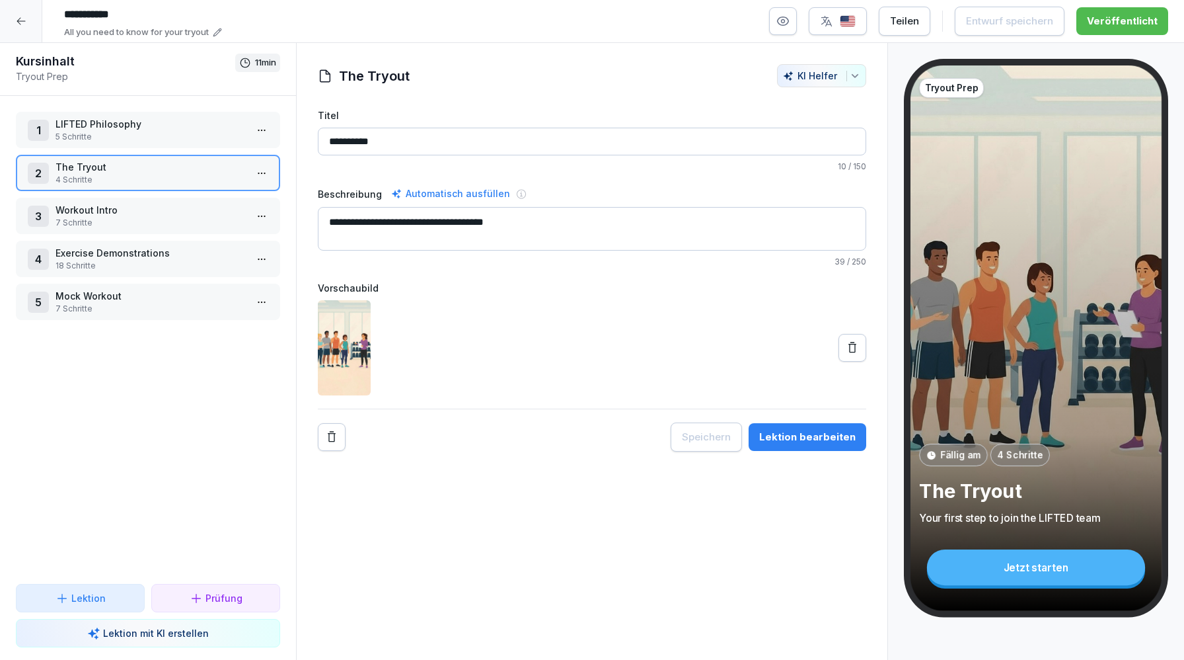
click at [810, 434] on div "Lektion bearbeiten" at bounding box center [807, 437] width 96 height 15
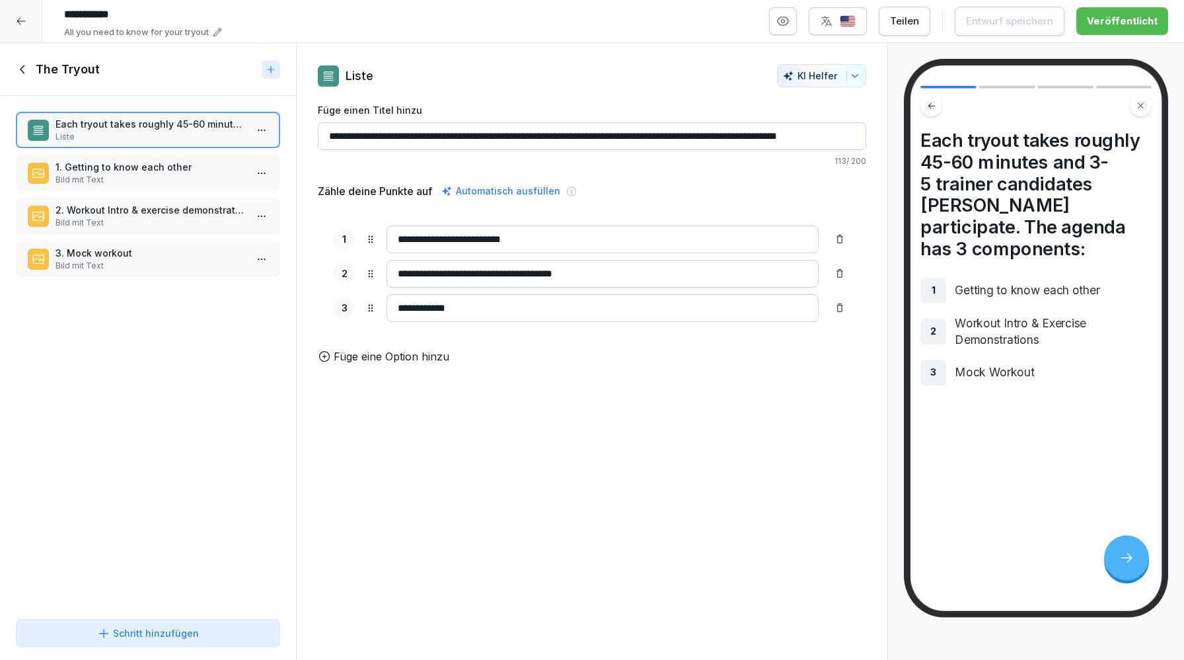
click at [125, 204] on p "2. Workout Intro & exercise demonstrations" at bounding box center [151, 210] width 190 height 14
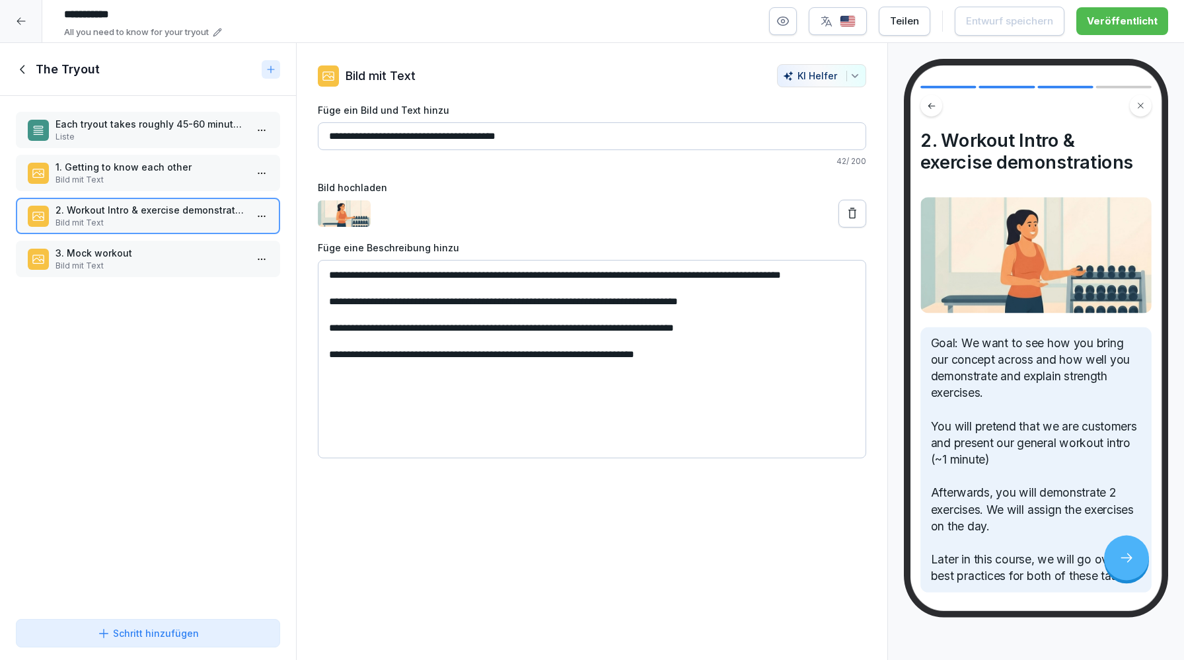
click at [176, 229] on div "2. Workout Intro & exercise demonstrations Bild mit Text" at bounding box center [148, 216] width 264 height 36
click at [178, 254] on p "3. Mock workout" at bounding box center [151, 253] width 190 height 14
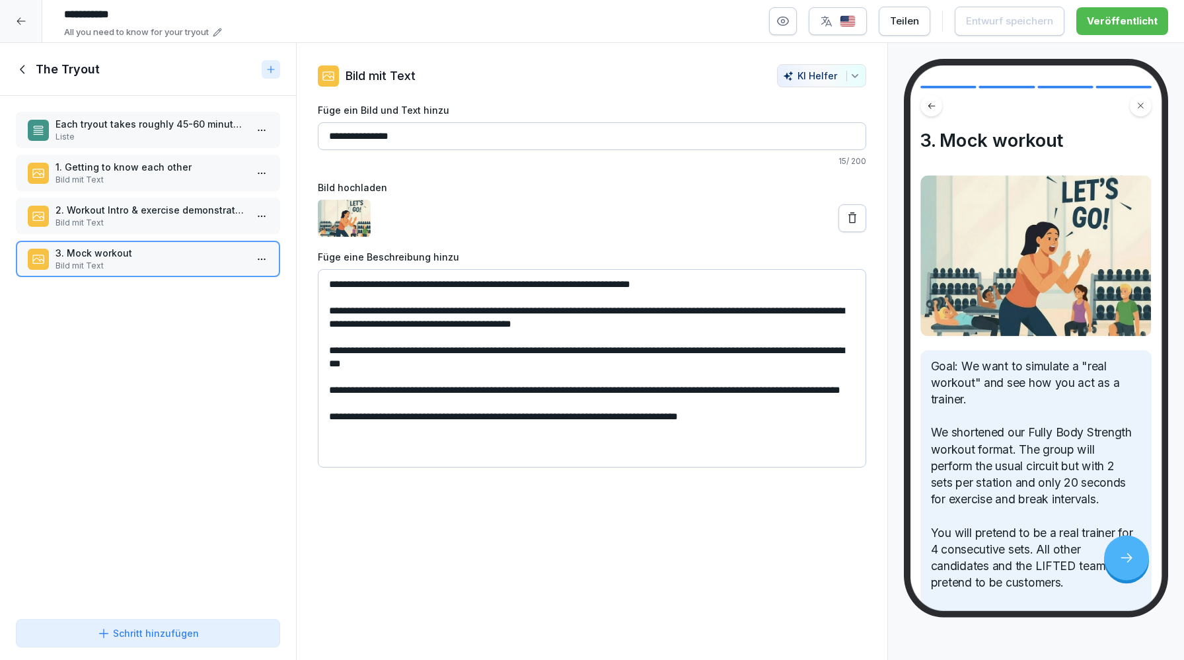
click at [334, 313] on textarea "**********" at bounding box center [592, 368] width 549 height 198
click at [348, 352] on textarea "**********" at bounding box center [592, 368] width 549 height 198
click at [384, 404] on textarea "**********" at bounding box center [592, 368] width 549 height 198
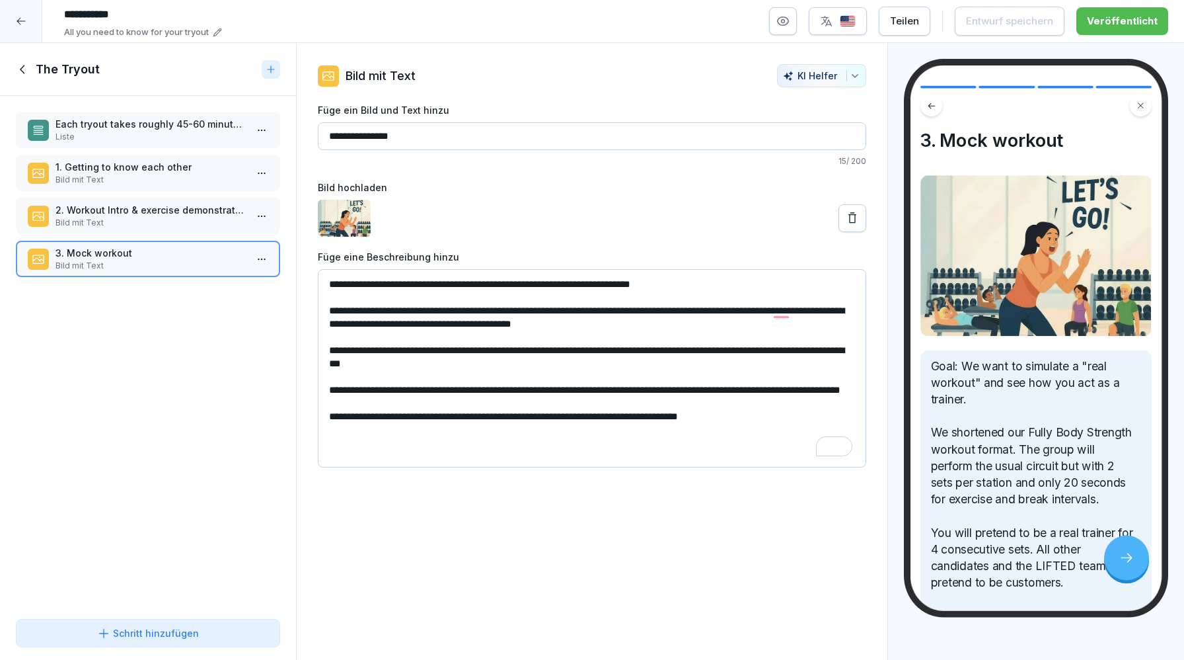
click at [384, 404] on textarea "**********" at bounding box center [592, 368] width 549 height 198
click at [209, 402] on div "Each tryout takes roughly 45-60 minutes and 3-5 trainer candidates [PERSON_NAME…" at bounding box center [148, 354] width 296 height 517
click at [24, 61] on div "The Tryout" at bounding box center [136, 69] width 241 height 16
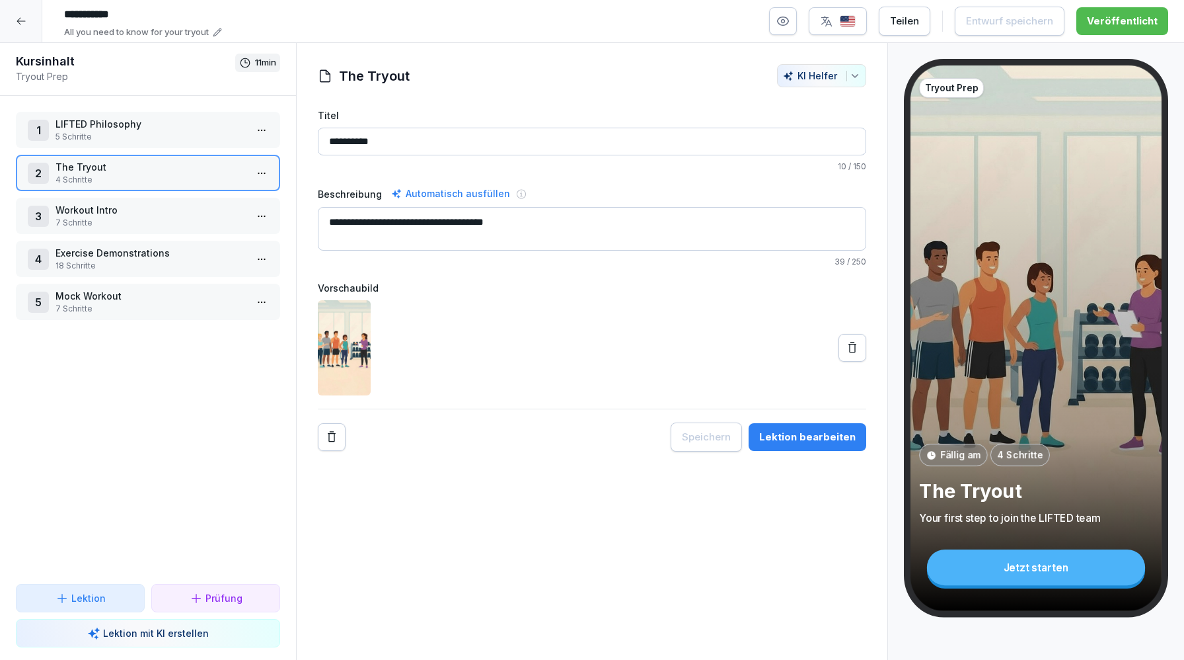
click at [149, 210] on p "Workout Intro" at bounding box center [151, 210] width 190 height 14
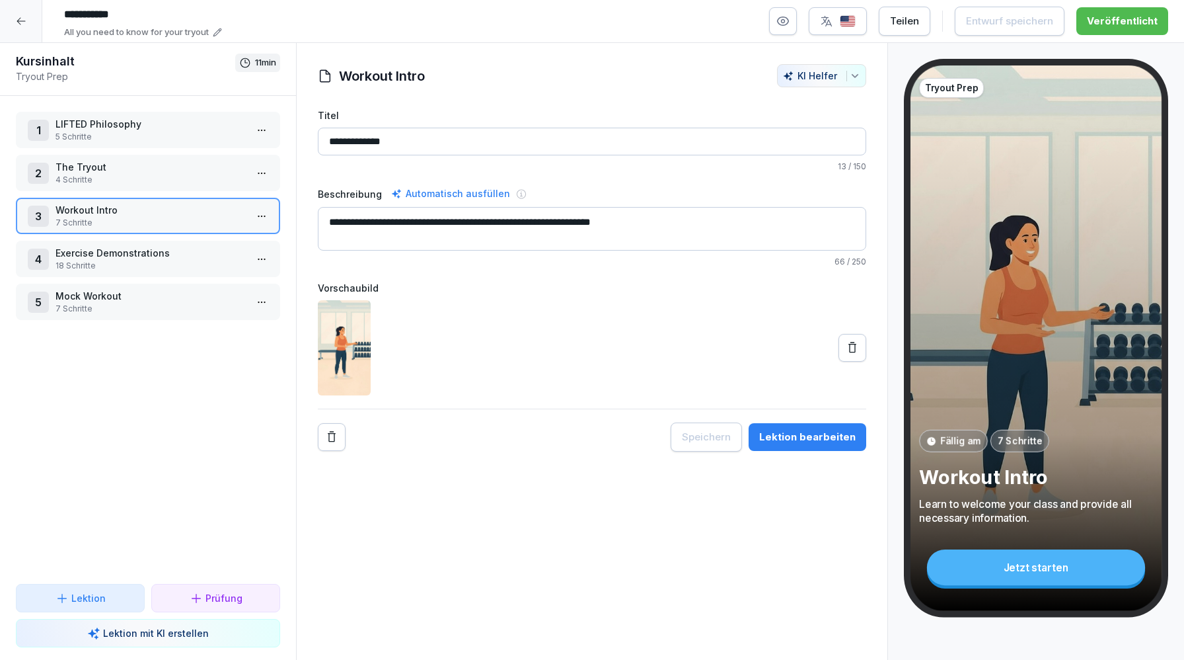
click at [788, 437] on div "Lektion bearbeiten" at bounding box center [807, 437] width 96 height 15
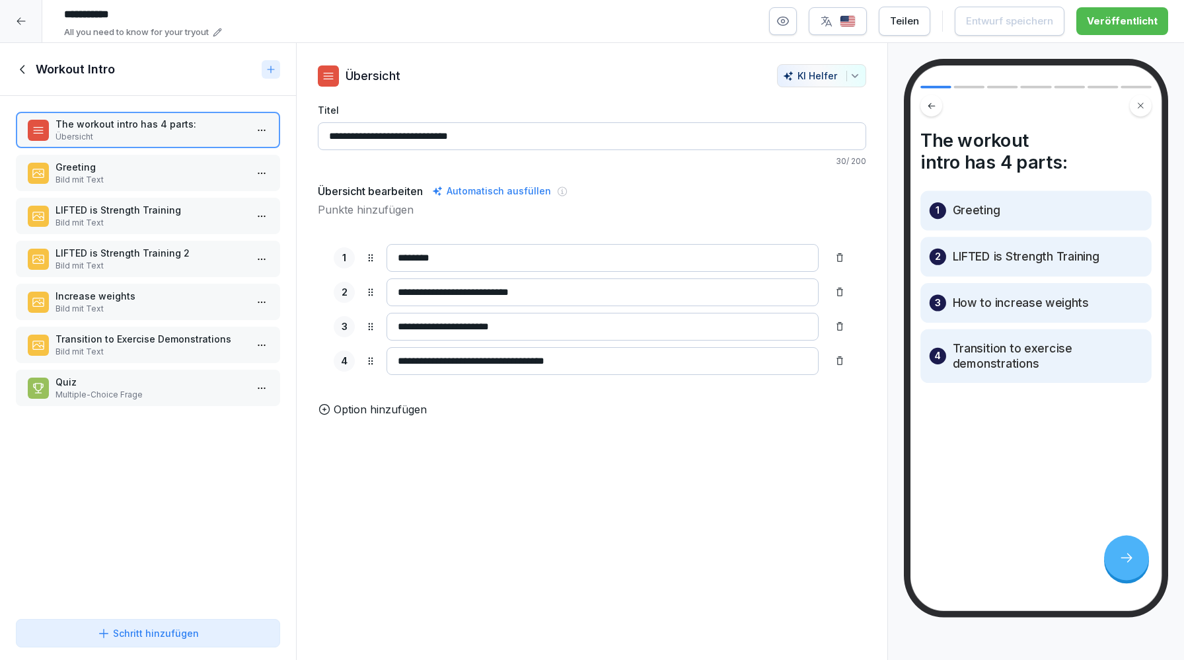
click at [111, 180] on p "Bild mit Text" at bounding box center [151, 180] width 190 height 12
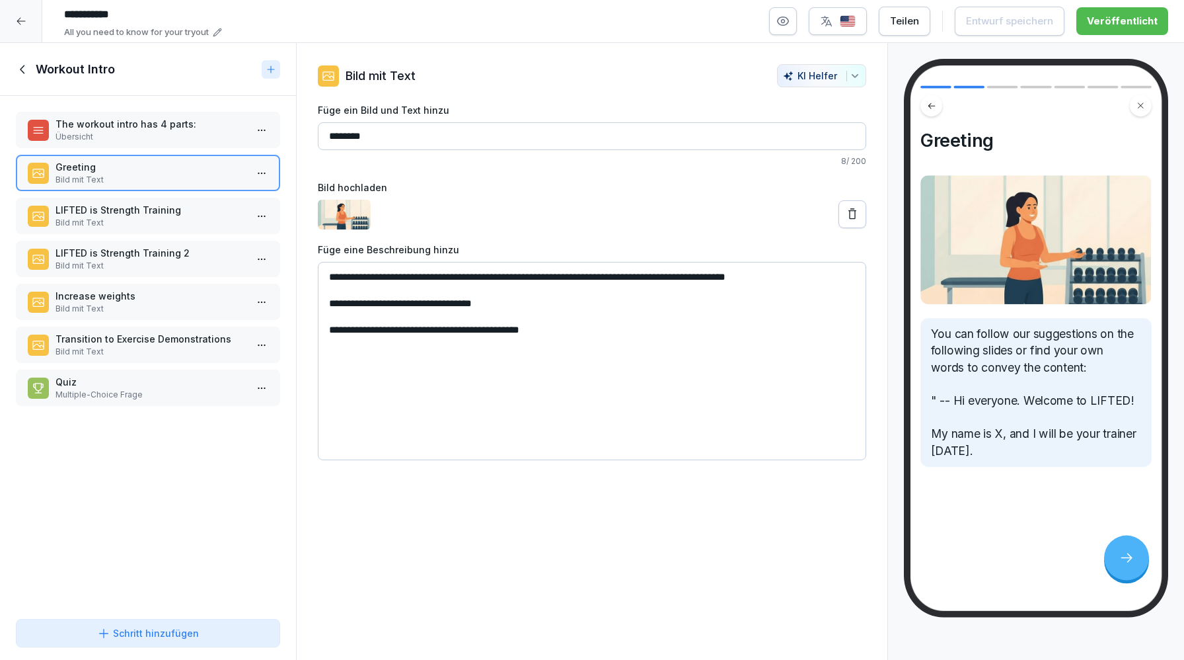
click at [113, 218] on p "Bild mit Text" at bounding box center [151, 223] width 190 height 12
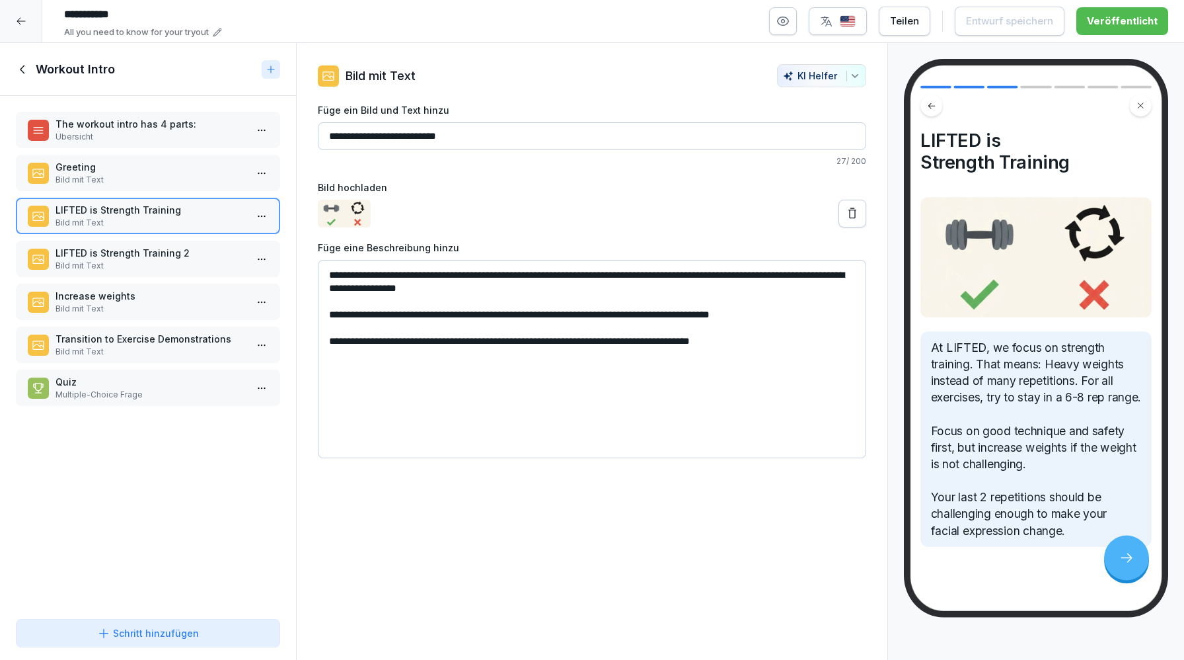
click at [118, 260] on p "Bild mit Text" at bounding box center [151, 266] width 190 height 12
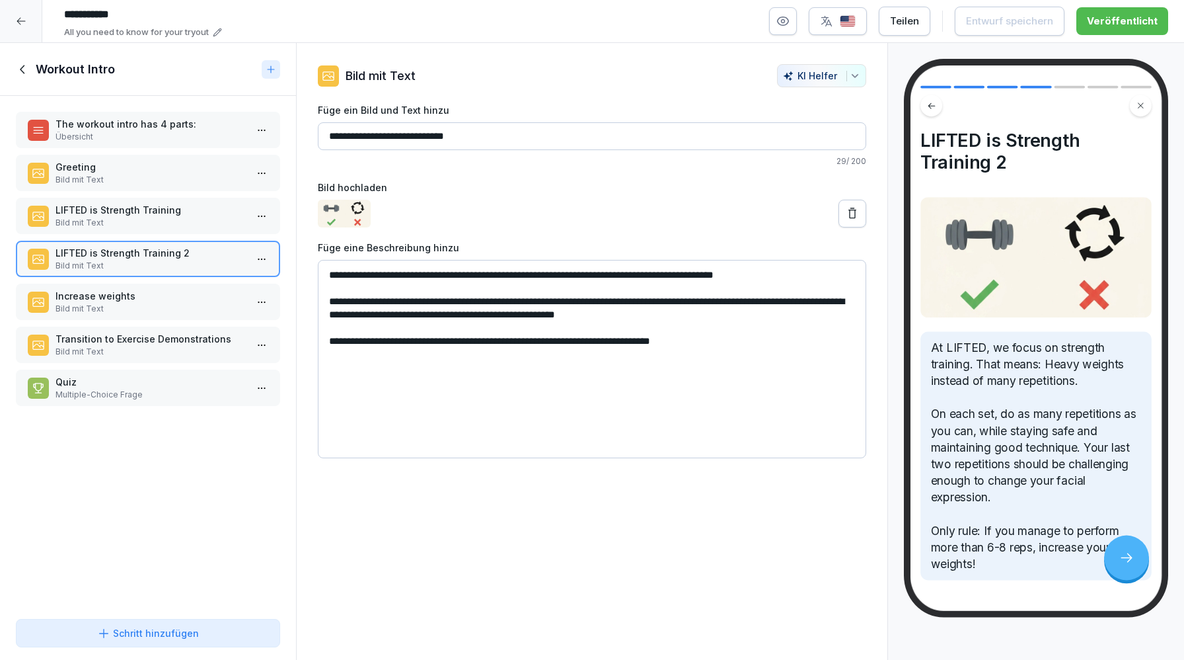
click at [30, 22] on div at bounding box center [21, 21] width 42 height 42
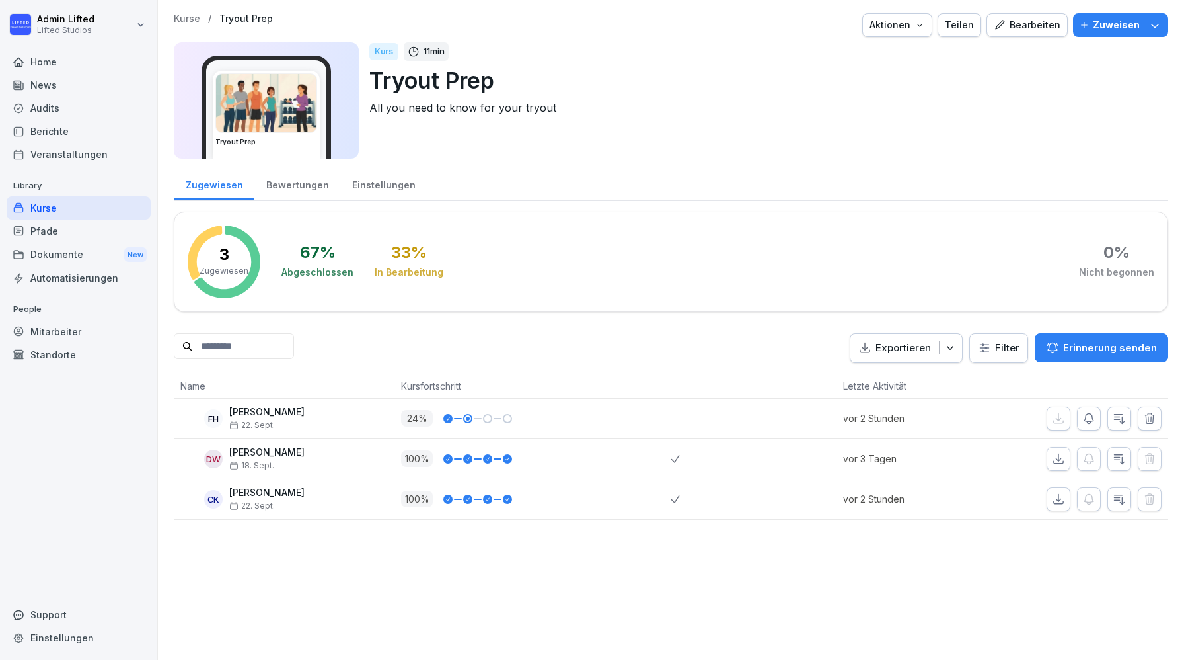
click at [71, 209] on div "Kurse" at bounding box center [79, 207] width 144 height 23
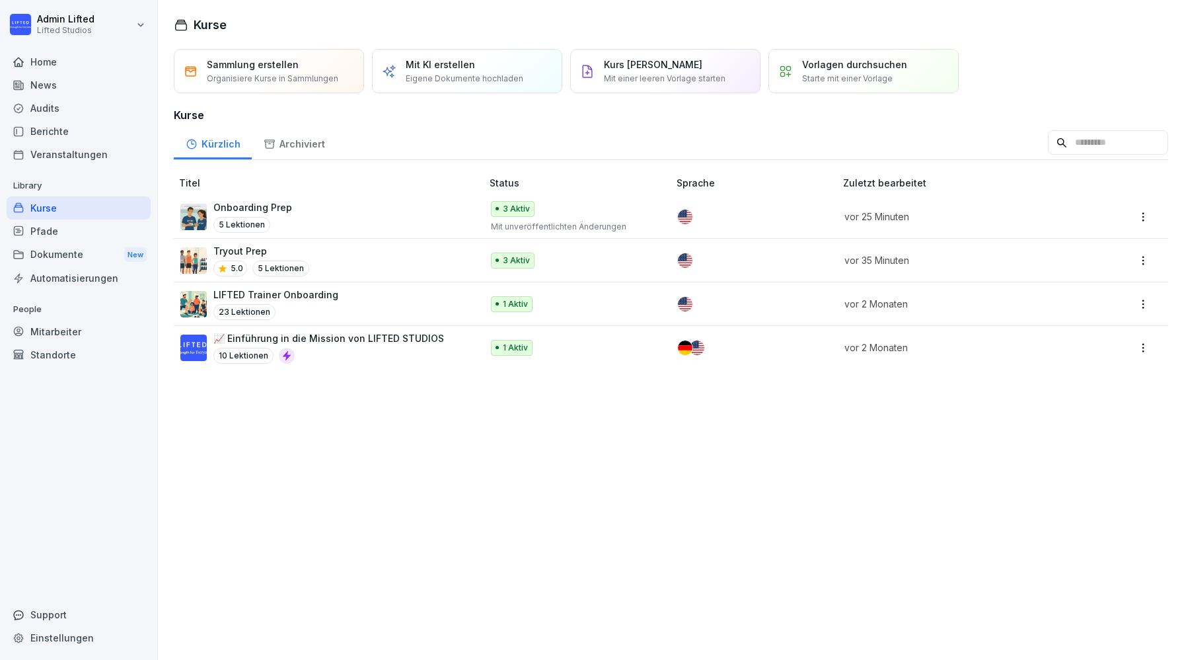
click at [380, 230] on div "Onboarding Prep 5 Lektionen" at bounding box center [324, 216] width 288 height 32
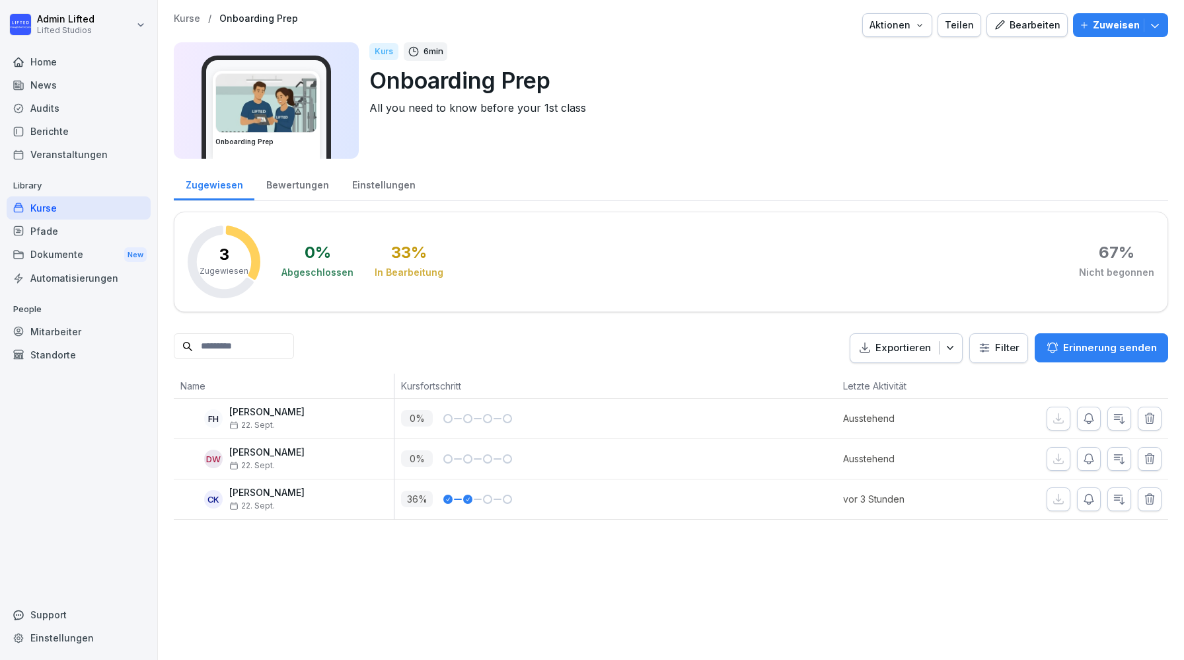
click at [1006, 27] on icon "button" at bounding box center [1000, 25] width 12 height 12
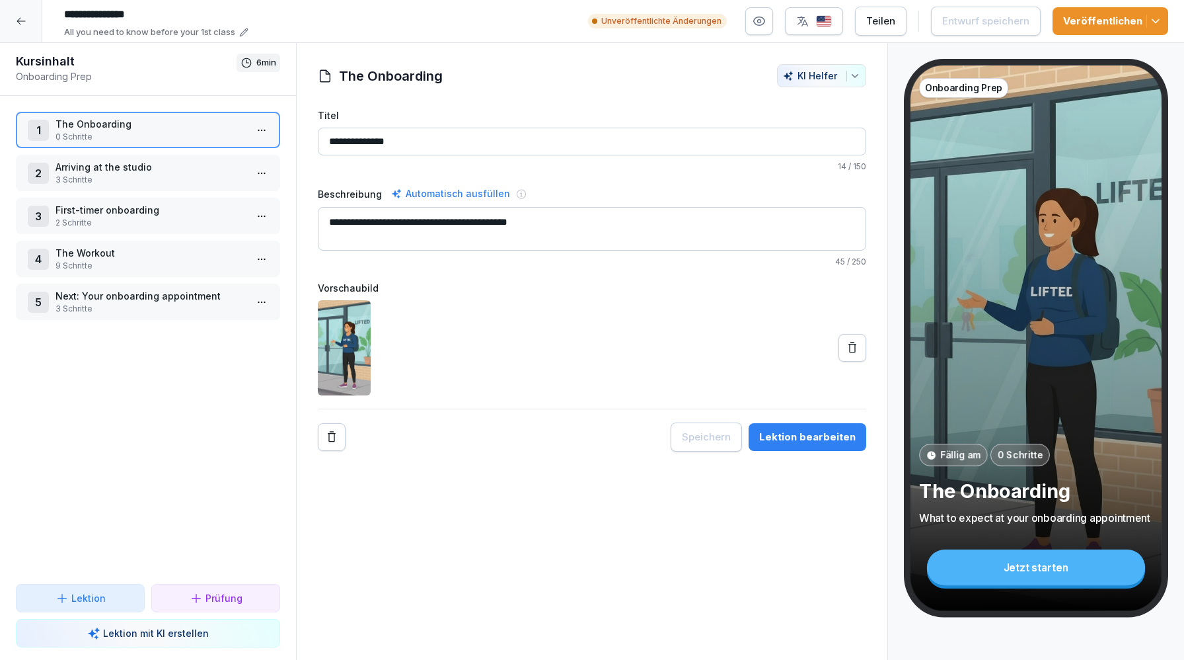
click at [214, 422] on div "1 The Onboarding 0 Schritte 2 Arriving at the studio 3 Schritte 3 First-timer o…" at bounding box center [148, 340] width 296 height 488
click at [188, 299] on p "Next: Your onboarding appointment" at bounding box center [151, 296] width 190 height 14
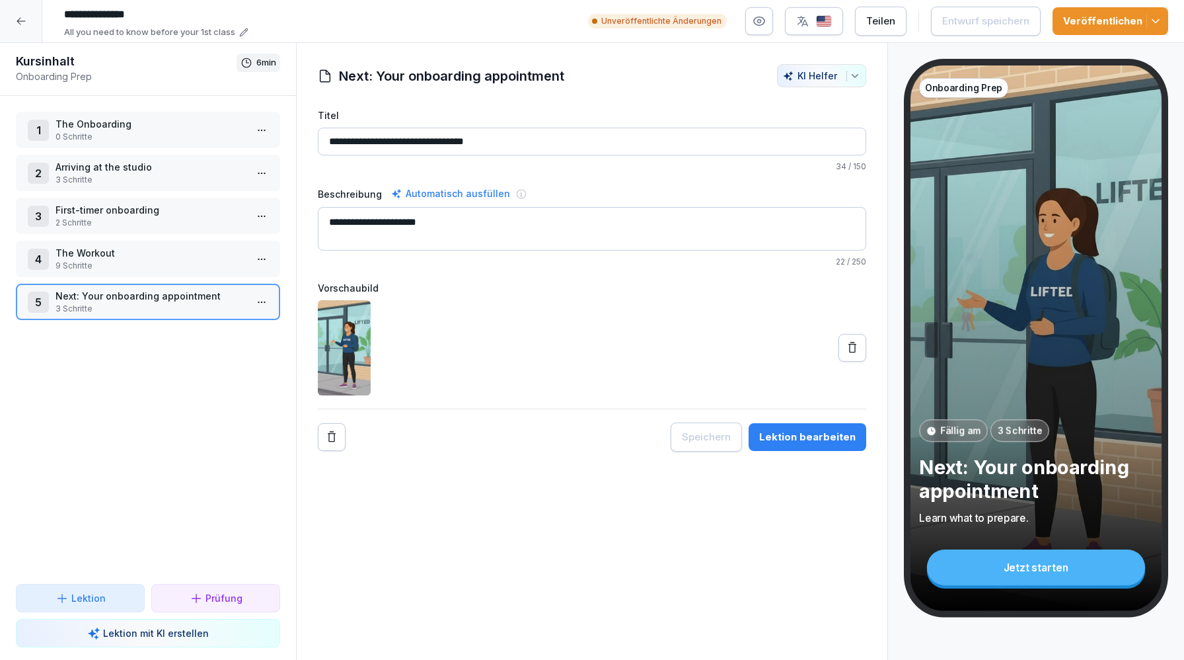
click at [391, 141] on input "**********" at bounding box center [592, 142] width 549 height 28
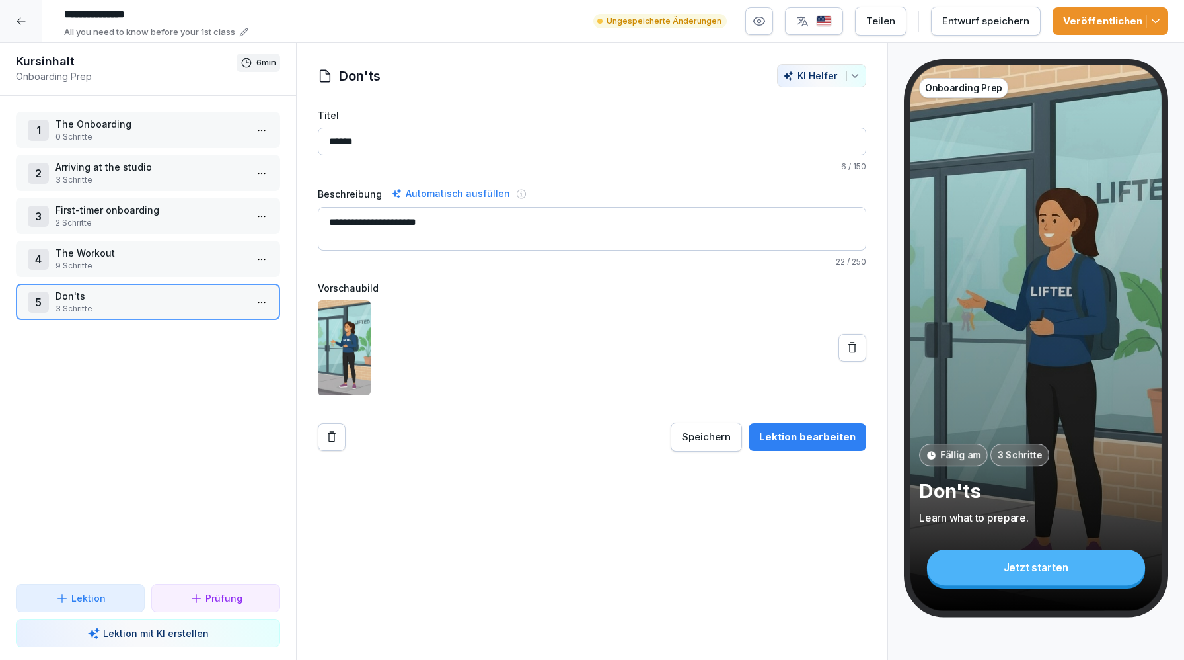
click at [851, 348] on icon at bounding box center [852, 347] width 13 height 13
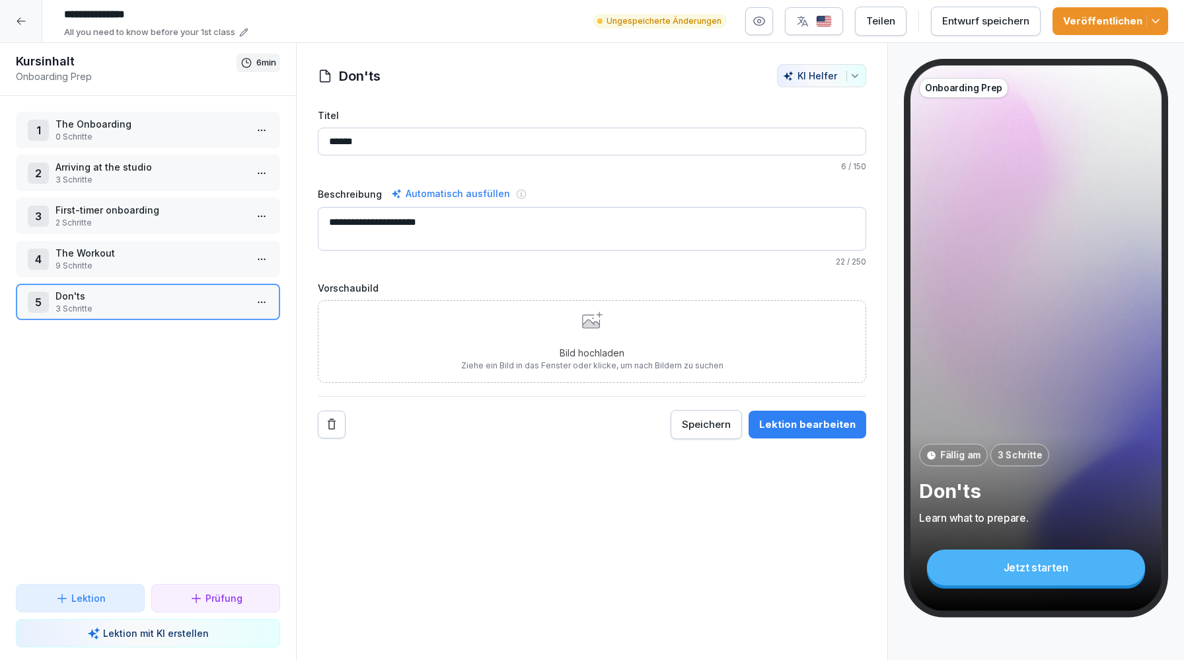
click at [355, 137] on input "******" at bounding box center [592, 142] width 549 height 28
type input "******"
click at [375, 227] on textarea "**********" at bounding box center [592, 229] width 549 height 44
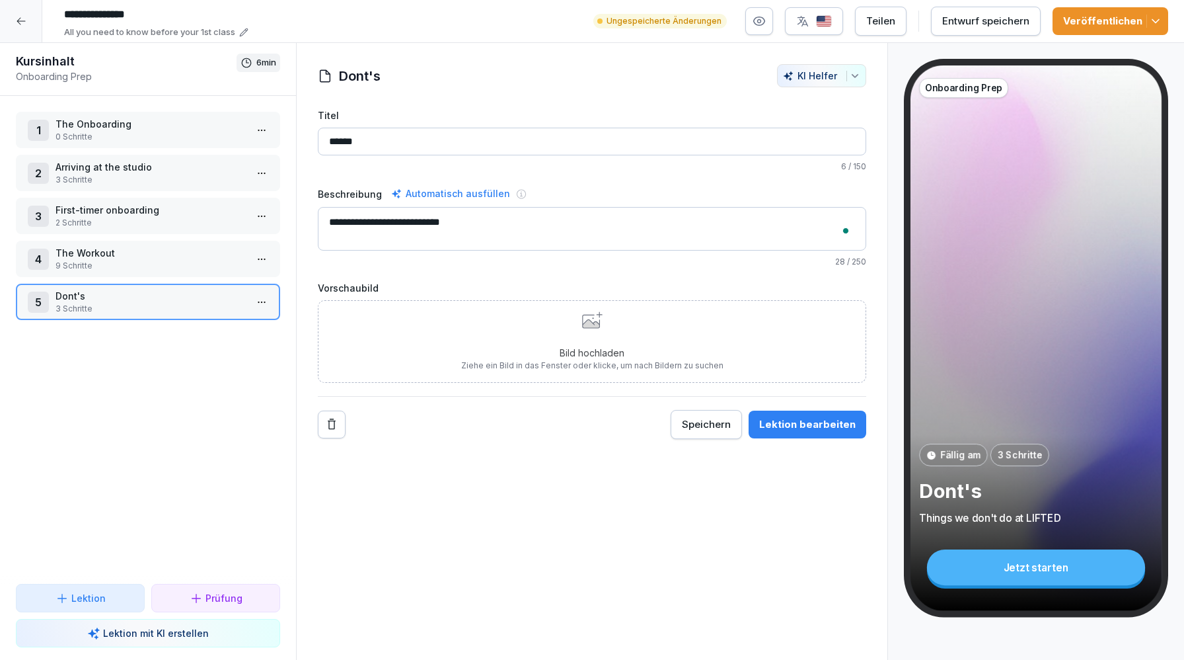
type textarea "**********"
click at [531, 508] on div "**********" at bounding box center [592, 351] width 592 height 617
click at [1097, 23] on div "Veröffentlichen" at bounding box center [1110, 21] width 95 height 15
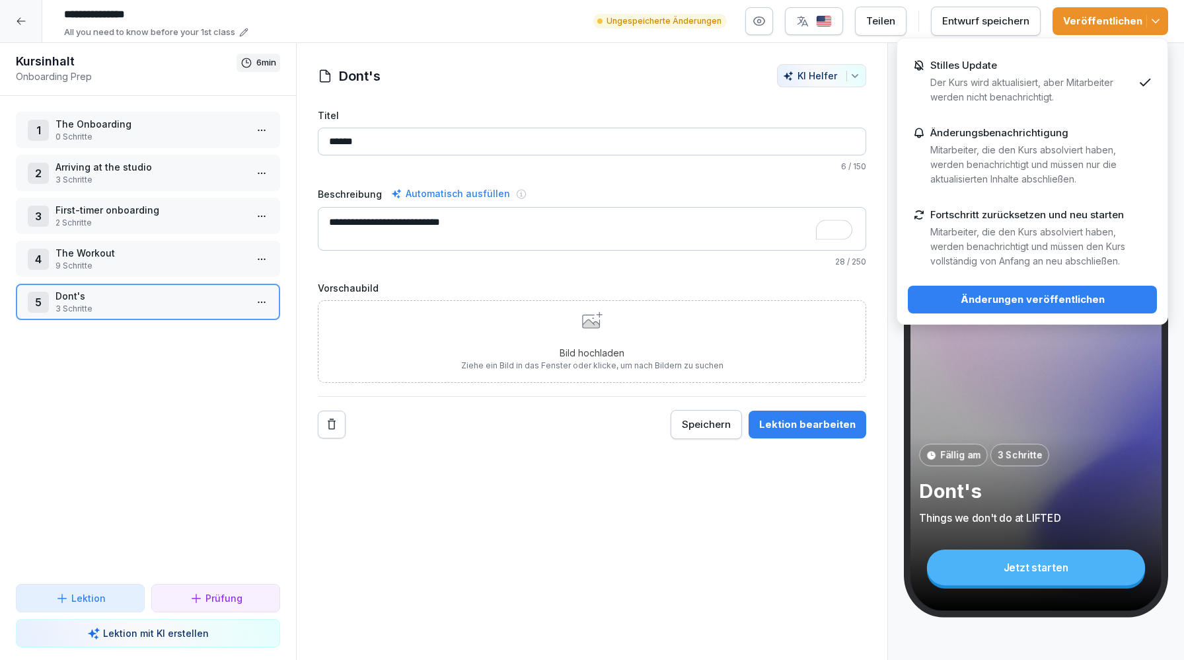
click at [1041, 292] on div "Änderungen veröffentlichen" at bounding box center [1033, 299] width 228 height 15
